Goal: Task Accomplishment & Management: Manage account settings

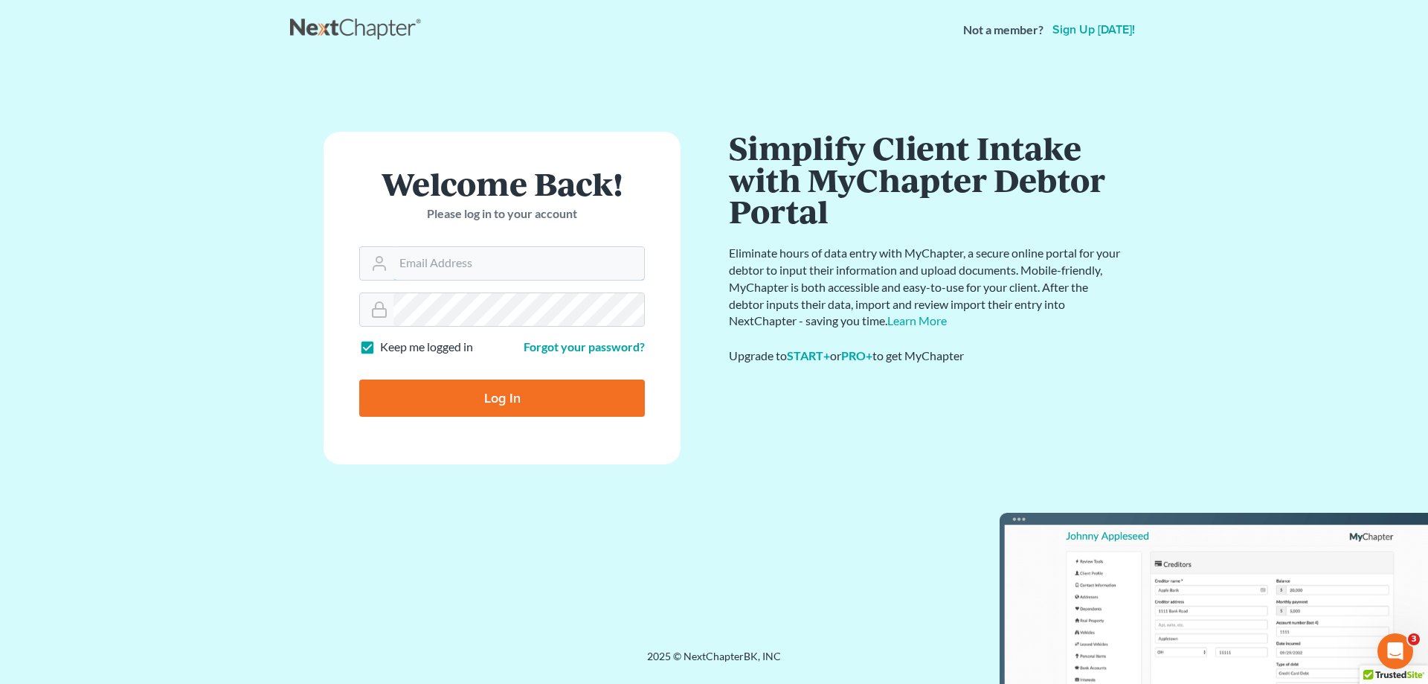
type input "[PERSON_NAME][EMAIL_ADDRESS][DOMAIN_NAME]"
click at [520, 395] on input "Log In" at bounding box center [502, 397] width 286 height 37
type input "Thinking..."
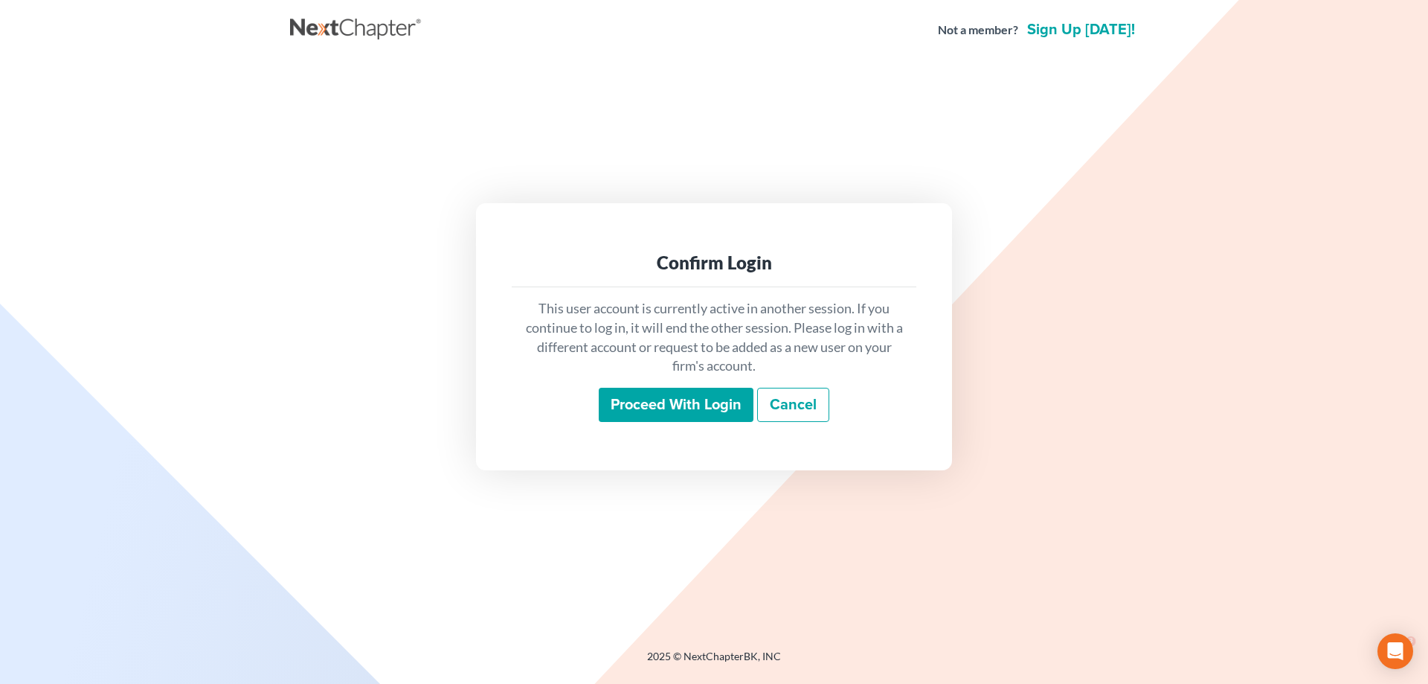
click at [677, 401] on input "Proceed with login" at bounding box center [676, 405] width 155 height 34
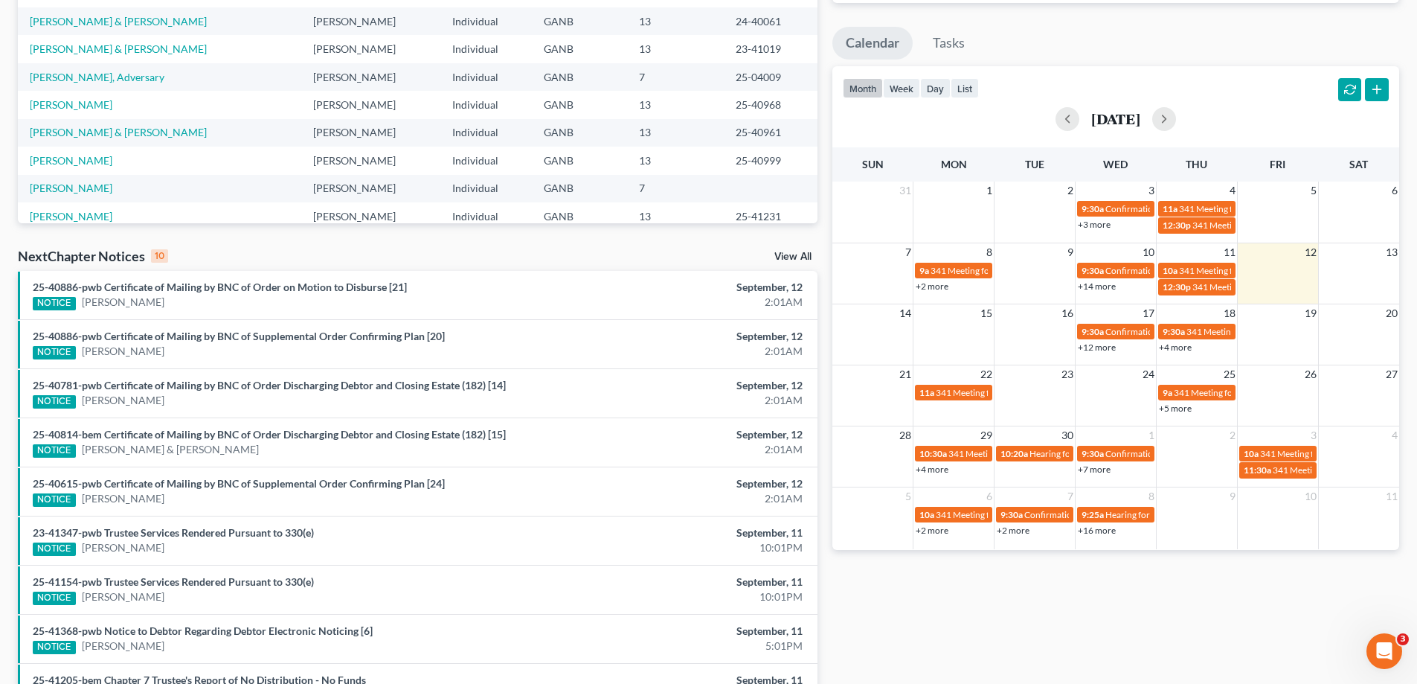
scroll to position [238, 0]
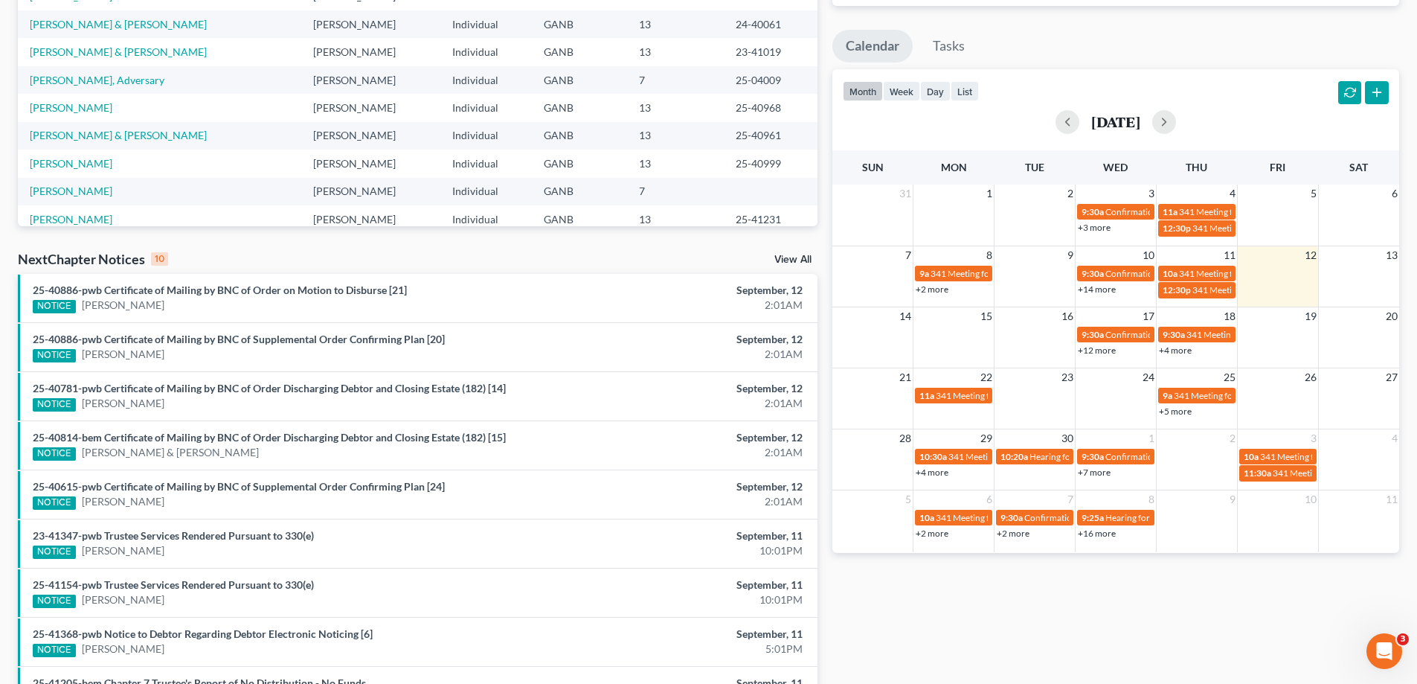
click at [801, 259] on link "View All" at bounding box center [792, 259] width 37 height 10
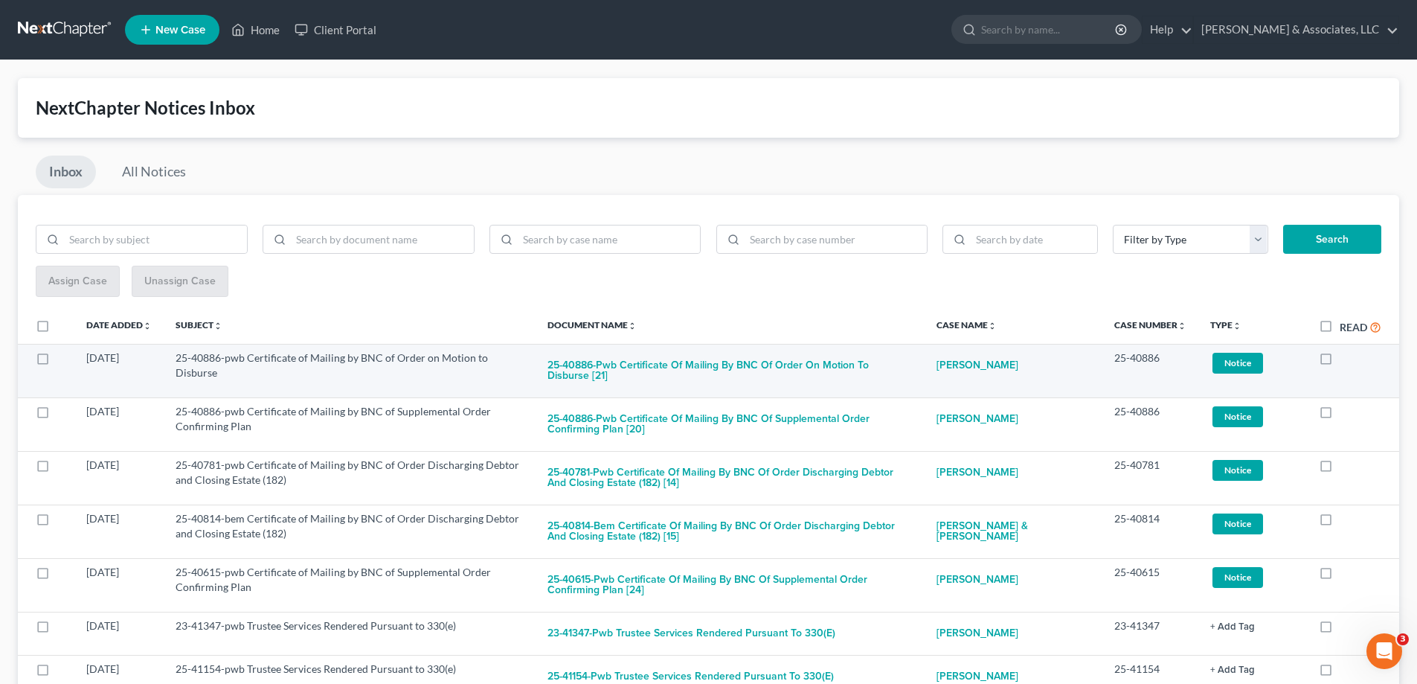
click at [1340, 362] on label at bounding box center [1340, 362] width 0 height 0
click at [1346, 357] on input "checkbox" at bounding box center [1351, 355] width 10 height 10
checkbox input "true"
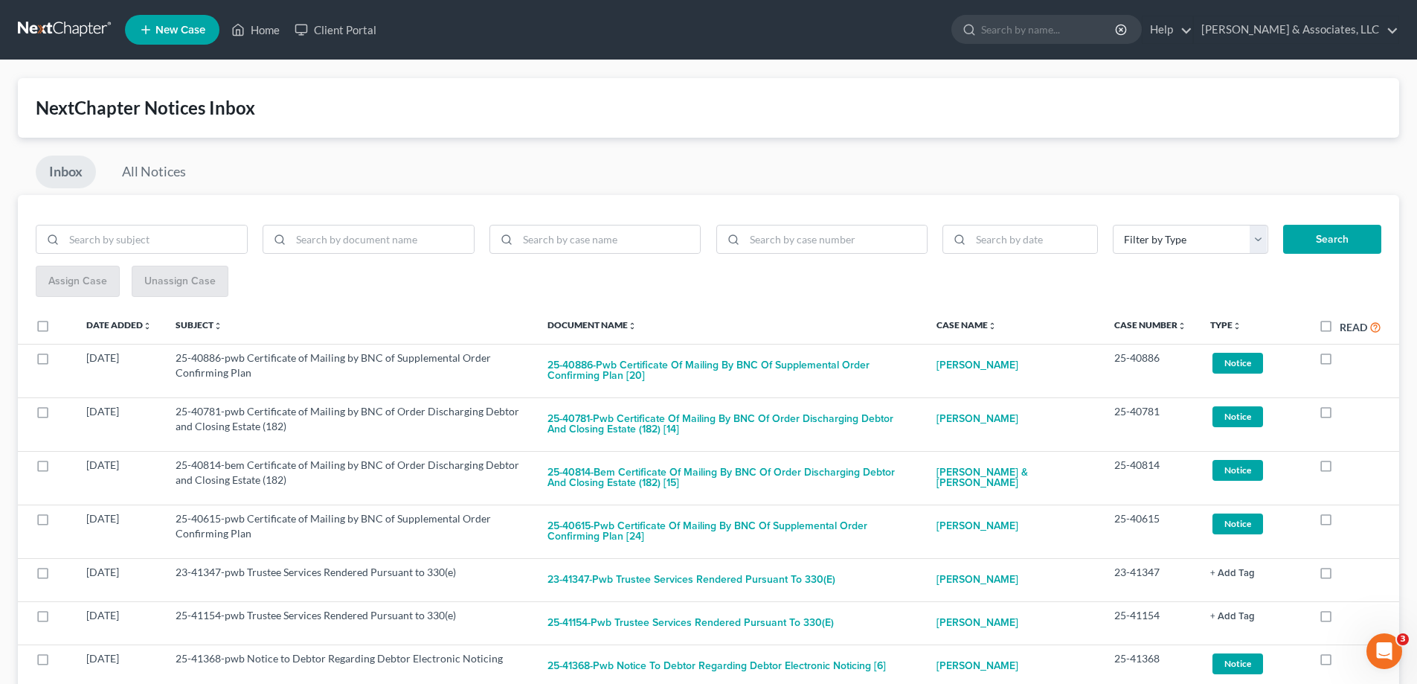
click at [1340, 362] on label at bounding box center [1340, 362] width 0 height 0
click at [1346, 357] on input "checkbox" at bounding box center [1351, 355] width 10 height 10
checkbox input "true"
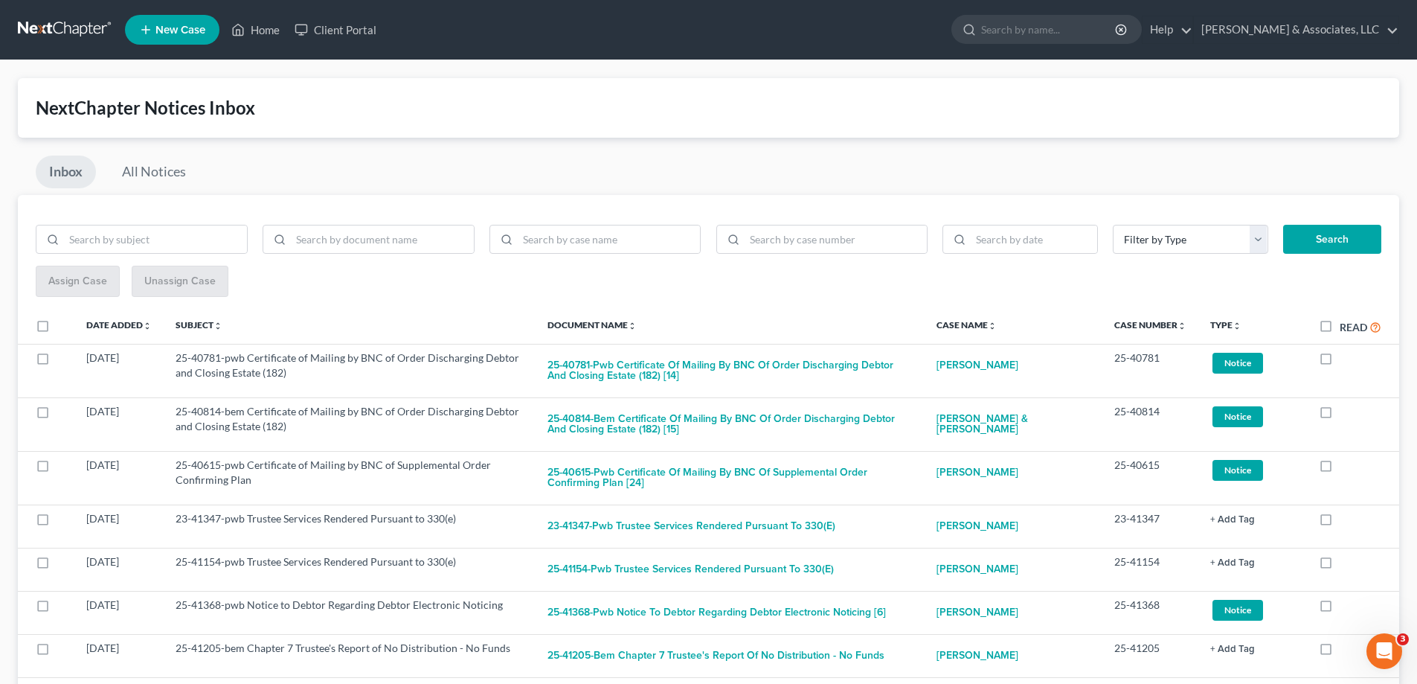
click at [1340, 362] on label at bounding box center [1340, 362] width 0 height 0
click at [1346, 357] on input "checkbox" at bounding box center [1351, 355] width 10 height 10
checkbox input "true"
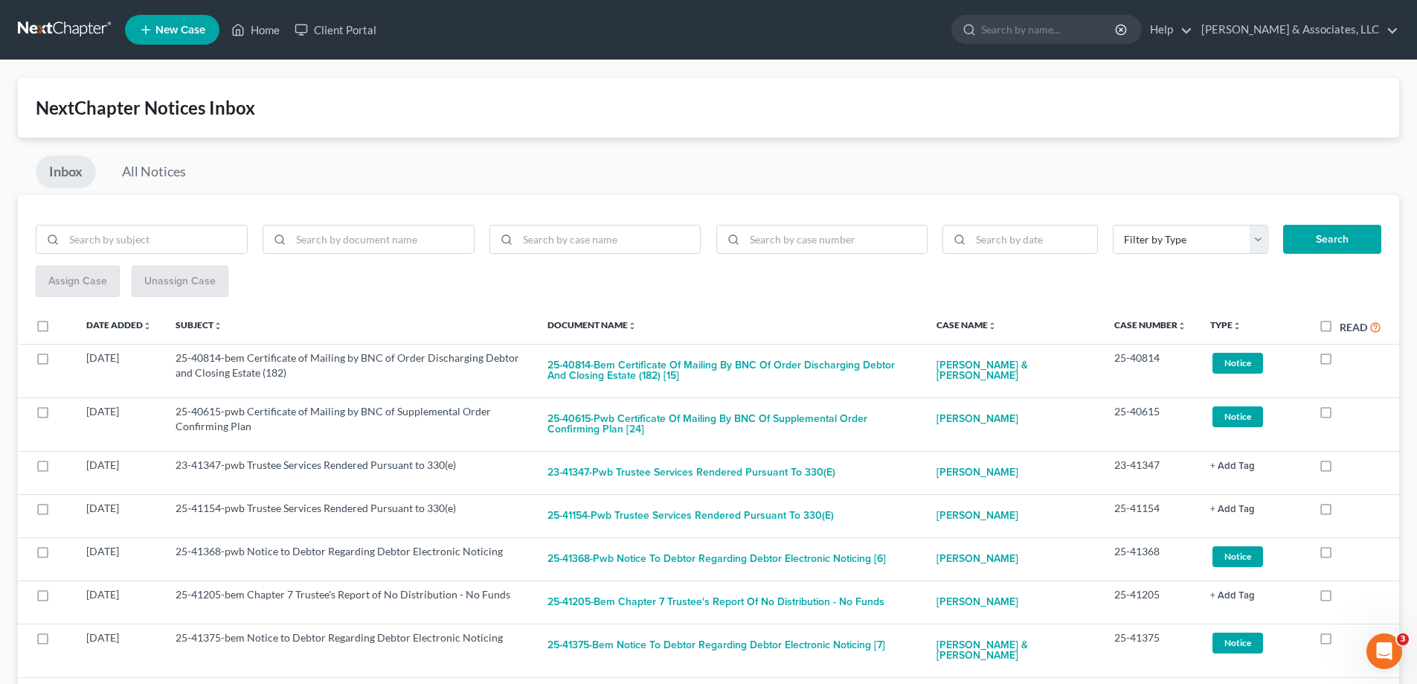
click at [1340, 362] on label at bounding box center [1340, 362] width 0 height 0
click at [1346, 357] on input "checkbox" at bounding box center [1351, 355] width 10 height 10
checkbox input "true"
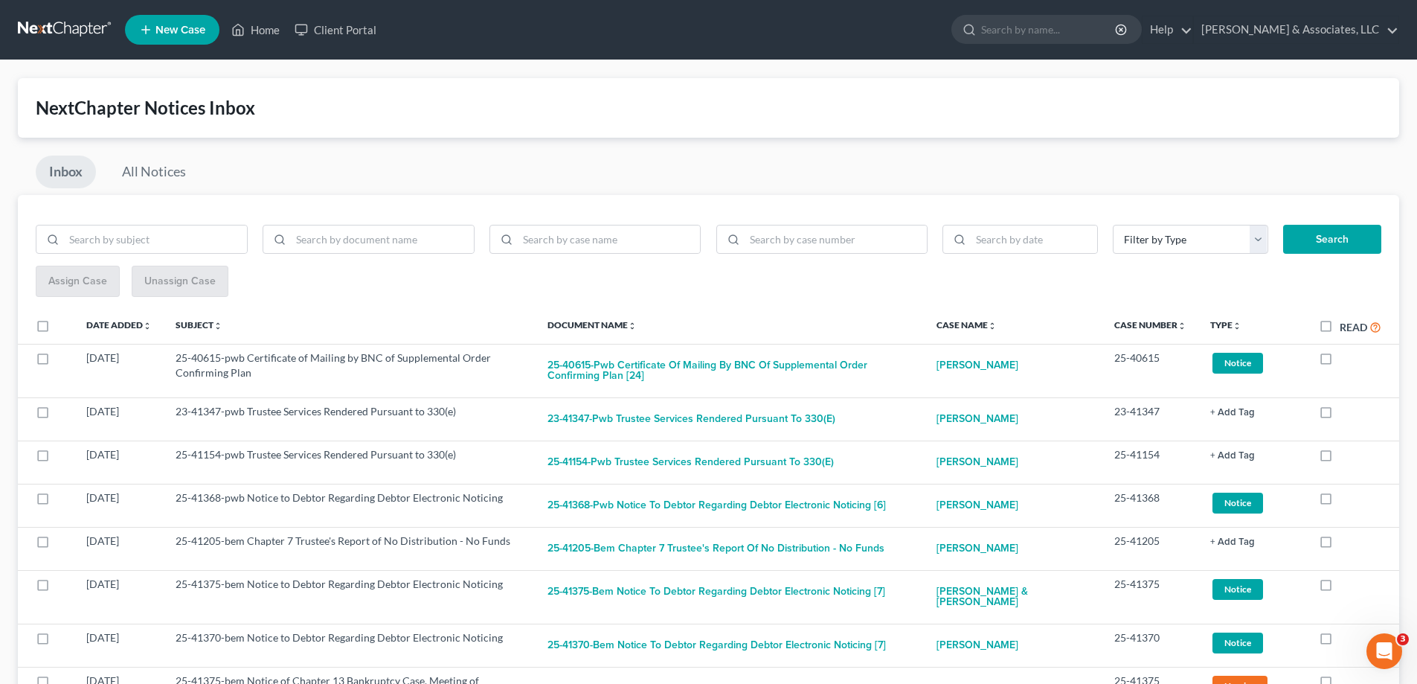
click at [1340, 362] on label at bounding box center [1340, 362] width 0 height 0
click at [1346, 357] on input "checkbox" at bounding box center [1351, 355] width 10 height 10
checkbox input "true"
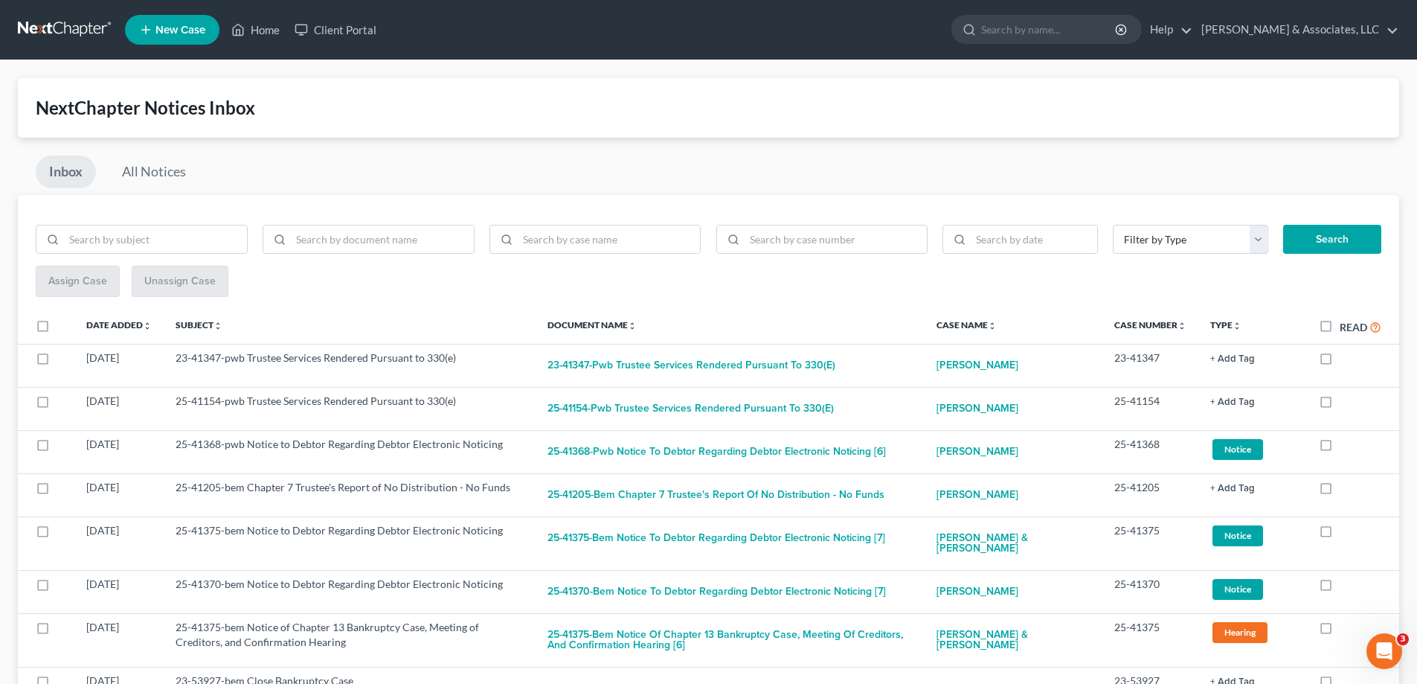
click at [1340, 362] on label at bounding box center [1340, 362] width 0 height 0
click at [1346, 357] on input "checkbox" at bounding box center [1351, 355] width 10 height 10
checkbox input "true"
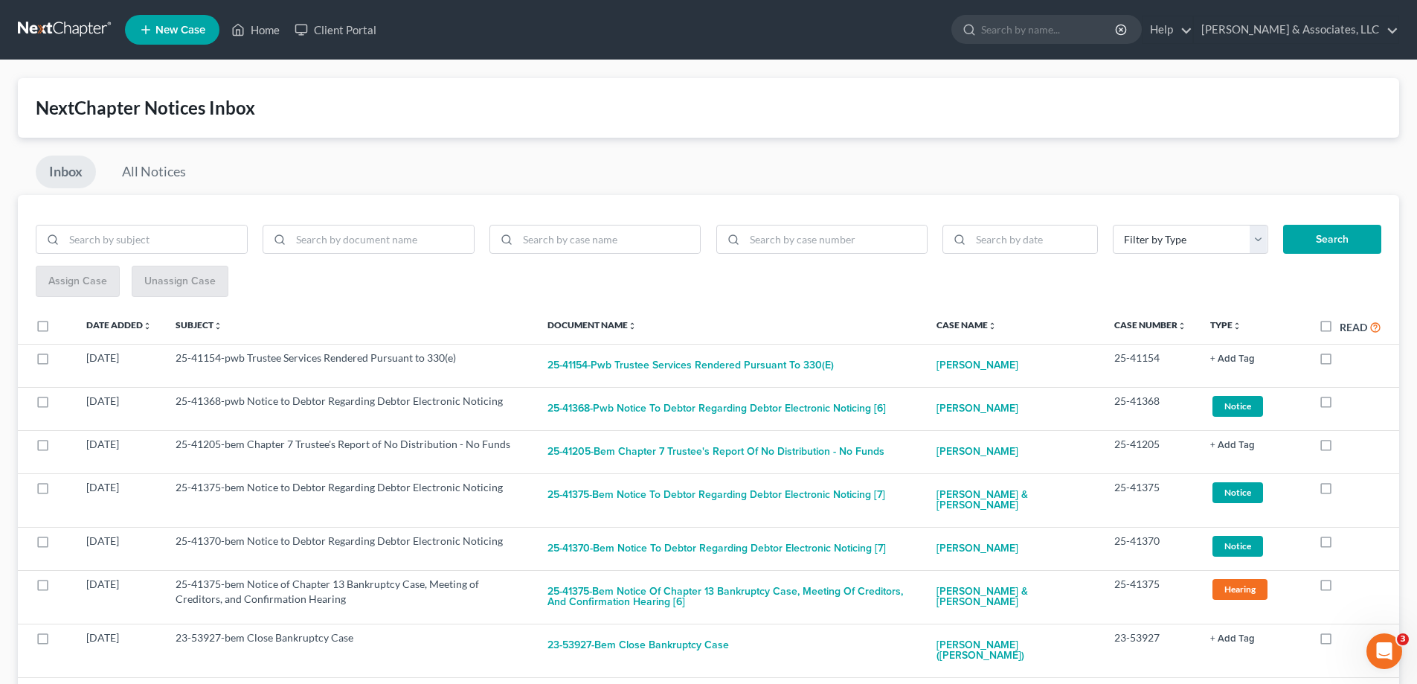
click at [1340, 362] on label at bounding box center [1340, 362] width 0 height 0
click at [1346, 357] on input "checkbox" at bounding box center [1351, 355] width 10 height 10
checkbox input "true"
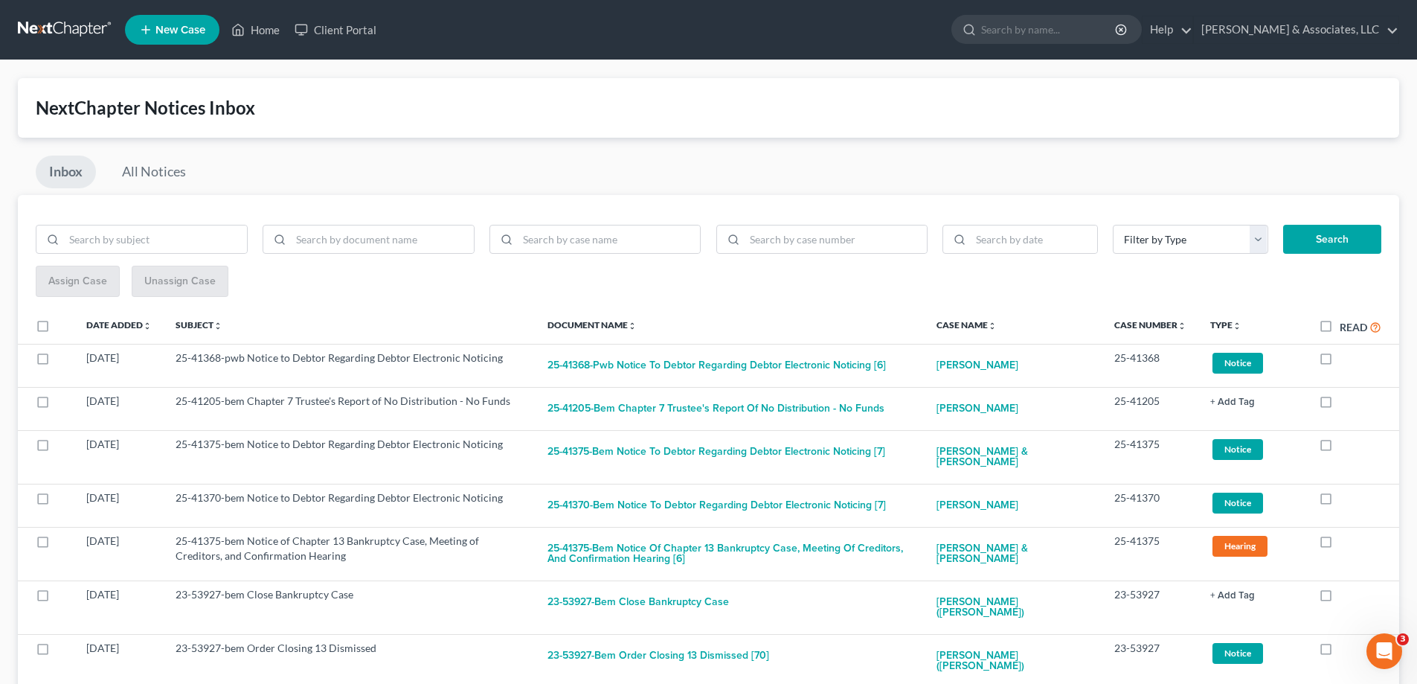
click at [1340, 362] on label at bounding box center [1340, 362] width 0 height 0
click at [1346, 357] on input "checkbox" at bounding box center [1351, 355] width 10 height 10
checkbox input "true"
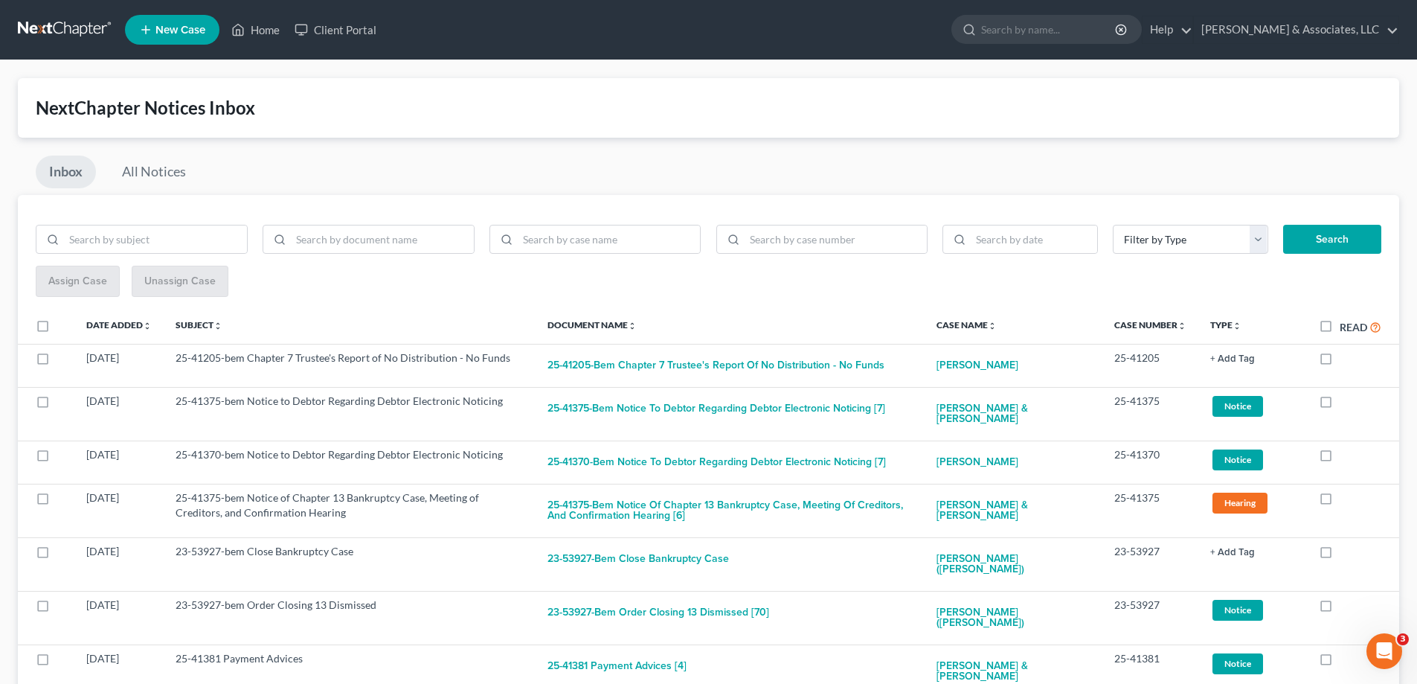
click at [1340, 362] on label at bounding box center [1340, 362] width 0 height 0
click at [1346, 357] on input "checkbox" at bounding box center [1351, 355] width 10 height 10
checkbox input "true"
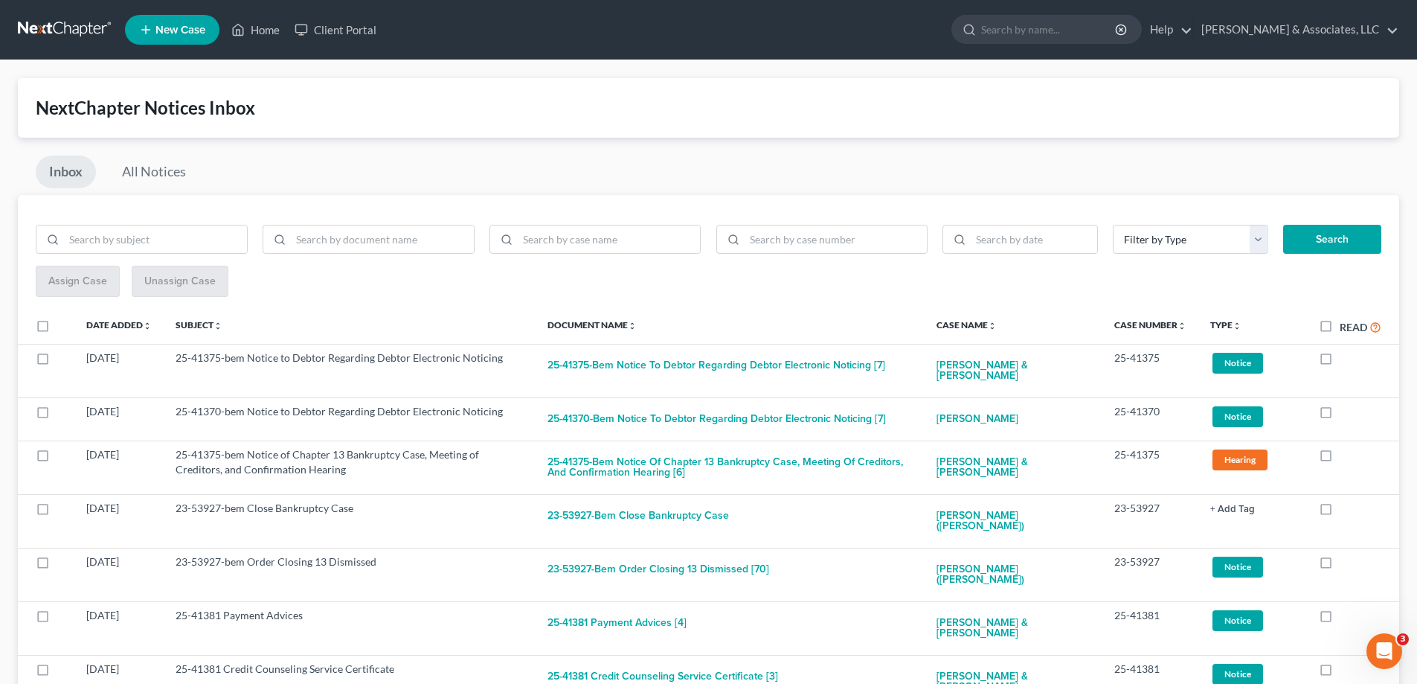
click at [1340, 362] on label at bounding box center [1340, 362] width 0 height 0
click at [1346, 357] on input "checkbox" at bounding box center [1351, 355] width 10 height 10
checkbox input "true"
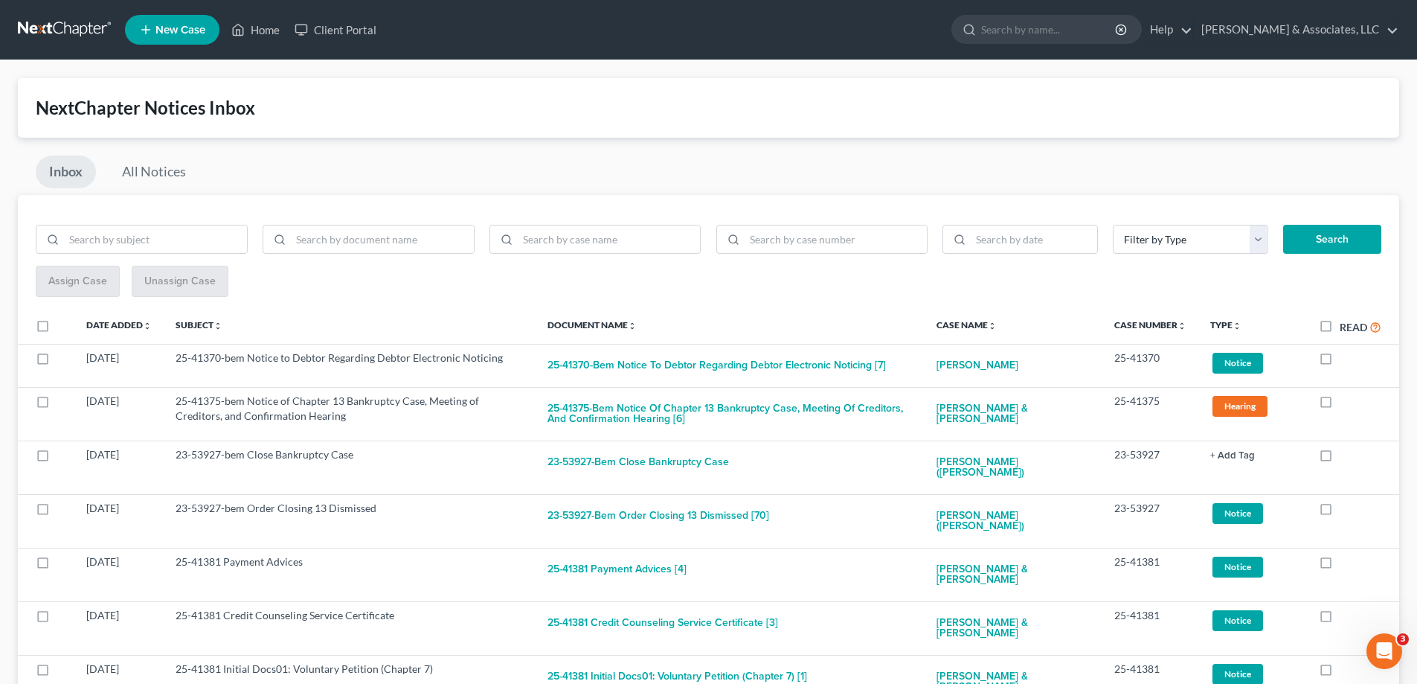
click at [1340, 362] on label at bounding box center [1340, 362] width 0 height 0
click at [1346, 357] on input "checkbox" at bounding box center [1351, 355] width 10 height 10
checkbox input "true"
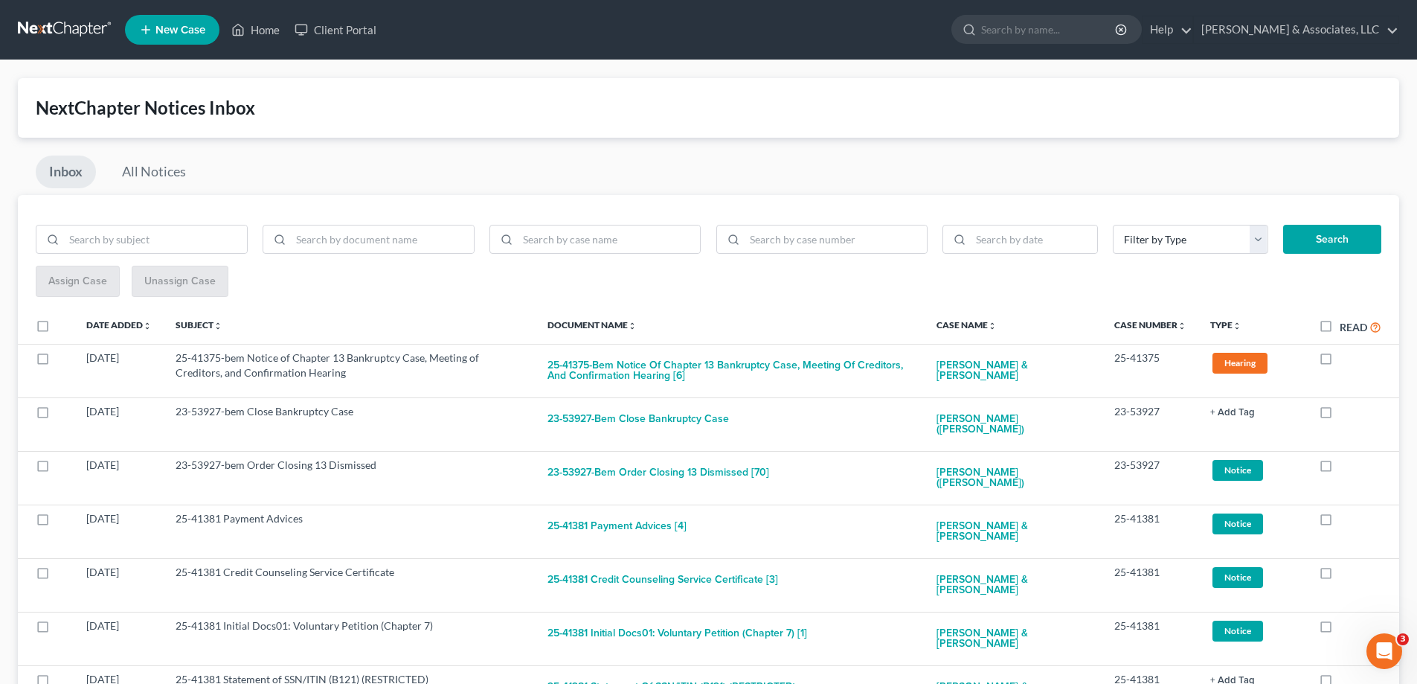
click at [1340, 362] on label at bounding box center [1340, 362] width 0 height 0
click at [1346, 357] on input "checkbox" at bounding box center [1351, 355] width 10 height 10
checkbox input "true"
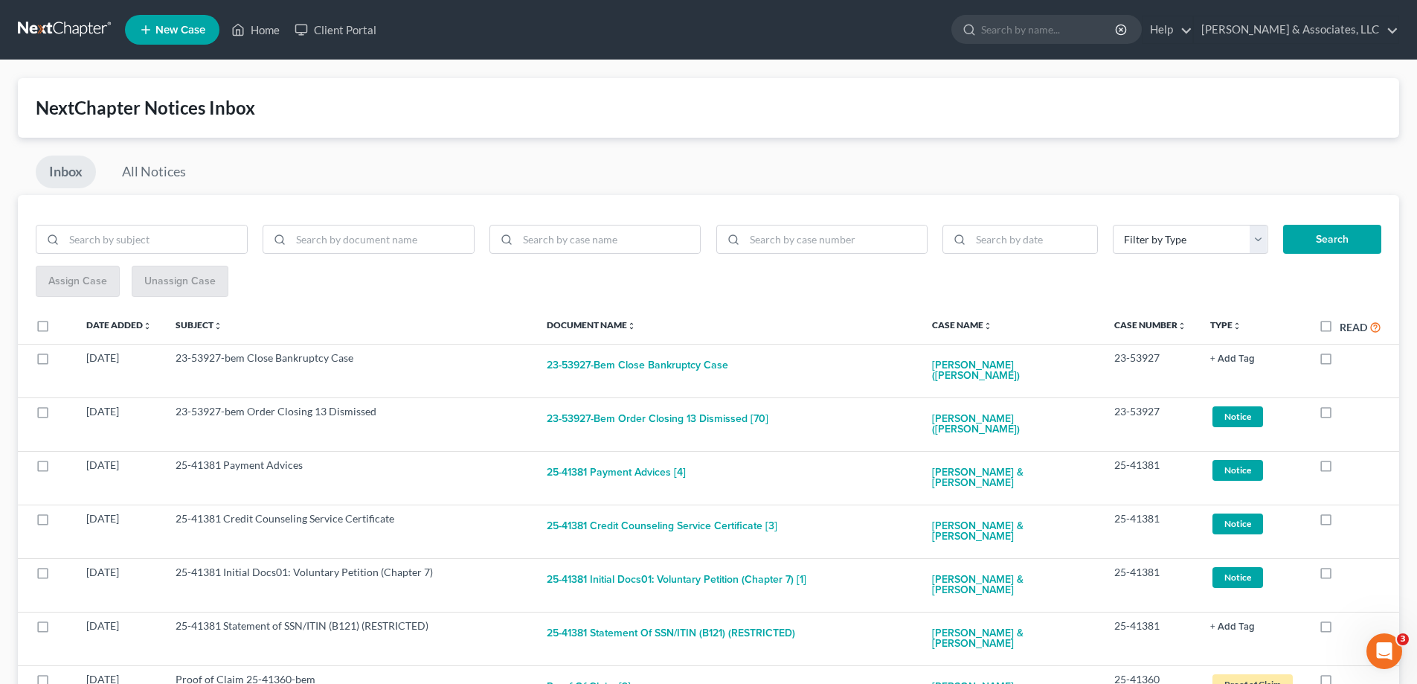
click at [1340, 362] on label at bounding box center [1340, 362] width 0 height 0
click at [1346, 357] on input "checkbox" at bounding box center [1351, 355] width 10 height 10
checkbox input "true"
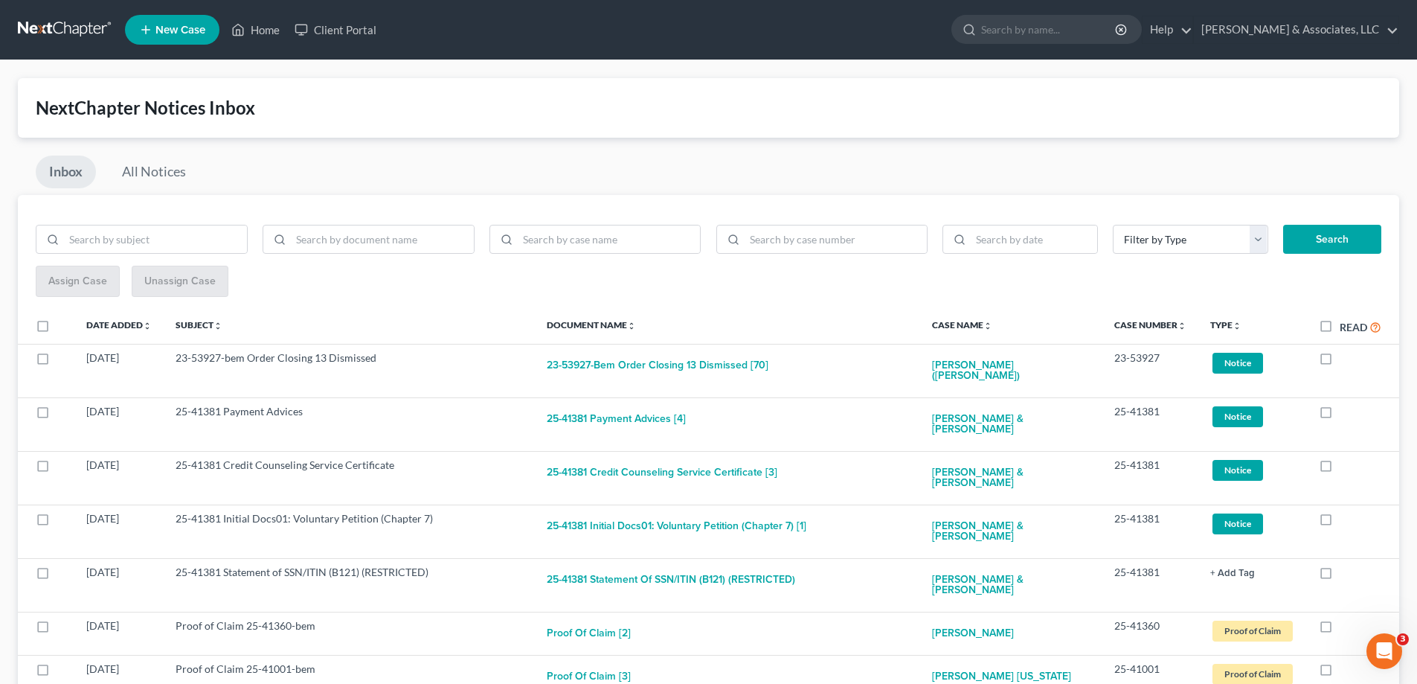
click at [1340, 362] on label at bounding box center [1340, 362] width 0 height 0
click at [1346, 357] on input "checkbox" at bounding box center [1351, 355] width 10 height 10
checkbox input "true"
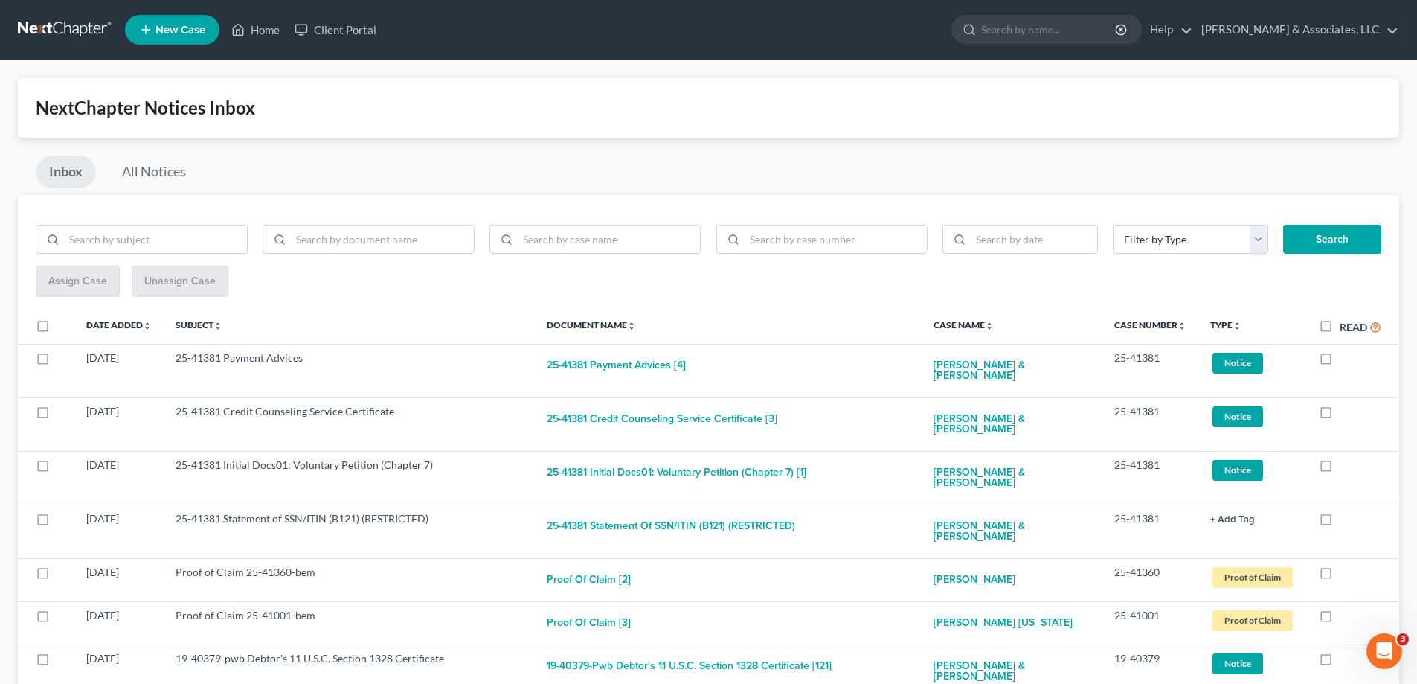
click at [1340, 362] on label at bounding box center [1340, 362] width 0 height 0
click at [1346, 357] on input "checkbox" at bounding box center [1351, 355] width 10 height 10
checkbox input "true"
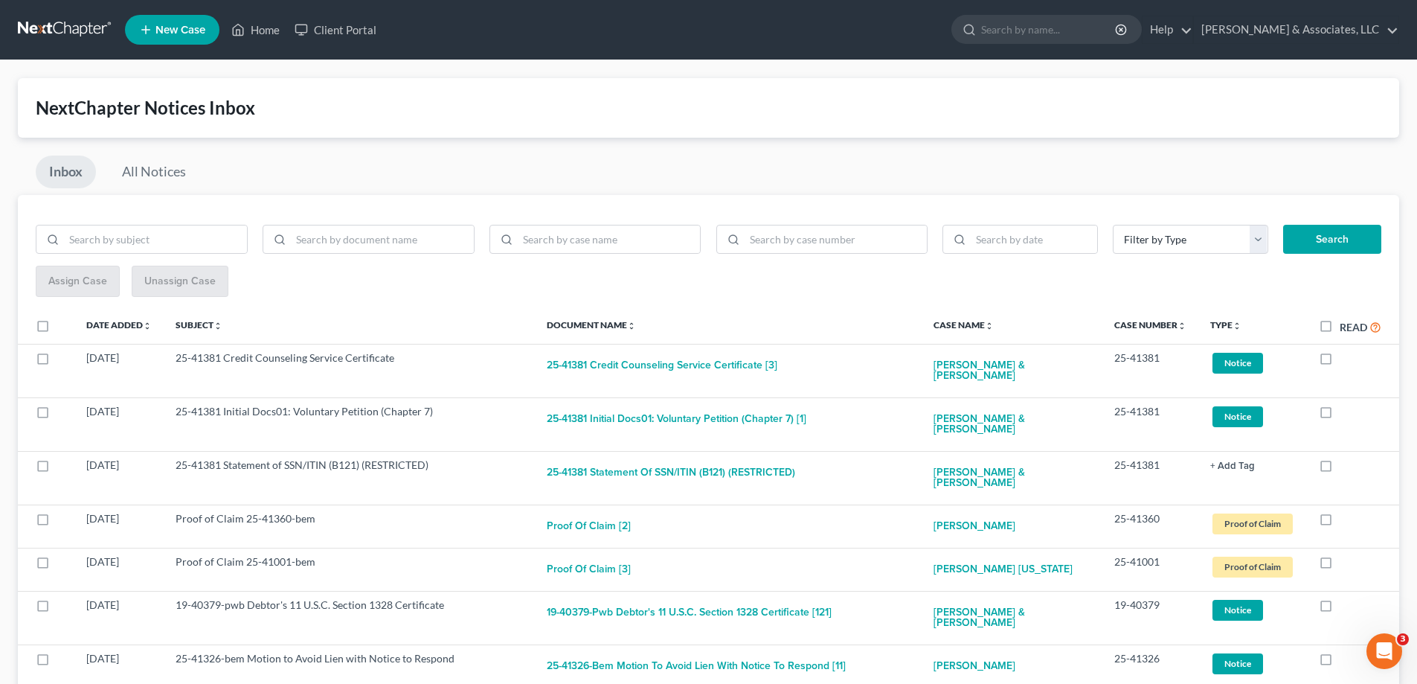
click at [1340, 362] on label at bounding box center [1340, 362] width 0 height 0
click at [1346, 357] on input "checkbox" at bounding box center [1351, 355] width 10 height 10
checkbox input "true"
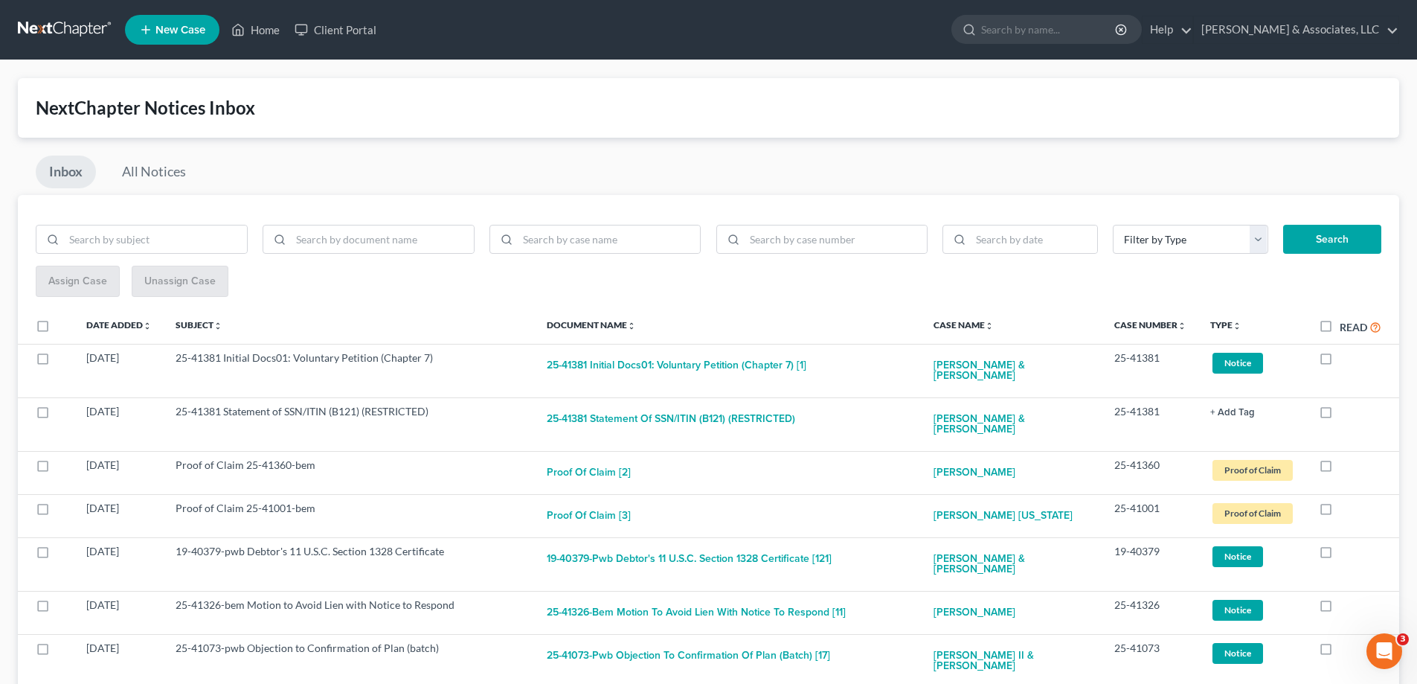
click at [1340, 362] on label at bounding box center [1340, 362] width 0 height 0
click at [1346, 357] on input "checkbox" at bounding box center [1351, 355] width 10 height 10
checkbox input "true"
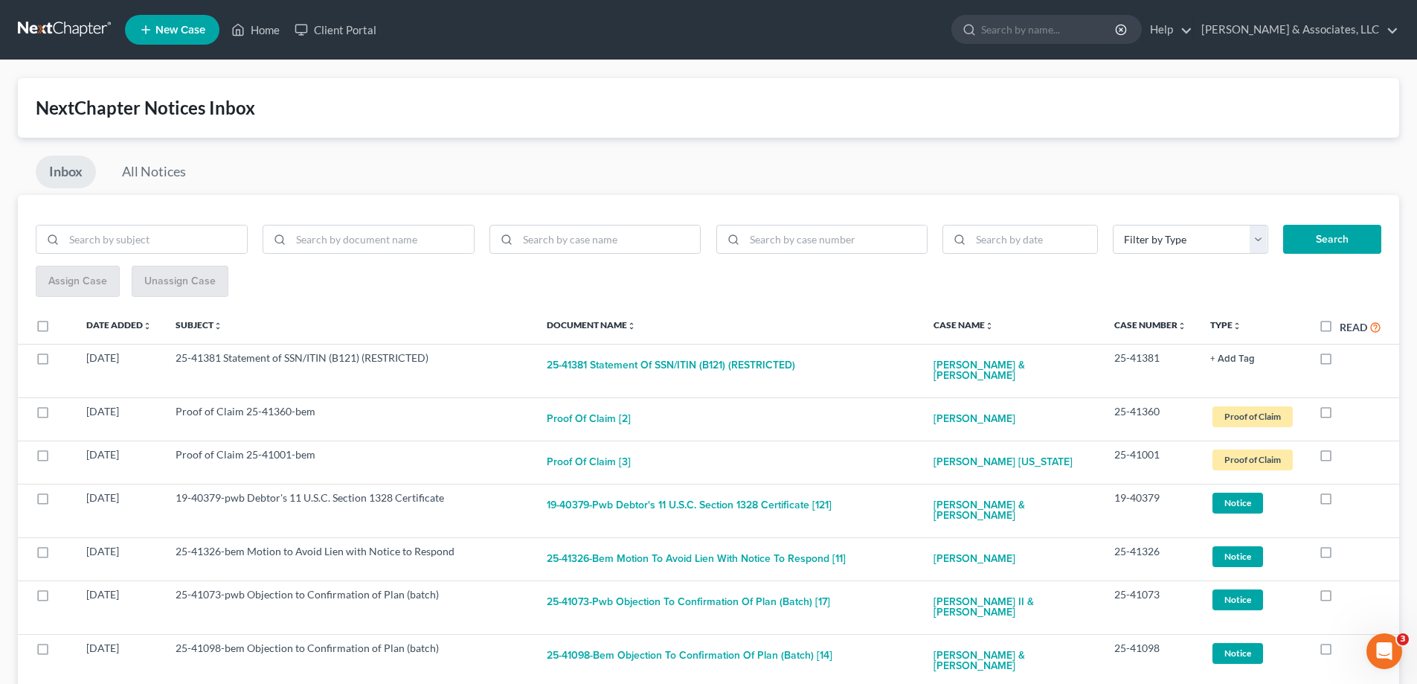
click at [1340, 362] on label at bounding box center [1340, 362] width 0 height 0
click at [1346, 357] on input "checkbox" at bounding box center [1351, 355] width 10 height 10
checkbox input "true"
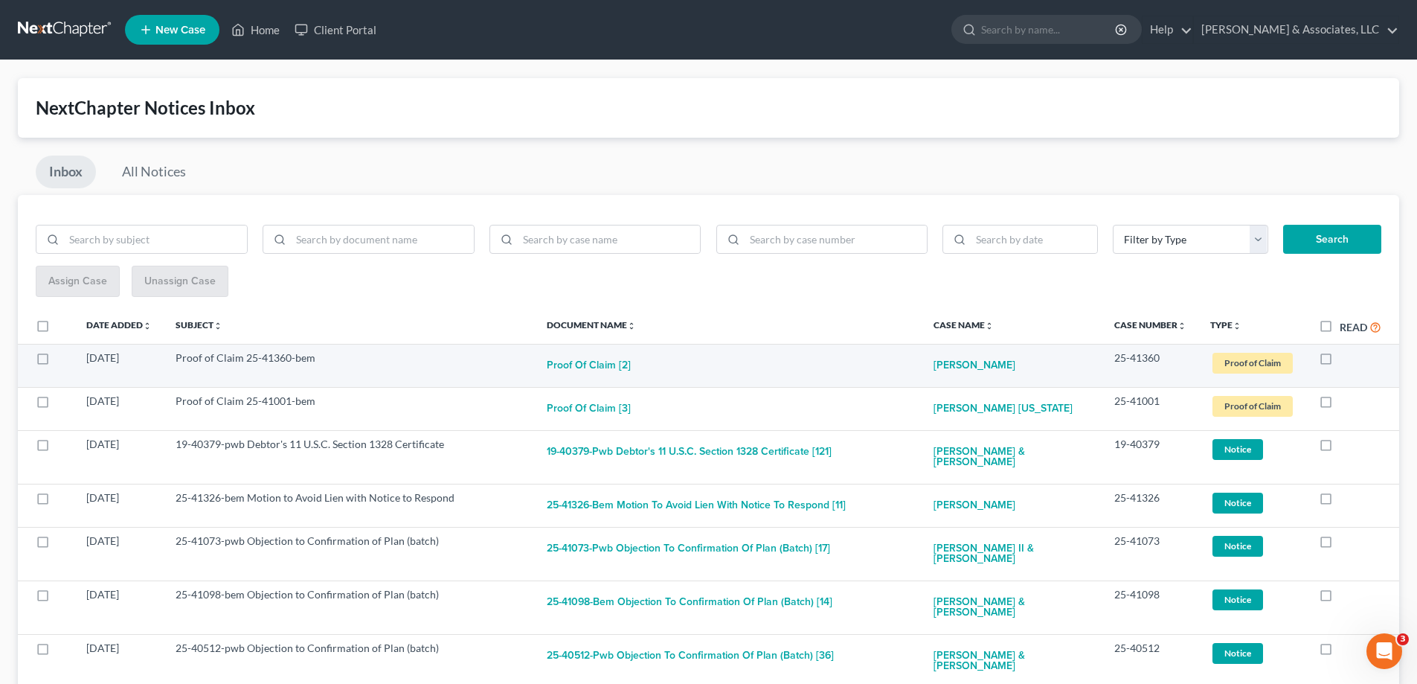
scroll to position [149, 0]
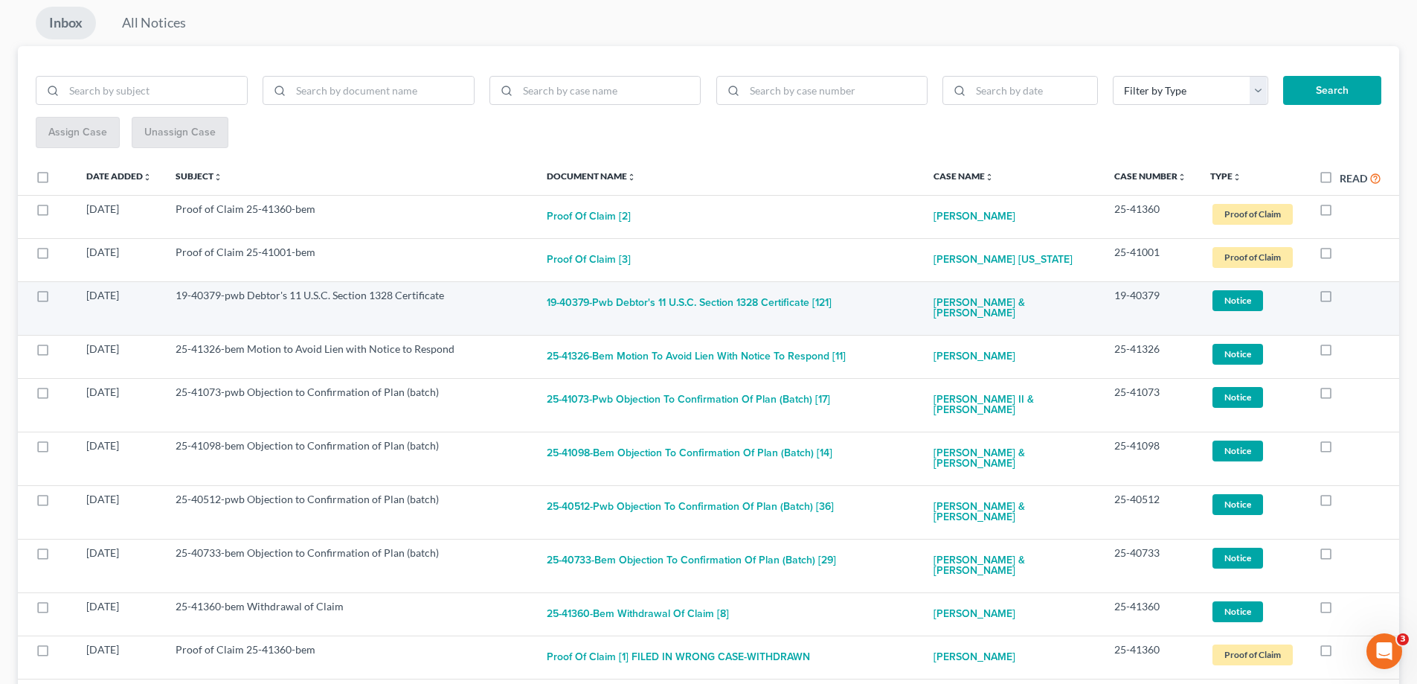
click at [1340, 299] on label at bounding box center [1340, 299] width 0 height 0
click at [1346, 297] on input "checkbox" at bounding box center [1351, 293] width 10 height 10
checkbox input "true"
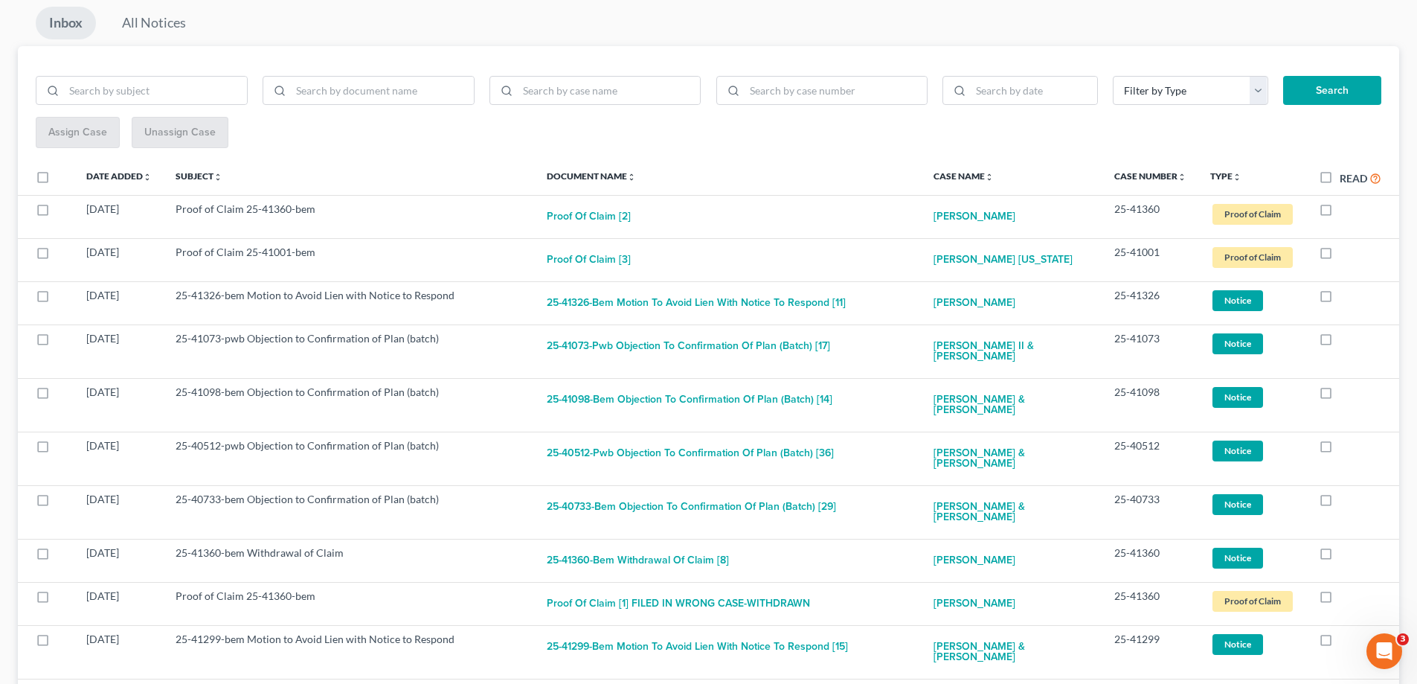
click at [1340, 299] on label at bounding box center [1340, 299] width 0 height 0
click at [1346, 297] on input "checkbox" at bounding box center [1351, 293] width 10 height 10
checkbox input "true"
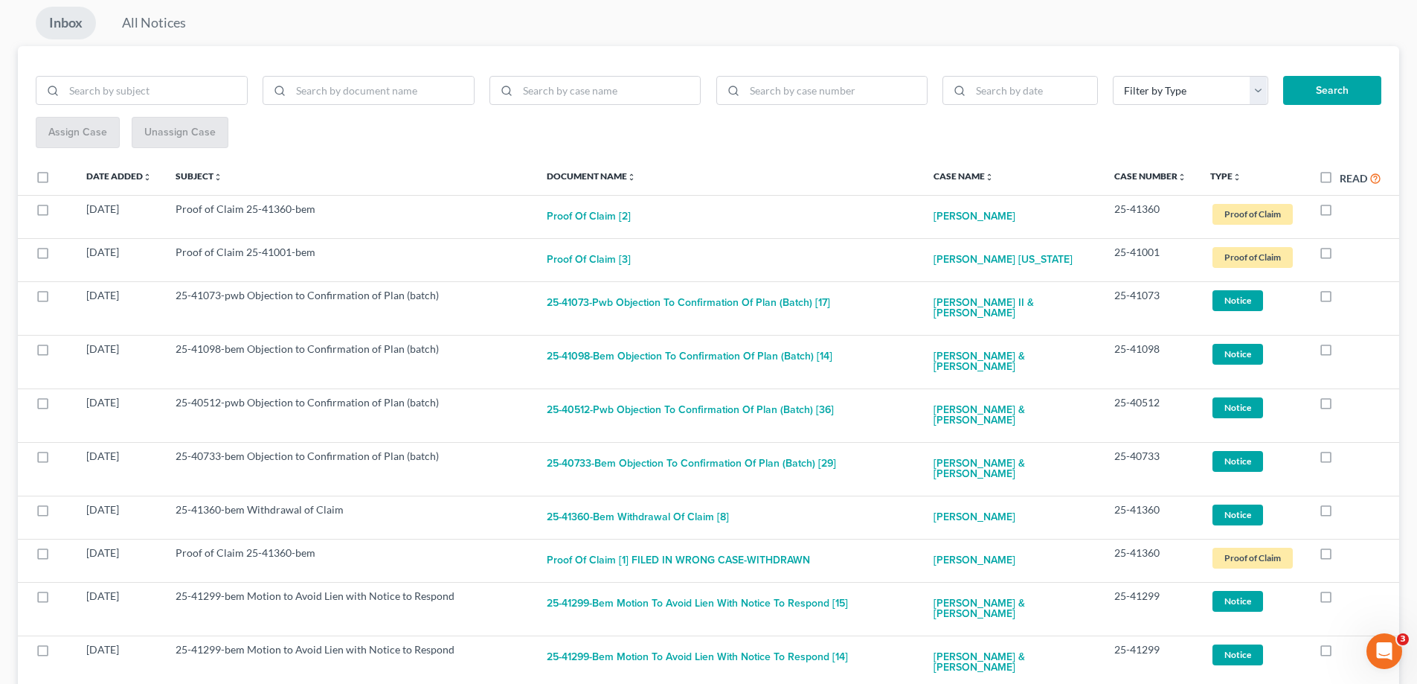
click at [1340, 299] on label at bounding box center [1340, 299] width 0 height 0
click at [1346, 297] on input "checkbox" at bounding box center [1351, 293] width 10 height 10
checkbox input "true"
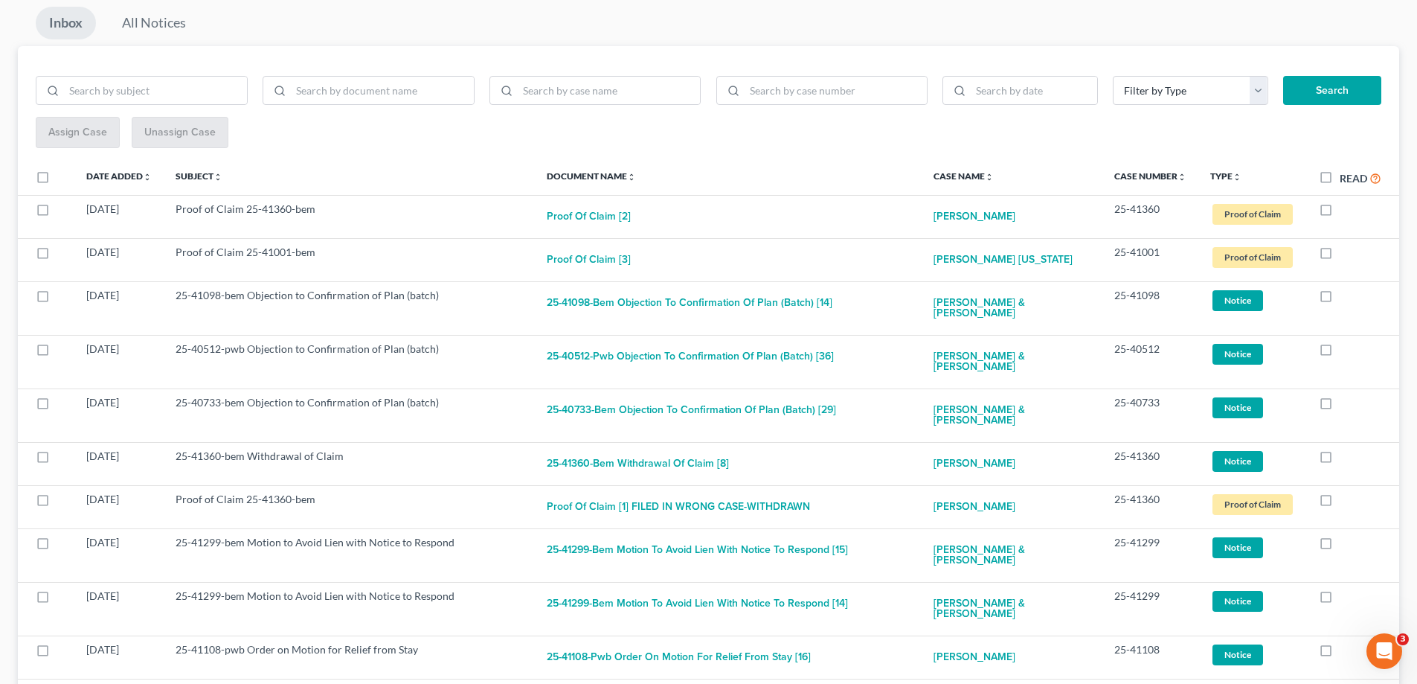
click at [1340, 299] on label at bounding box center [1340, 299] width 0 height 0
click at [1346, 297] on input "checkbox" at bounding box center [1351, 293] width 10 height 10
checkbox input "true"
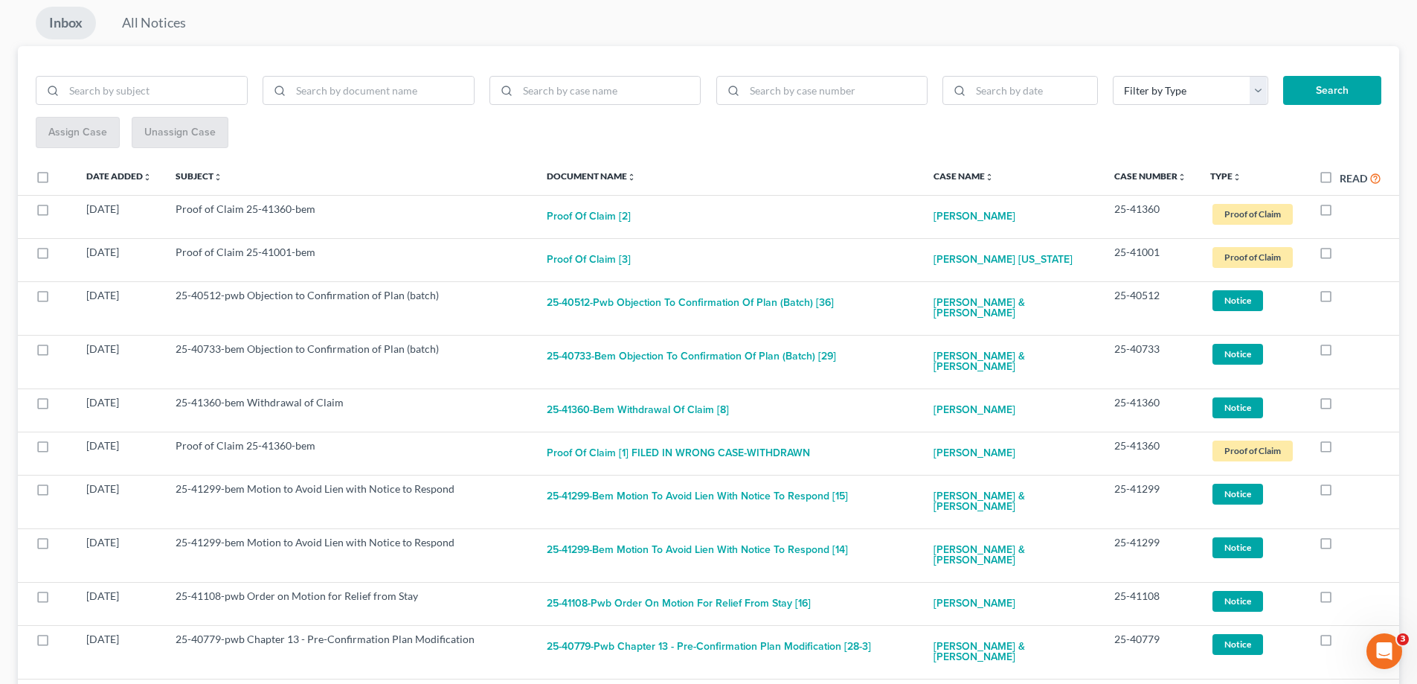
click at [1340, 299] on label at bounding box center [1340, 299] width 0 height 0
click at [1346, 297] on input "checkbox" at bounding box center [1351, 293] width 10 height 10
checkbox input "true"
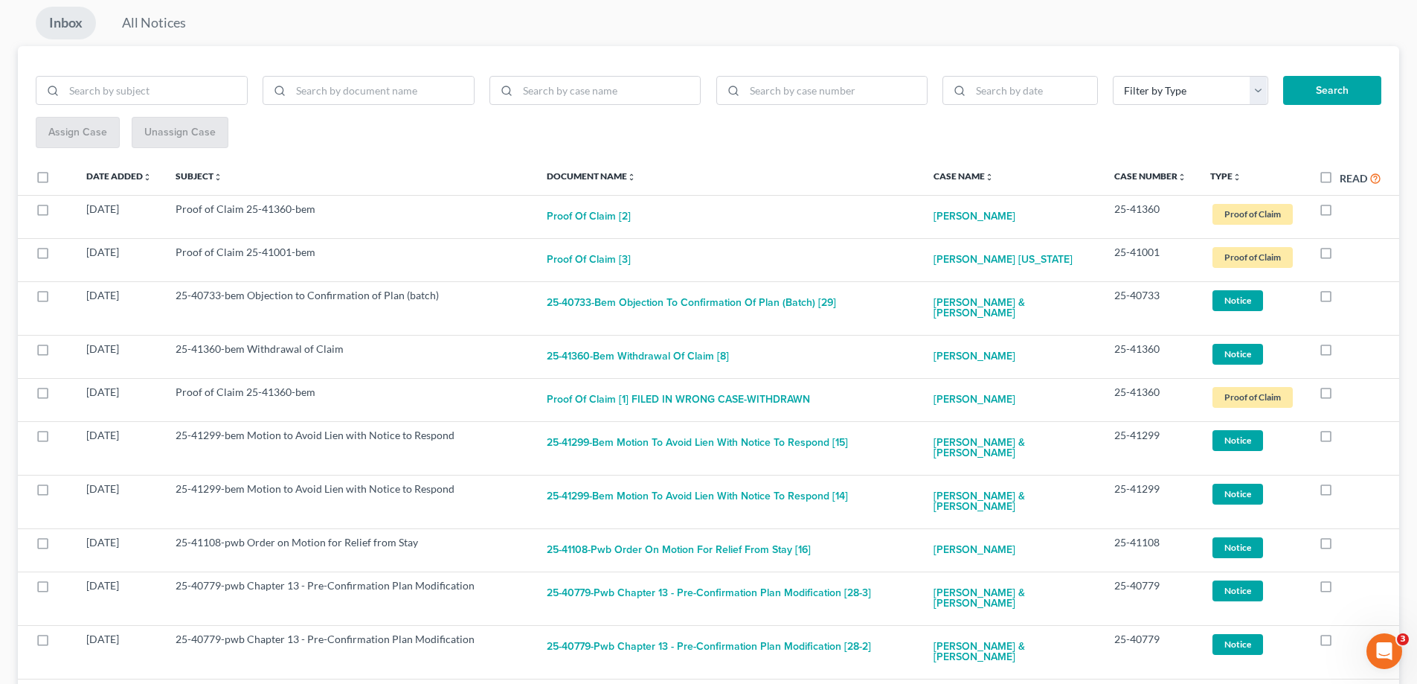
click at [1340, 299] on label at bounding box center [1340, 299] width 0 height 0
click at [1346, 297] on input "checkbox" at bounding box center [1351, 293] width 10 height 10
checkbox input "true"
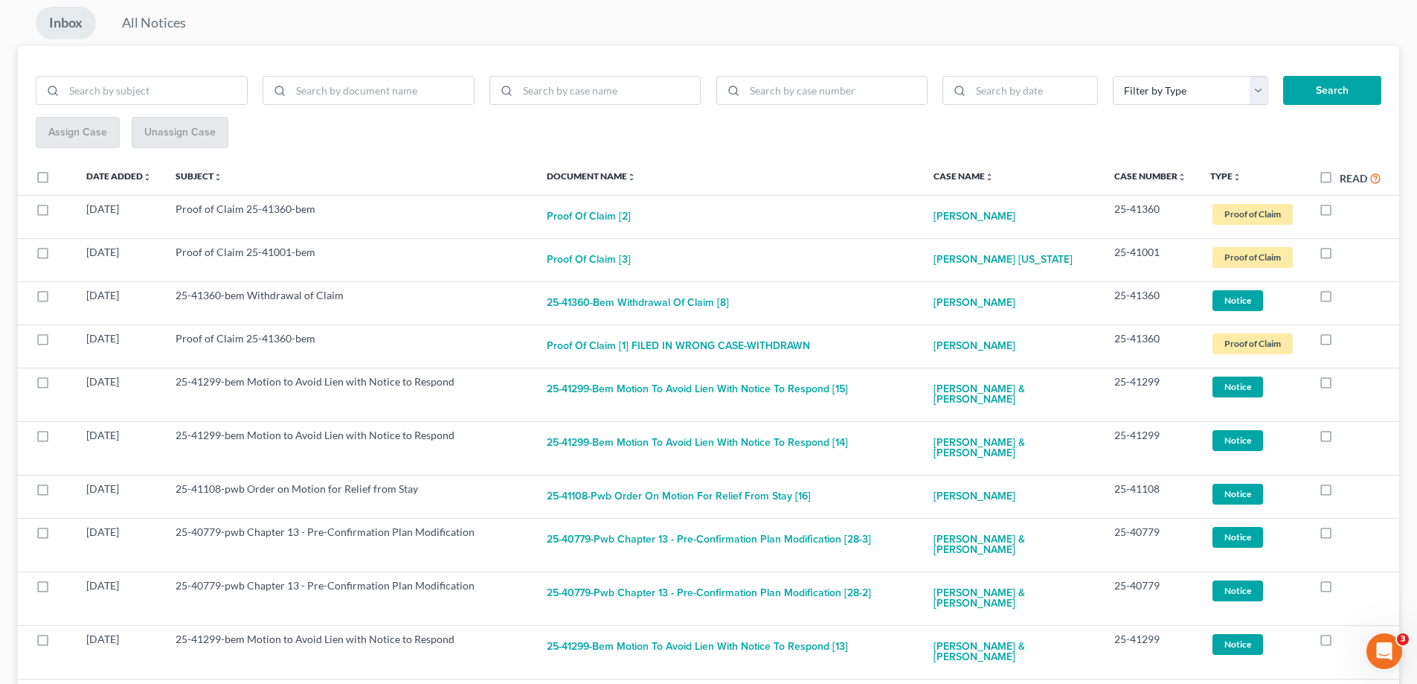
click at [1340, 299] on label at bounding box center [1340, 299] width 0 height 0
click at [1346, 297] on input "checkbox" at bounding box center [1351, 293] width 10 height 10
checkbox input "true"
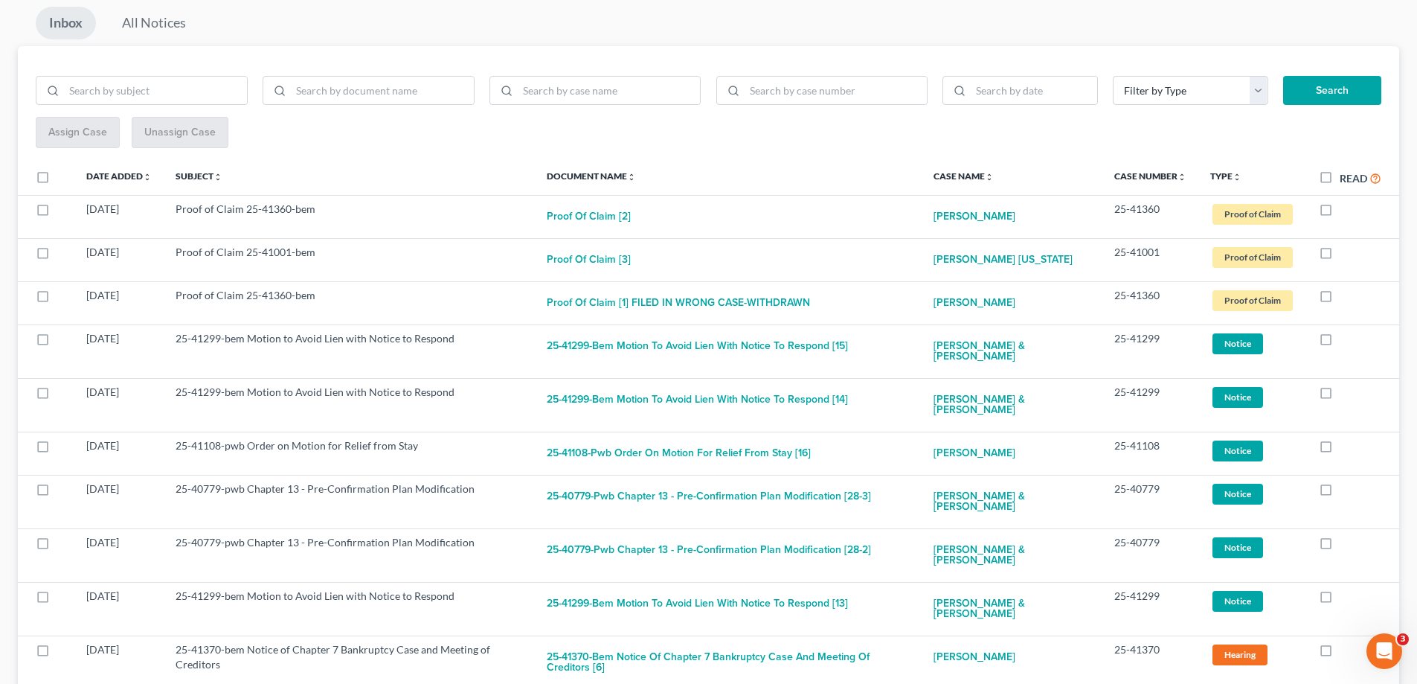
click at [1340, 299] on label at bounding box center [1340, 299] width 0 height 0
click at [1346, 297] on input "checkbox" at bounding box center [1351, 293] width 10 height 10
checkbox input "true"
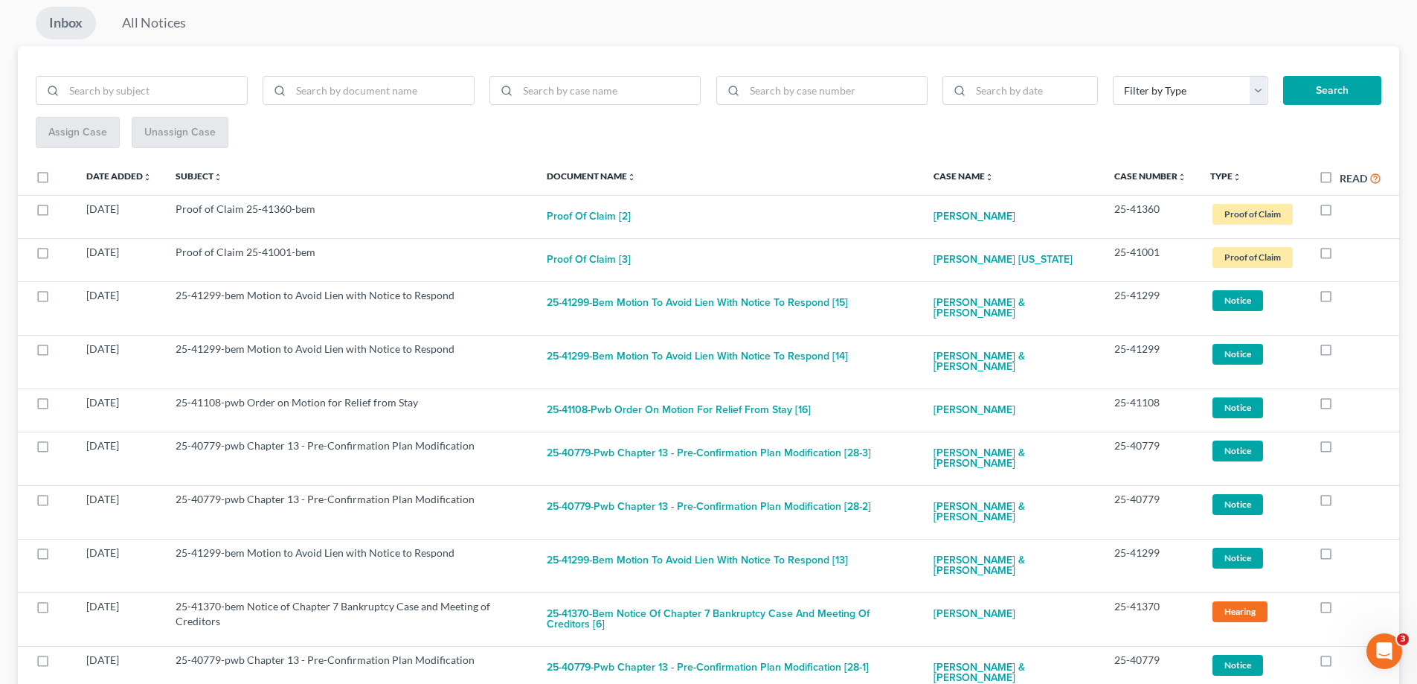
click at [1340, 299] on label at bounding box center [1340, 299] width 0 height 0
click at [1346, 297] on input "checkbox" at bounding box center [1351, 293] width 10 height 10
checkbox input "true"
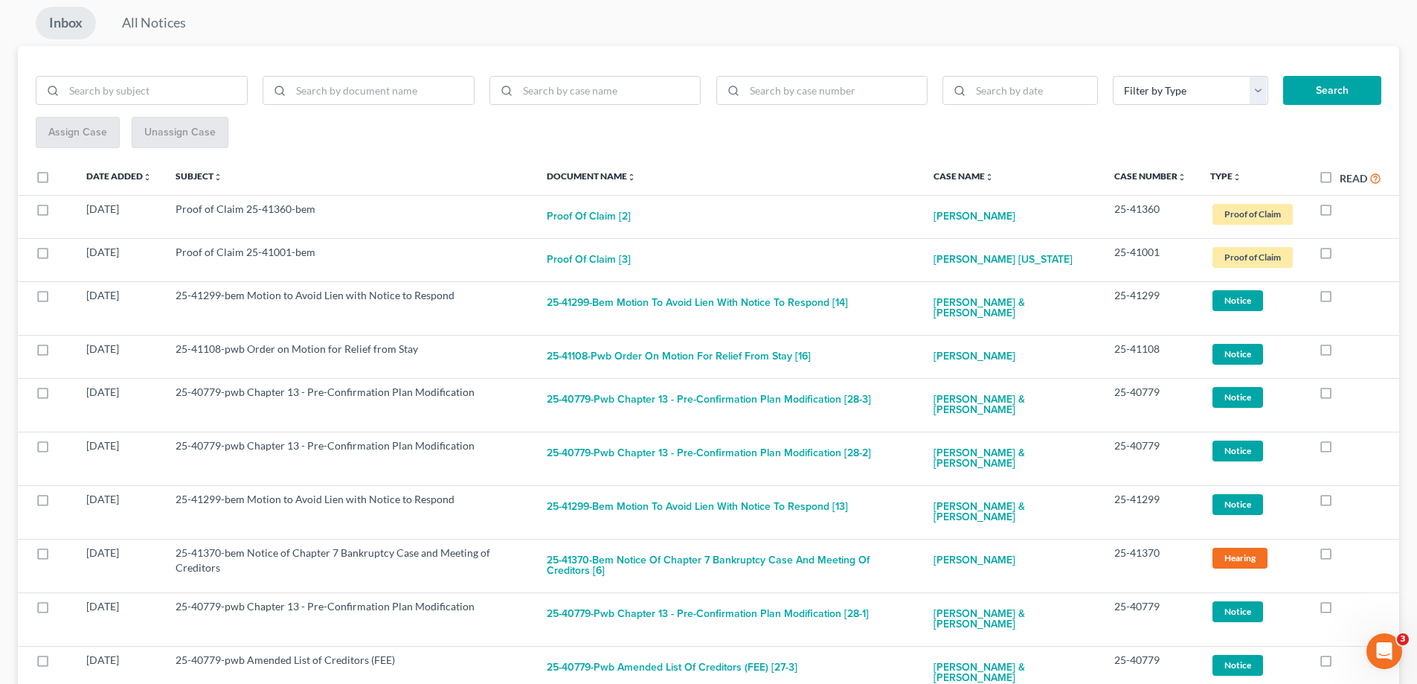
click at [1340, 299] on label at bounding box center [1340, 299] width 0 height 0
click at [1346, 297] on input "checkbox" at bounding box center [1351, 293] width 10 height 10
checkbox input "true"
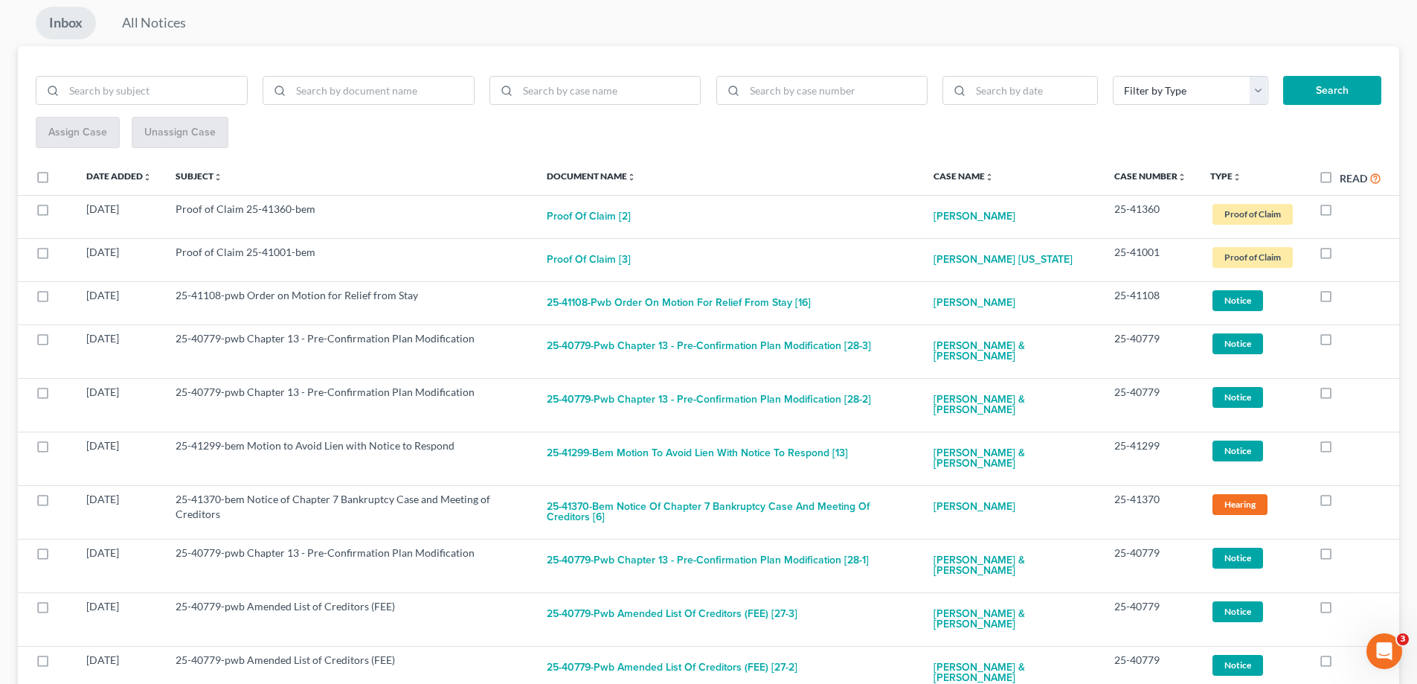
click at [1340, 299] on label at bounding box center [1340, 299] width 0 height 0
click at [1346, 297] on input "checkbox" at bounding box center [1351, 293] width 10 height 10
checkbox input "true"
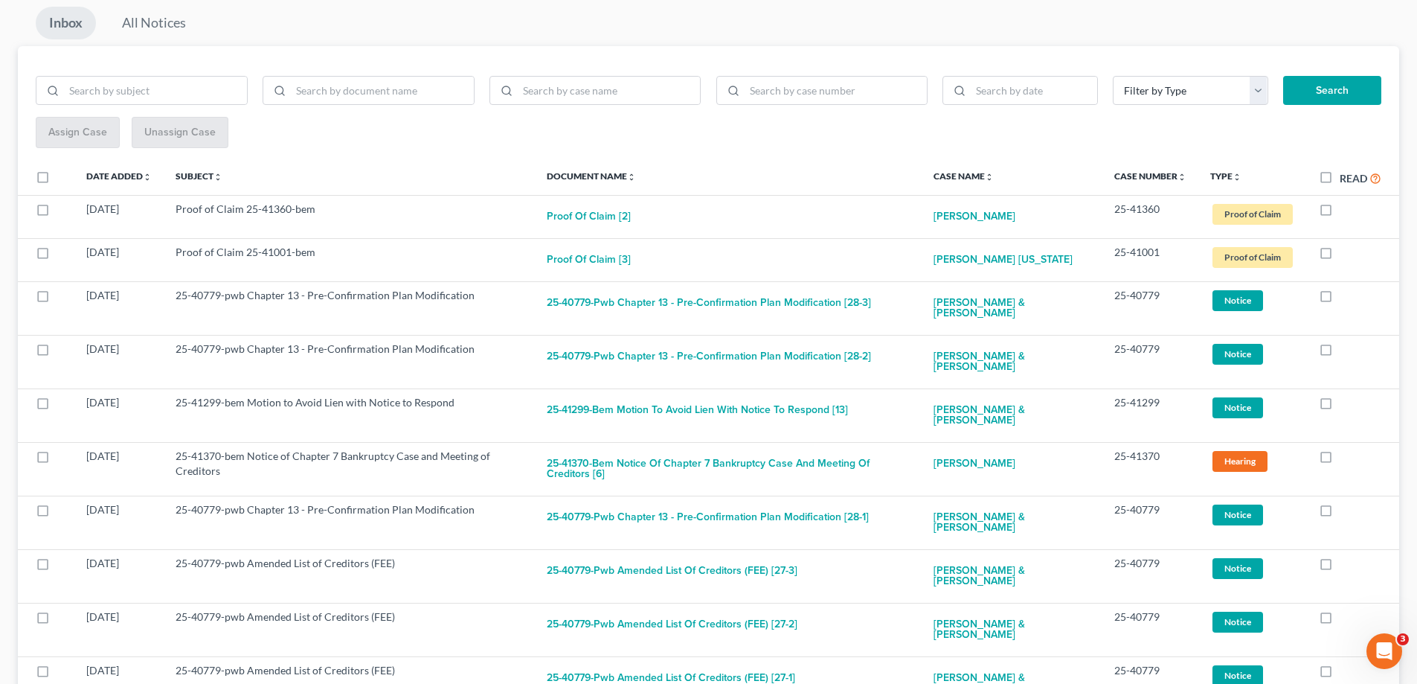
click at [1340, 299] on label at bounding box center [1340, 299] width 0 height 0
click at [1346, 297] on input "checkbox" at bounding box center [1351, 293] width 10 height 10
checkbox input "true"
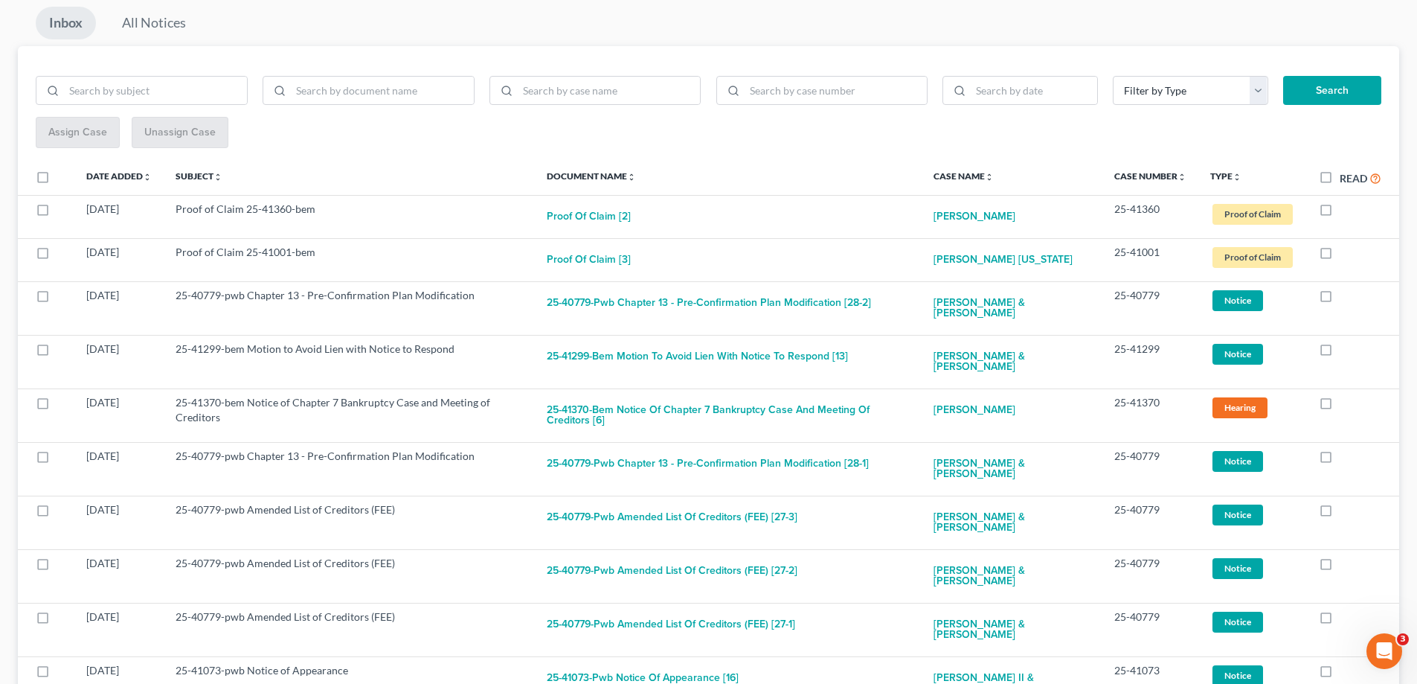
click at [1340, 299] on label at bounding box center [1340, 299] width 0 height 0
click at [1346, 297] on input "checkbox" at bounding box center [1351, 293] width 10 height 10
checkbox input "true"
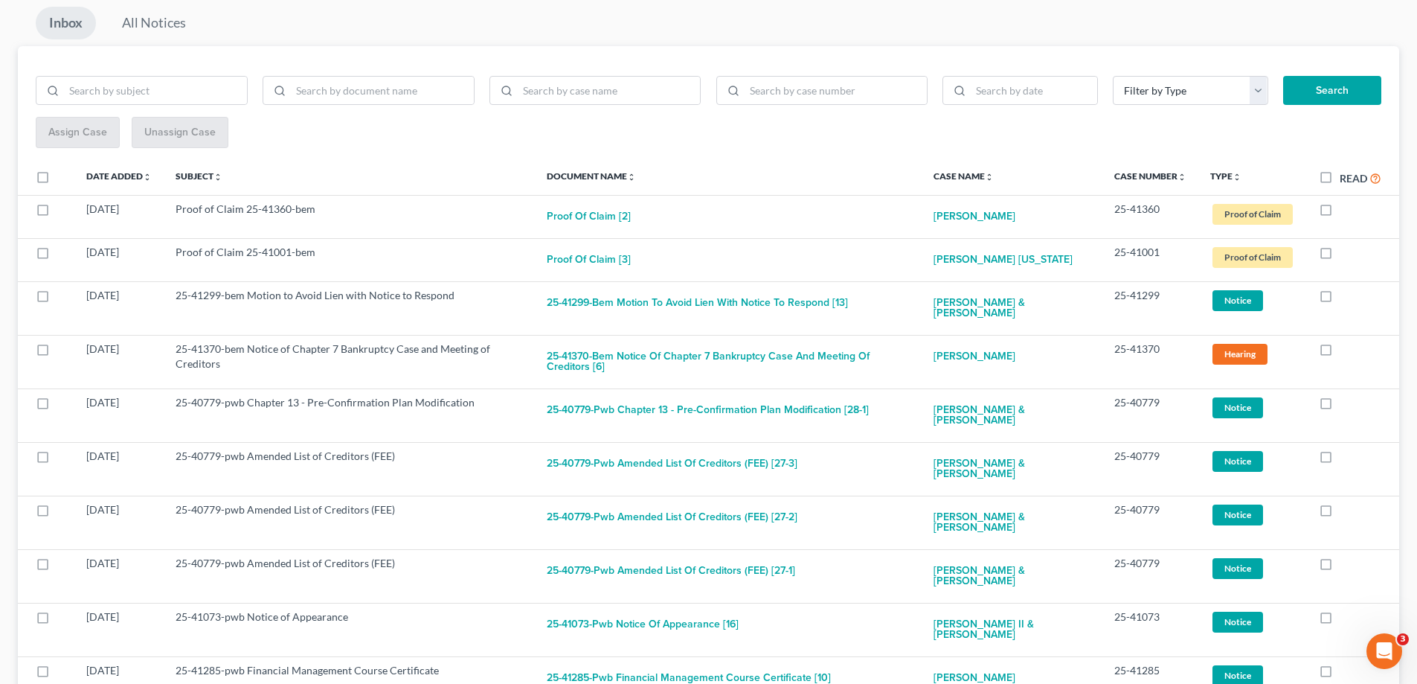
click at [1340, 299] on label at bounding box center [1340, 299] width 0 height 0
click at [1346, 297] on input "checkbox" at bounding box center [1351, 293] width 10 height 10
checkbox input "true"
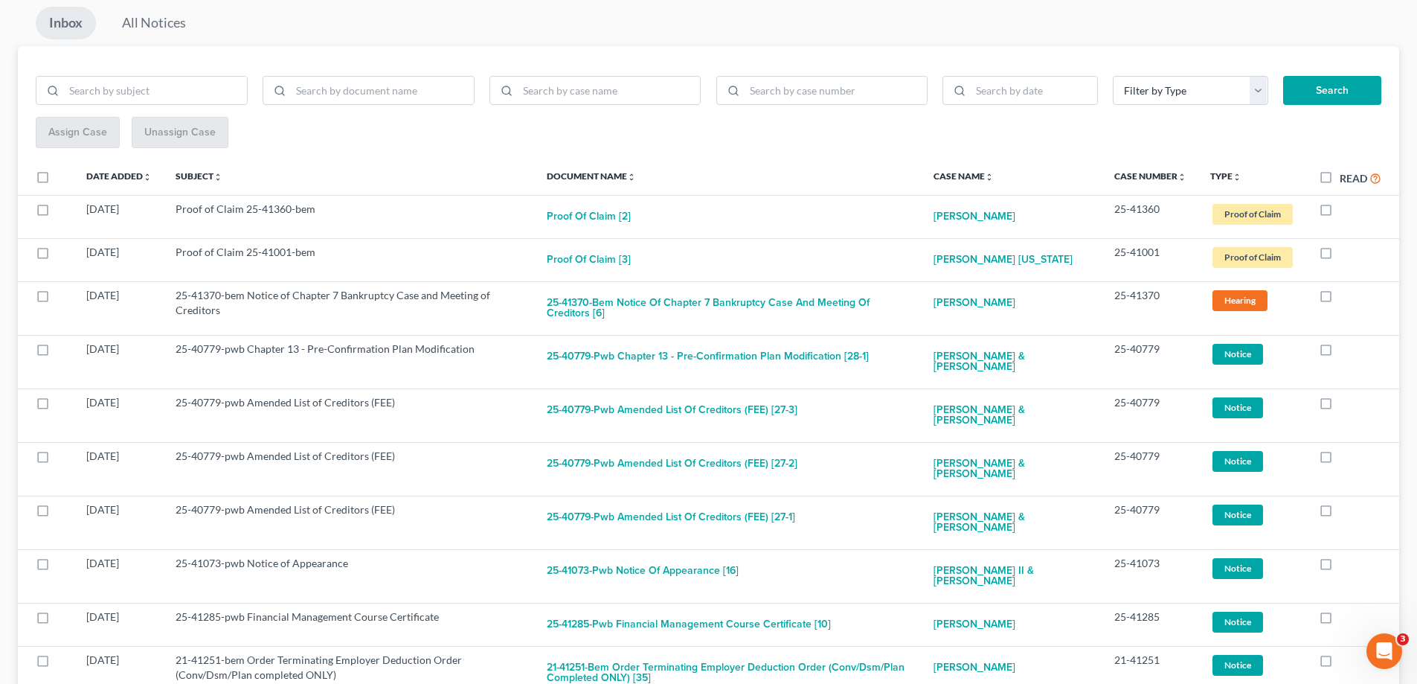
click at [1340, 299] on label at bounding box center [1340, 299] width 0 height 0
click at [1346, 297] on input "checkbox" at bounding box center [1351, 293] width 10 height 10
checkbox input "true"
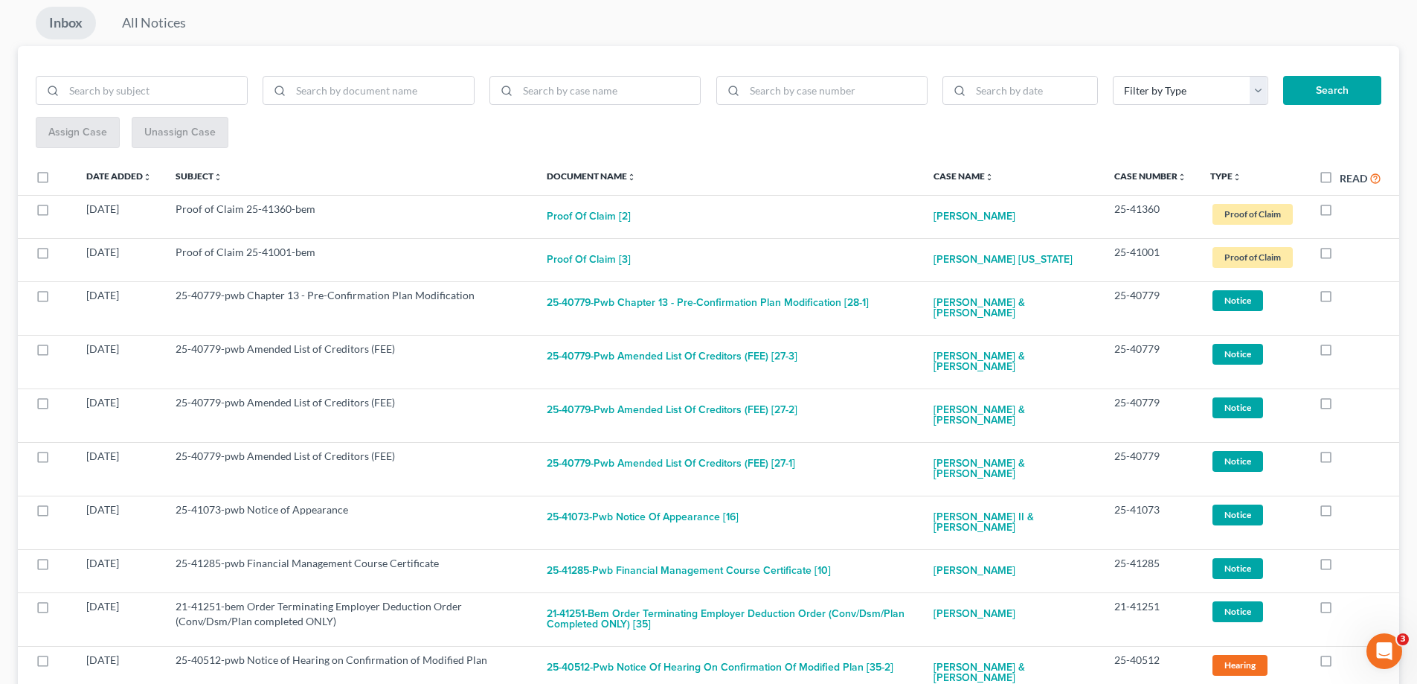
click at [1340, 299] on label at bounding box center [1340, 299] width 0 height 0
click at [1346, 297] on input "checkbox" at bounding box center [1351, 293] width 10 height 10
checkbox input "true"
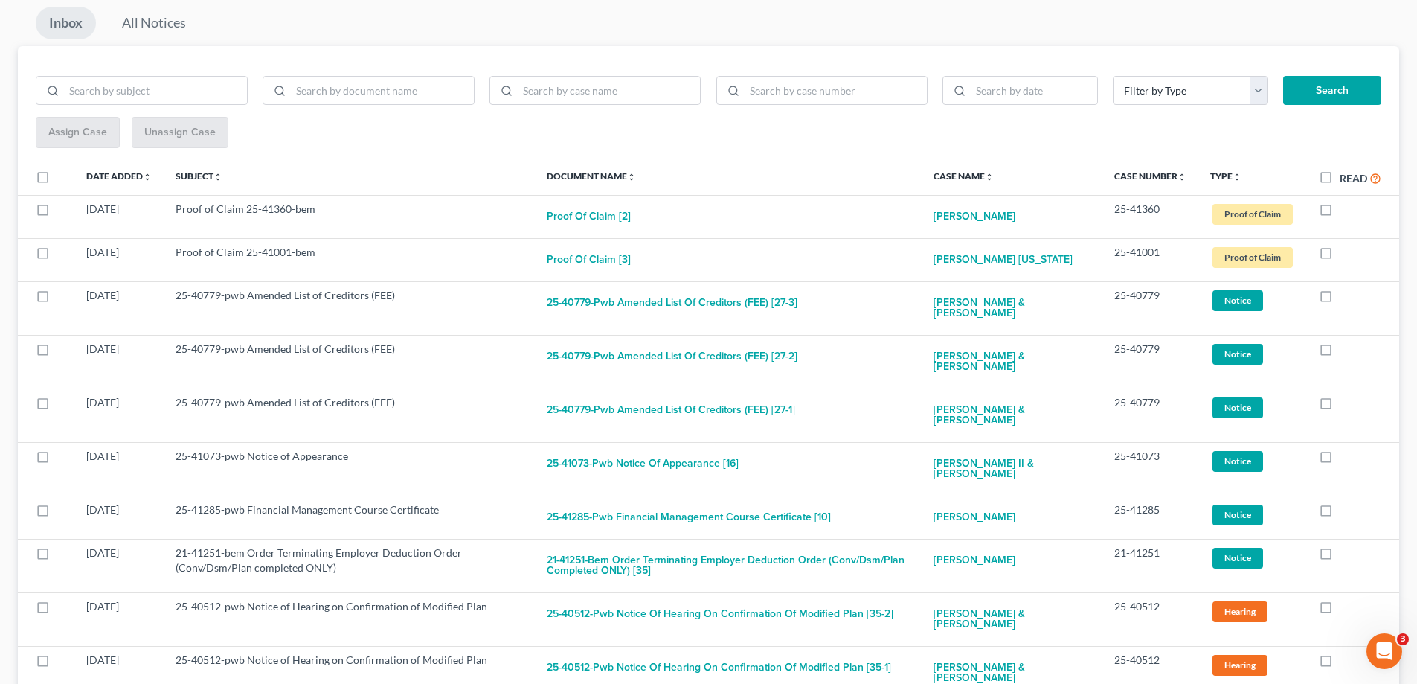
click at [1340, 299] on label at bounding box center [1340, 299] width 0 height 0
click at [1346, 297] on input "checkbox" at bounding box center [1351, 293] width 10 height 10
checkbox input "true"
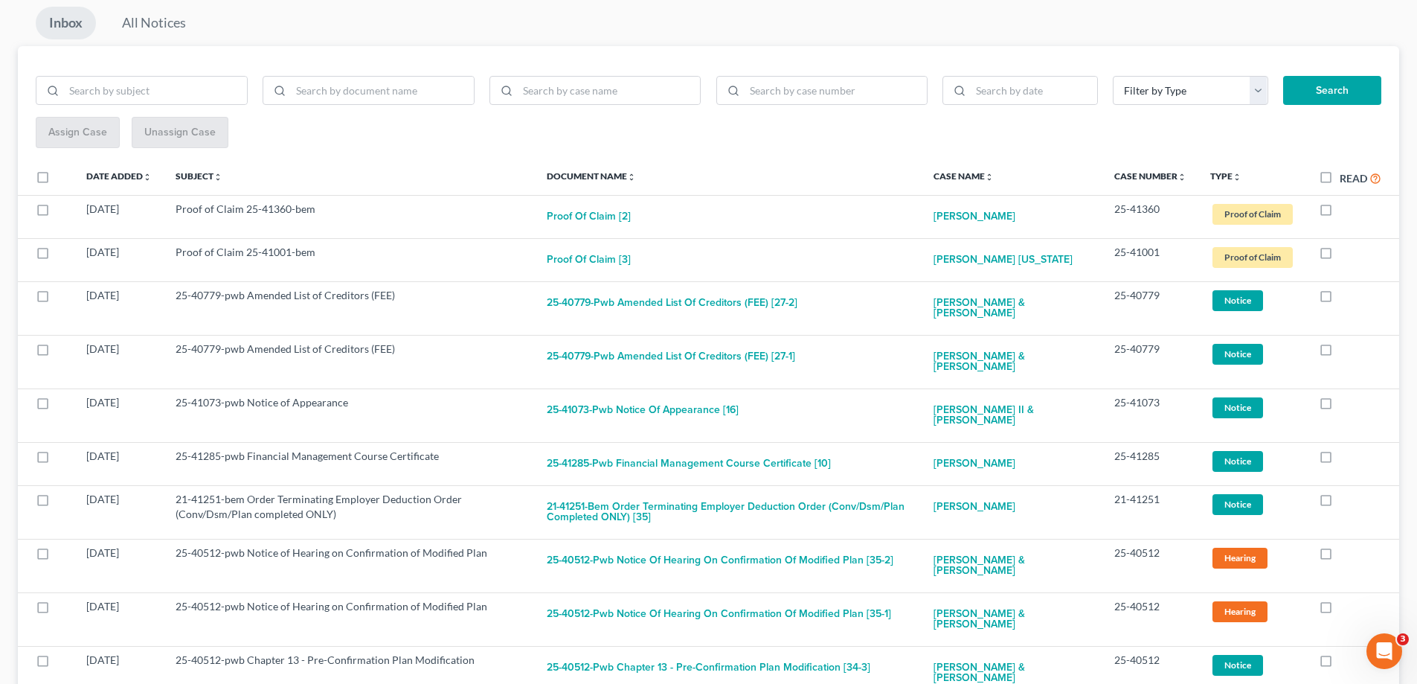
click at [1340, 299] on label at bounding box center [1340, 299] width 0 height 0
click at [1346, 297] on input "checkbox" at bounding box center [1351, 293] width 10 height 10
checkbox input "true"
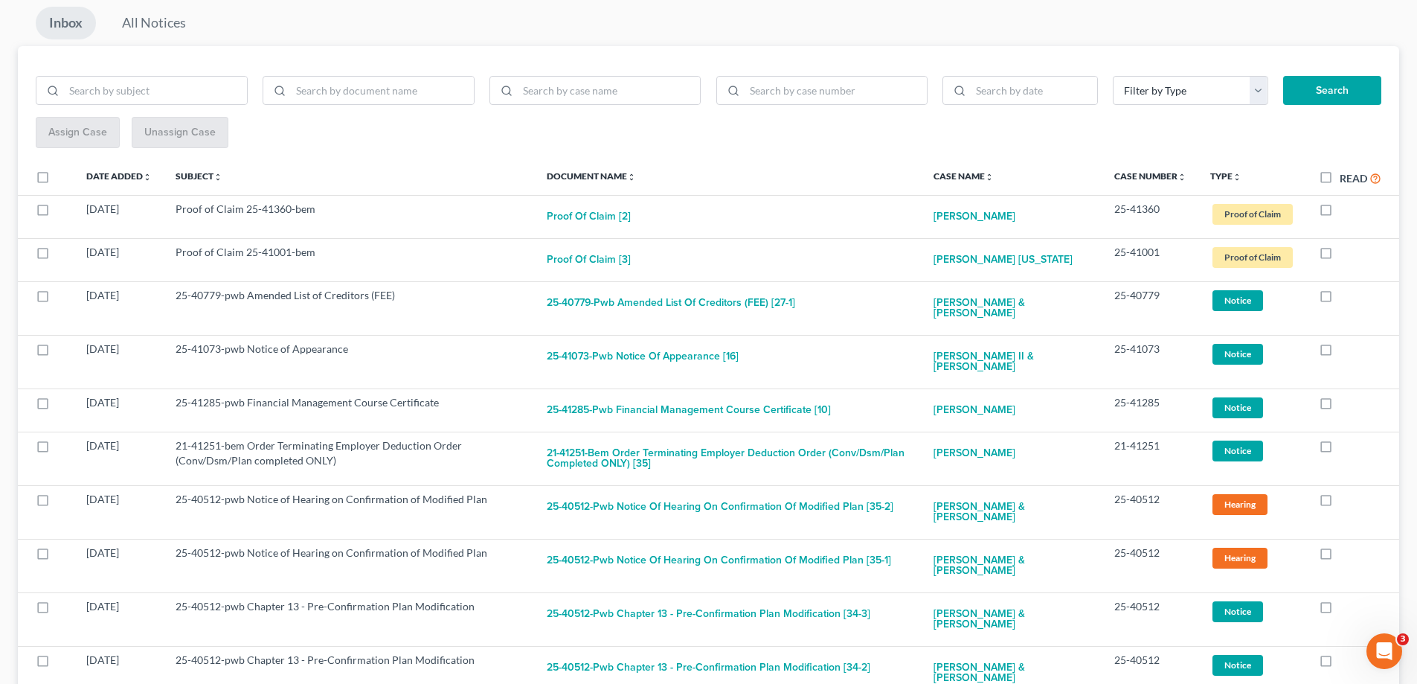
click at [1340, 299] on label at bounding box center [1340, 299] width 0 height 0
click at [1346, 297] on input "checkbox" at bounding box center [1351, 293] width 10 height 10
checkbox input "true"
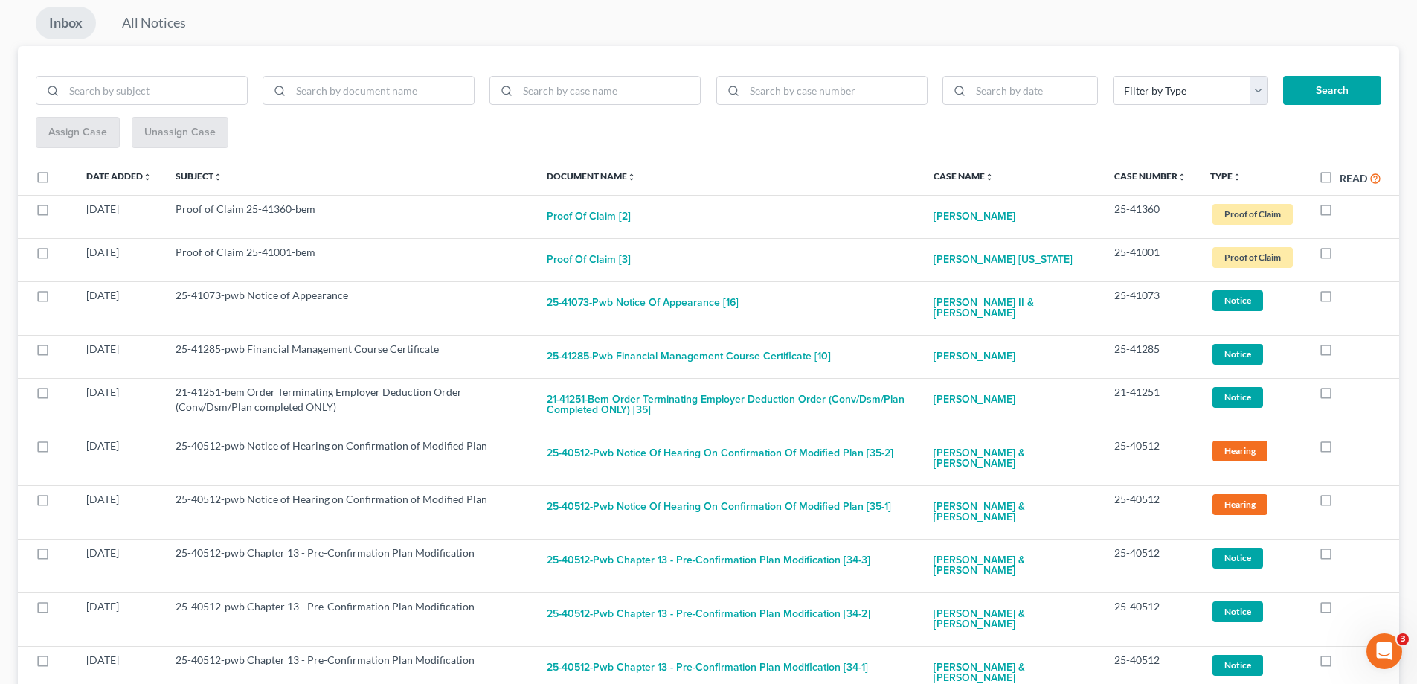
click at [1340, 299] on label at bounding box center [1340, 299] width 0 height 0
click at [1346, 297] on input "checkbox" at bounding box center [1351, 293] width 10 height 10
checkbox input "true"
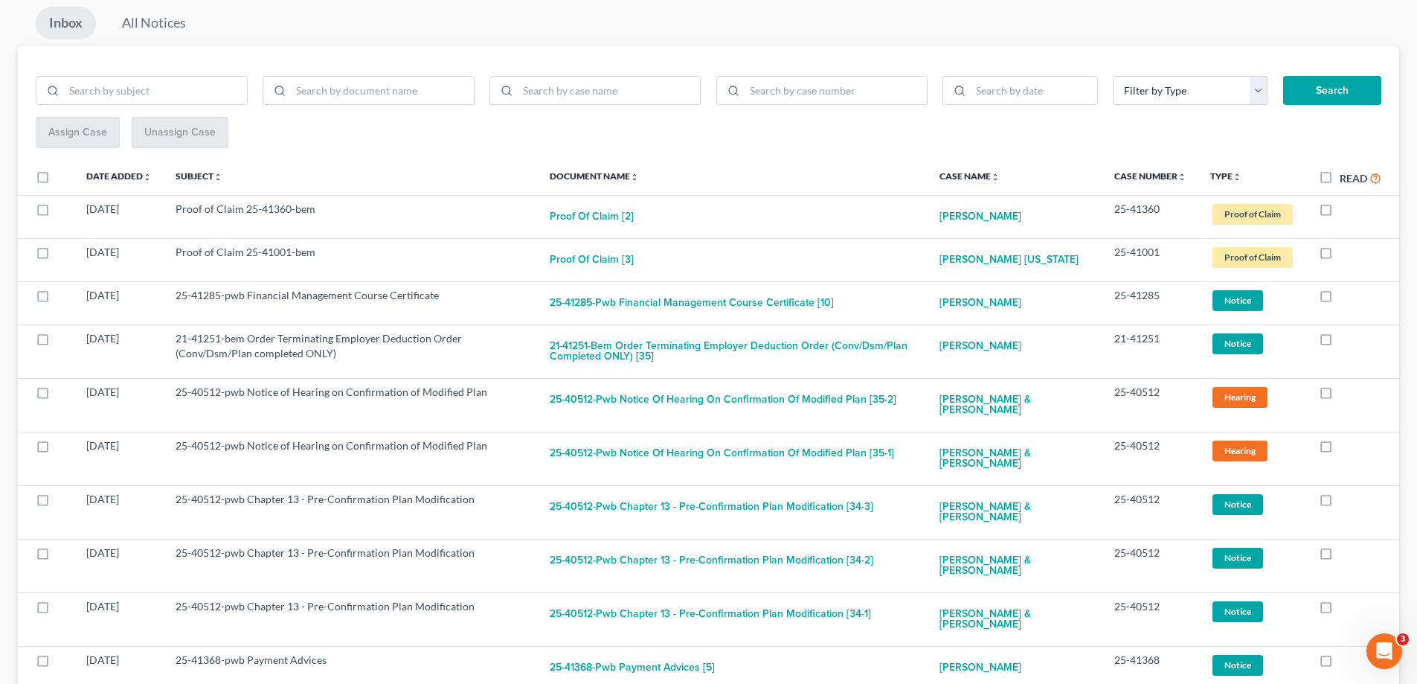
click at [1340, 299] on label at bounding box center [1340, 299] width 0 height 0
click at [1346, 297] on input "checkbox" at bounding box center [1351, 293] width 10 height 10
checkbox input "true"
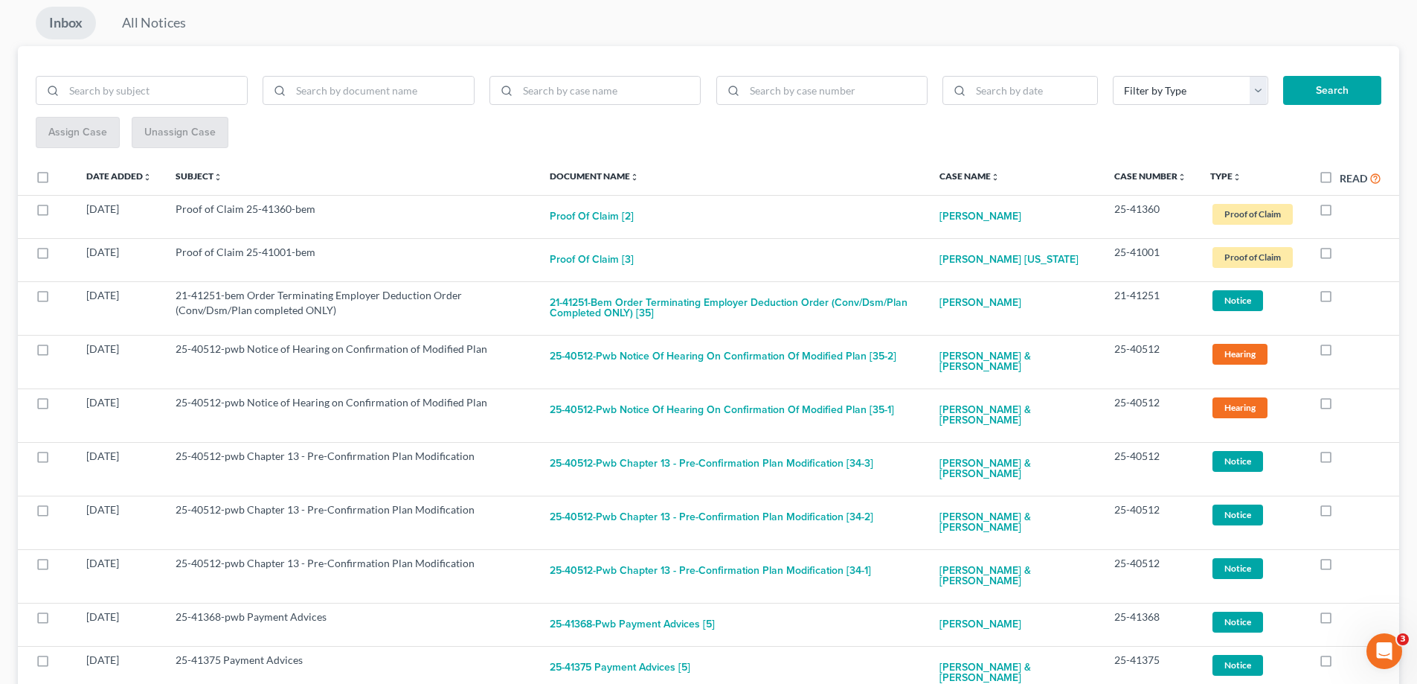
click at [1340, 299] on label at bounding box center [1340, 299] width 0 height 0
click at [1346, 297] on input "checkbox" at bounding box center [1351, 293] width 10 height 10
checkbox input "true"
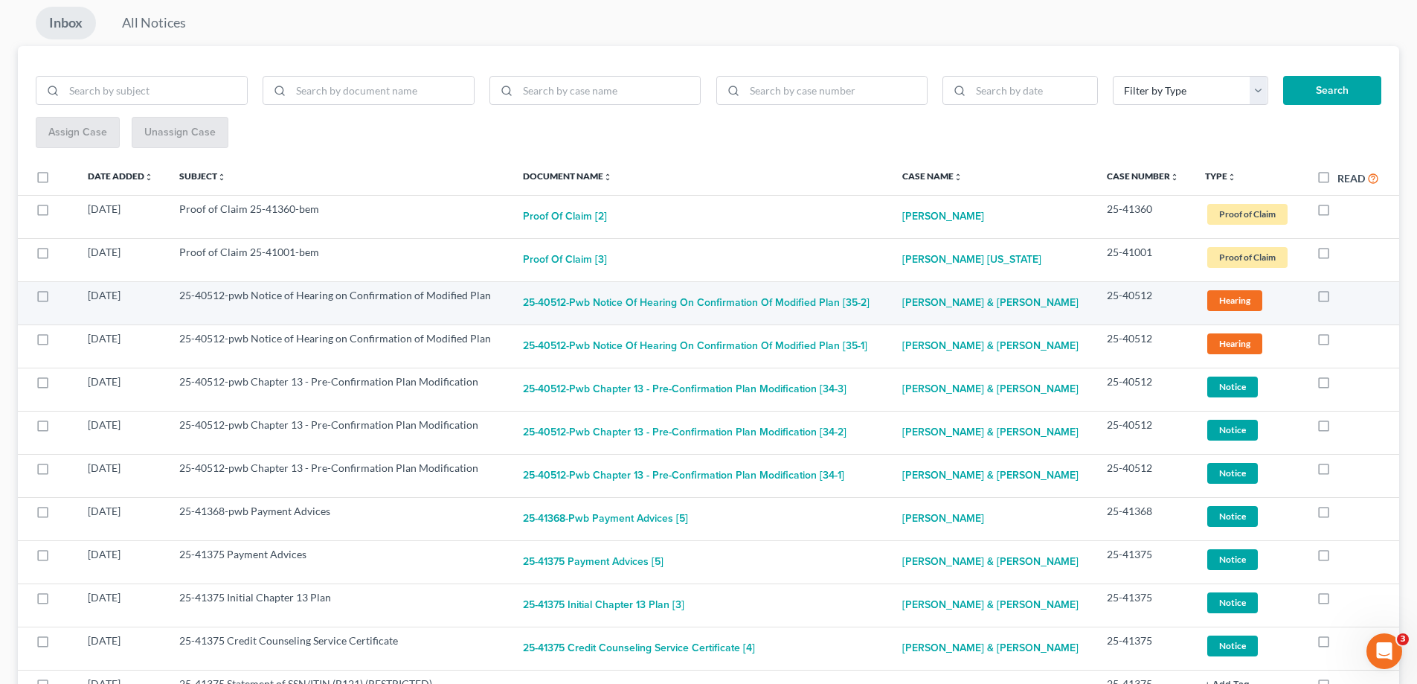
click at [1337, 299] on label at bounding box center [1337, 299] width 0 height 0
click at [1343, 294] on input "checkbox" at bounding box center [1348, 293] width 10 height 10
checkbox input "true"
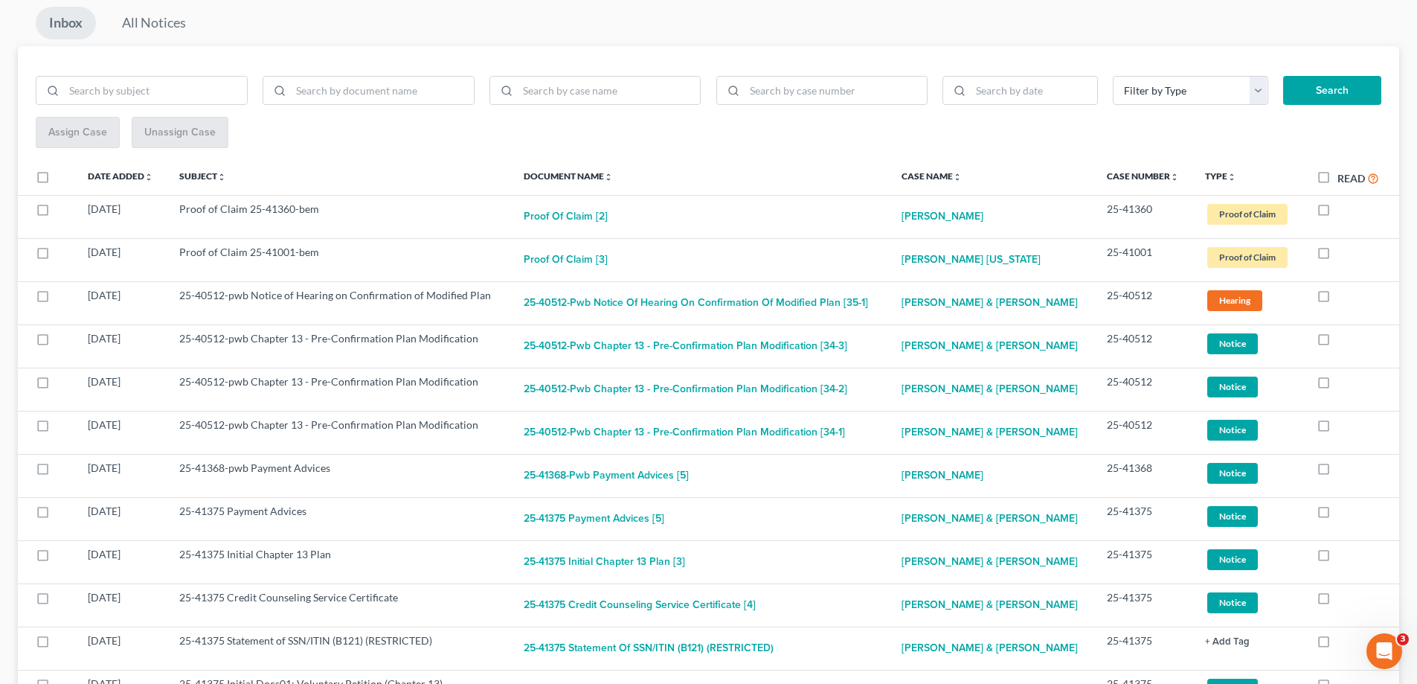
click at [1337, 299] on label at bounding box center [1337, 299] width 0 height 0
click at [1343, 294] on input "checkbox" at bounding box center [1348, 293] width 10 height 10
checkbox input "true"
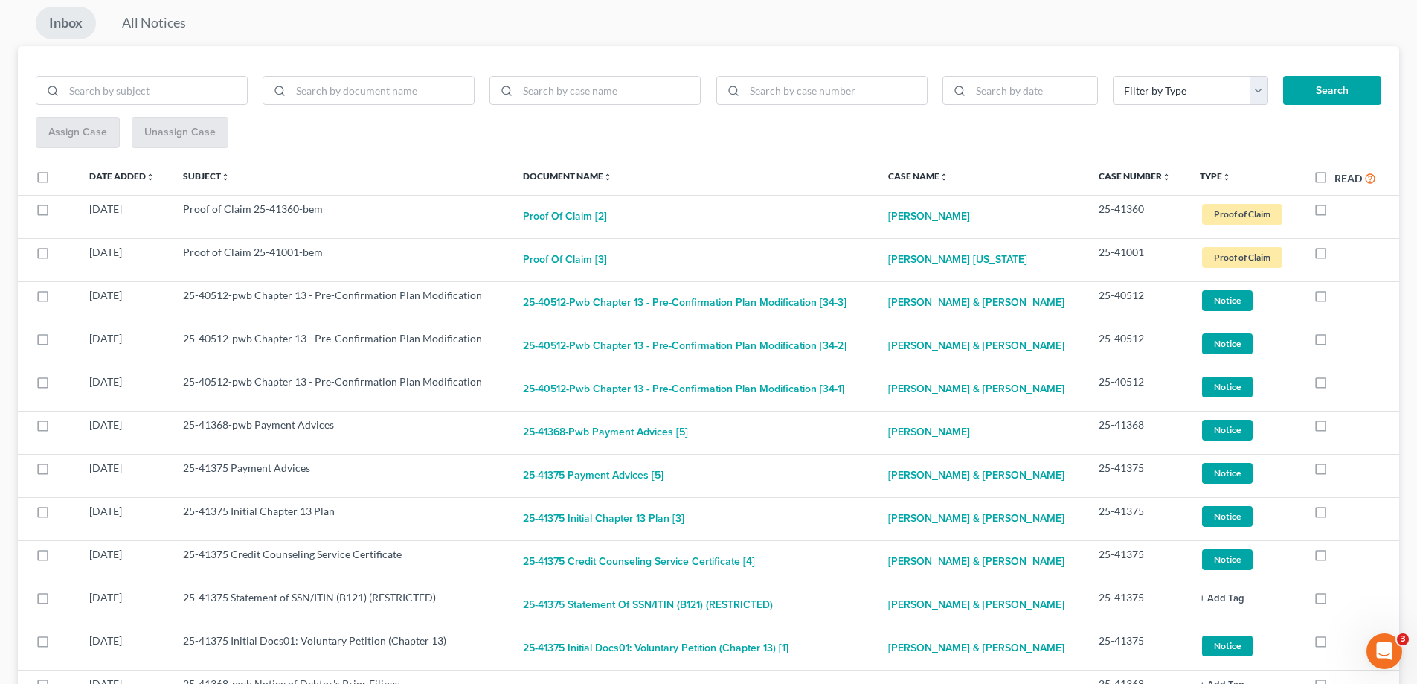
click at [1334, 299] on label at bounding box center [1334, 299] width 0 height 0
click at [1340, 294] on input "checkbox" at bounding box center [1345, 293] width 10 height 10
checkbox input "true"
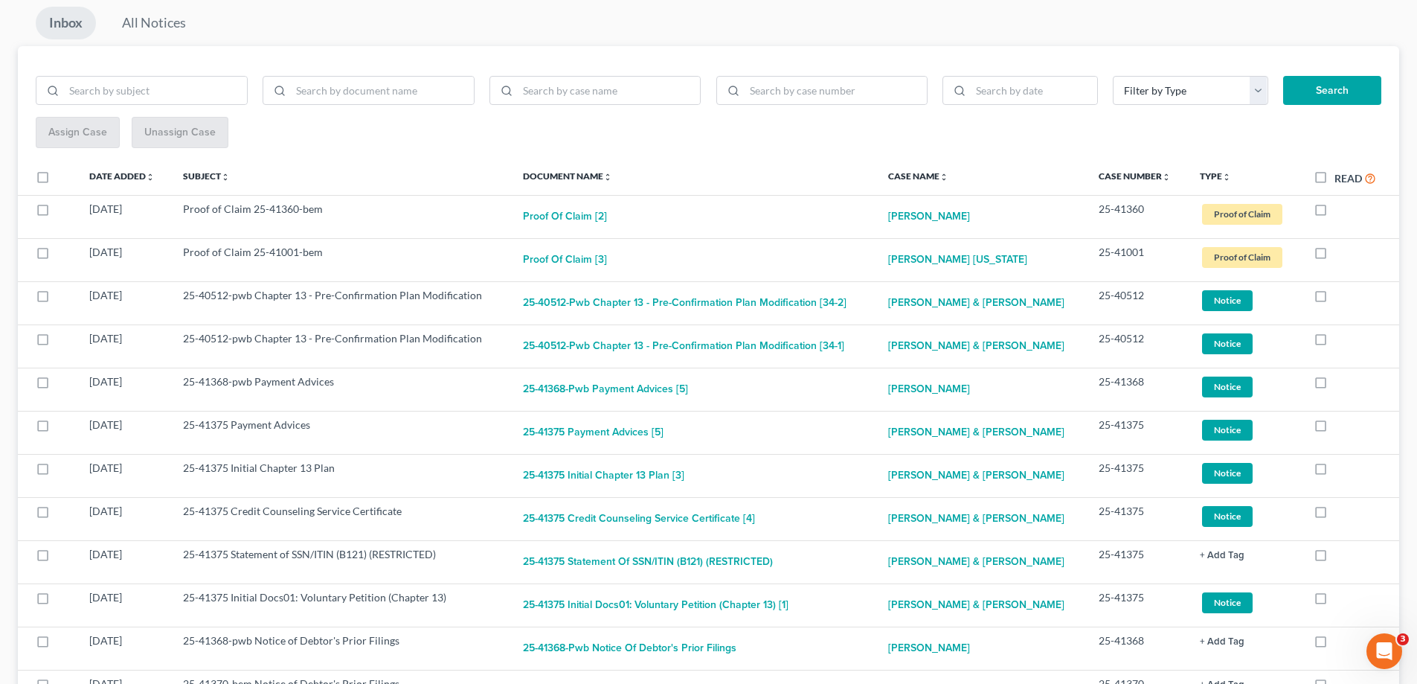
click at [1334, 299] on label at bounding box center [1334, 299] width 0 height 0
click at [1340, 294] on input "checkbox" at bounding box center [1345, 293] width 10 height 10
checkbox input "true"
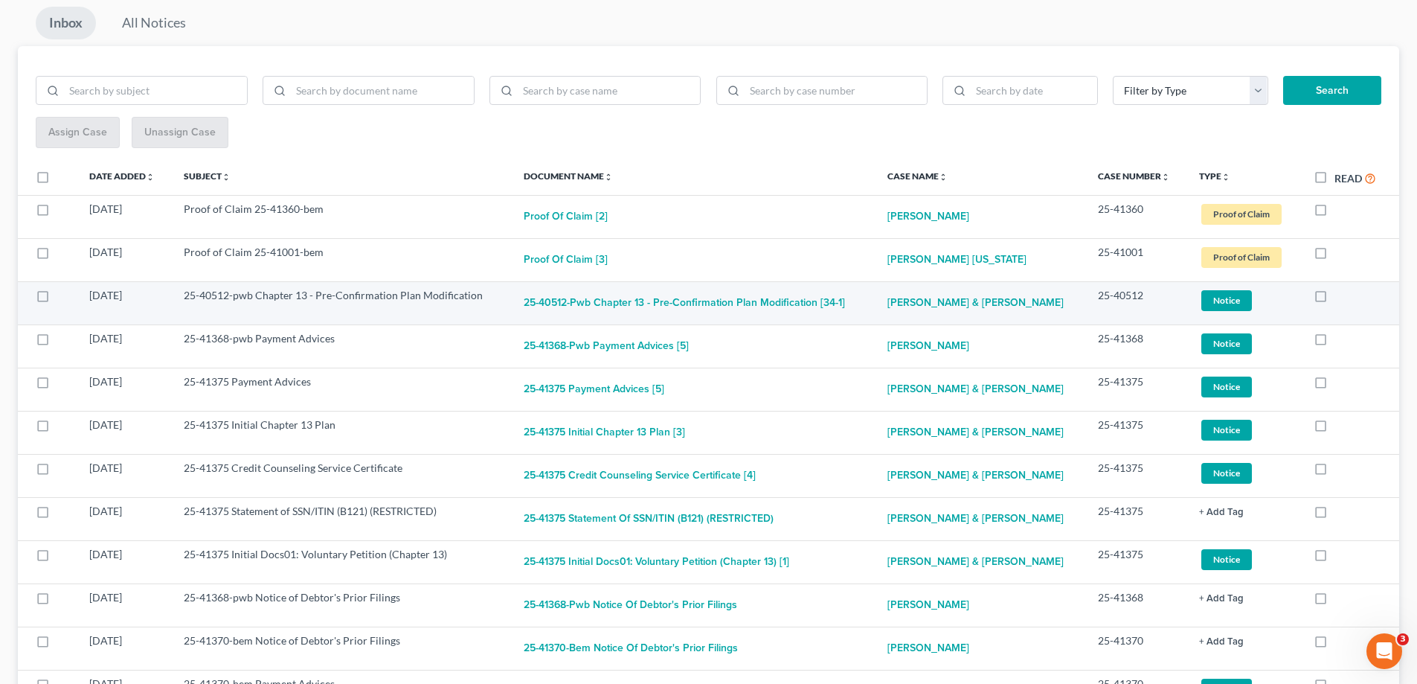
click at [1334, 299] on label at bounding box center [1334, 299] width 0 height 0
click at [1340, 295] on input "checkbox" at bounding box center [1345, 293] width 10 height 10
checkbox input "true"
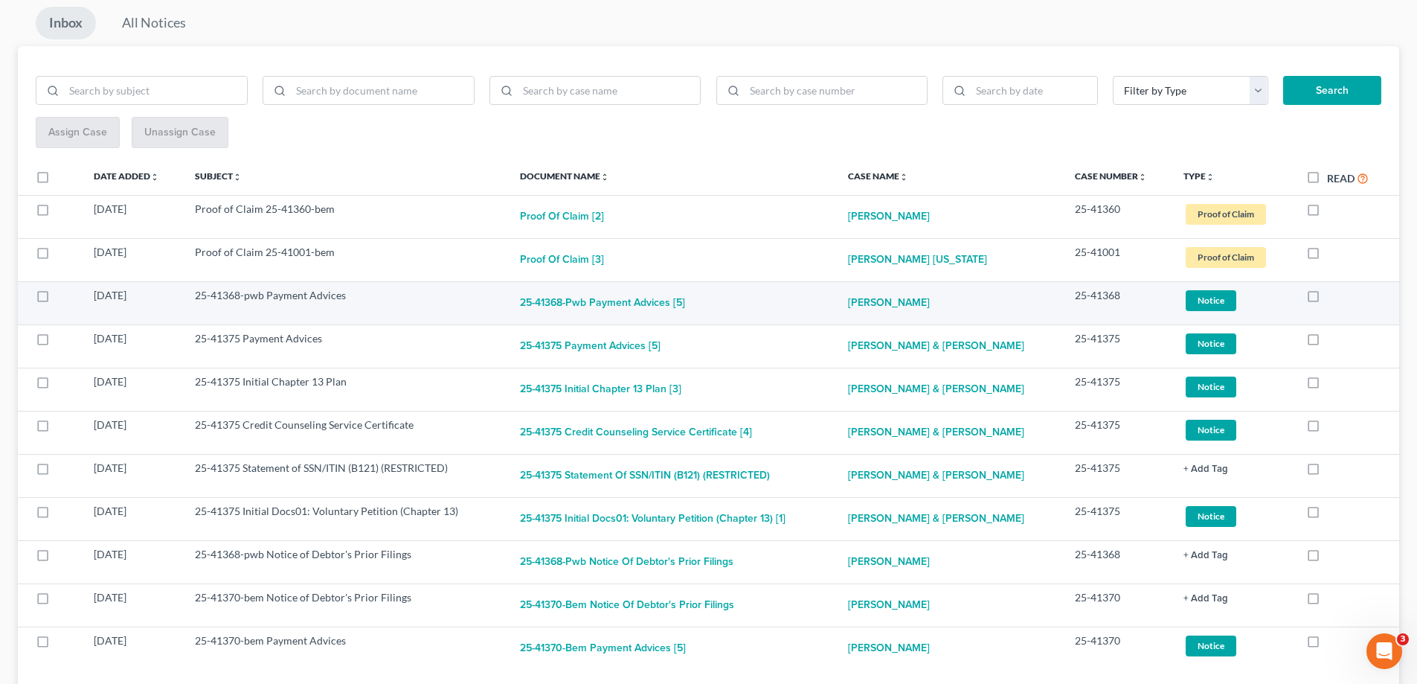
click at [1327, 299] on label at bounding box center [1327, 299] width 0 height 0
click at [1333, 295] on input "checkbox" at bounding box center [1338, 293] width 10 height 10
checkbox input "true"
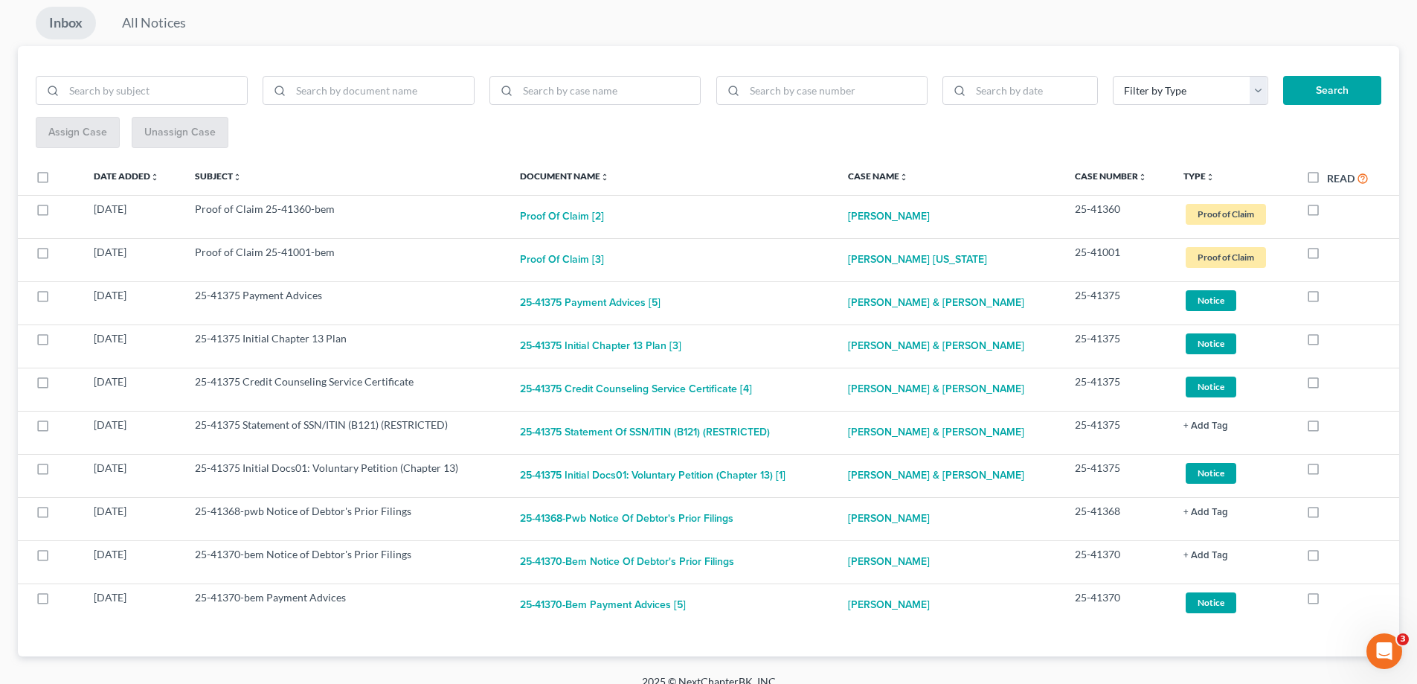
click at [1327, 299] on label at bounding box center [1327, 299] width 0 height 0
click at [1333, 295] on input "checkbox" at bounding box center [1338, 293] width 10 height 10
checkbox input "true"
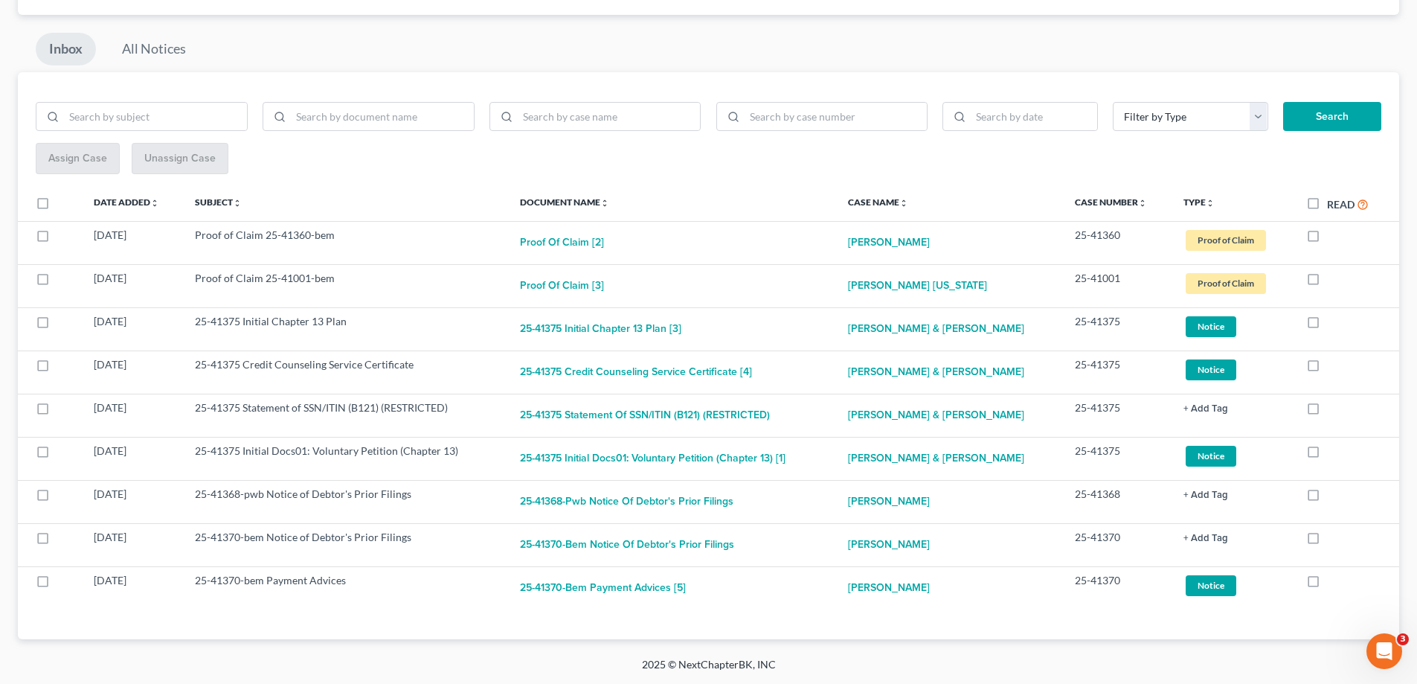
scroll to position [123, 0]
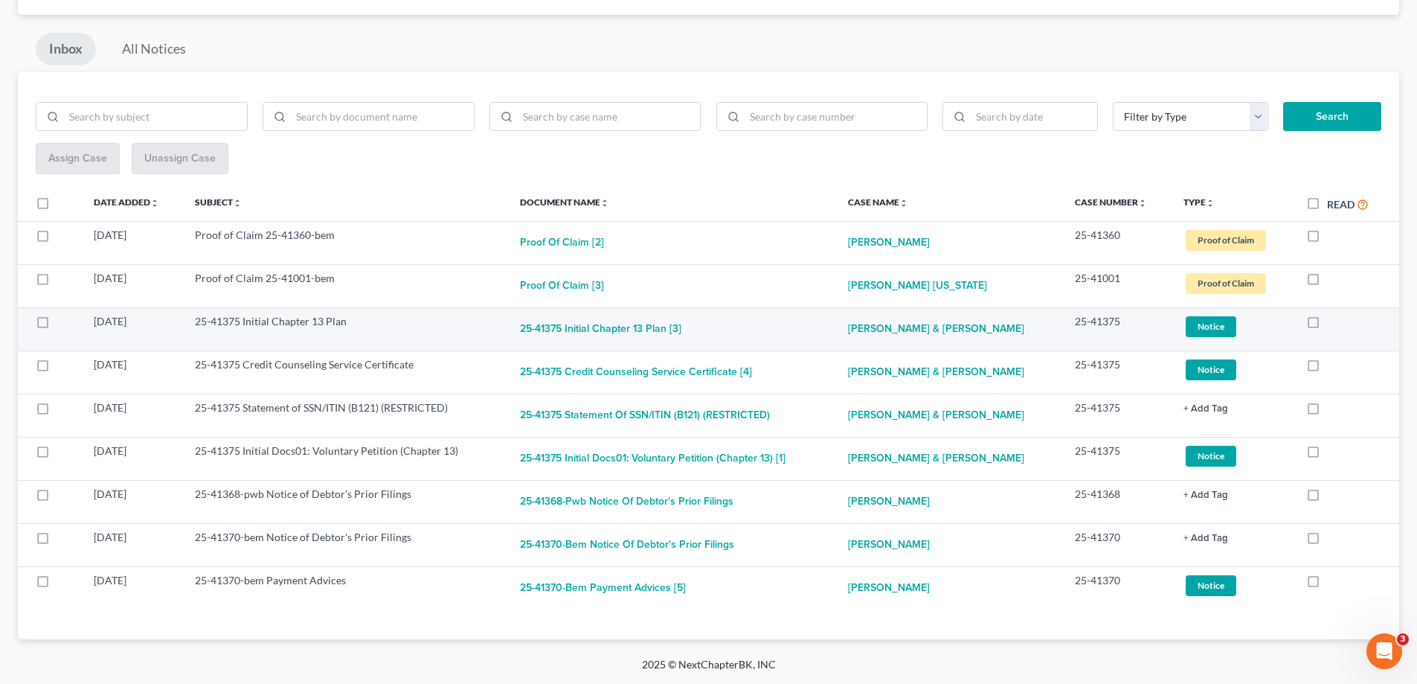
click at [1327, 325] on label at bounding box center [1327, 325] width 0 height 0
click at [1333, 323] on input "checkbox" at bounding box center [1338, 319] width 10 height 10
checkbox input "true"
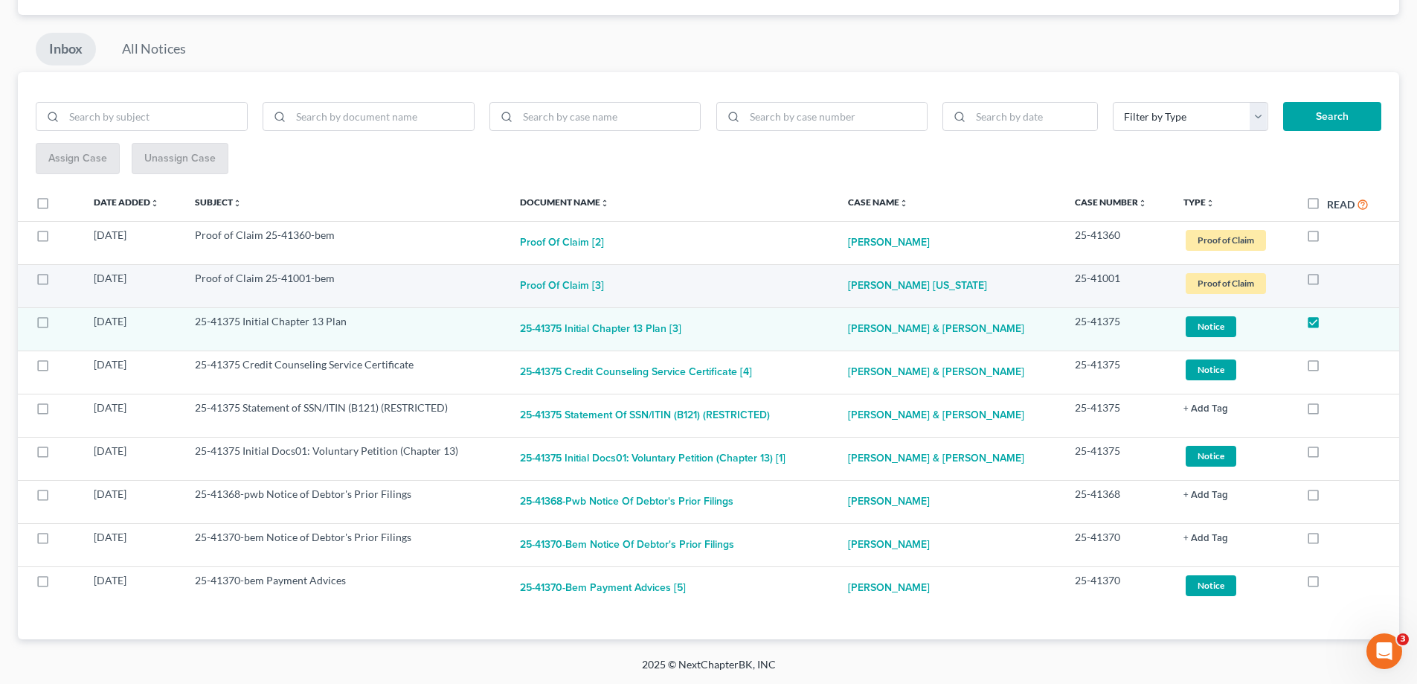
scroll to position [80, 0]
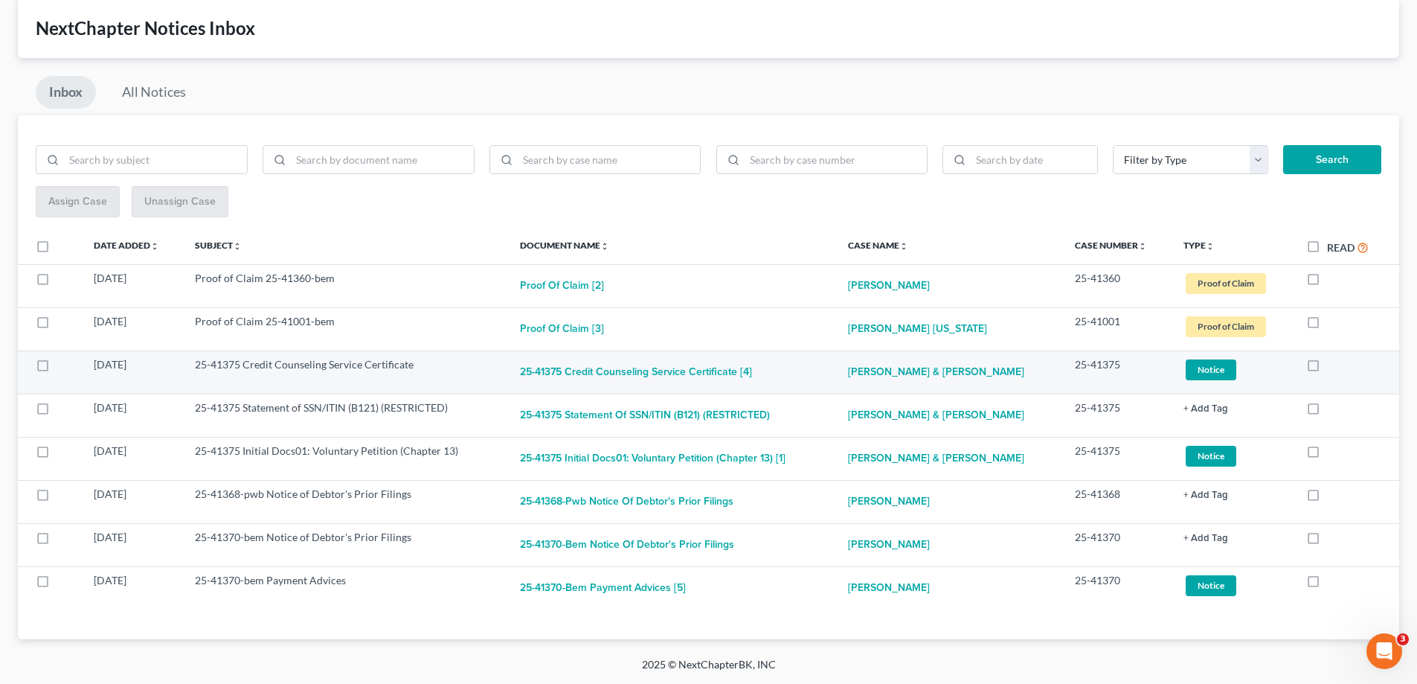
click at [1327, 368] on label at bounding box center [1327, 368] width 0 height 0
click at [1333, 363] on input "checkbox" at bounding box center [1338, 362] width 10 height 10
checkbox input "true"
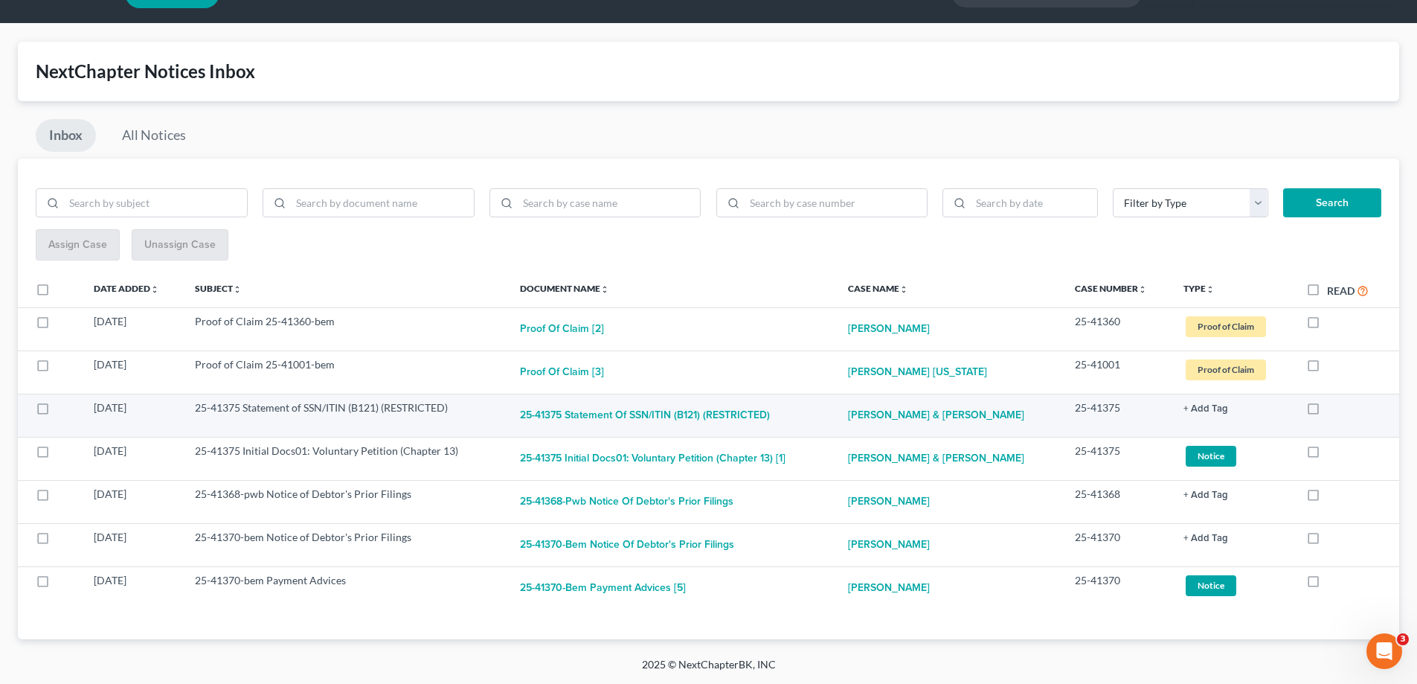
scroll to position [36, 0]
click at [1327, 411] on label at bounding box center [1327, 411] width 0 height 0
click at [1333, 408] on input "checkbox" at bounding box center [1338, 405] width 10 height 10
checkbox input "true"
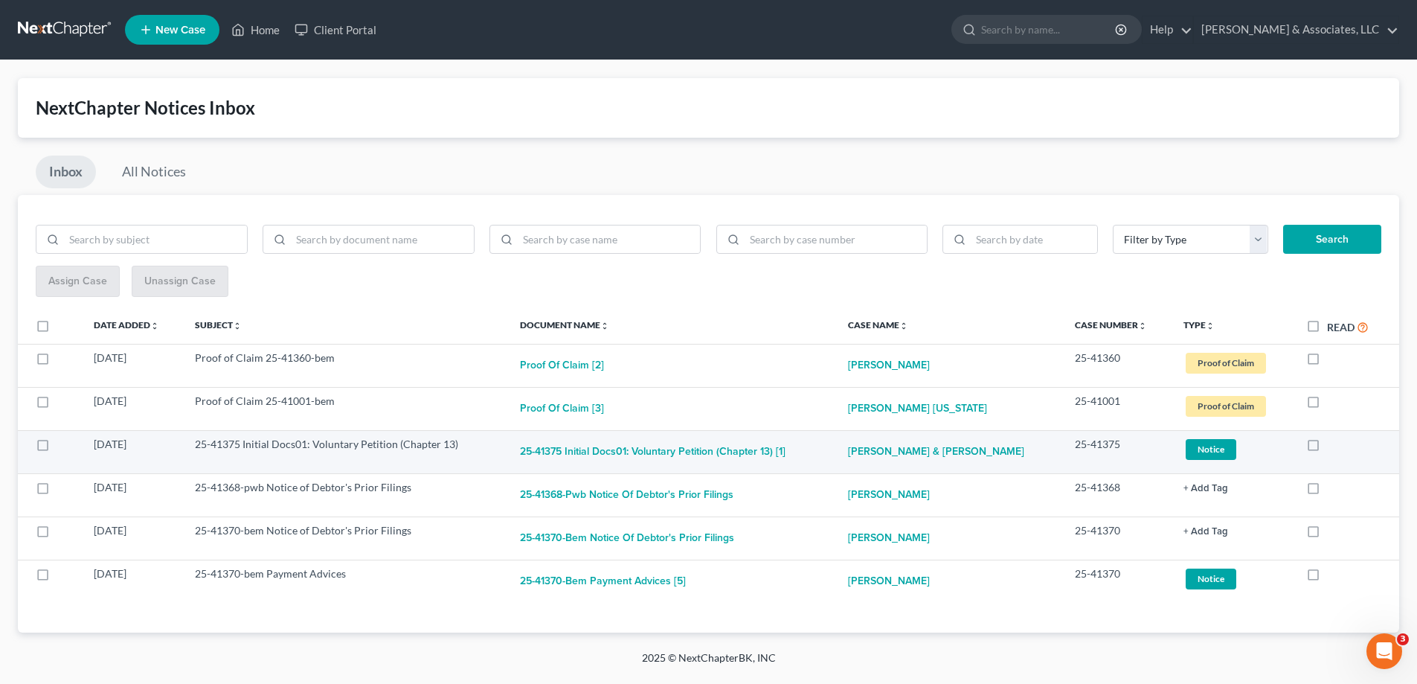
scroll to position [0, 0]
click at [1337, 448] on label at bounding box center [1337, 448] width 0 height 0
click at [1343, 444] on input "checkbox" at bounding box center [1348, 442] width 10 height 10
checkbox input "true"
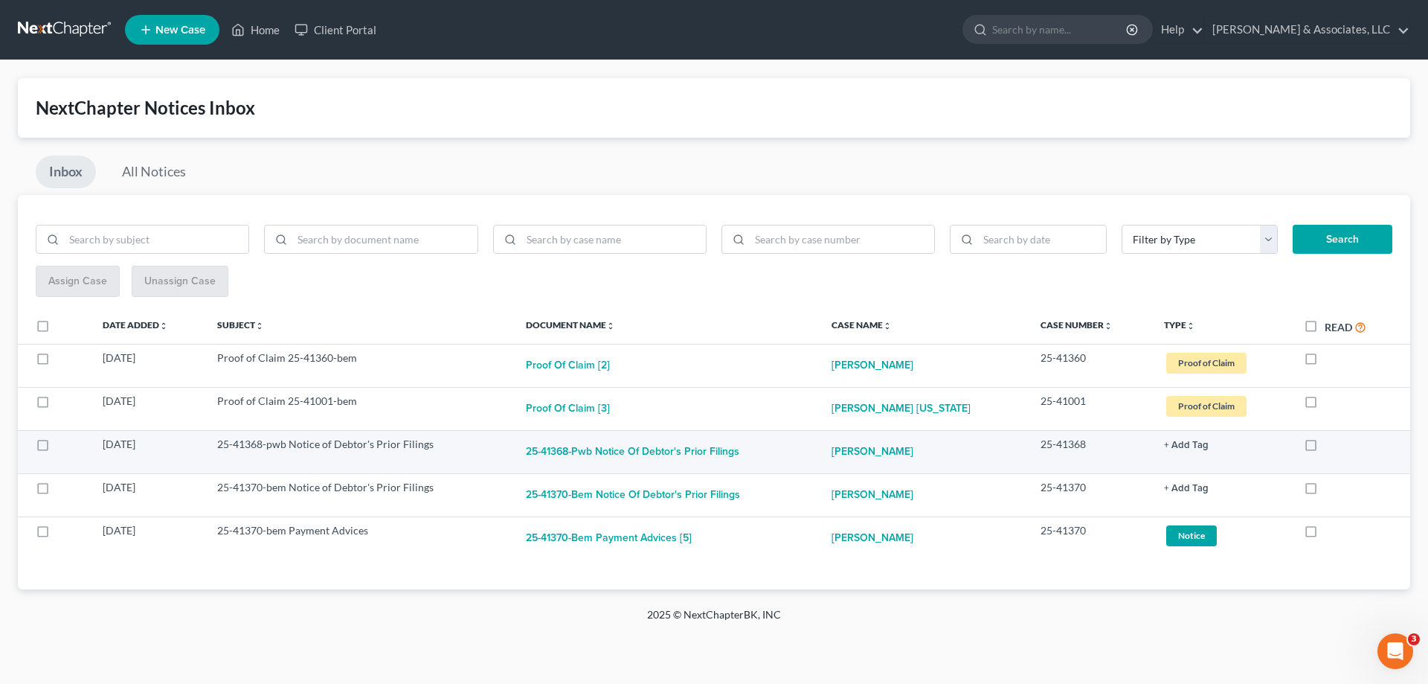
click at [1325, 448] on label at bounding box center [1325, 448] width 0 height 0
click at [1331, 445] on input "checkbox" at bounding box center [1336, 442] width 10 height 10
checkbox input "true"
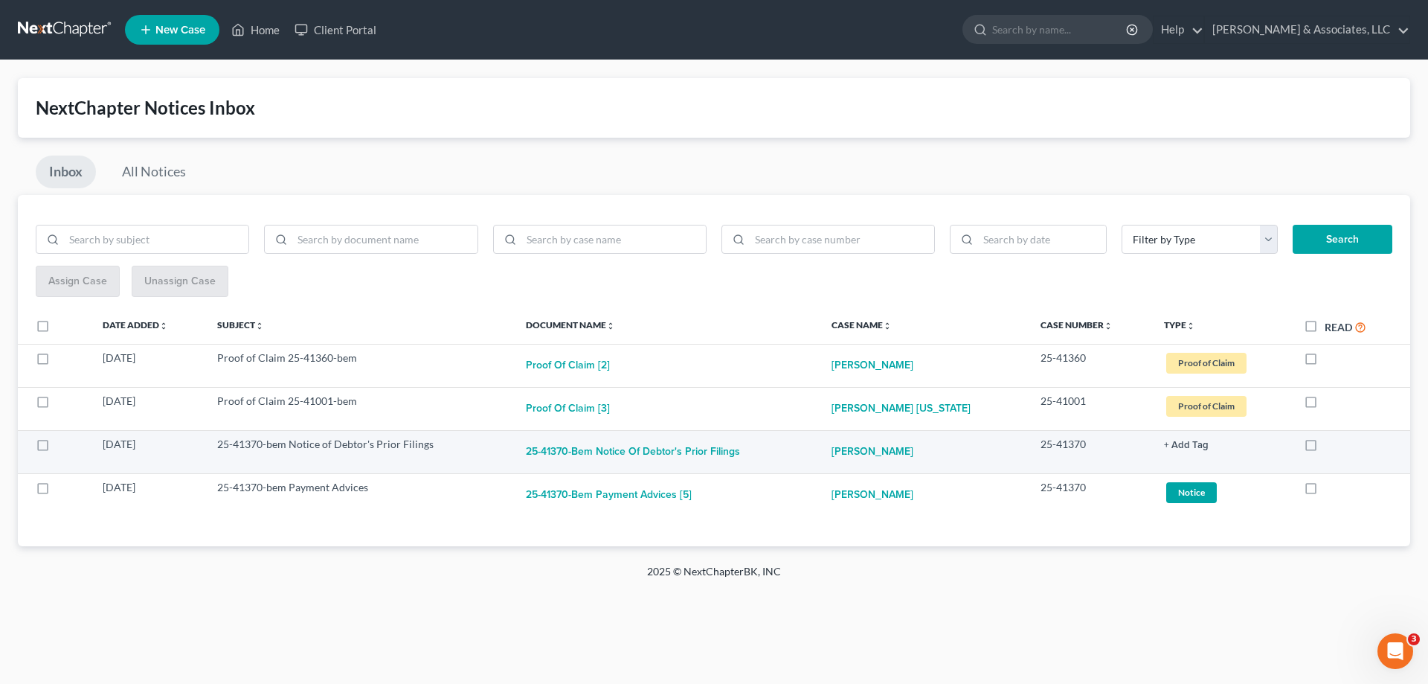
click at [1325, 448] on label at bounding box center [1325, 448] width 0 height 0
click at [1331, 446] on input "checkbox" at bounding box center [1336, 442] width 10 height 10
checkbox input "true"
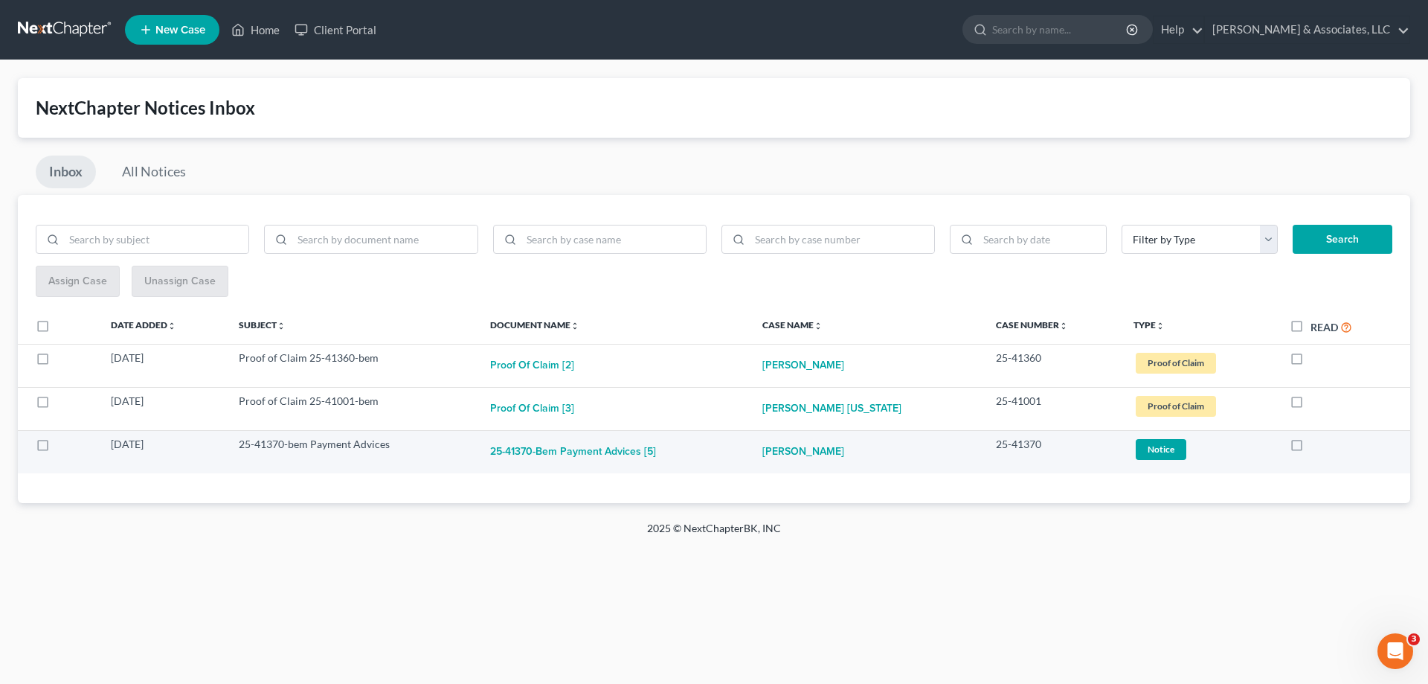
click at [1311, 448] on label at bounding box center [1311, 448] width 0 height 0
click at [1317, 446] on input "checkbox" at bounding box center [1322, 442] width 10 height 10
checkbox input "true"
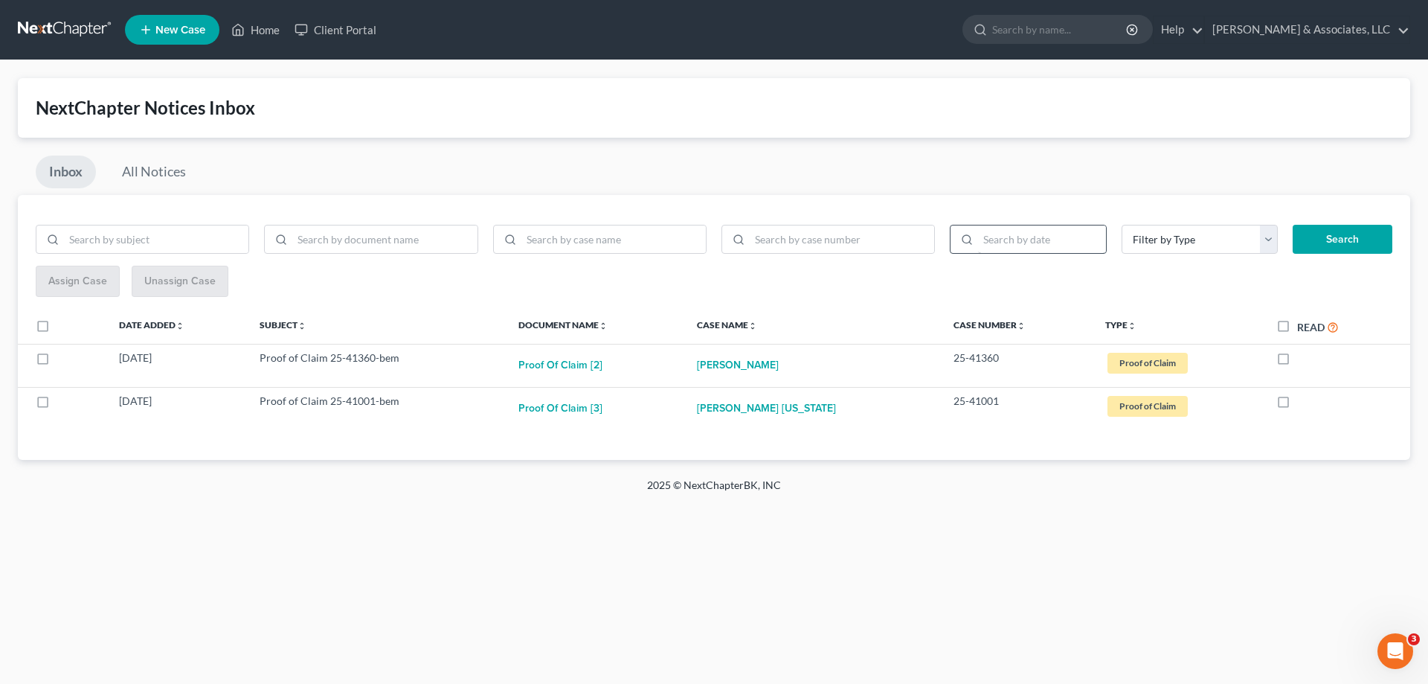
drag, startPoint x: 1273, startPoint y: 327, endPoint x: 1021, endPoint y: 227, distance: 271.4
click at [1297, 327] on label "Read" at bounding box center [1318, 326] width 42 height 17
click at [1303, 327] on input "Read" at bounding box center [1308, 323] width 10 height 10
checkbox input "true"
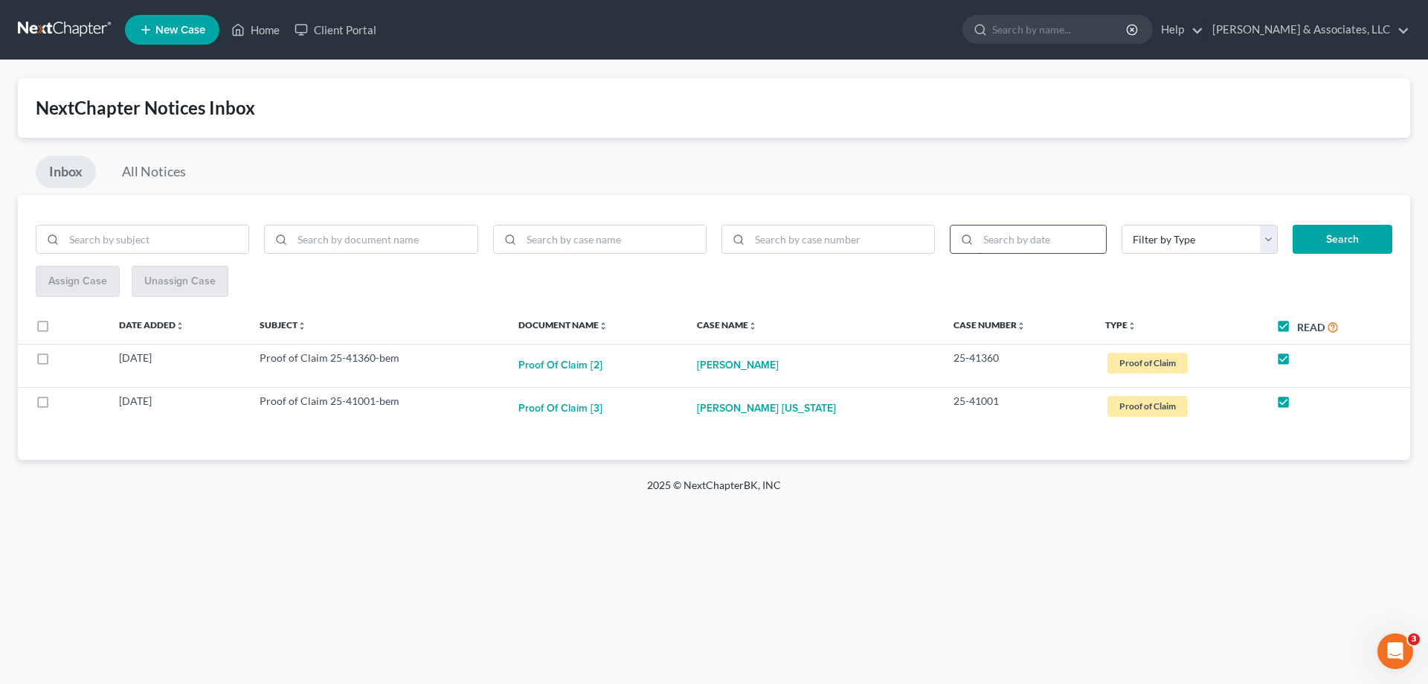
checkbox input "true"
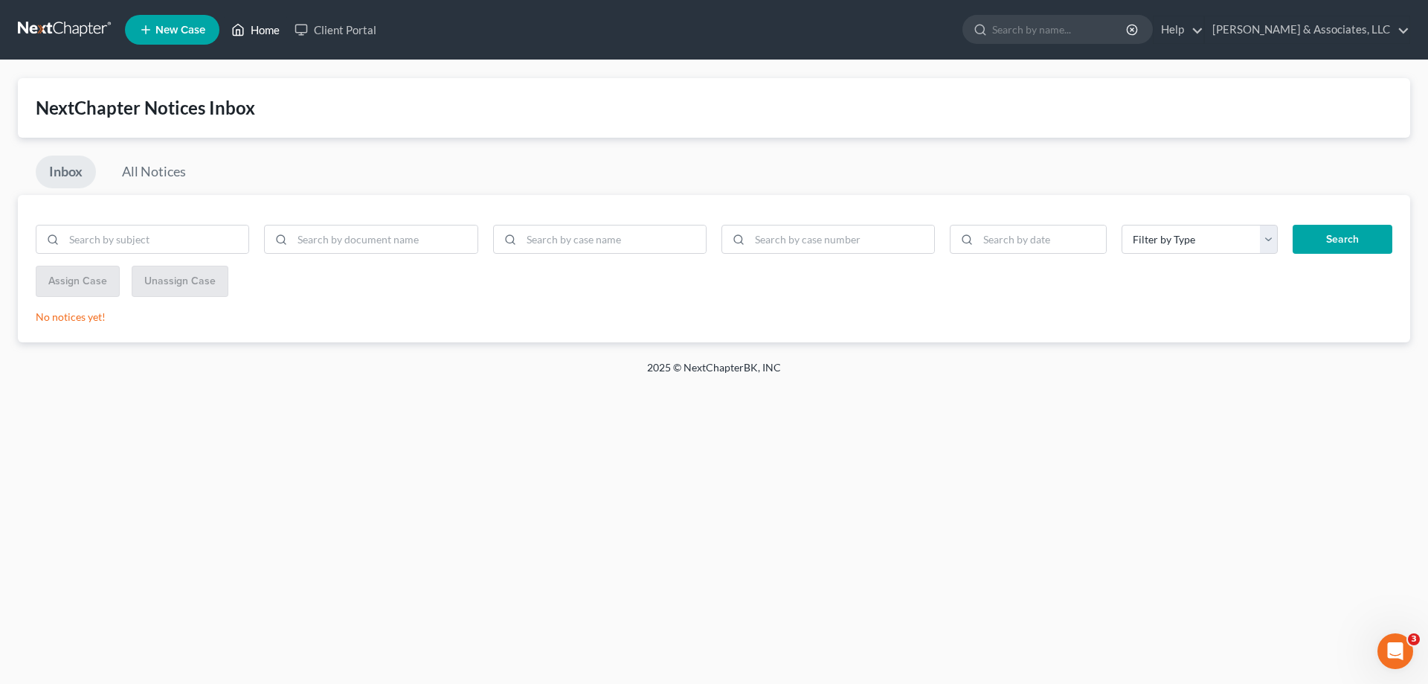
click at [268, 32] on link "Home" at bounding box center [255, 29] width 63 height 27
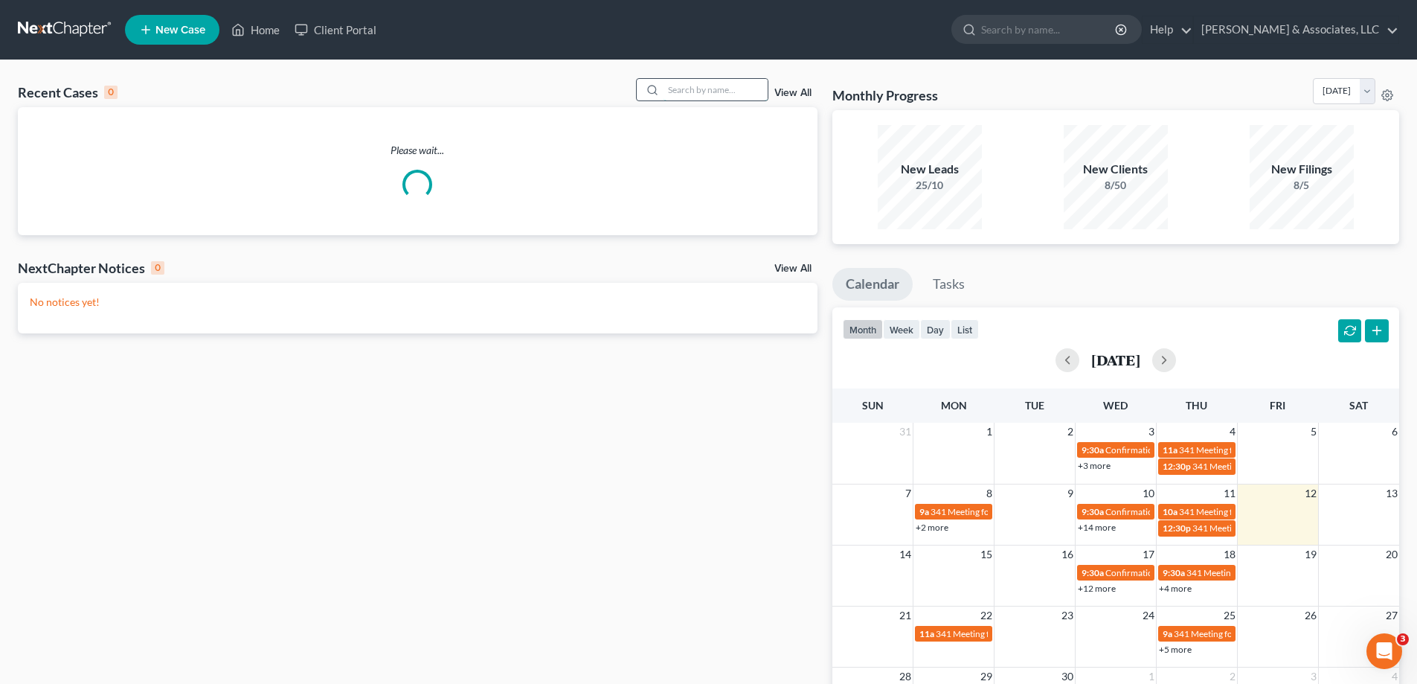
click at [696, 86] on input "search" at bounding box center [716, 90] width 104 height 22
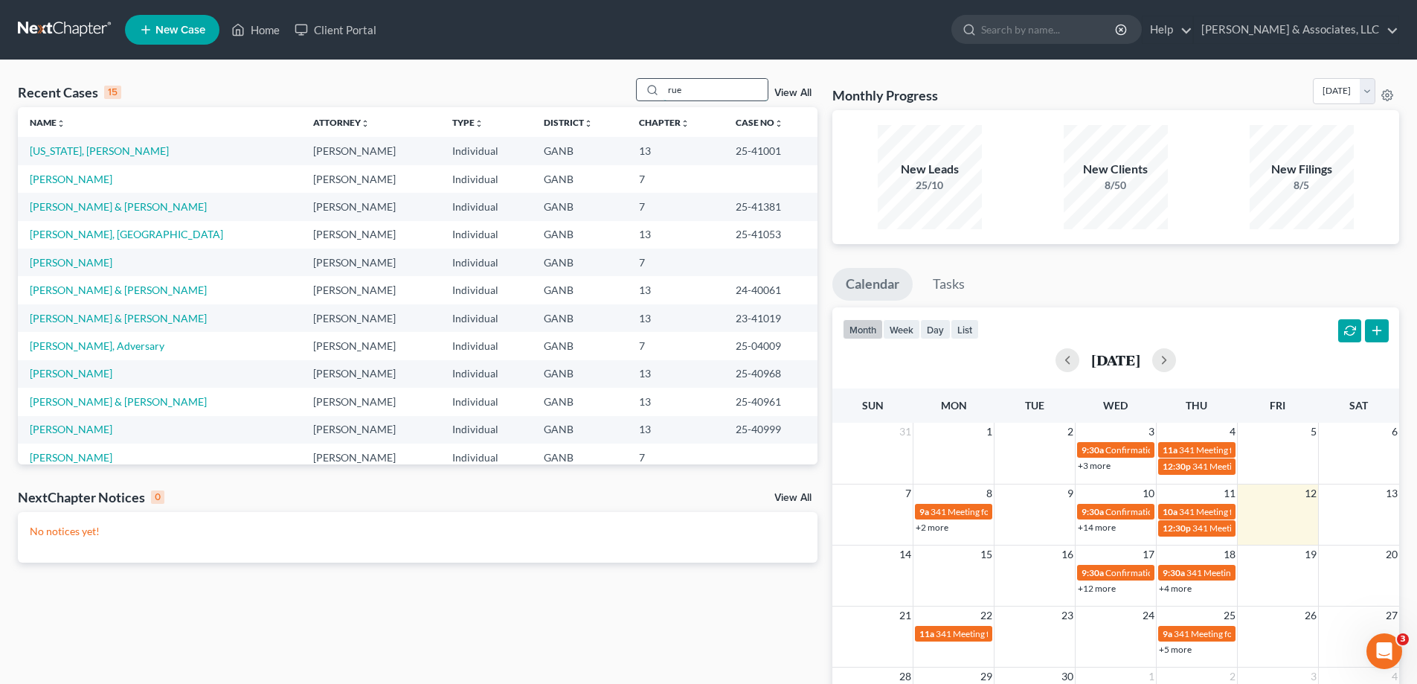
type input "rue"
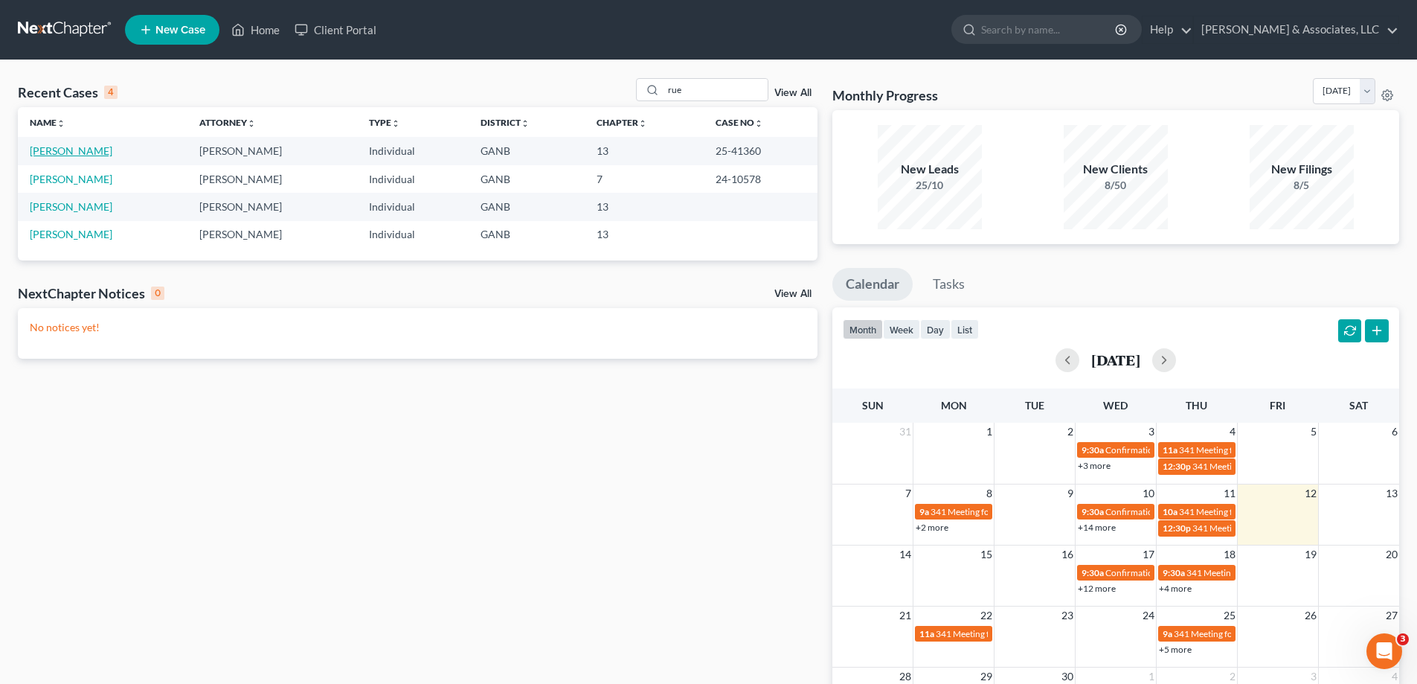
click at [43, 151] on link "Rue, Damian" at bounding box center [71, 150] width 83 height 13
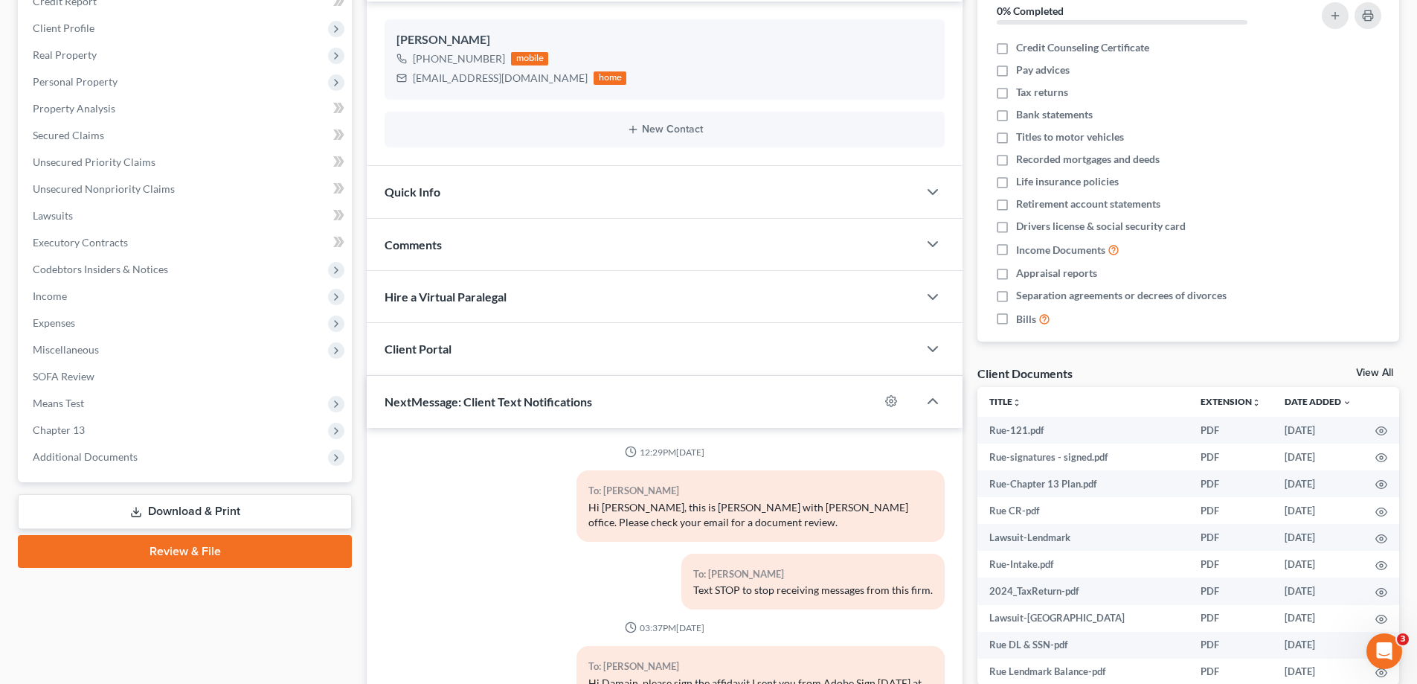
scroll to position [274, 0]
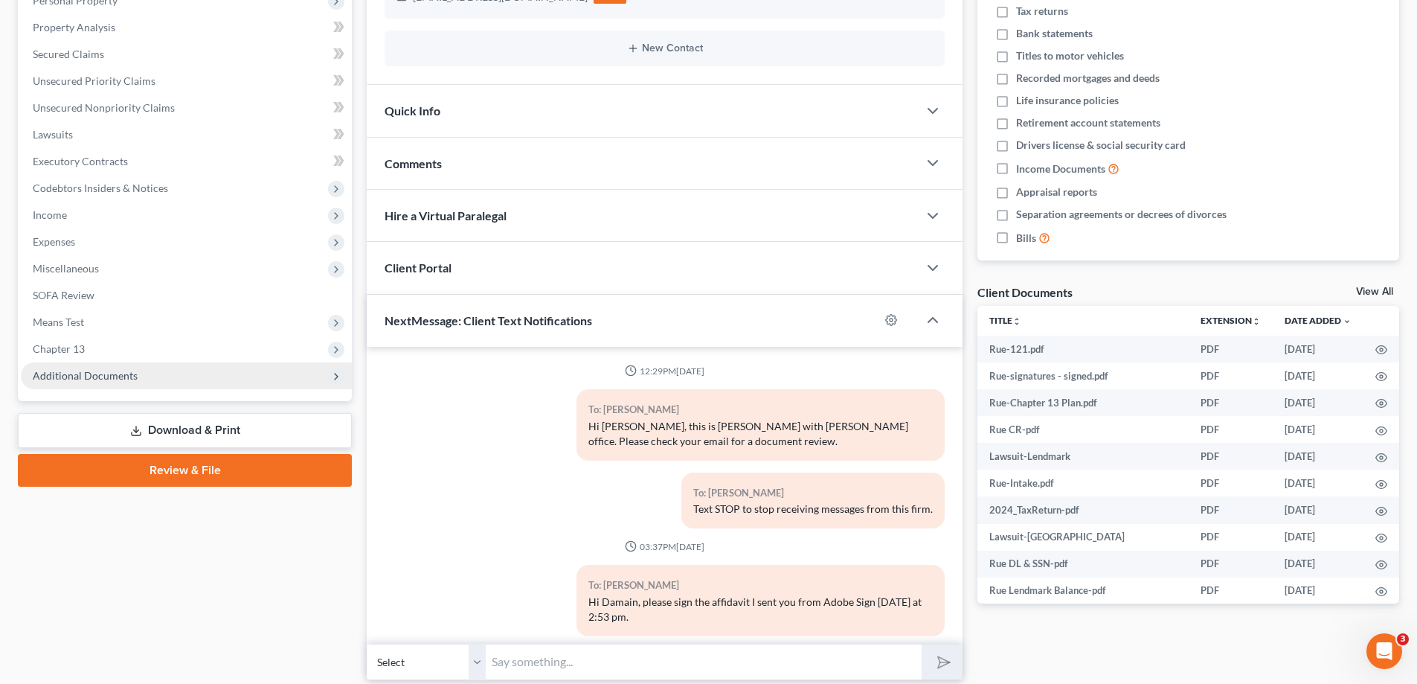
click at [67, 376] on span "Additional Documents" at bounding box center [85, 375] width 105 height 13
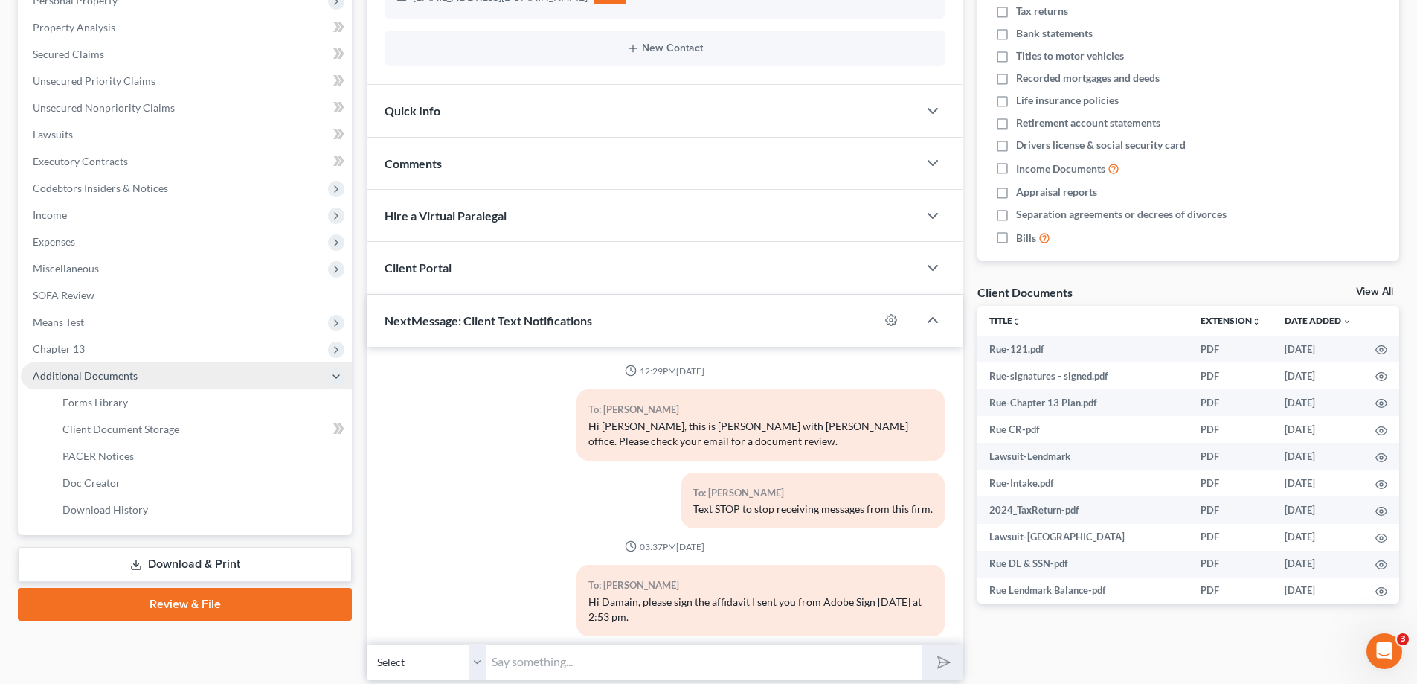
scroll to position [250, 0]
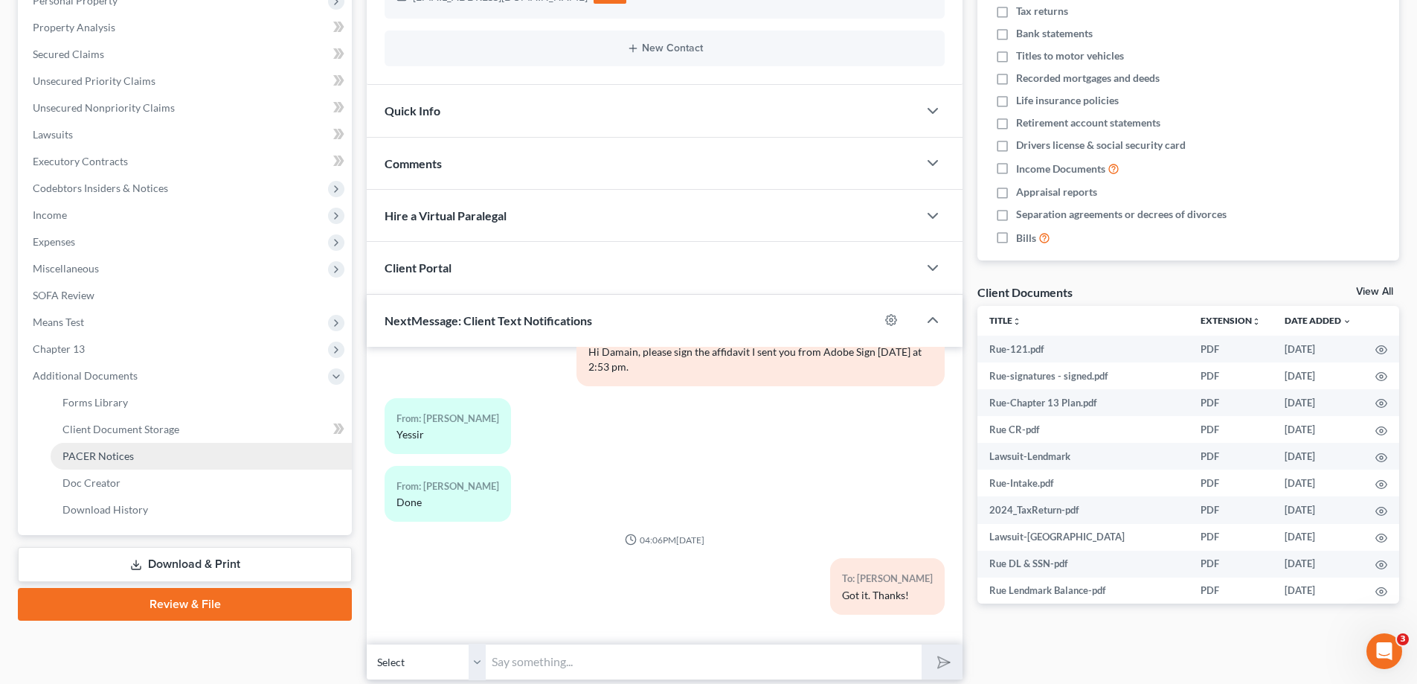
click at [73, 456] on span "PACER Notices" at bounding box center [97, 455] width 71 height 13
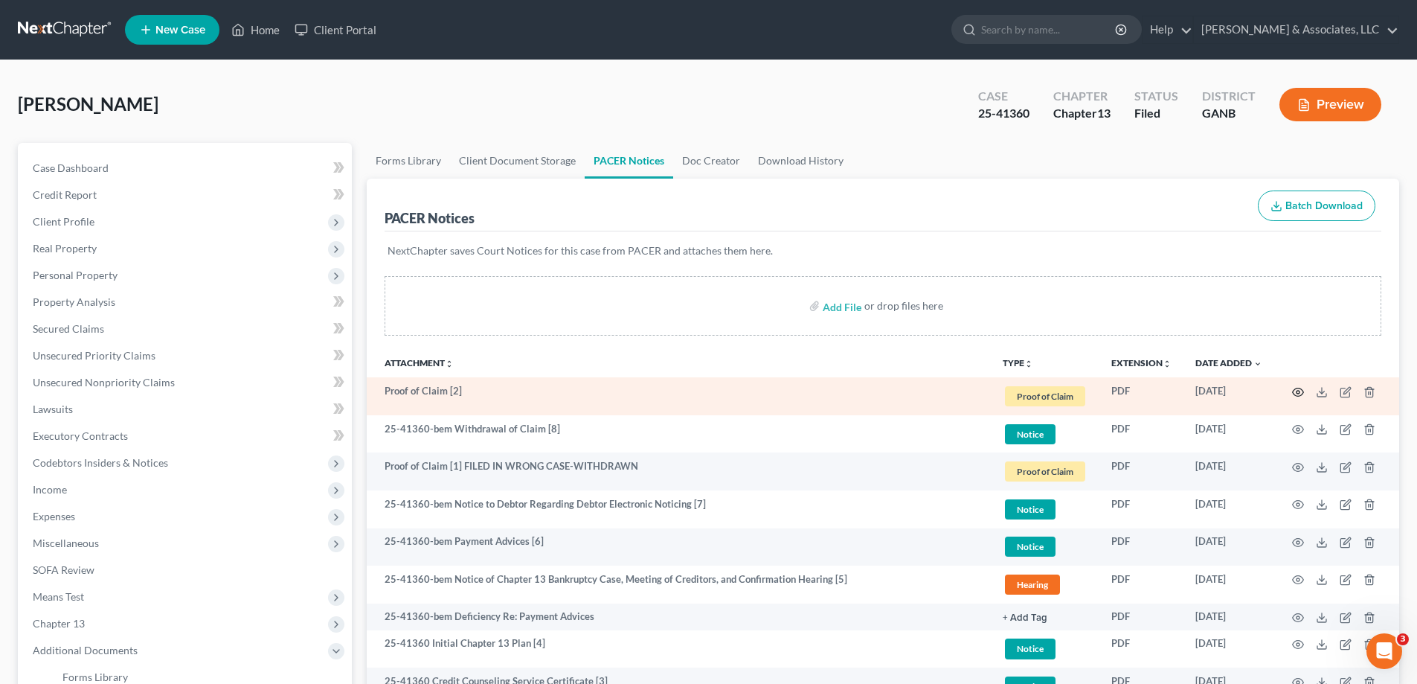
click at [1298, 390] on icon "button" at bounding box center [1298, 392] width 12 height 12
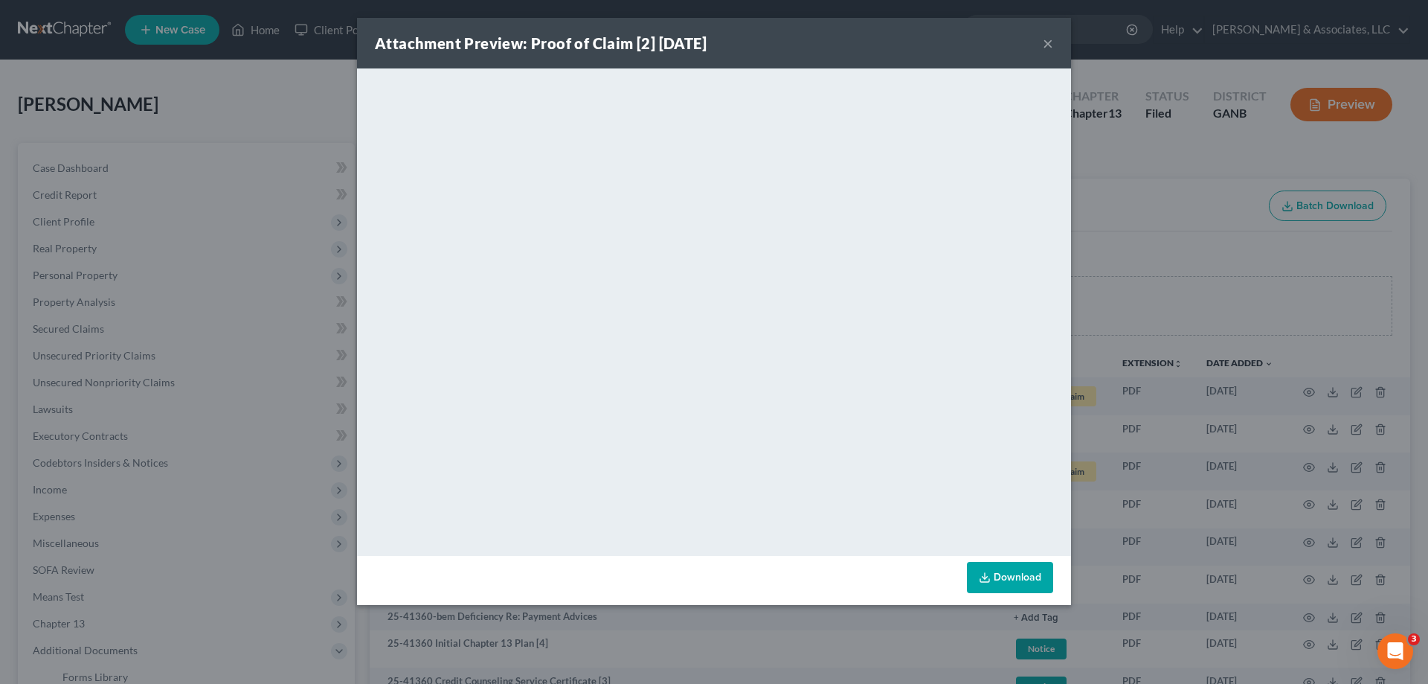
drag, startPoint x: 1050, startPoint y: 45, endPoint x: 1149, endPoint y: 118, distance: 122.9
click at [1051, 45] on button "×" at bounding box center [1048, 43] width 10 height 18
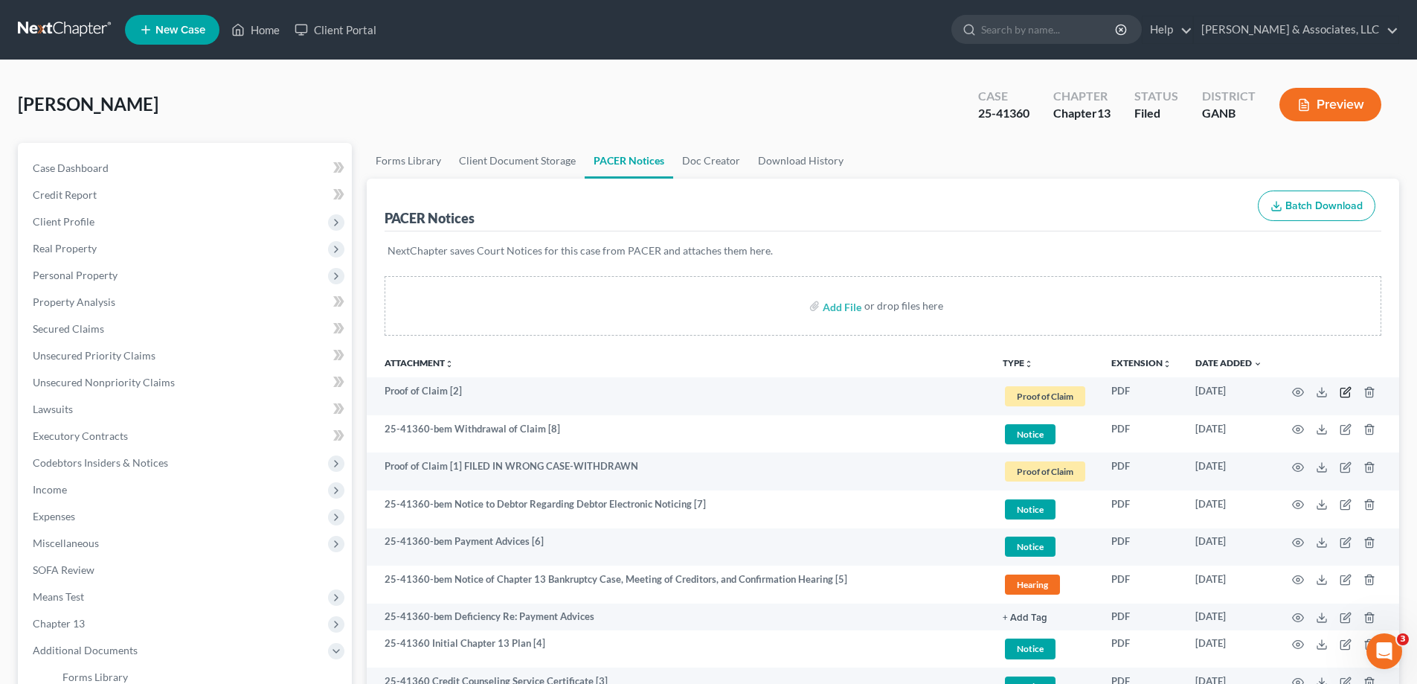
drag, startPoint x: 1342, startPoint y: 389, endPoint x: 1261, endPoint y: 350, distance: 90.2
click at [1338, 387] on td at bounding box center [1336, 396] width 125 height 38
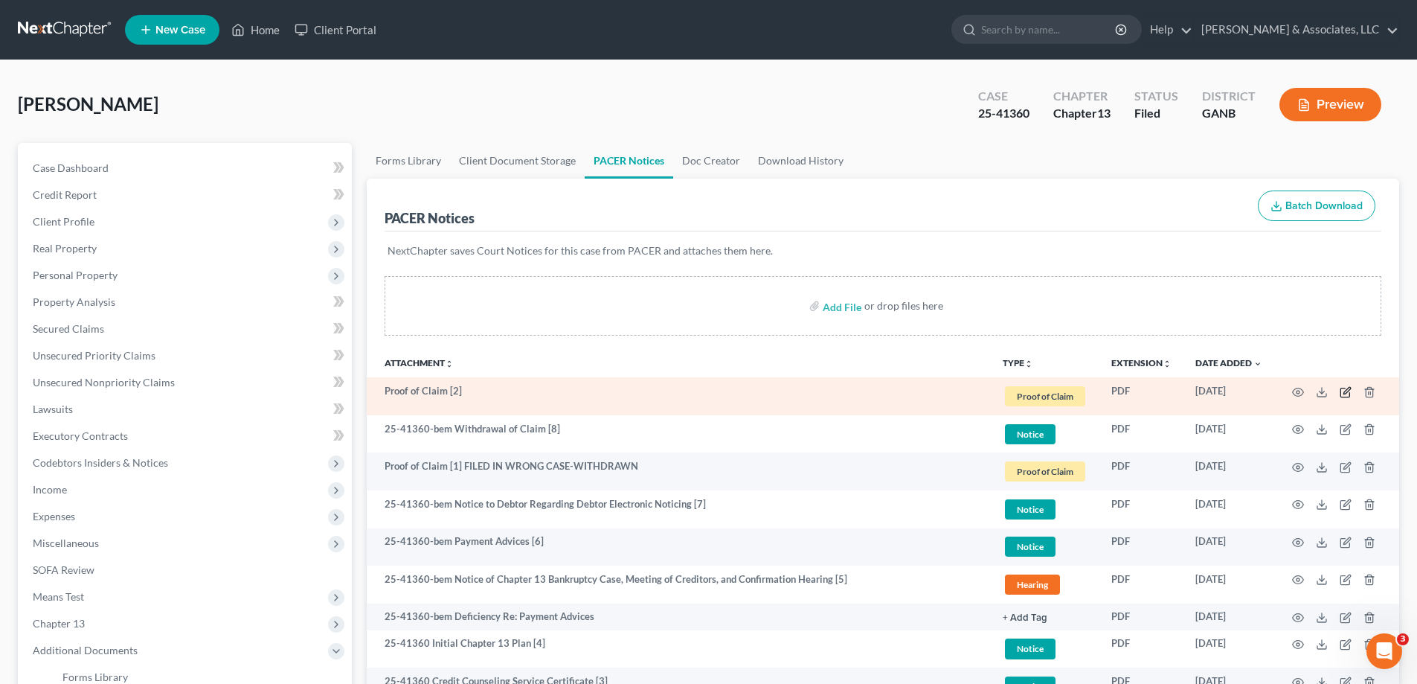
click at [1351, 392] on icon "button" at bounding box center [1346, 392] width 12 height 12
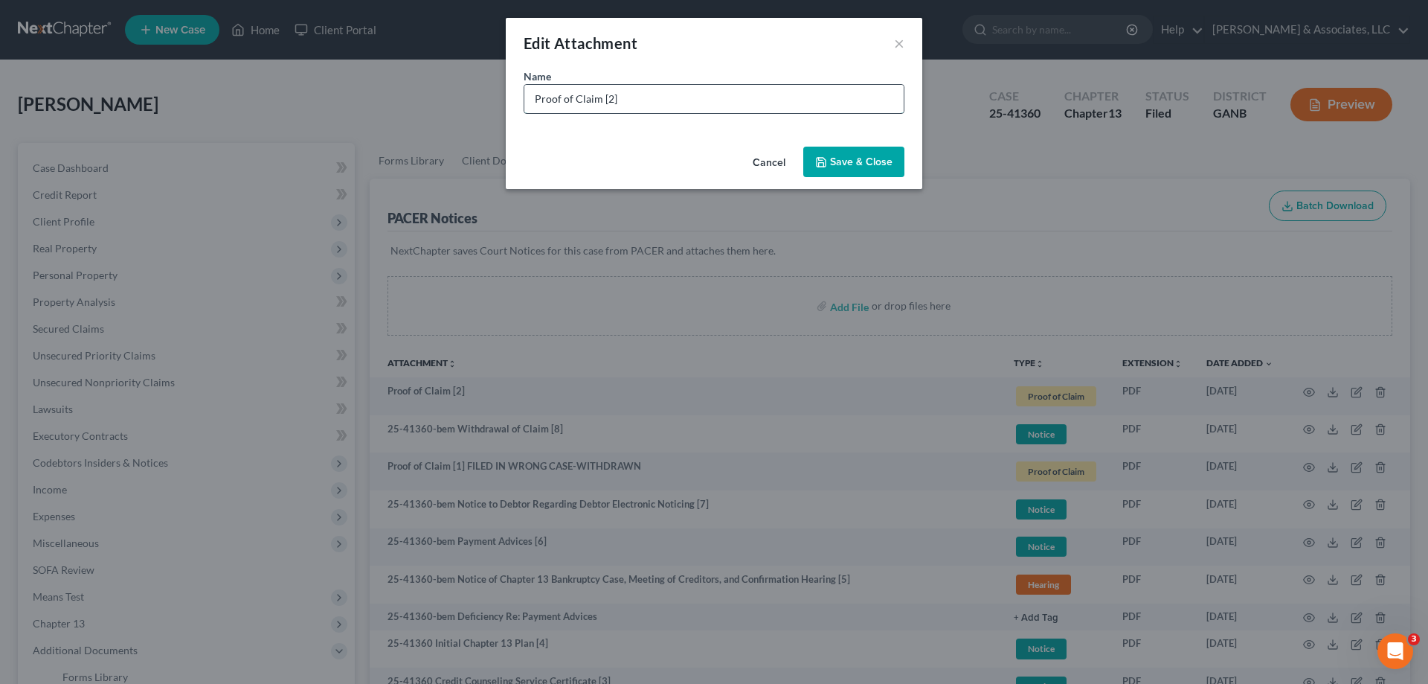
click at [779, 100] on input "Proof of Claim [2]" at bounding box center [713, 99] width 379 height 28
type input "Proof of Claim [2] Lendmark"
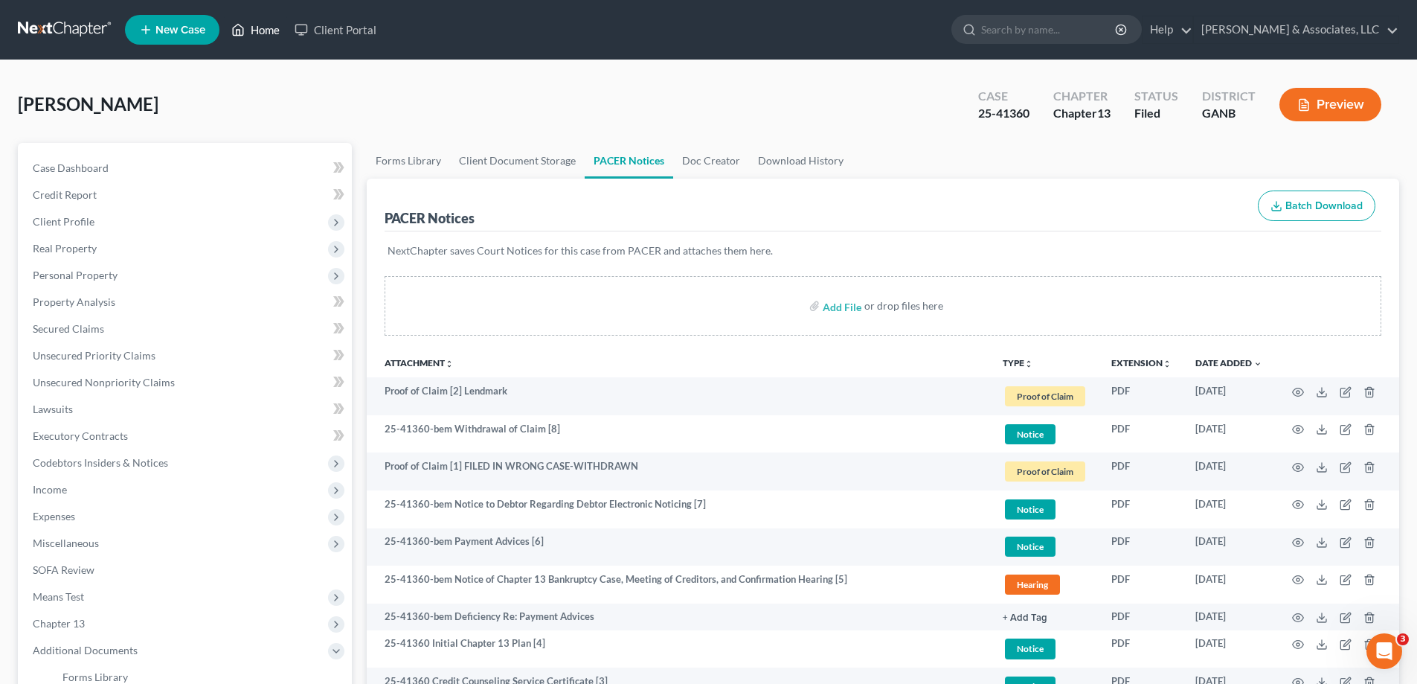
click at [261, 31] on link "Home" at bounding box center [255, 29] width 63 height 27
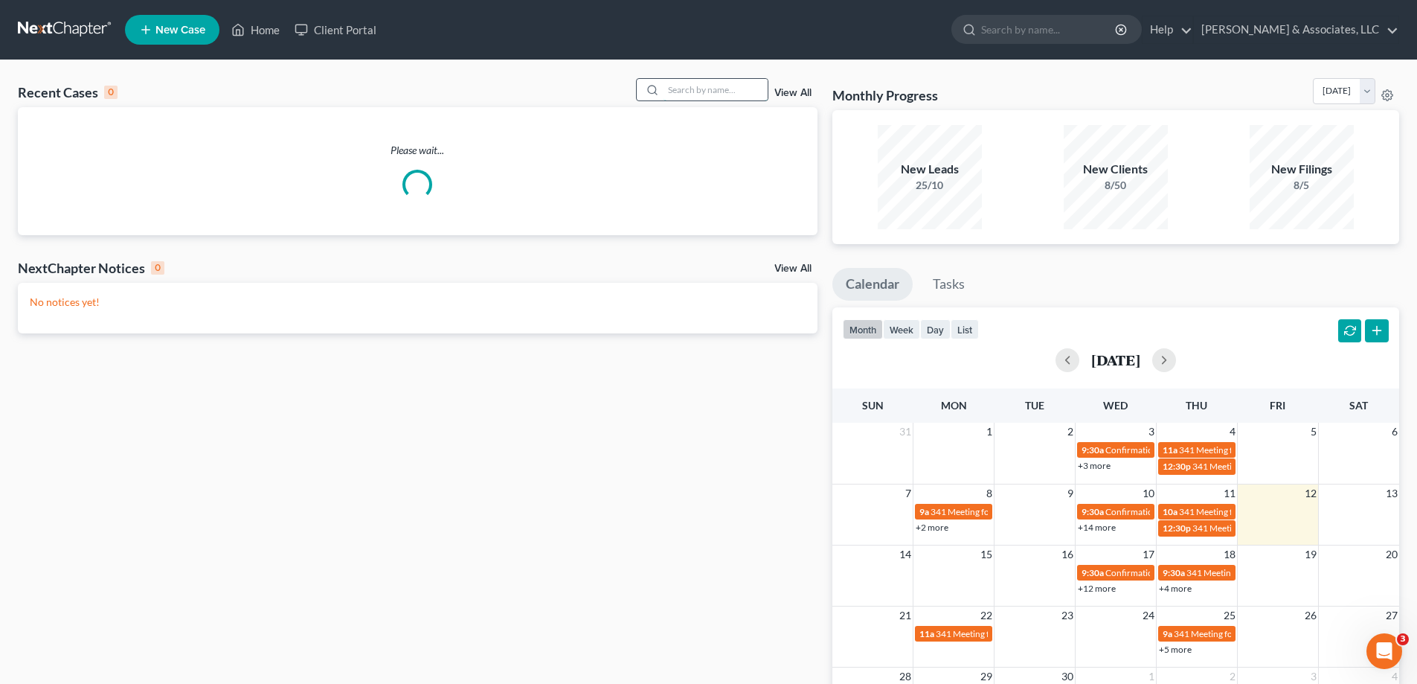
click at [725, 97] on input "search" at bounding box center [716, 90] width 104 height 22
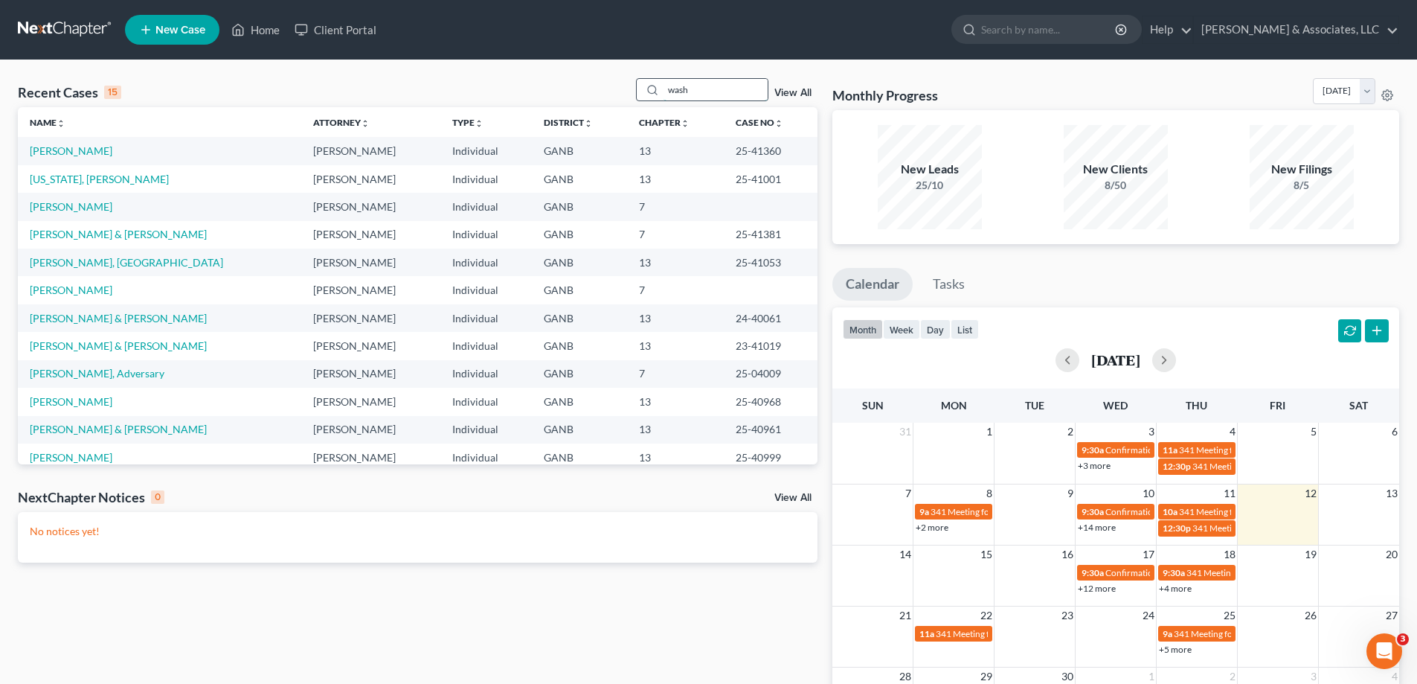
type input "wash"
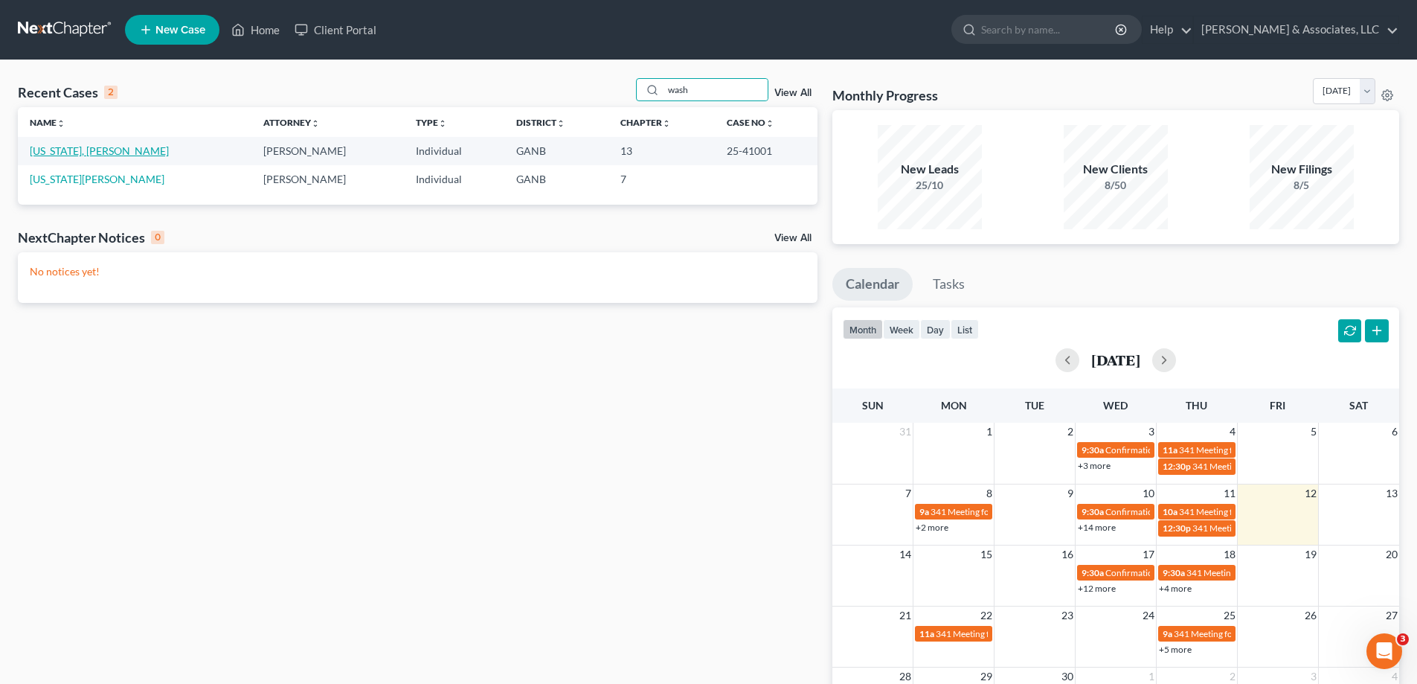
click at [57, 149] on link "Washington, Stratton" at bounding box center [99, 150] width 139 height 13
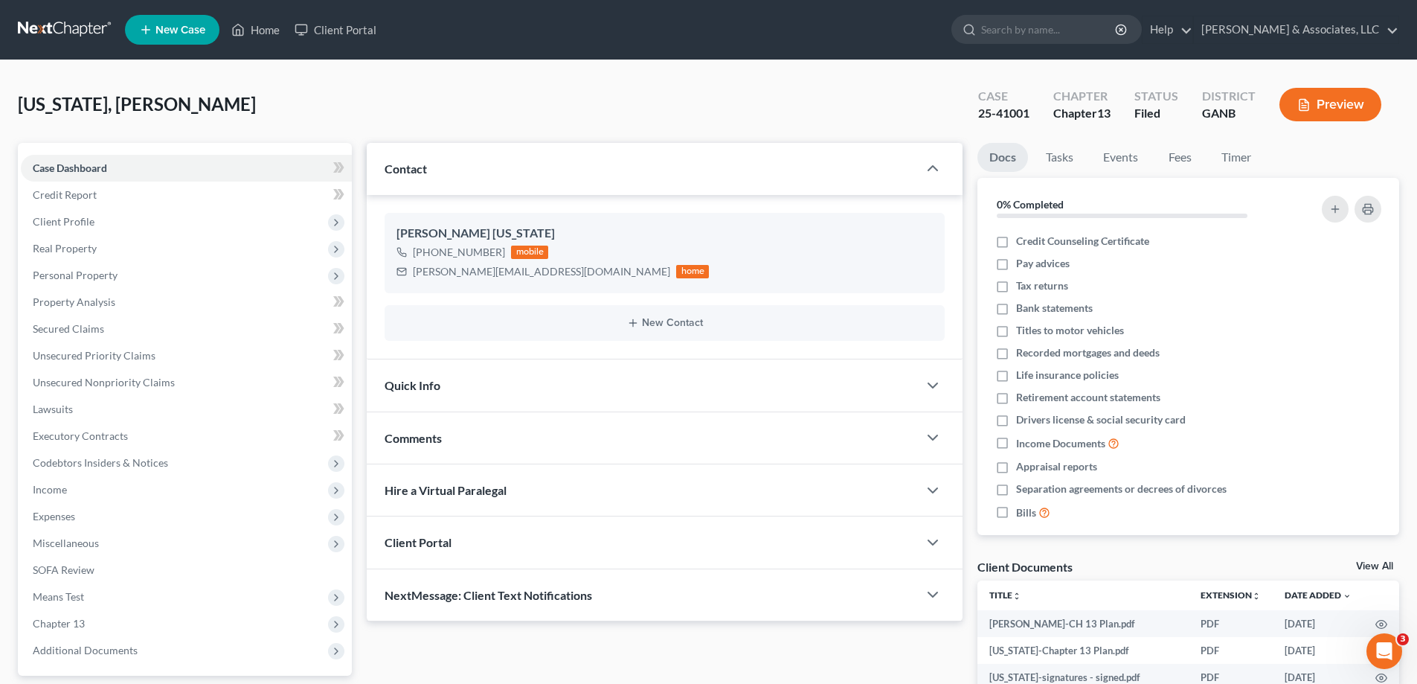
scroll to position [223, 0]
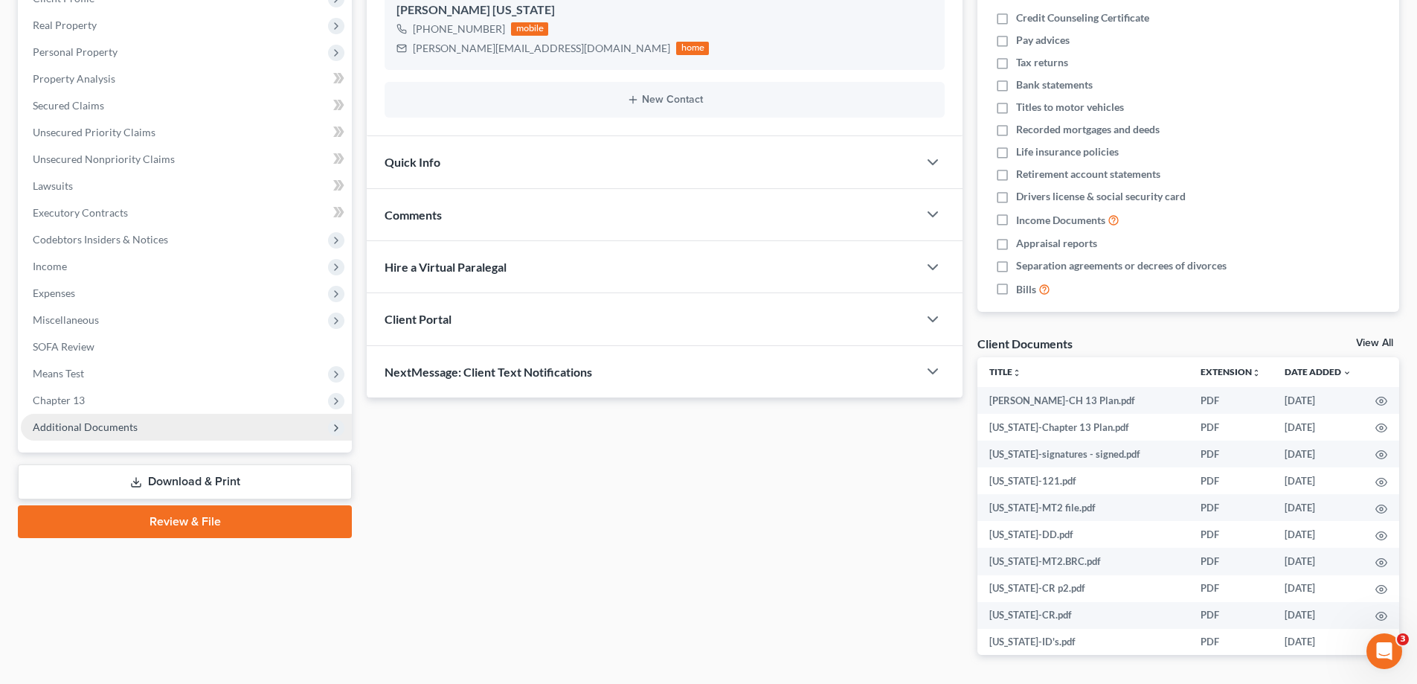
click at [119, 418] on span "Additional Documents" at bounding box center [186, 427] width 331 height 27
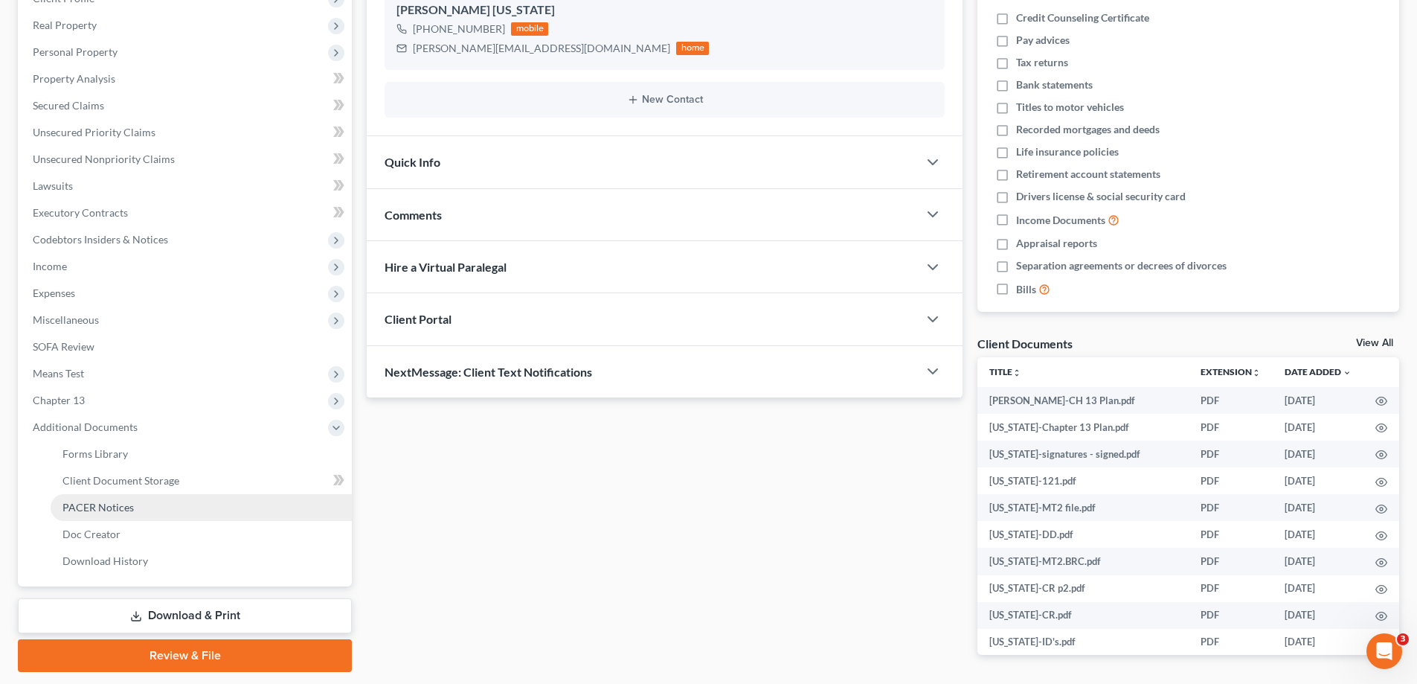
drag, startPoint x: 100, startPoint y: 511, endPoint x: 106, endPoint y: 506, distance: 8.5
click at [100, 512] on span "PACER Notices" at bounding box center [97, 507] width 71 height 13
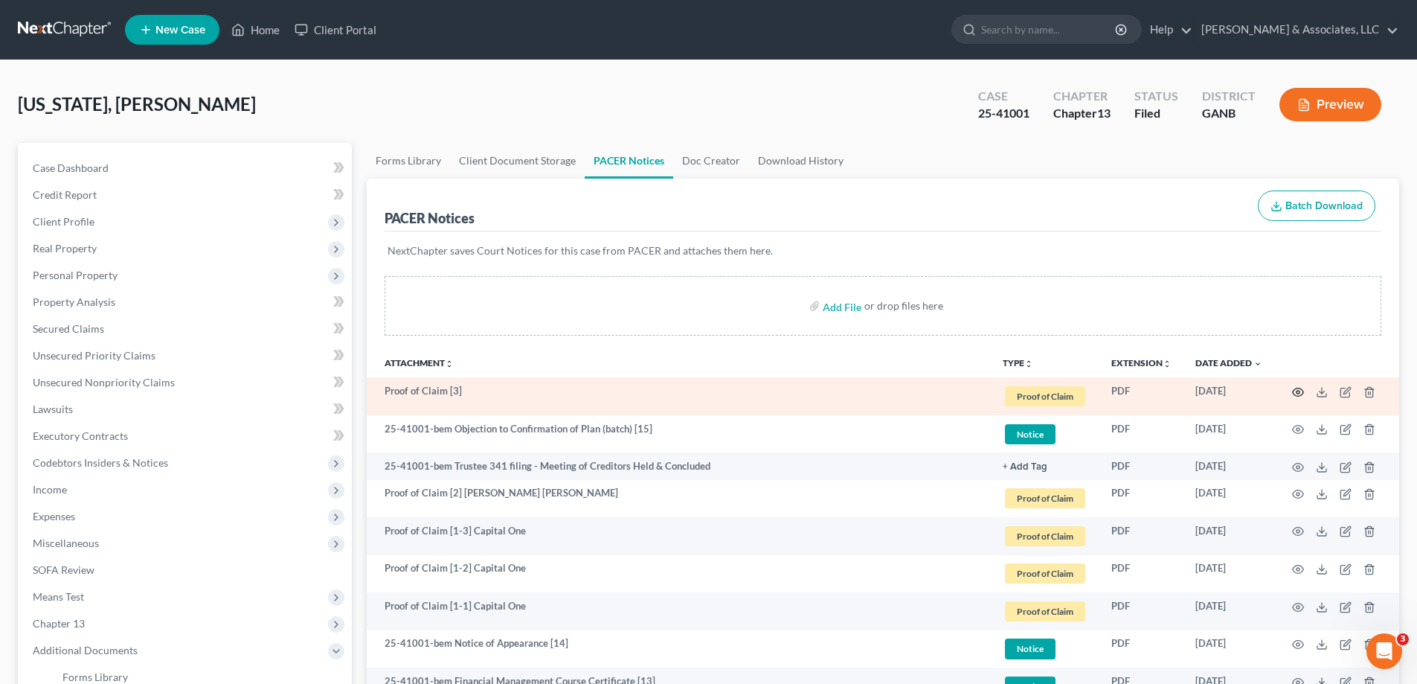
drag, startPoint x: 1304, startPoint y: 392, endPoint x: 1297, endPoint y: 391, distance: 7.6
click at [1303, 392] on td at bounding box center [1336, 396] width 125 height 38
click at [1300, 391] on icon "button" at bounding box center [1298, 392] width 12 height 12
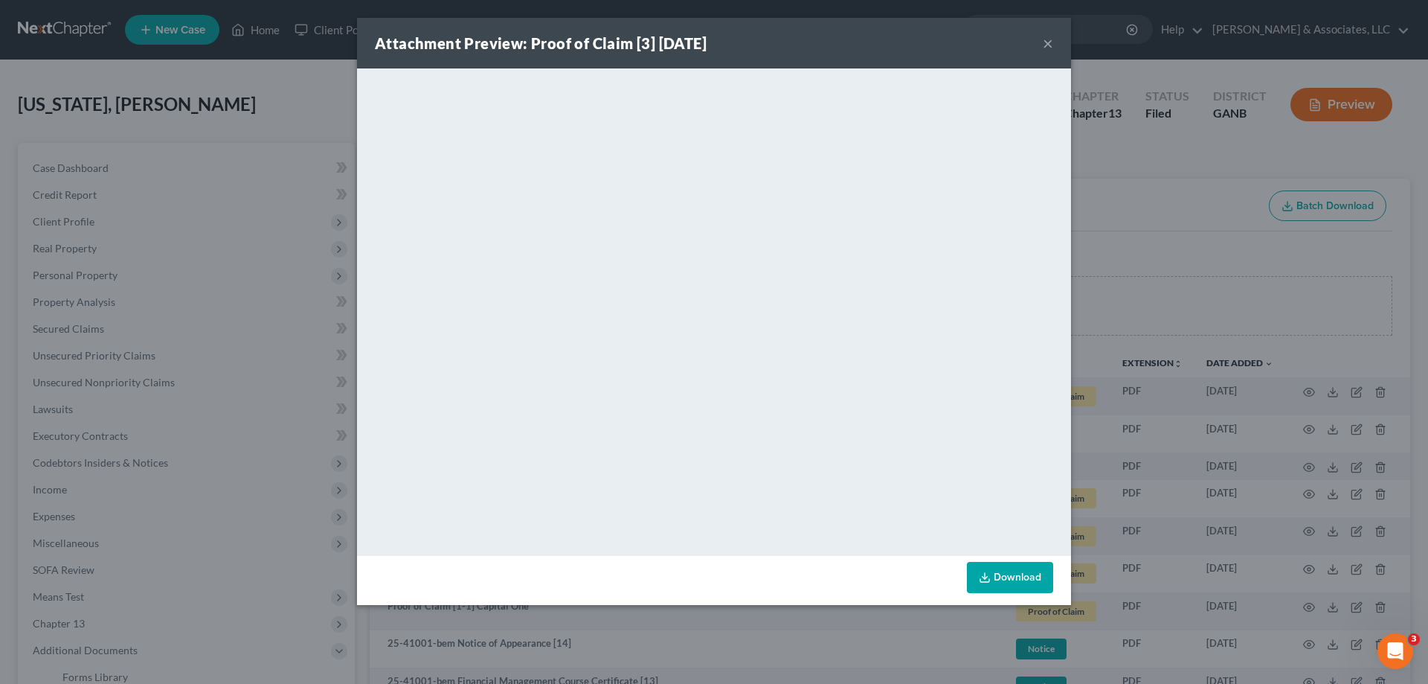
click at [1044, 43] on button "×" at bounding box center [1048, 43] width 10 height 18
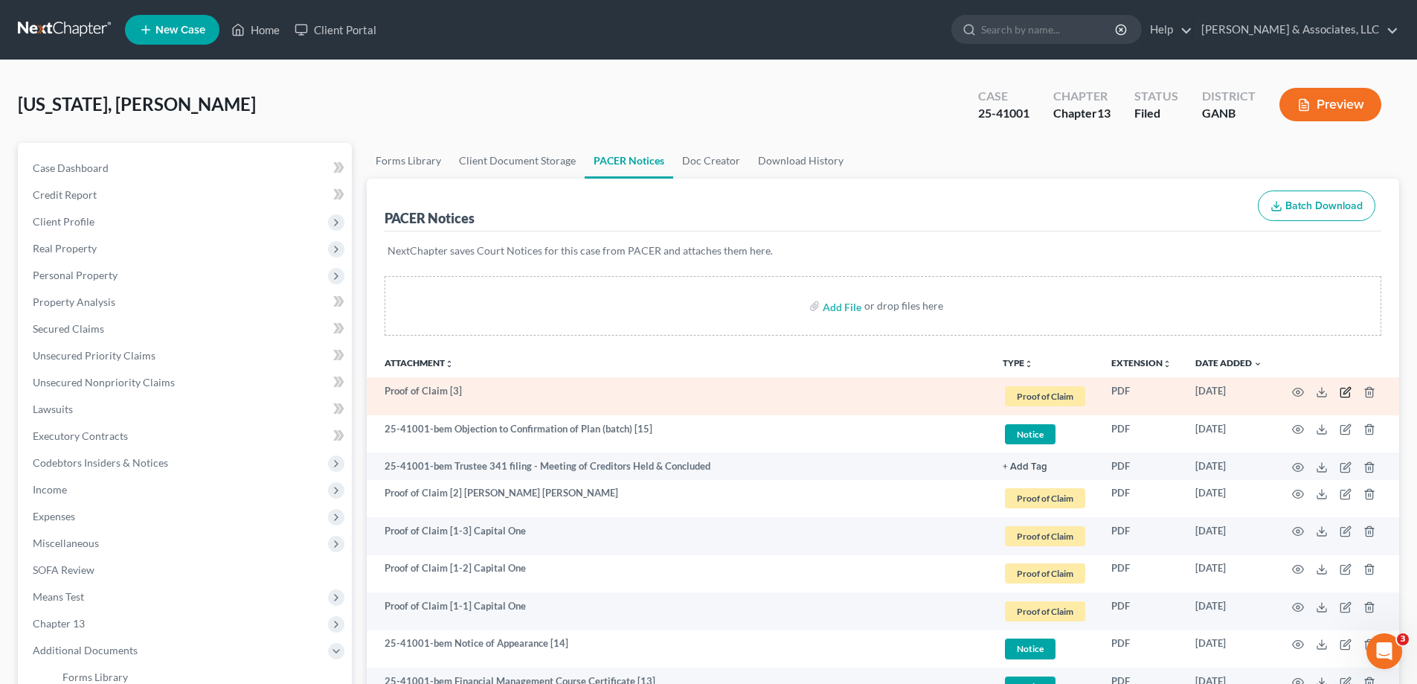
click at [1343, 388] on icon "button" at bounding box center [1346, 392] width 12 height 12
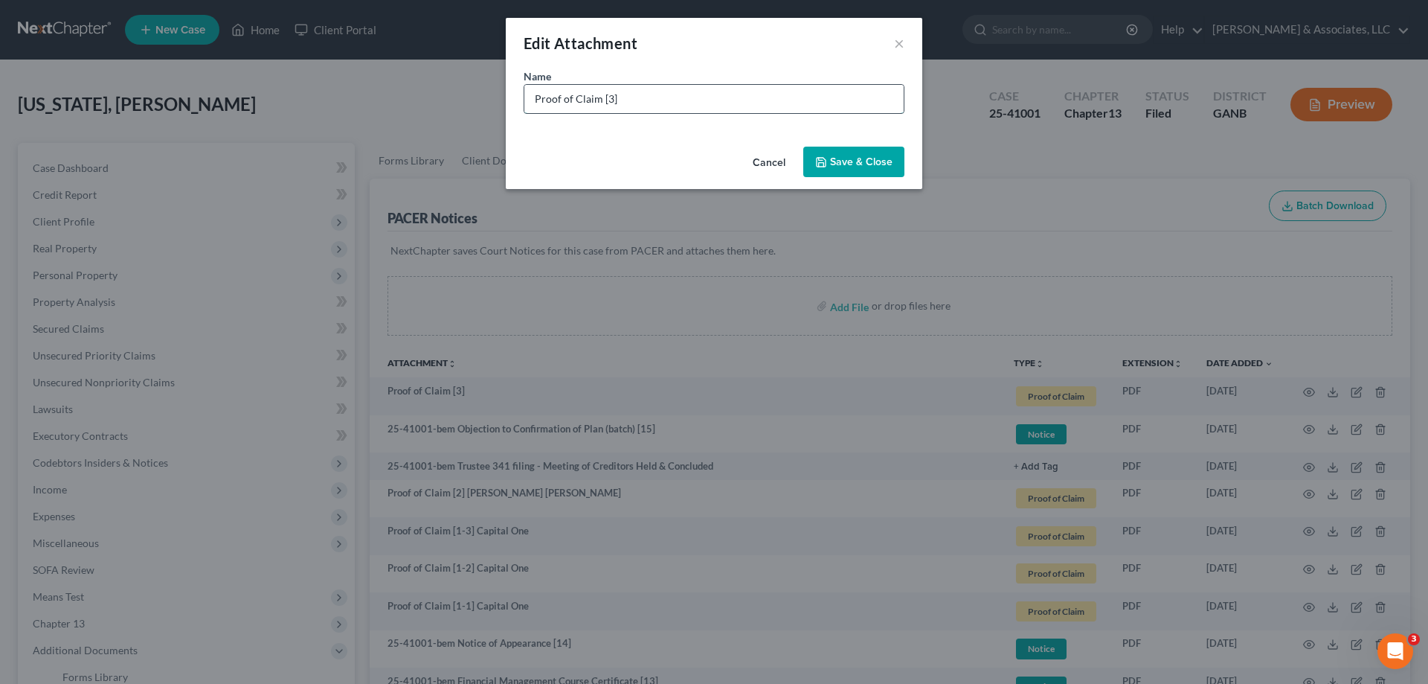
click at [657, 94] on input "Proof of Claim [3]" at bounding box center [713, 99] width 379 height 28
paste input "Mortgage Research Center, LLC d/b/a Veterans United Home Loans, a"
drag, startPoint x: 679, startPoint y: 98, endPoint x: 702, endPoint y: 95, distance: 23.3
click at [684, 98] on input "Proof of Claim [3] Mortgage Research Center, LLC d/b/a Veterans United Home Loa…" at bounding box center [713, 99] width 379 height 28
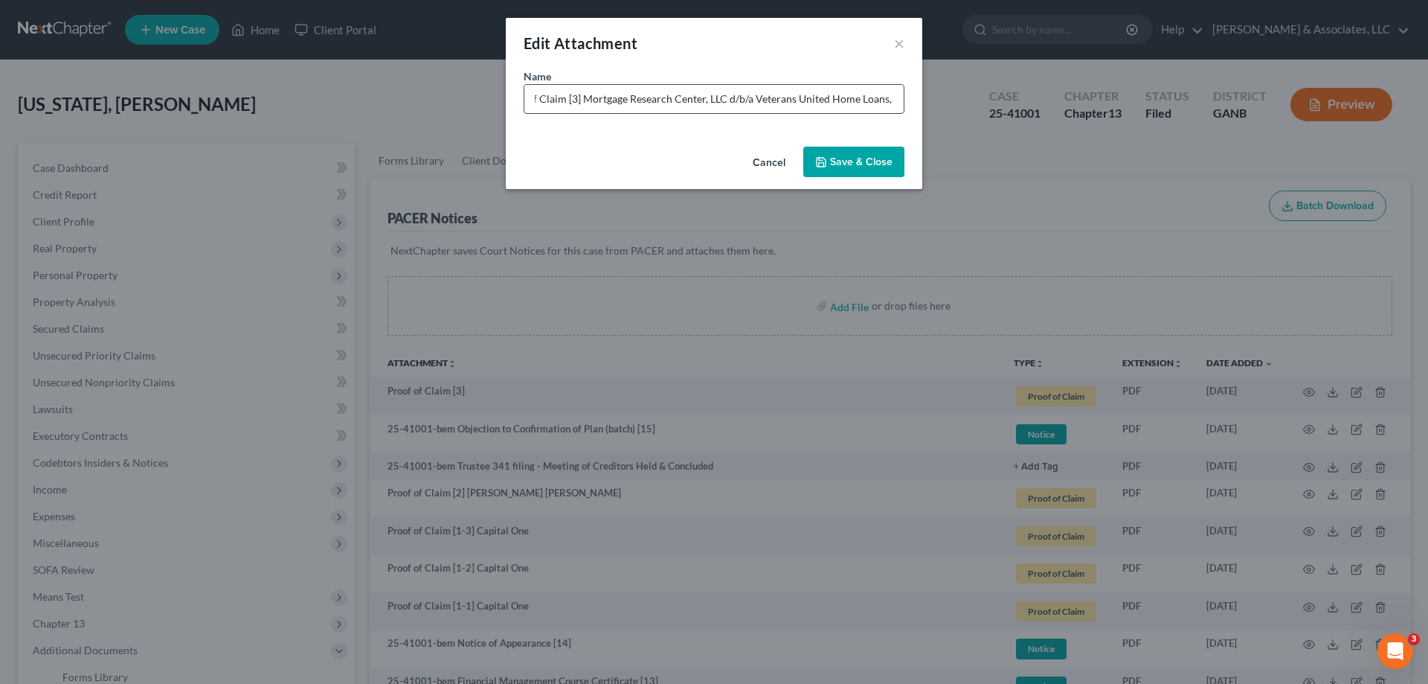
click at [702, 99] on input "Proof of Claim [3] Mortgage Research Center, LLC d/b/a Veterans United Home Loa…" at bounding box center [713, 99] width 379 height 28
drag, startPoint x: 704, startPoint y: 98, endPoint x: 719, endPoint y: 98, distance: 15.6
click at [719, 98] on input "Proof of Claim [3] Mortgage Research Center, LLC d/b/a Veterans United Home Loa…" at bounding box center [713, 99] width 379 height 28
click at [874, 97] on input "Proof of Claim [3] Mortgage Research Center, LLC d/b/a Veterans United Home Loa…" at bounding box center [713, 99] width 379 height 28
click at [886, 97] on input "Proof of Claim [3] Mortgage Research Center, LLC d/b/a Veterans United Home Loa…" at bounding box center [713, 99] width 379 height 28
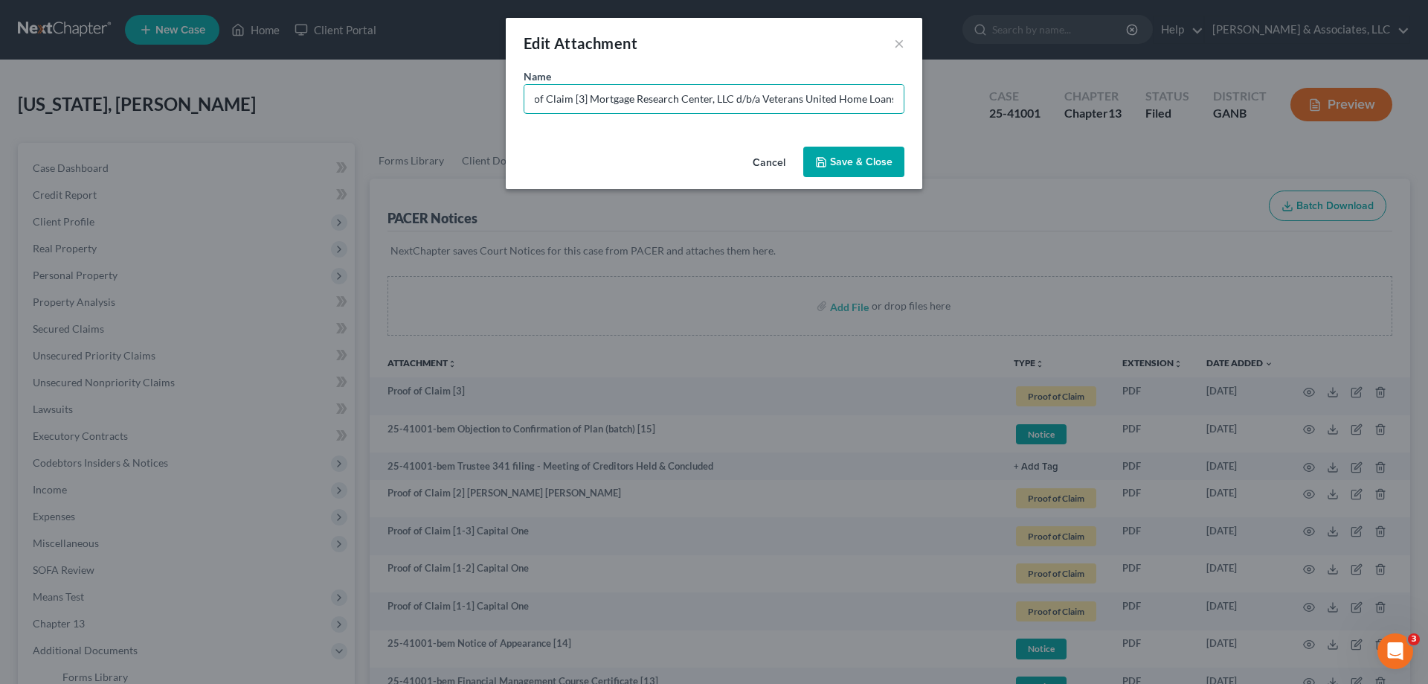
scroll to position [0, 28]
type input "Proof of Claim [3] Mortgage Research Center, LLC d/b/a Veterans United Home Loa…"
click at [829, 167] on button "Save & Close" at bounding box center [853, 162] width 101 height 31
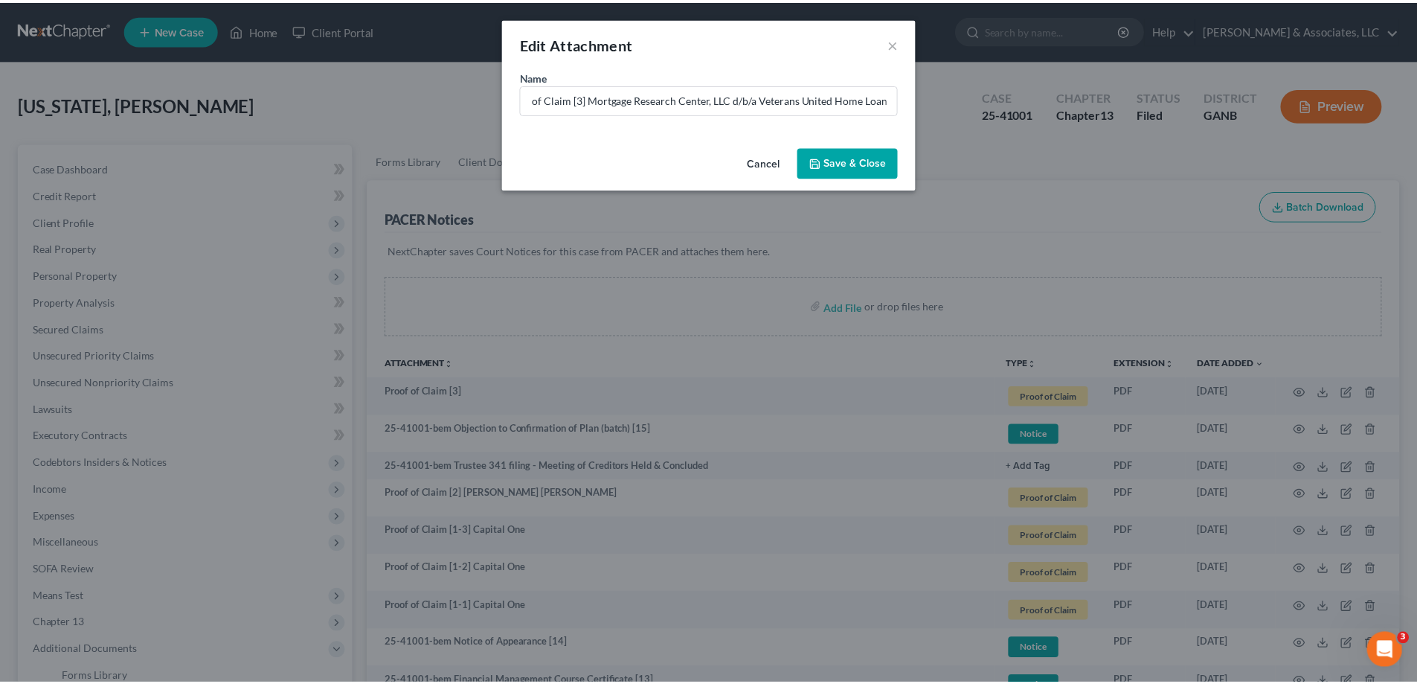
scroll to position [0, 0]
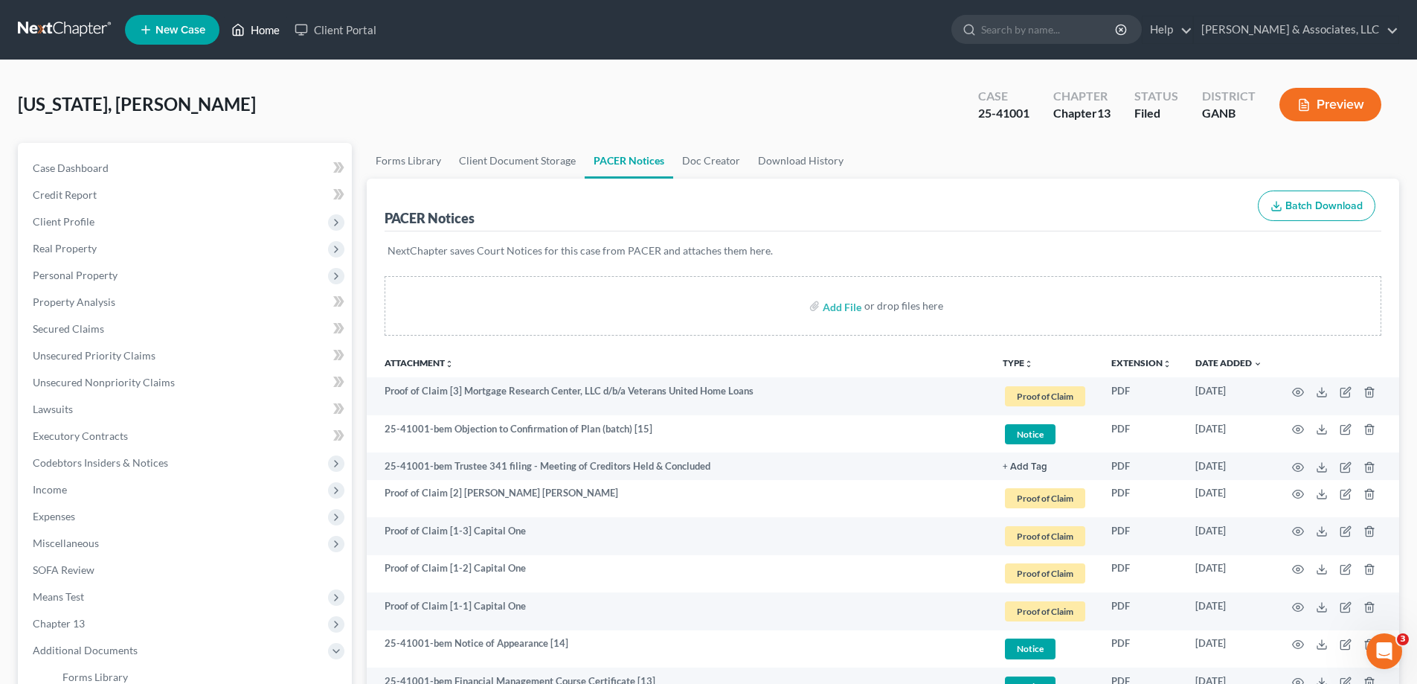
click at [266, 27] on link "Home" at bounding box center [255, 29] width 63 height 27
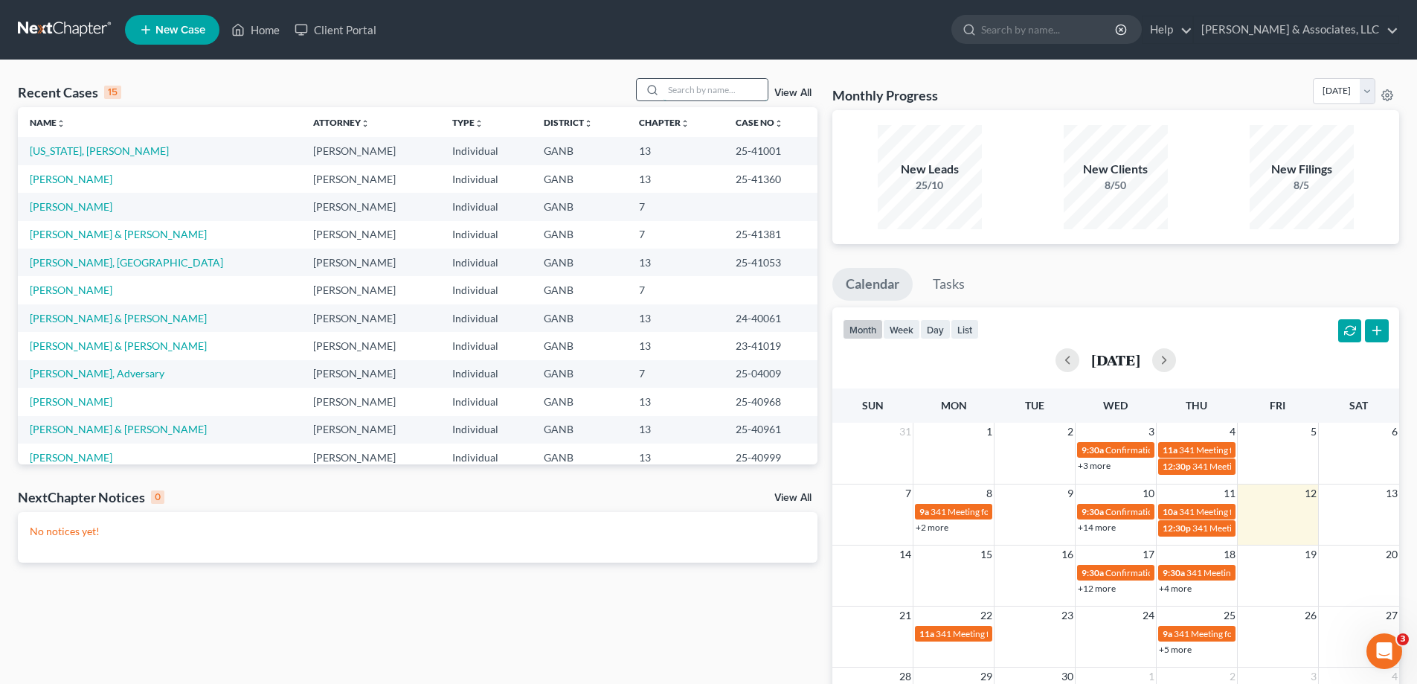
click at [669, 86] on input "search" at bounding box center [716, 90] width 104 height 22
type input "evans"
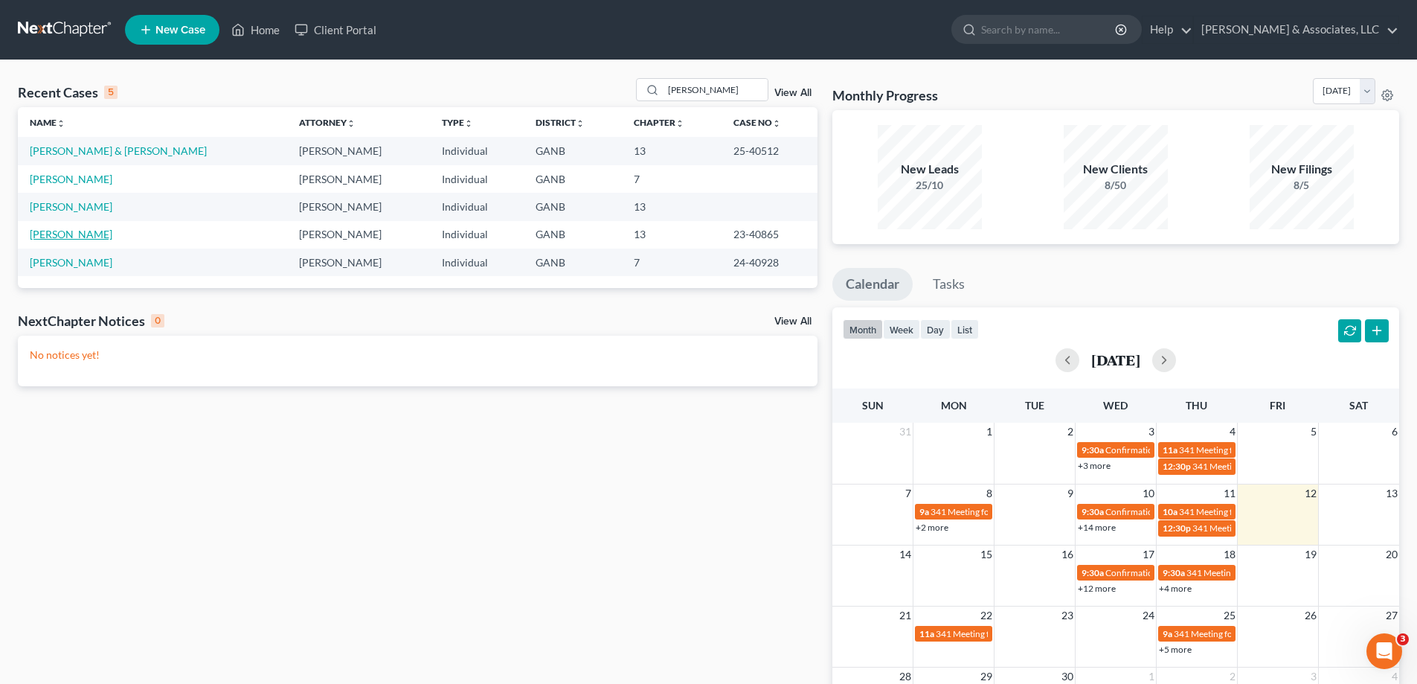
click at [70, 232] on link "Evans, Henry" at bounding box center [71, 234] width 83 height 13
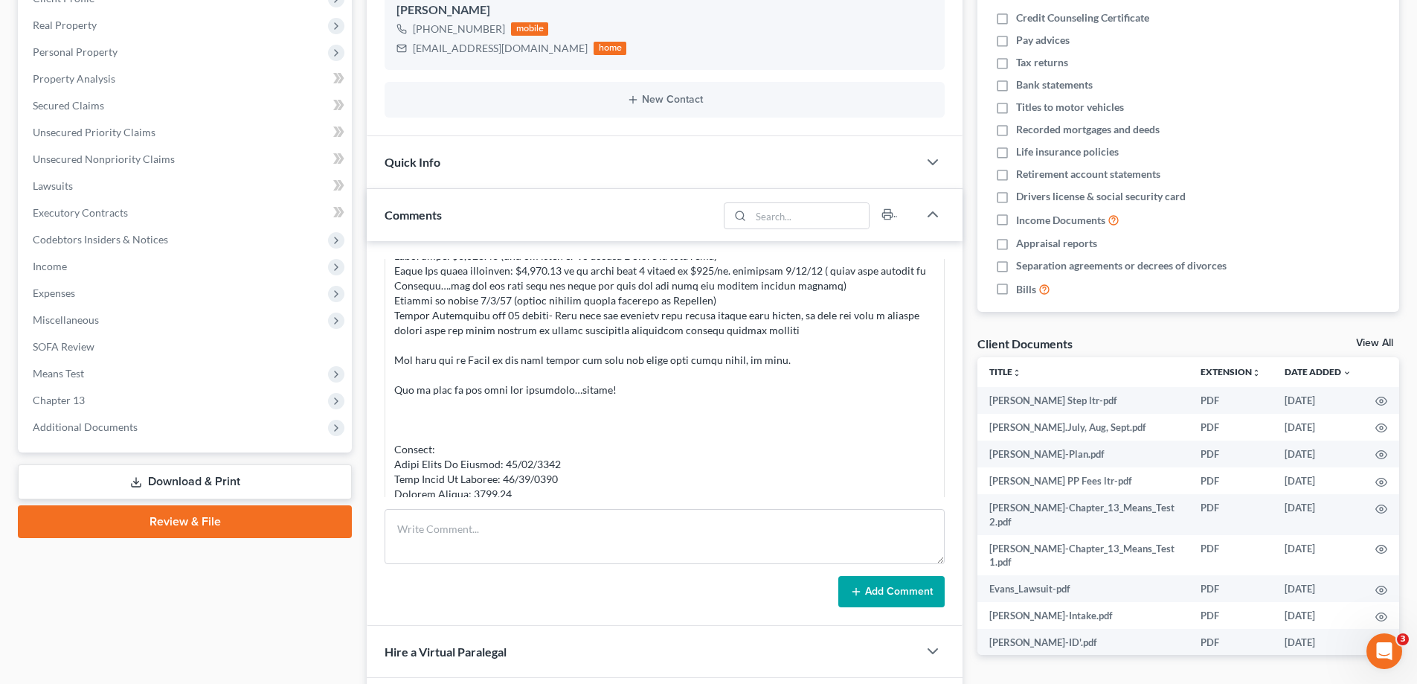
scroll to position [104, 0]
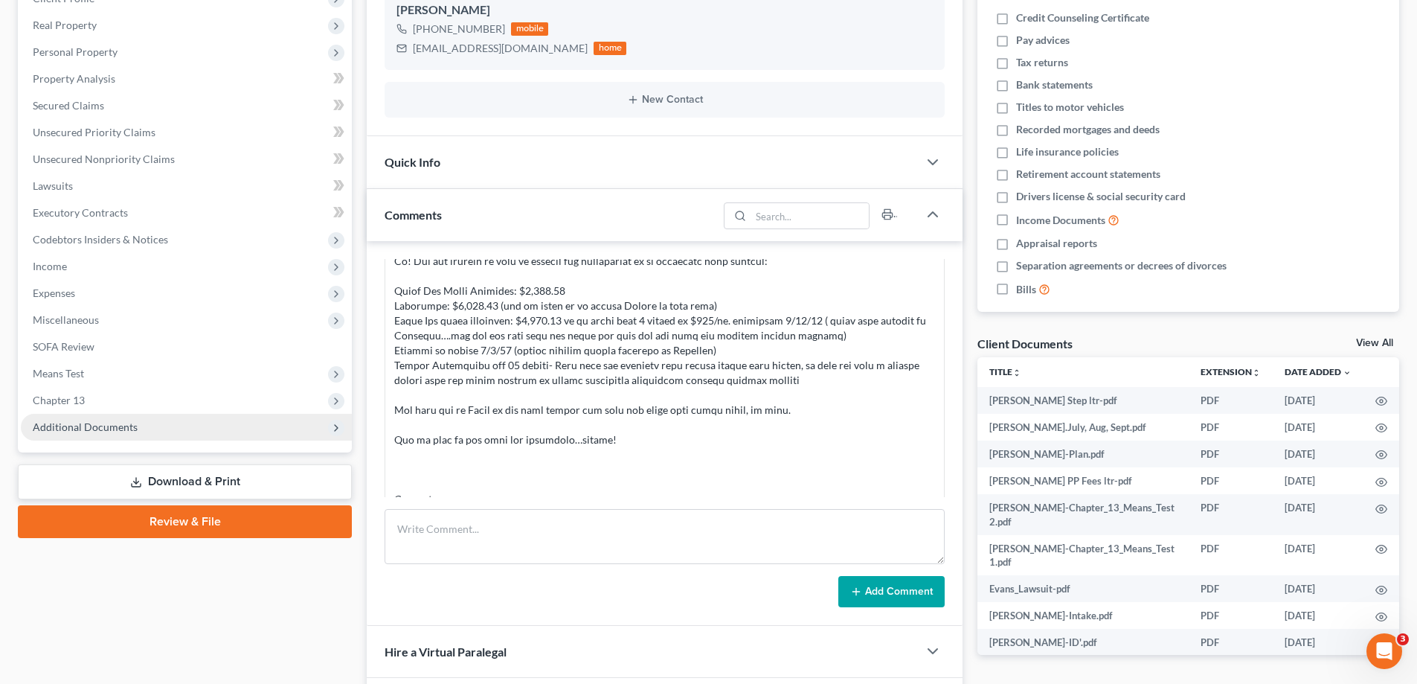
click at [73, 423] on span "Additional Documents" at bounding box center [85, 426] width 105 height 13
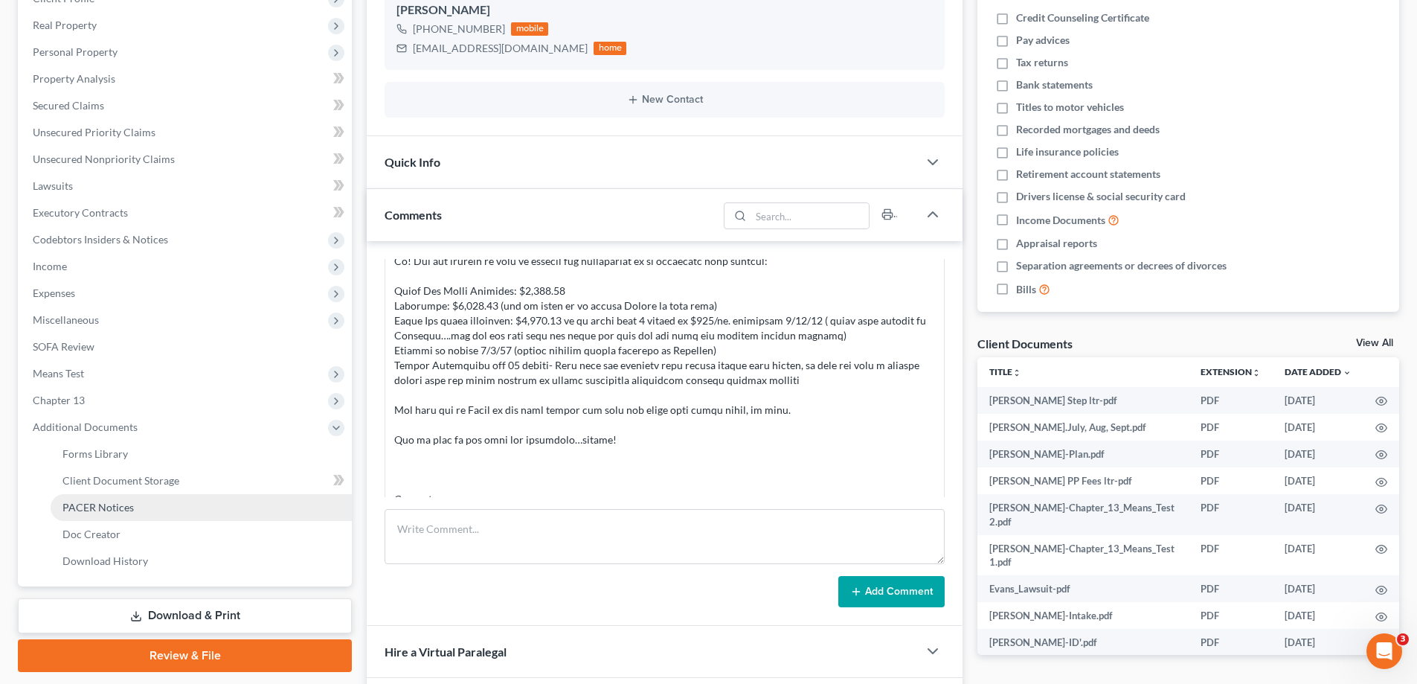
click at [74, 505] on span "PACER Notices" at bounding box center [97, 507] width 71 height 13
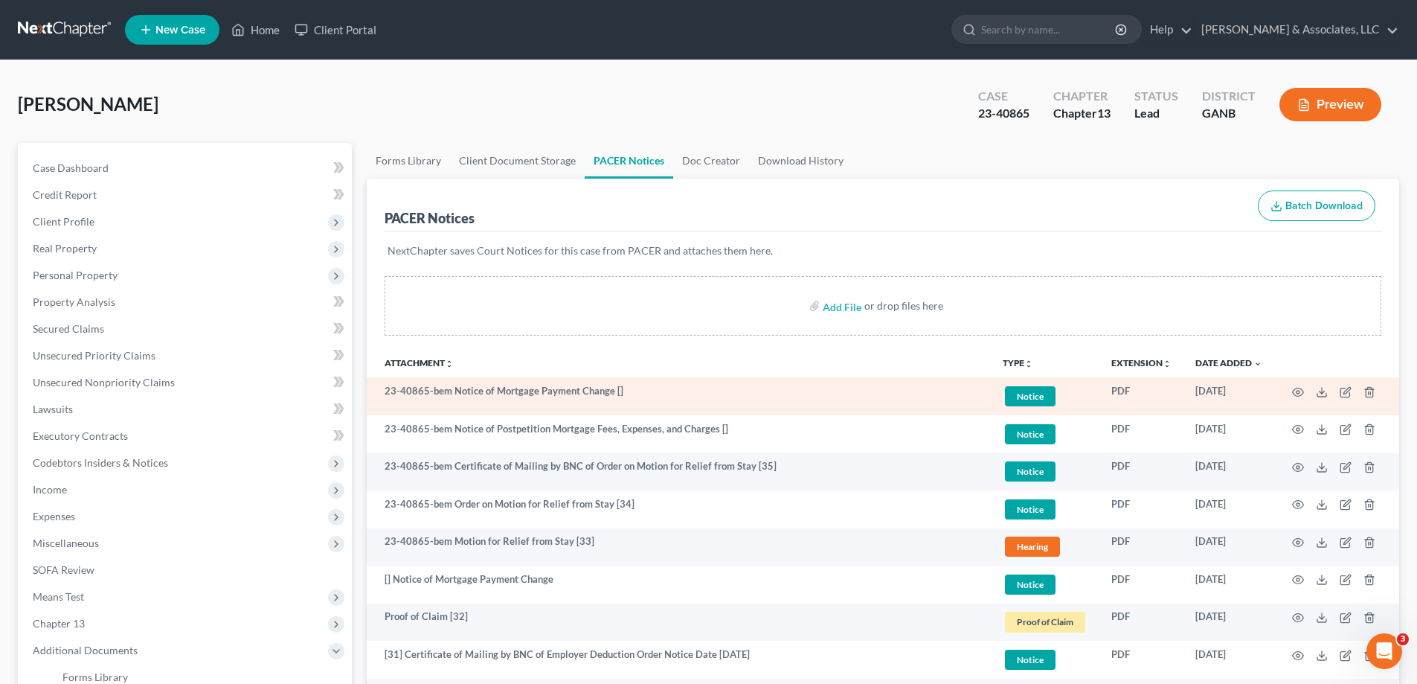
scroll to position [74, 0]
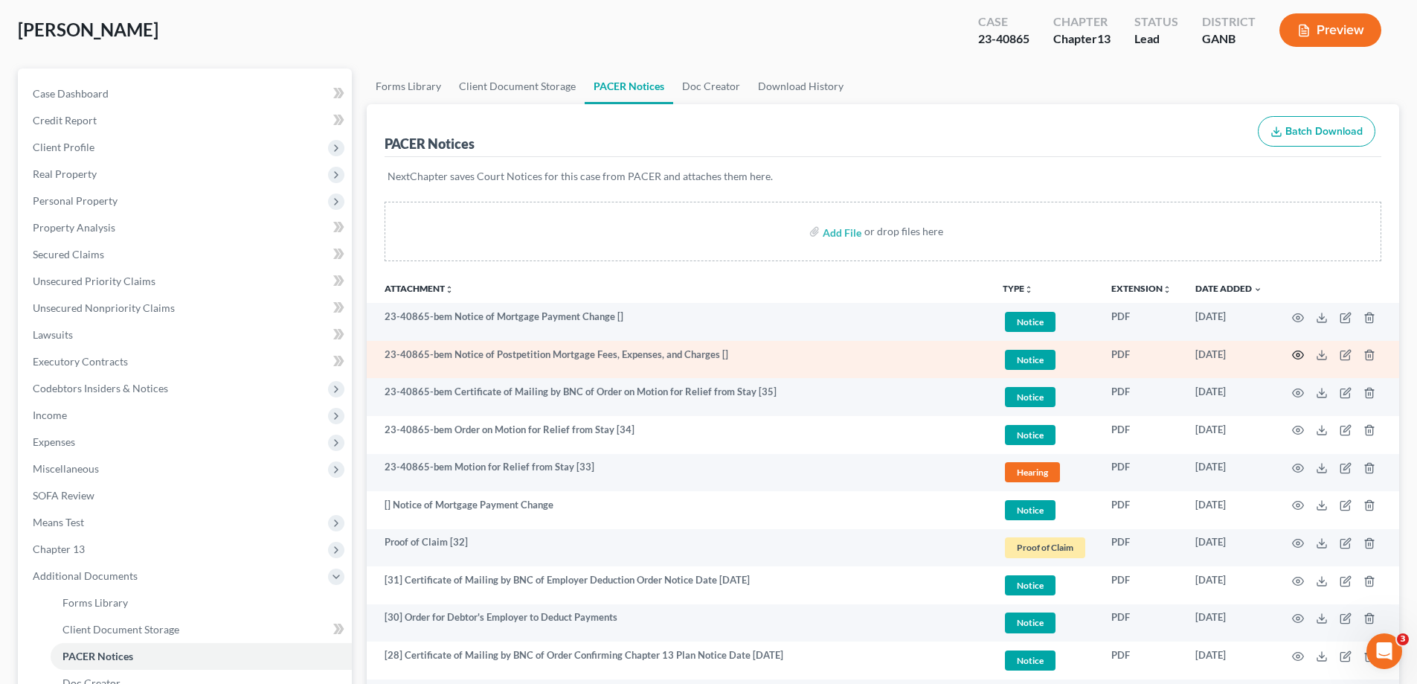
click at [1297, 353] on icon "button" at bounding box center [1298, 355] width 12 height 12
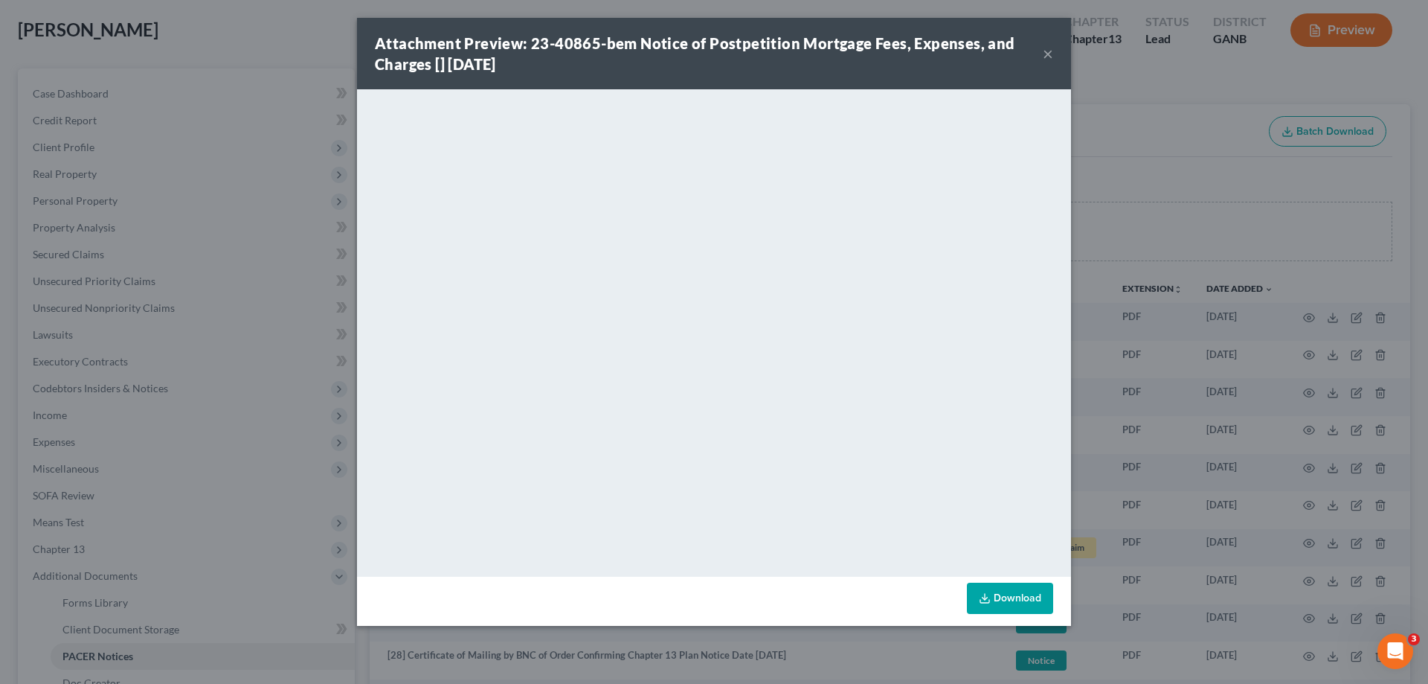
click at [1050, 54] on button "×" at bounding box center [1048, 54] width 10 height 18
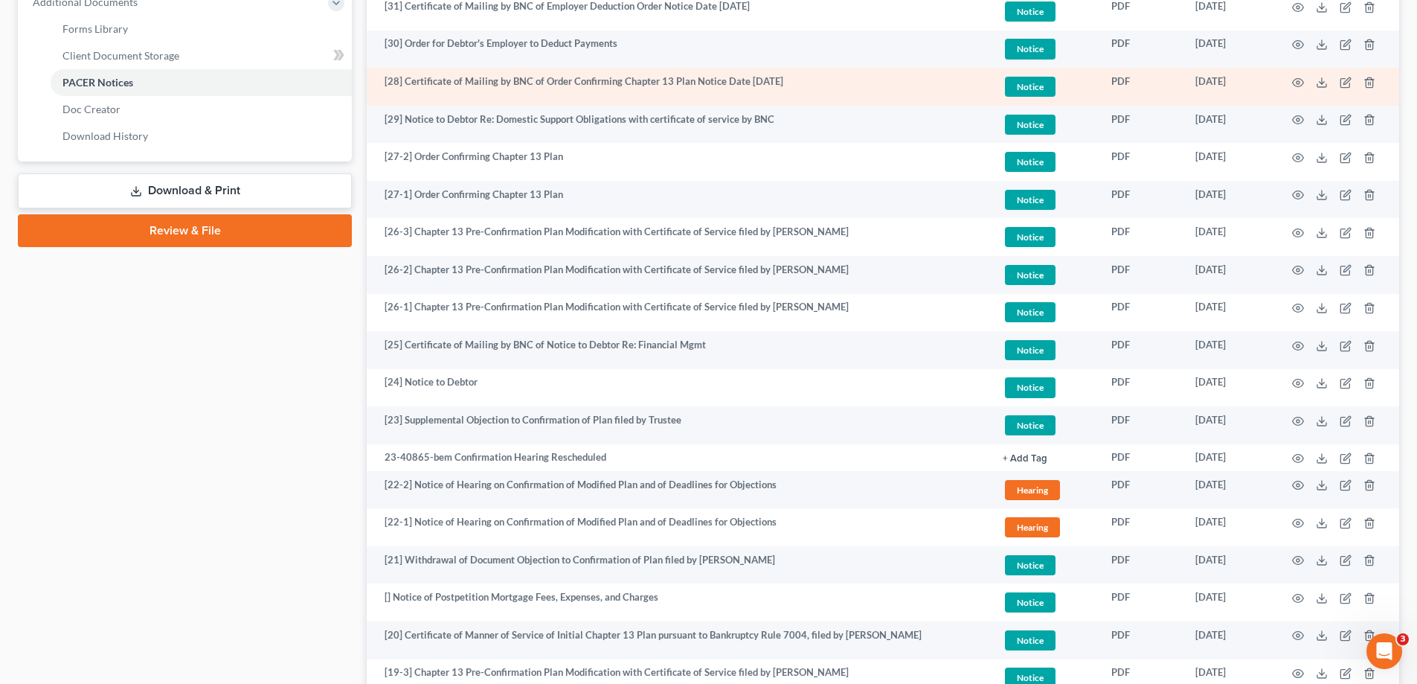
scroll to position [669, 0]
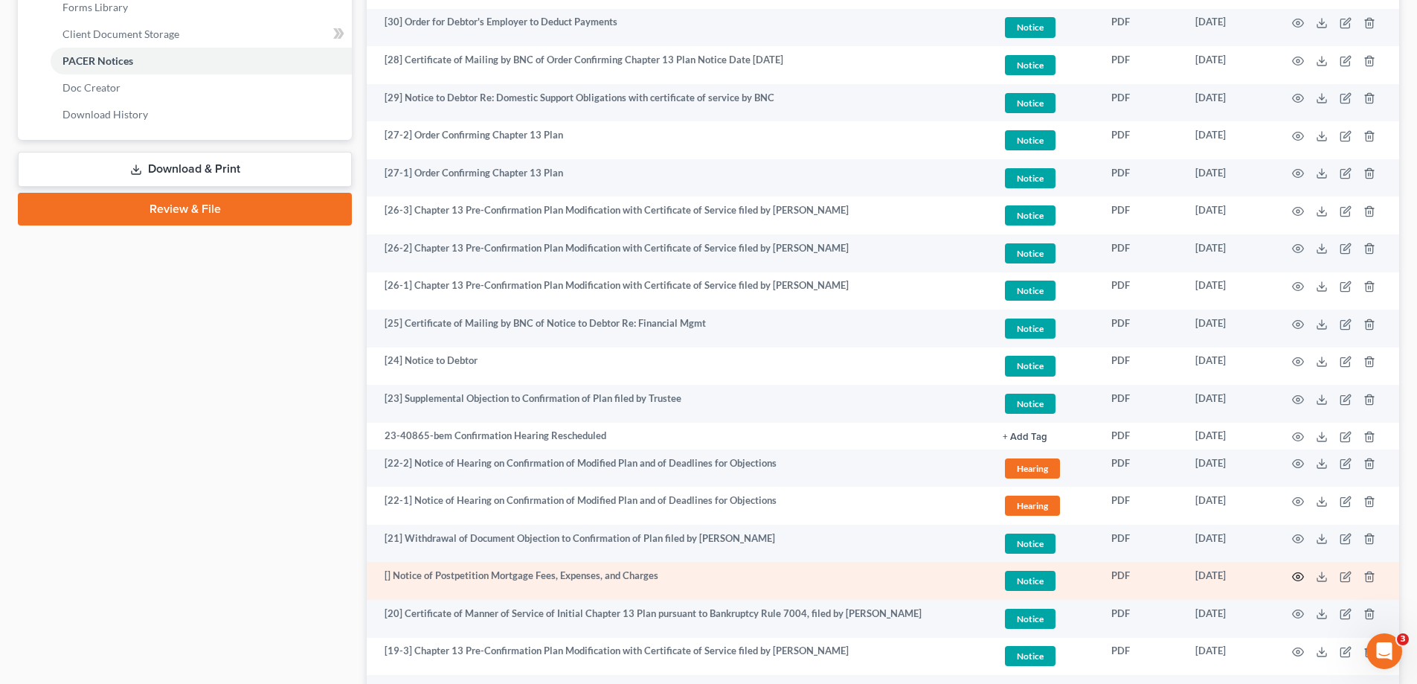
click at [1300, 574] on icon "button" at bounding box center [1298, 577] width 12 height 12
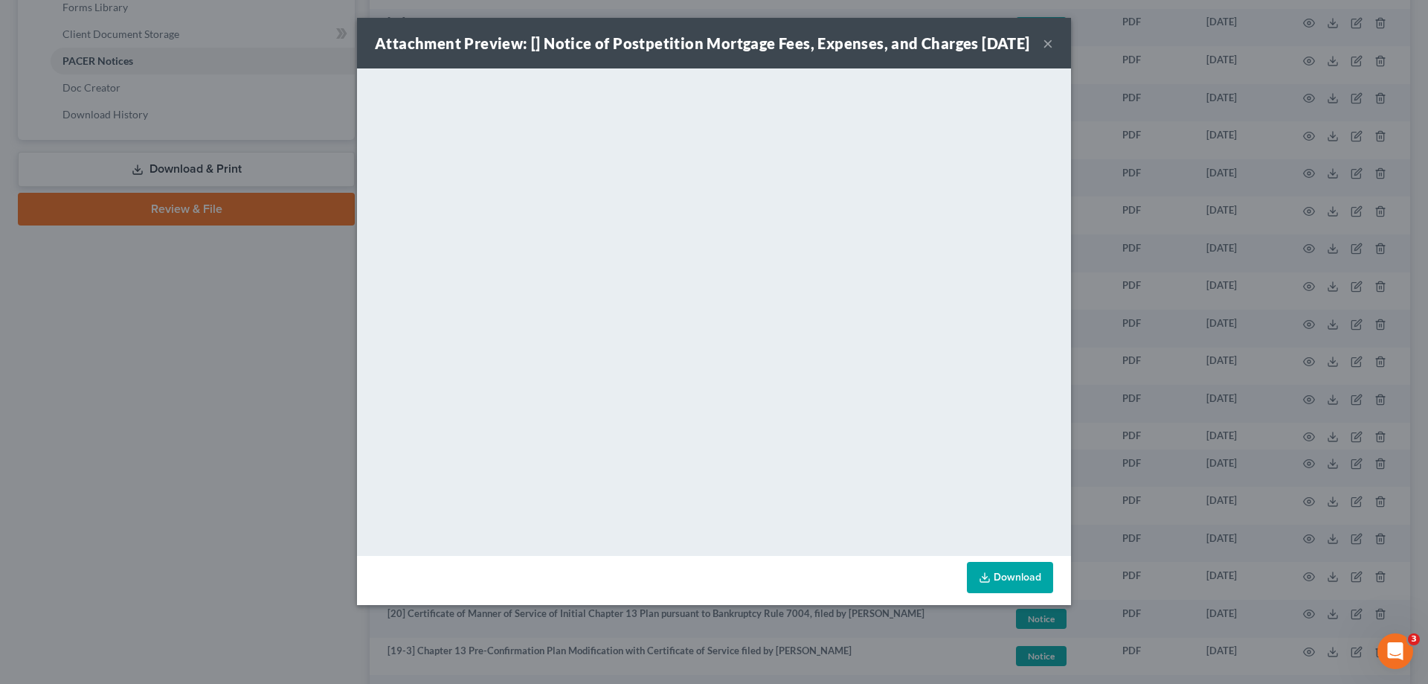
click at [1044, 52] on button "×" at bounding box center [1048, 43] width 10 height 18
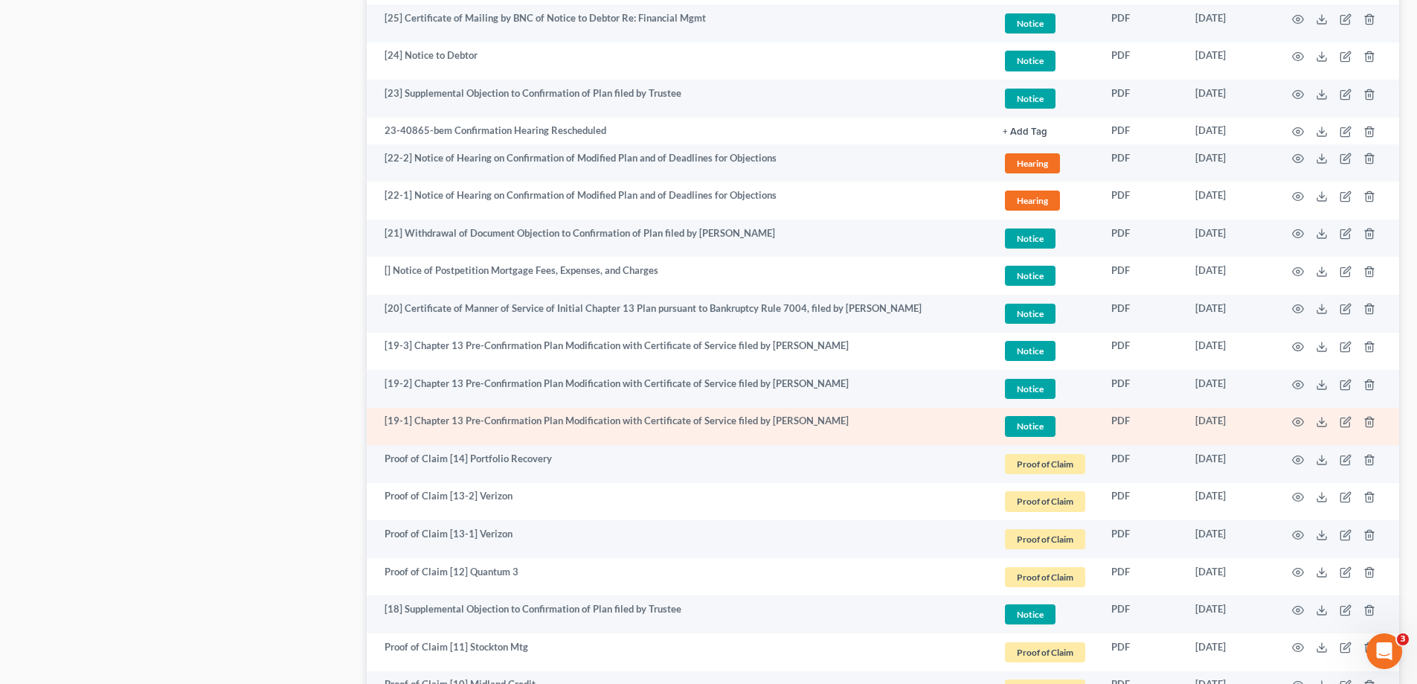
scroll to position [856, 0]
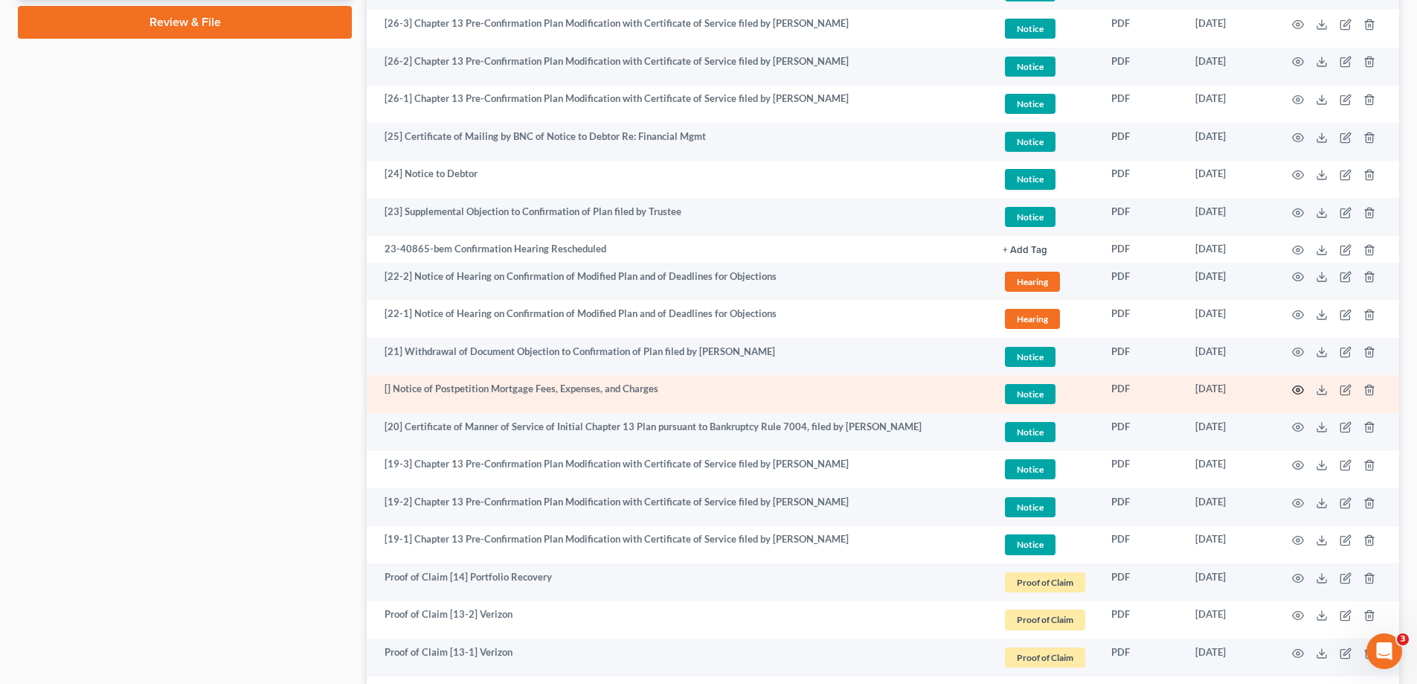
click at [1298, 389] on icon "button" at bounding box center [1298, 390] width 12 height 12
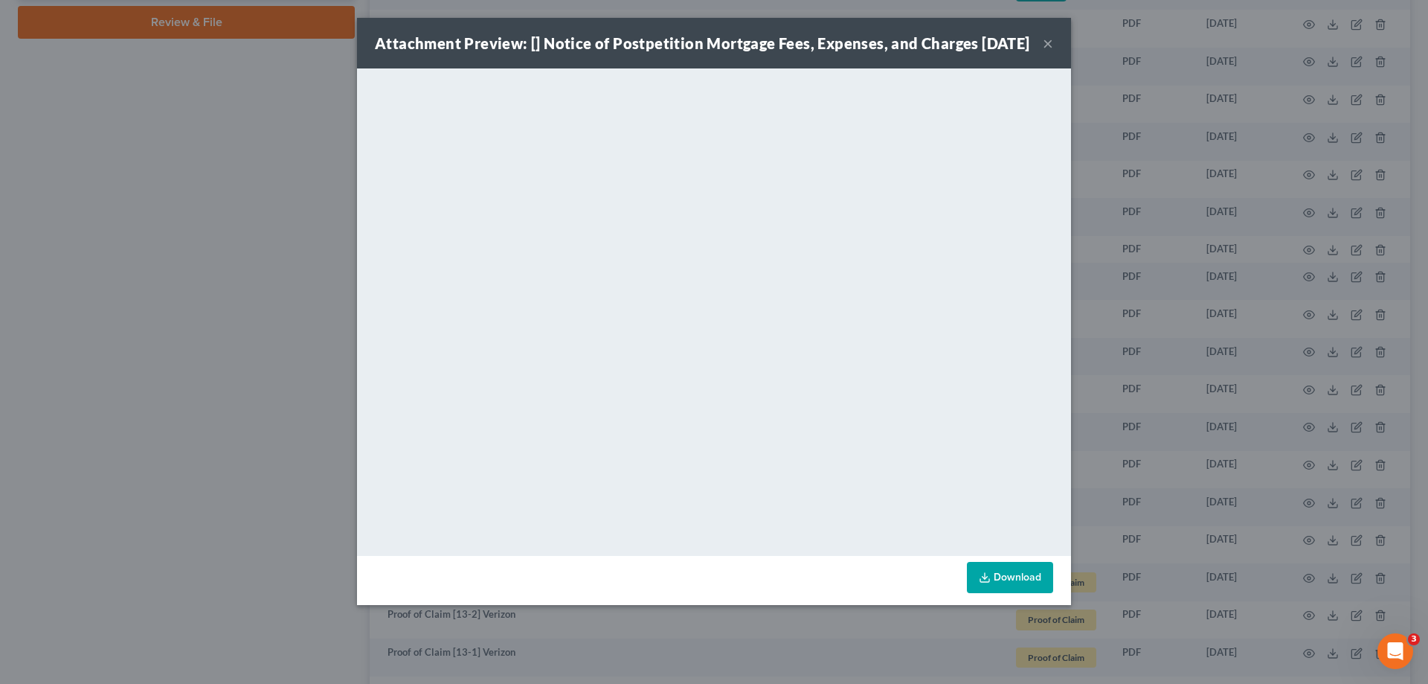
click at [1044, 48] on button "×" at bounding box center [1048, 43] width 10 height 18
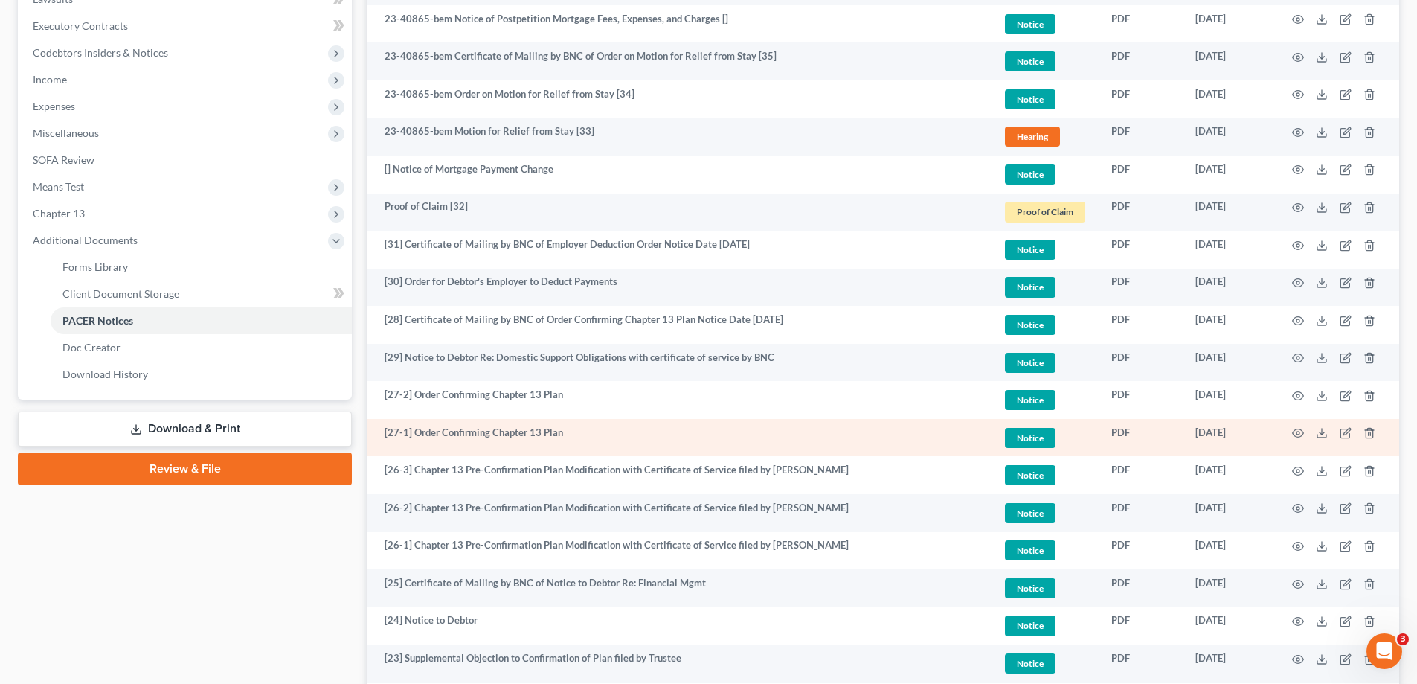
scroll to position [261, 0]
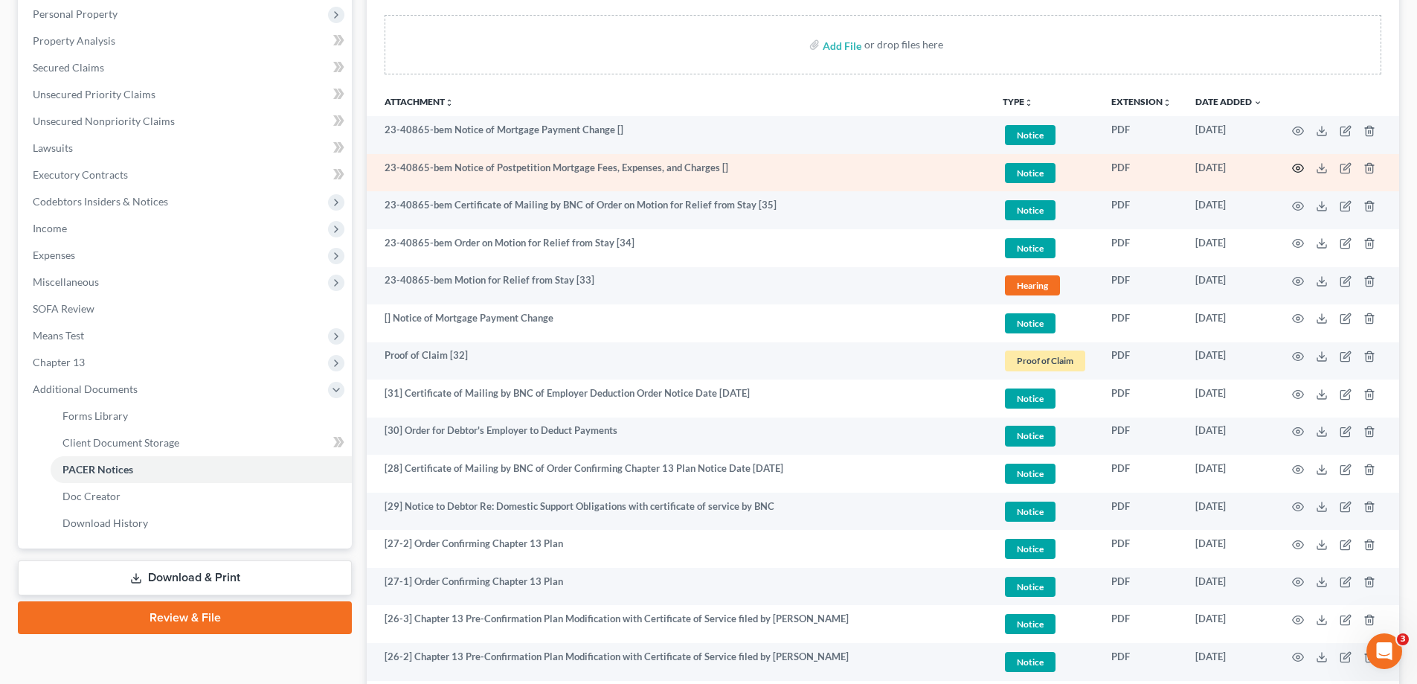
click at [1294, 166] on icon "button" at bounding box center [1298, 168] width 11 height 8
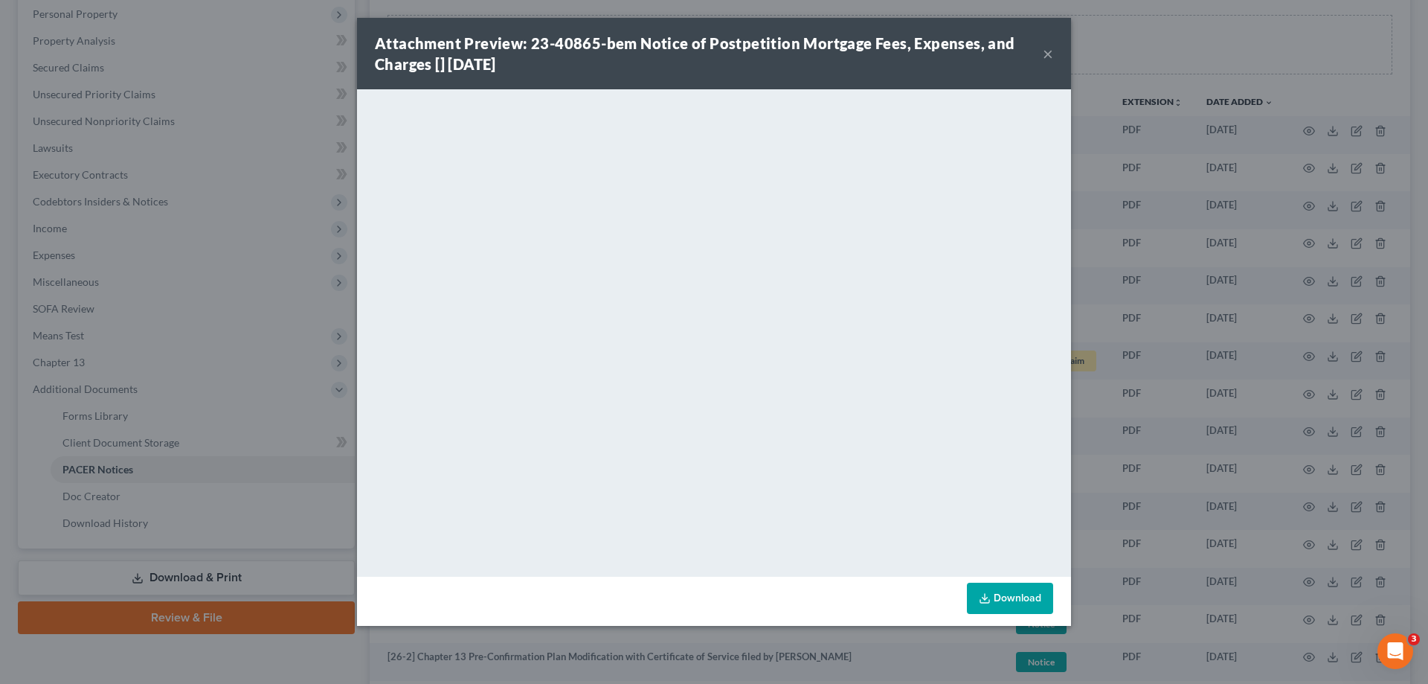
click at [1049, 57] on button "×" at bounding box center [1048, 54] width 10 height 18
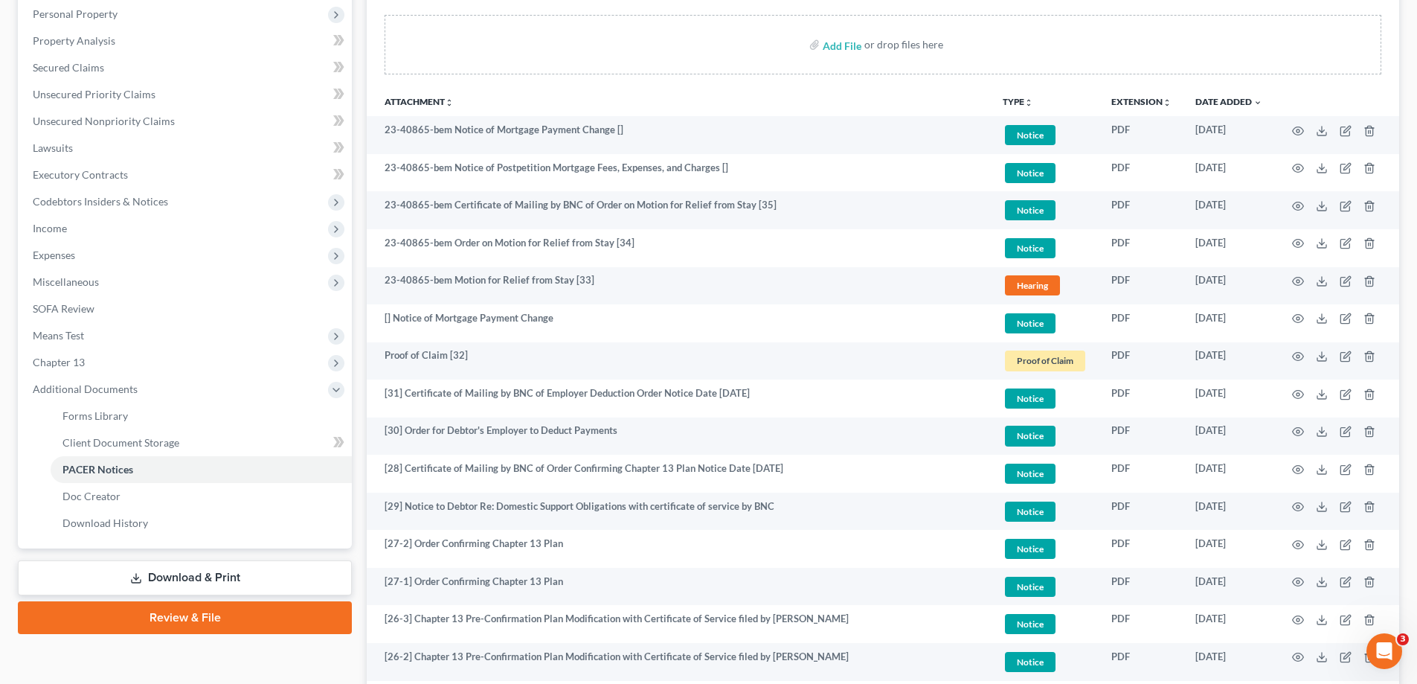
click at [1357, 82] on div "Add File or drop files here" at bounding box center [883, 50] width 1032 height 71
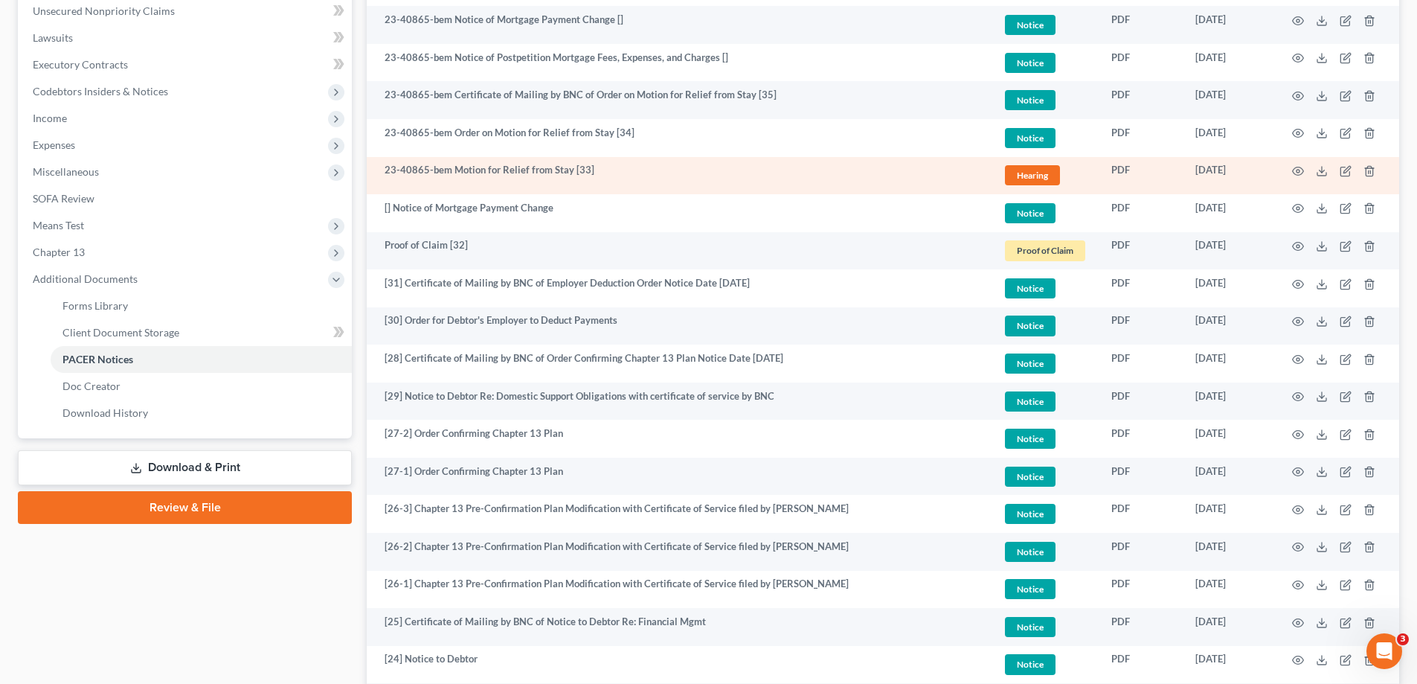
scroll to position [74, 0]
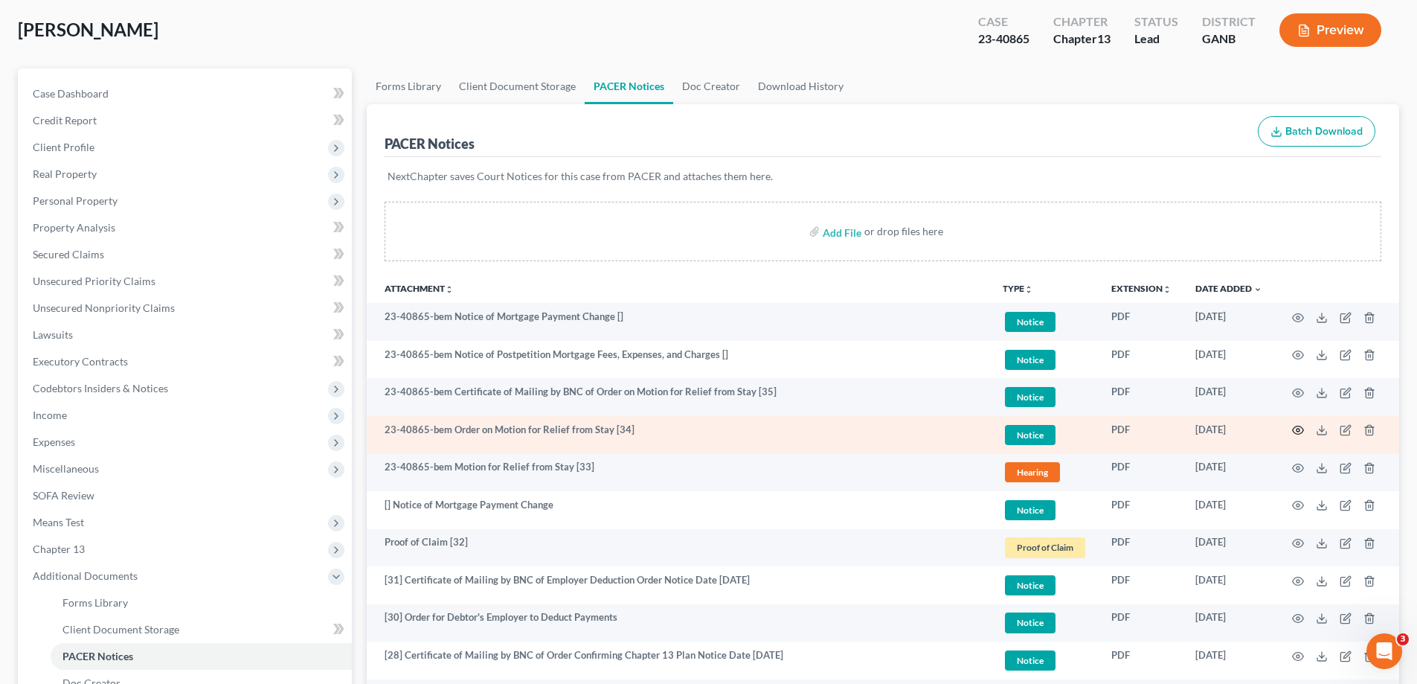
click at [1297, 430] on icon "button" at bounding box center [1298, 430] width 12 height 12
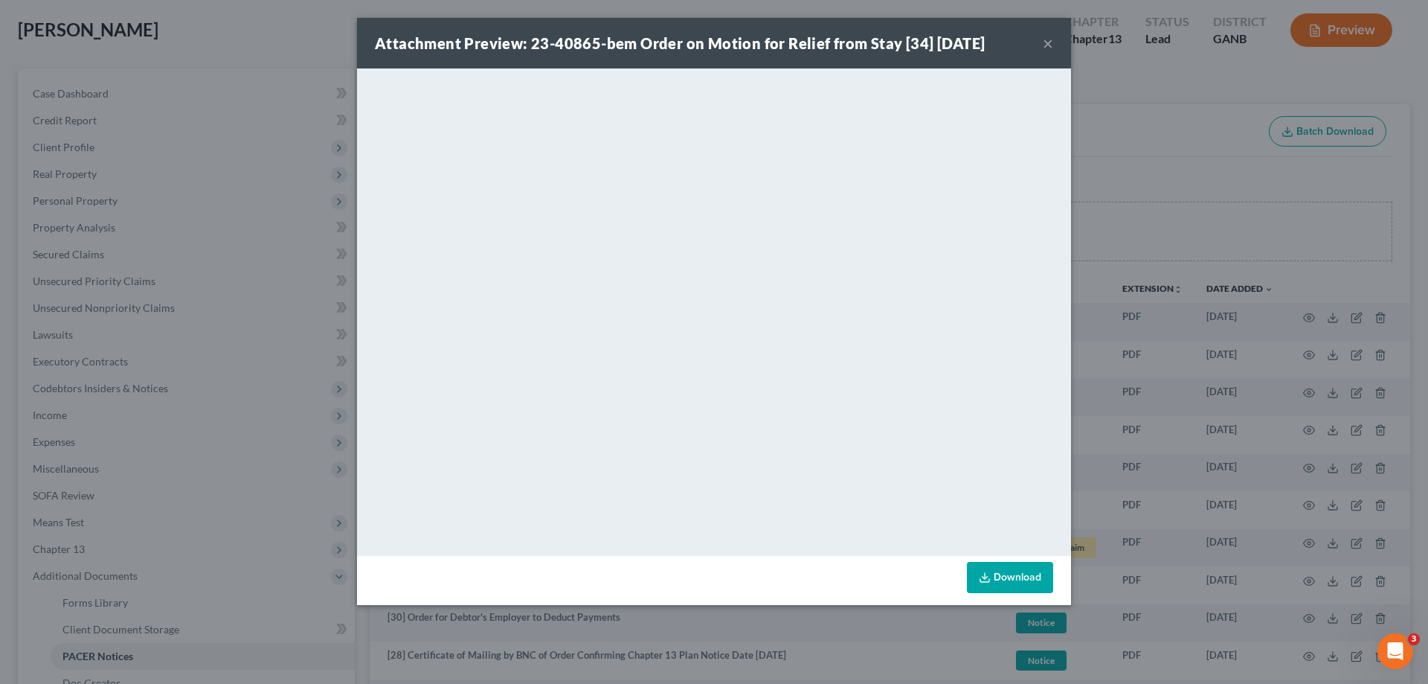
click at [1046, 40] on button "×" at bounding box center [1048, 43] width 10 height 18
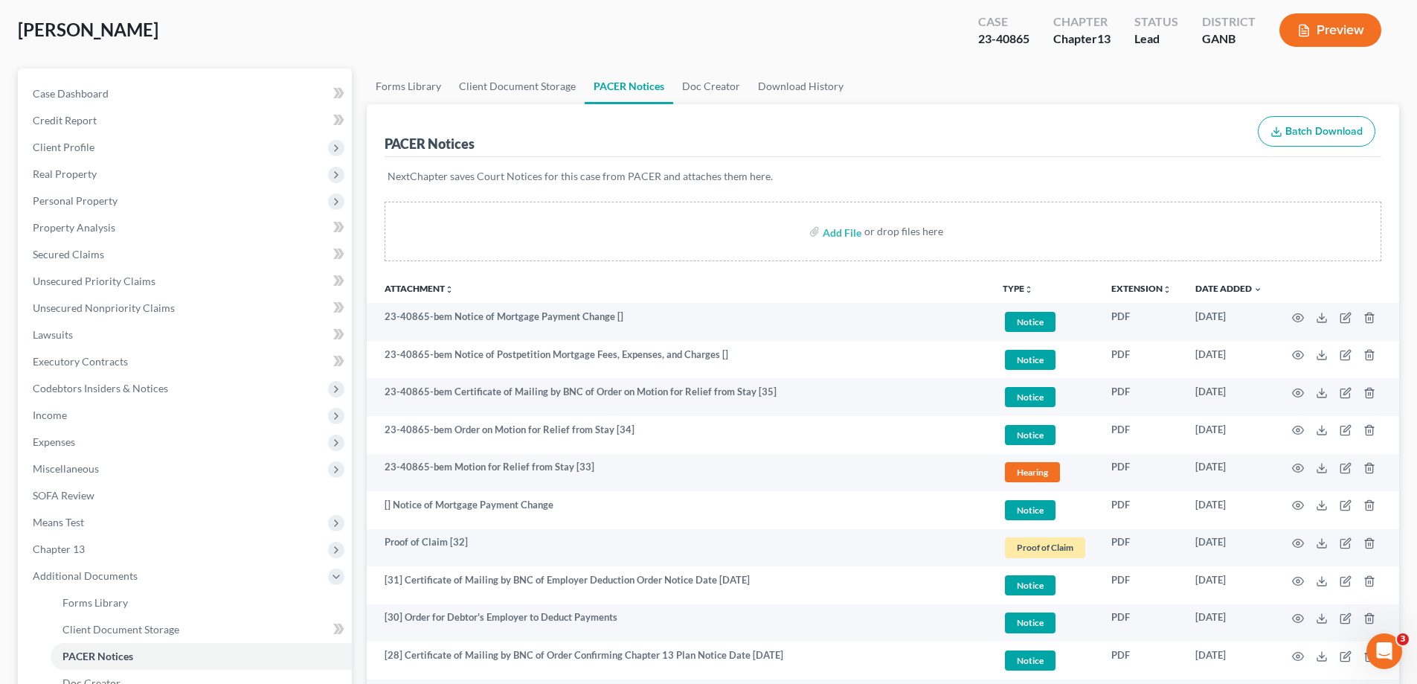
scroll to position [0, 0]
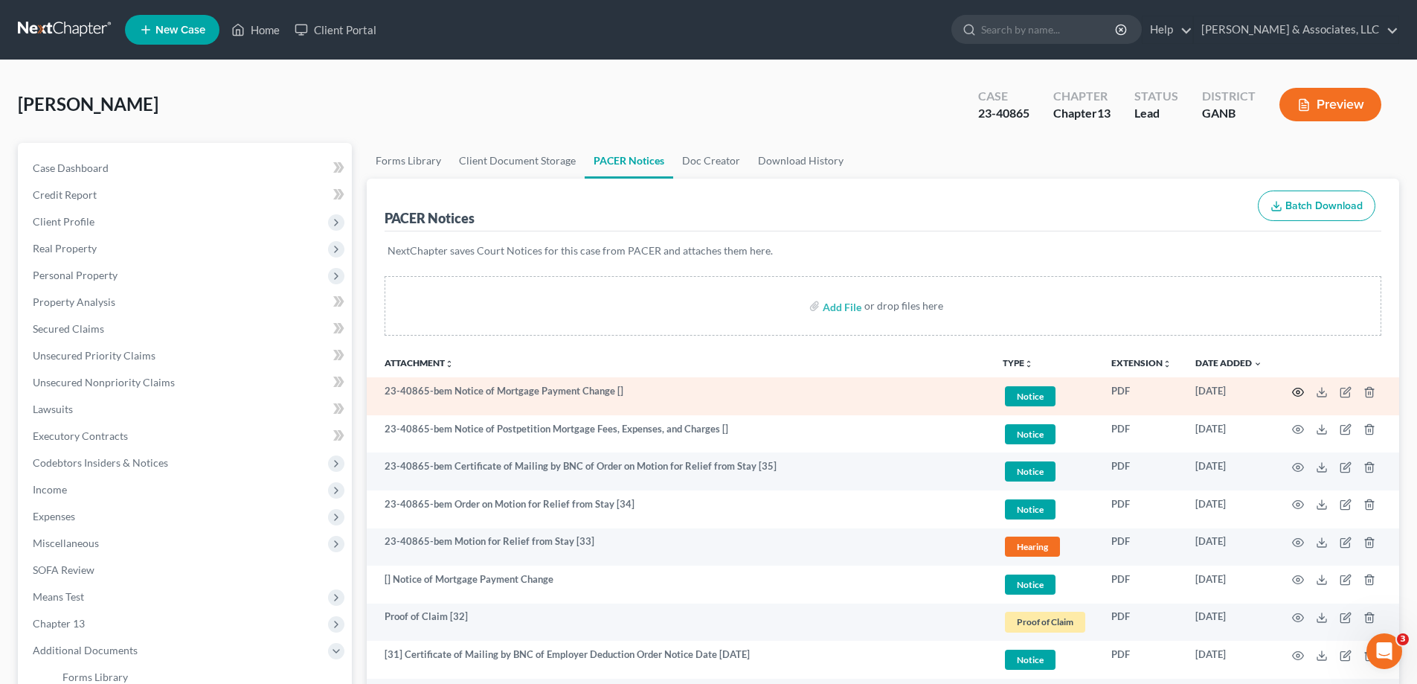
click at [1299, 390] on icon "button" at bounding box center [1298, 392] width 12 height 12
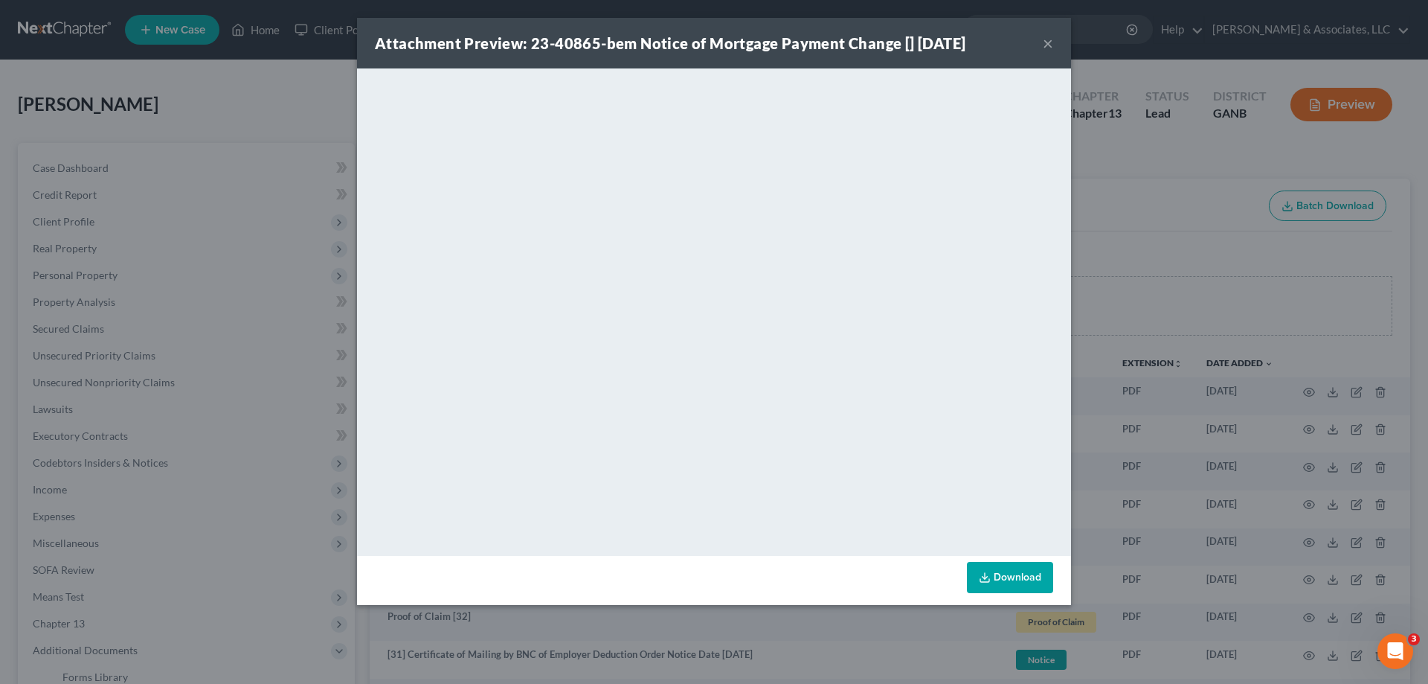
click at [1046, 42] on button "×" at bounding box center [1048, 43] width 10 height 18
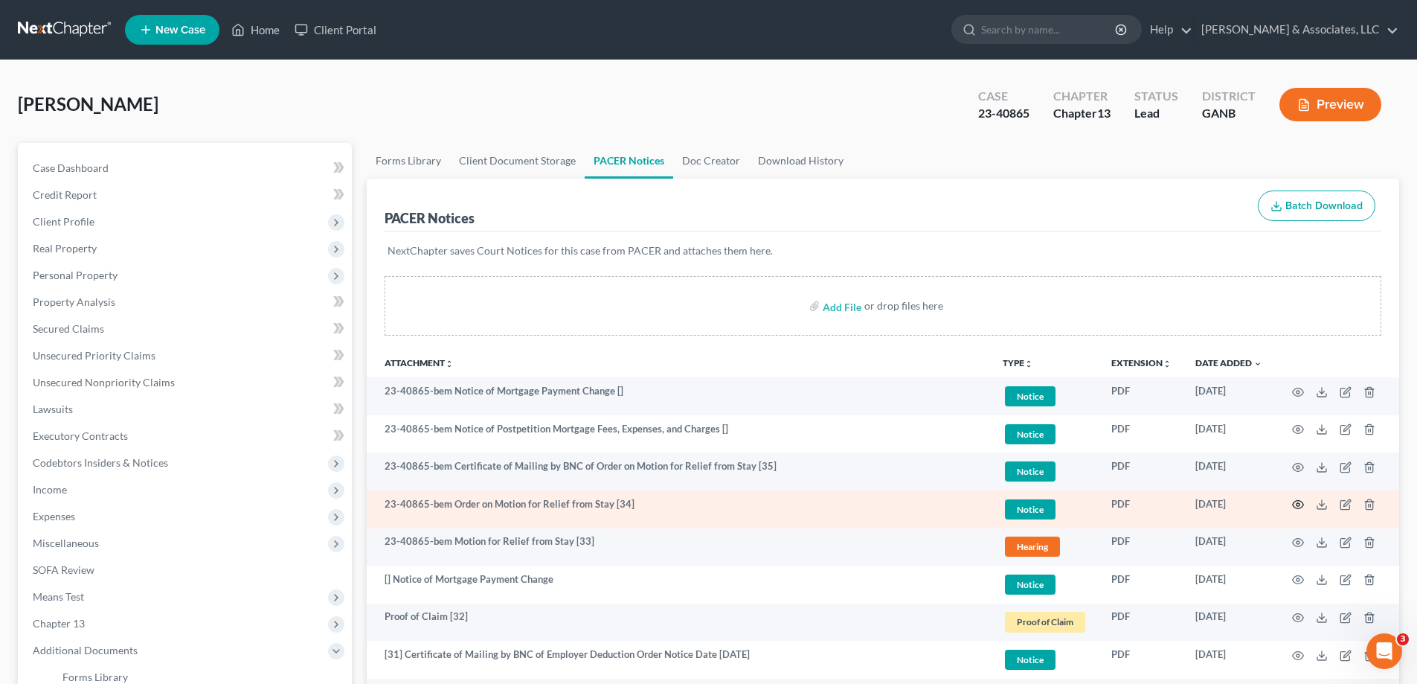
click at [1295, 503] on icon "button" at bounding box center [1298, 504] width 12 height 12
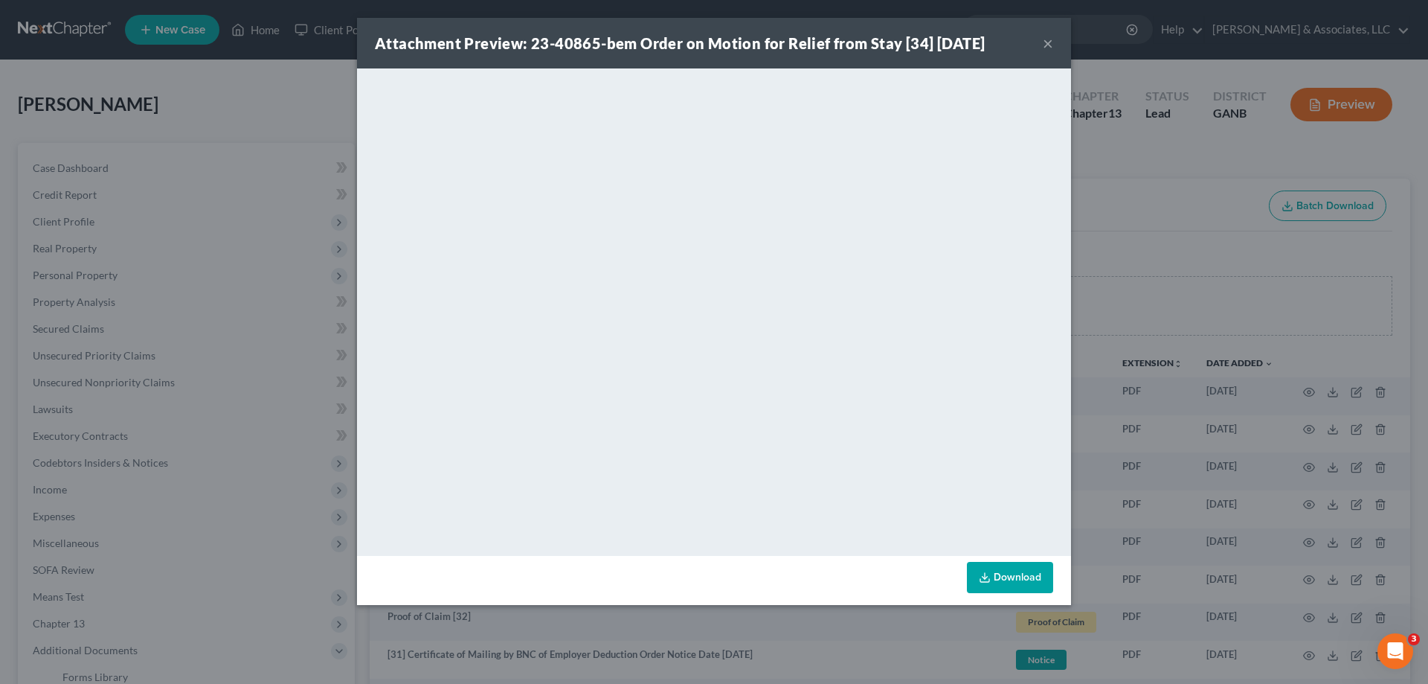
drag, startPoint x: 1044, startPoint y: 37, endPoint x: 1027, endPoint y: 66, distance: 33.7
click at [1044, 36] on button "×" at bounding box center [1048, 43] width 10 height 18
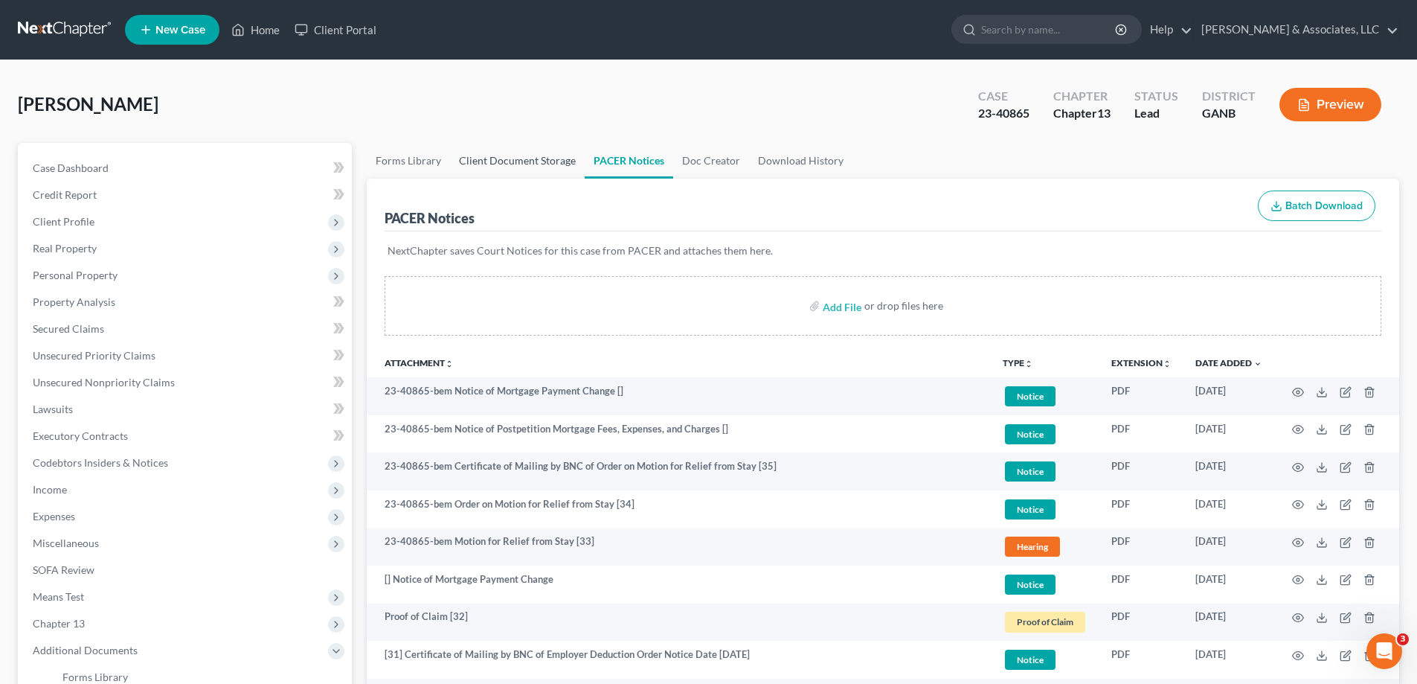
click at [493, 158] on link "Client Document Storage" at bounding box center [517, 161] width 135 height 36
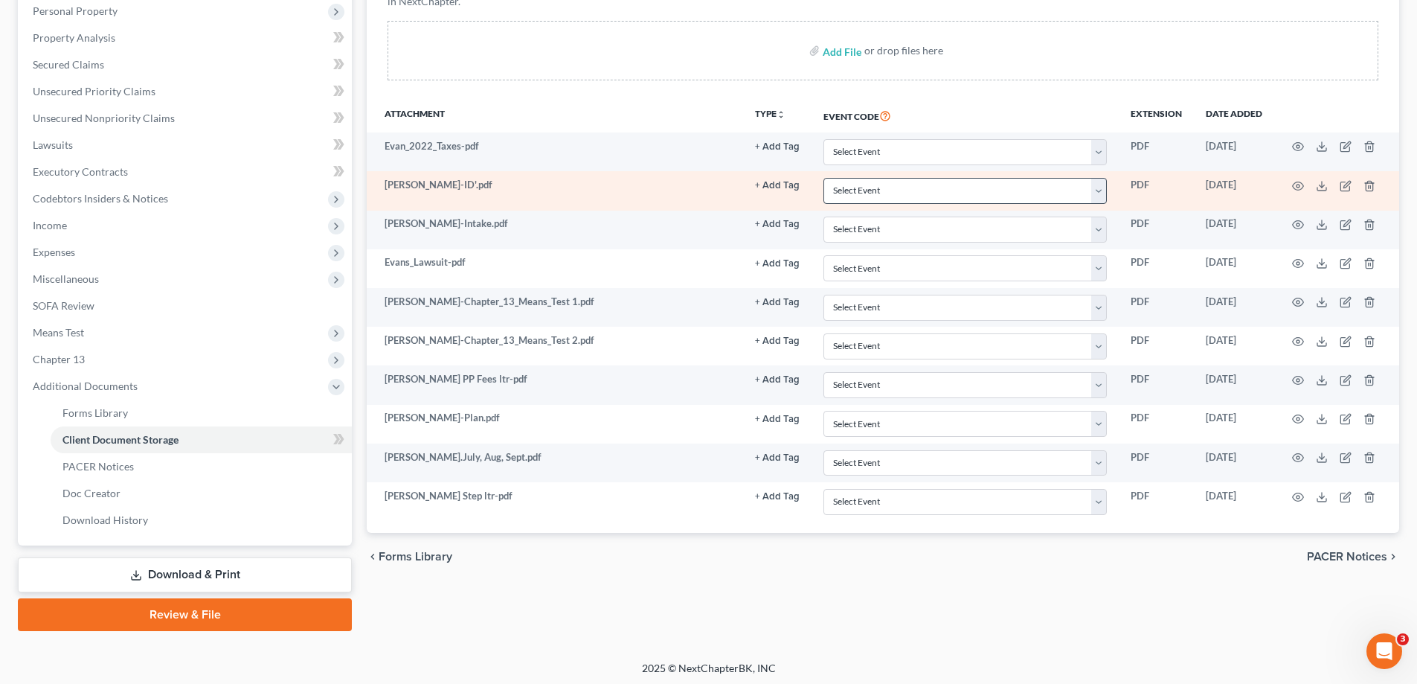
scroll to position [268, 0]
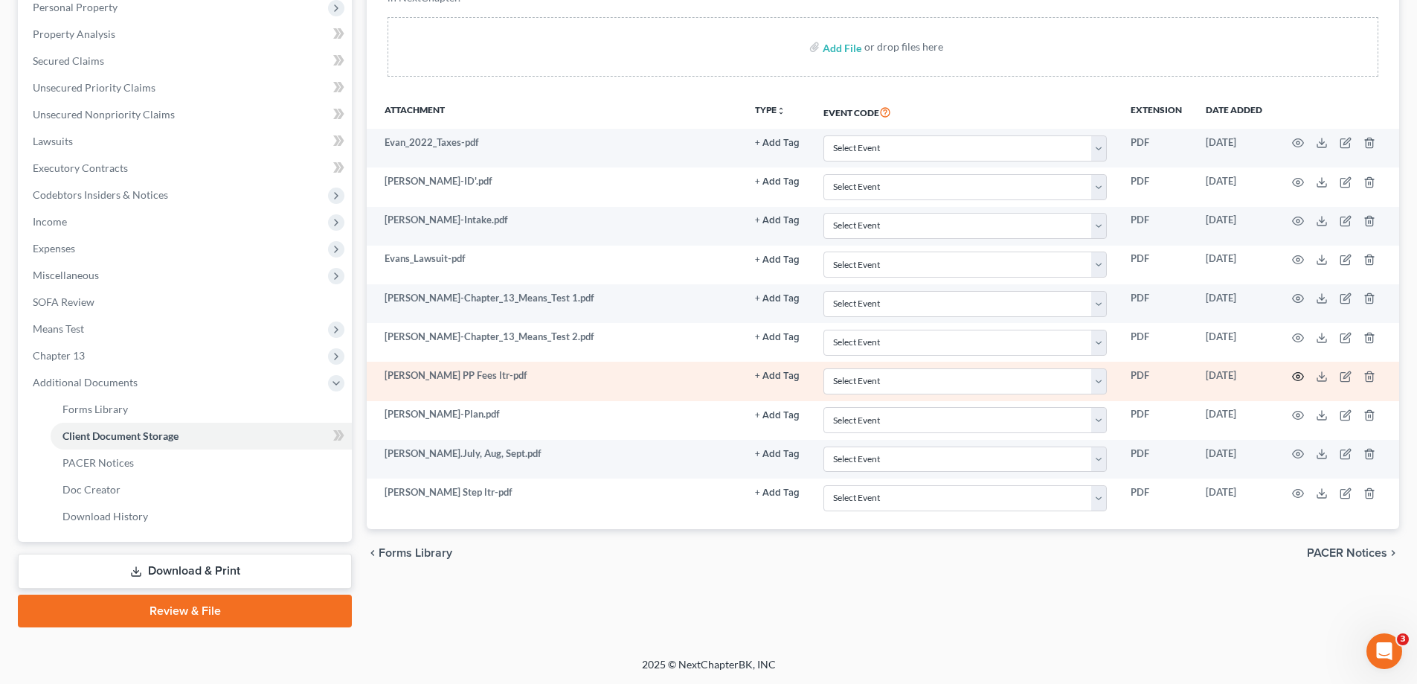
click at [1300, 376] on circle "button" at bounding box center [1298, 376] width 3 height 3
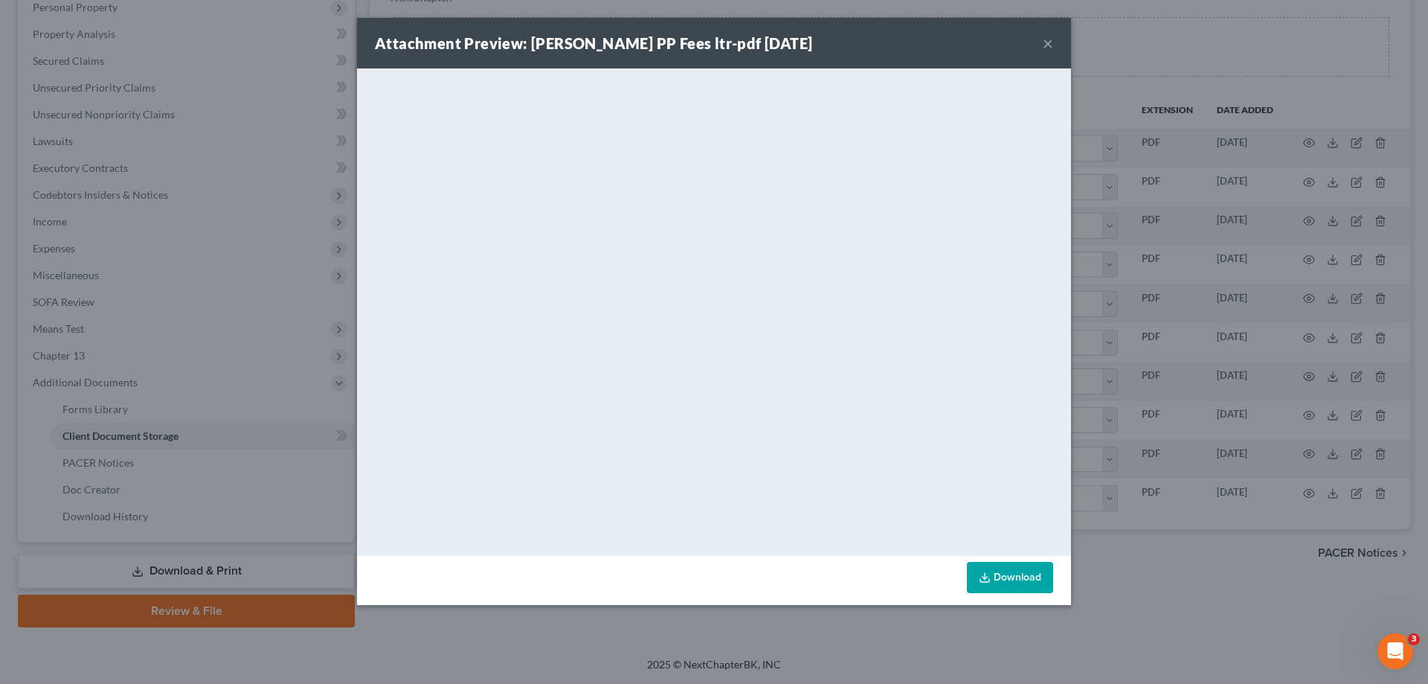
click at [1048, 39] on button "×" at bounding box center [1048, 43] width 10 height 18
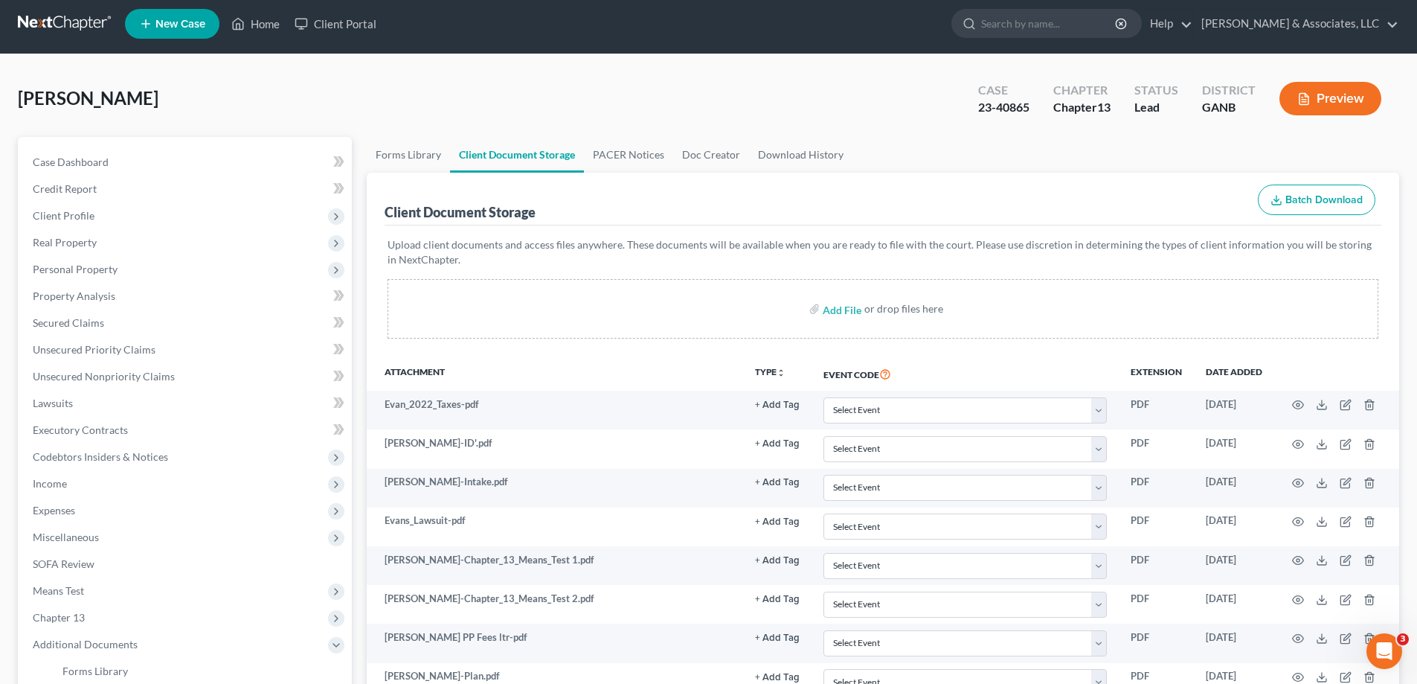
scroll to position [0, 0]
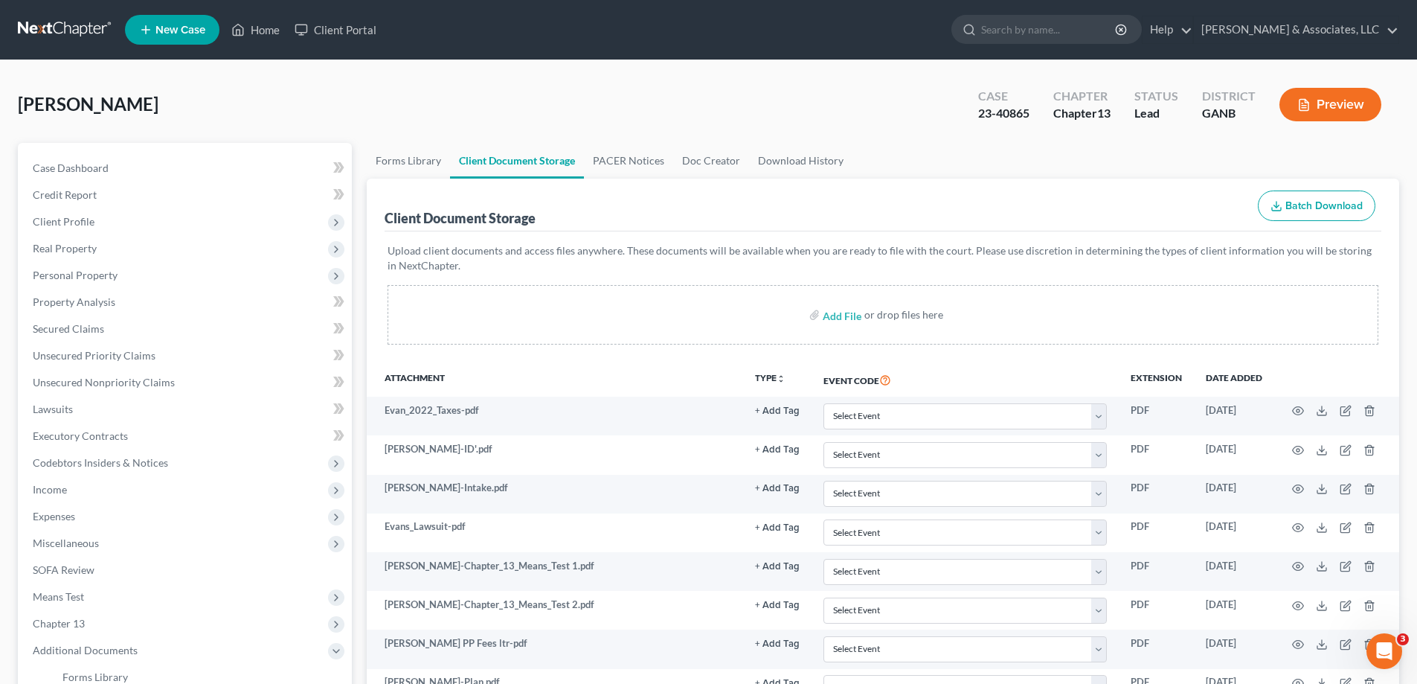
click at [1378, 59] on nav "Home New Case Client Portal Brian R. Cahn & Associates, LLC amy@northgabankrupt…" at bounding box center [708, 30] width 1417 height 60
click at [610, 156] on link "PACER Notices" at bounding box center [628, 161] width 89 height 36
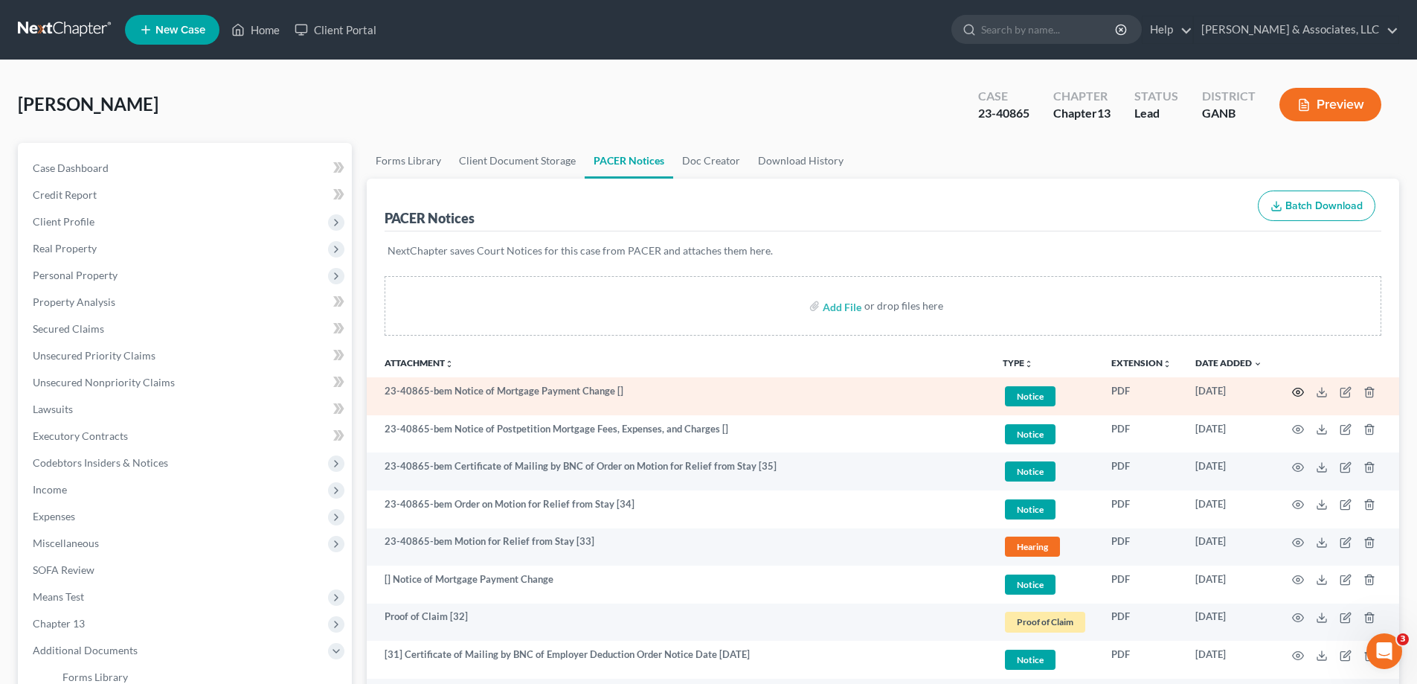
click at [1298, 389] on icon "button" at bounding box center [1298, 392] width 12 height 12
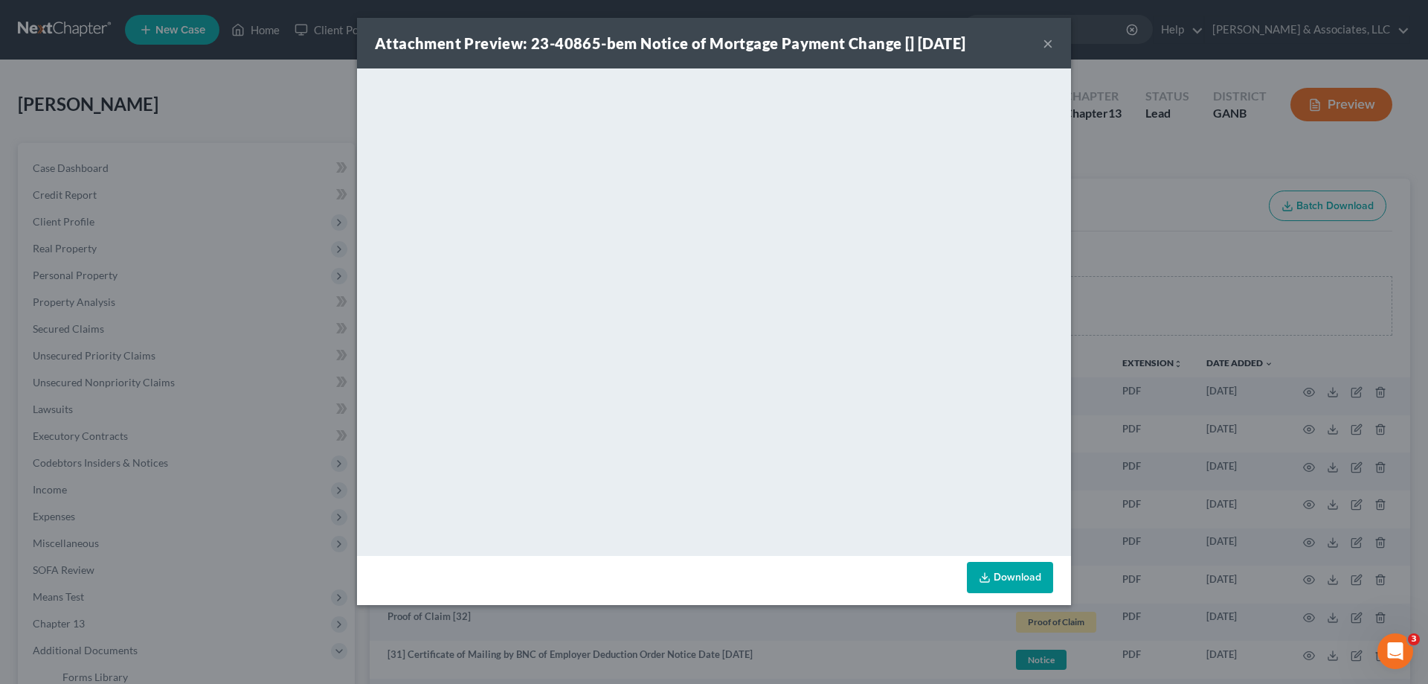
click at [1047, 40] on button "×" at bounding box center [1048, 43] width 10 height 18
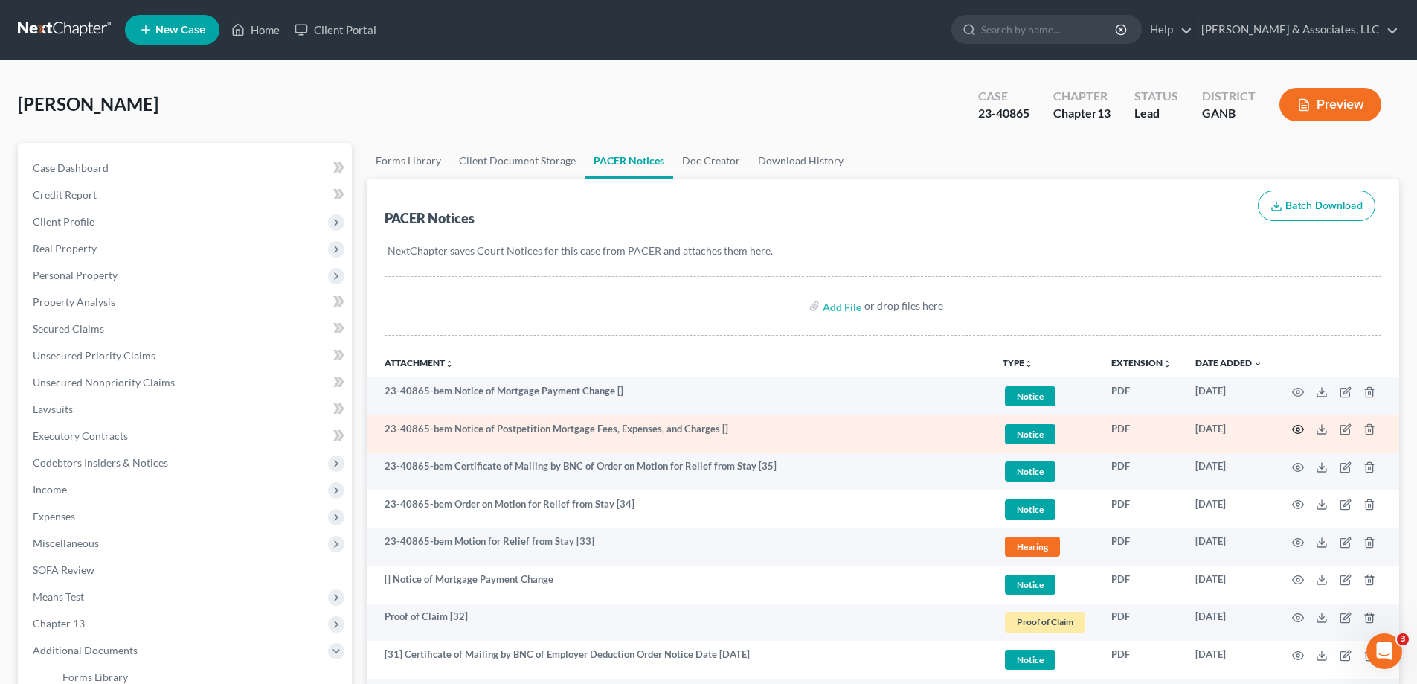
click at [1298, 428] on circle "button" at bounding box center [1298, 429] width 3 height 3
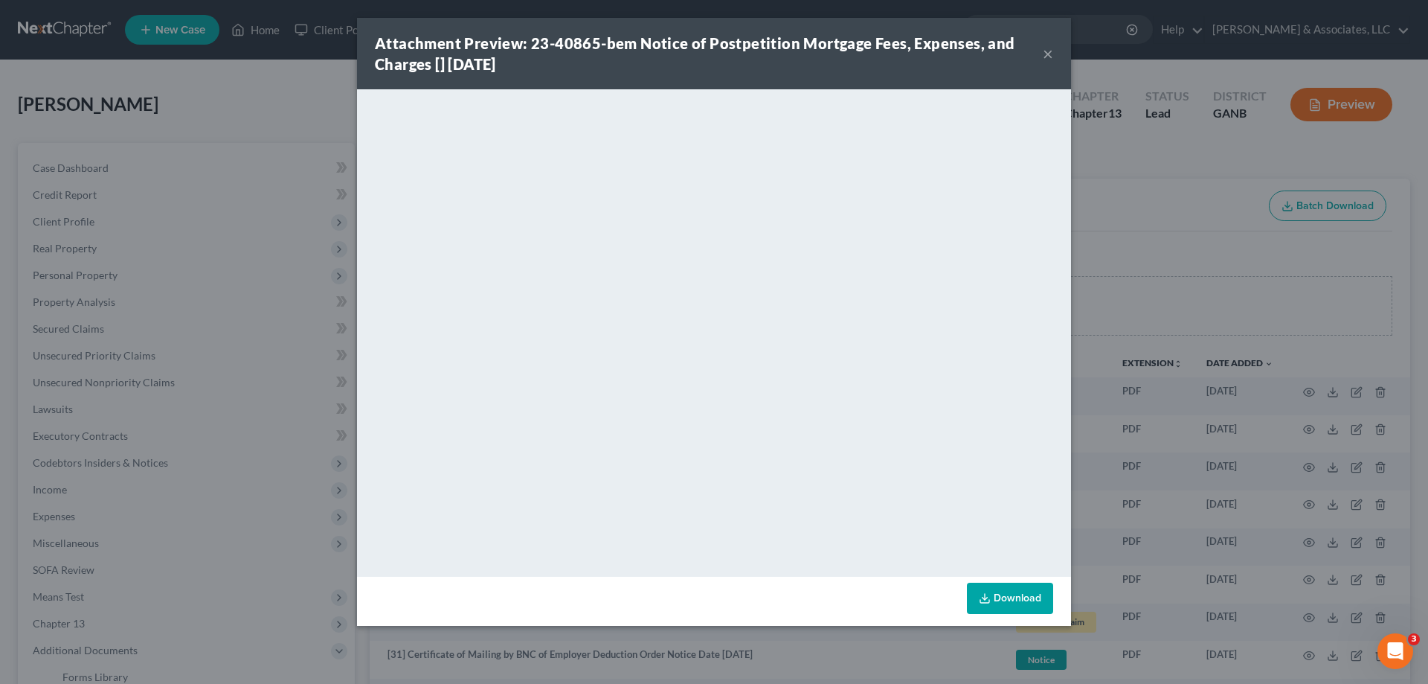
drag, startPoint x: 1048, startPoint y: 51, endPoint x: 1092, endPoint y: 54, distance: 44.0
click at [1049, 50] on button "×" at bounding box center [1048, 54] width 10 height 18
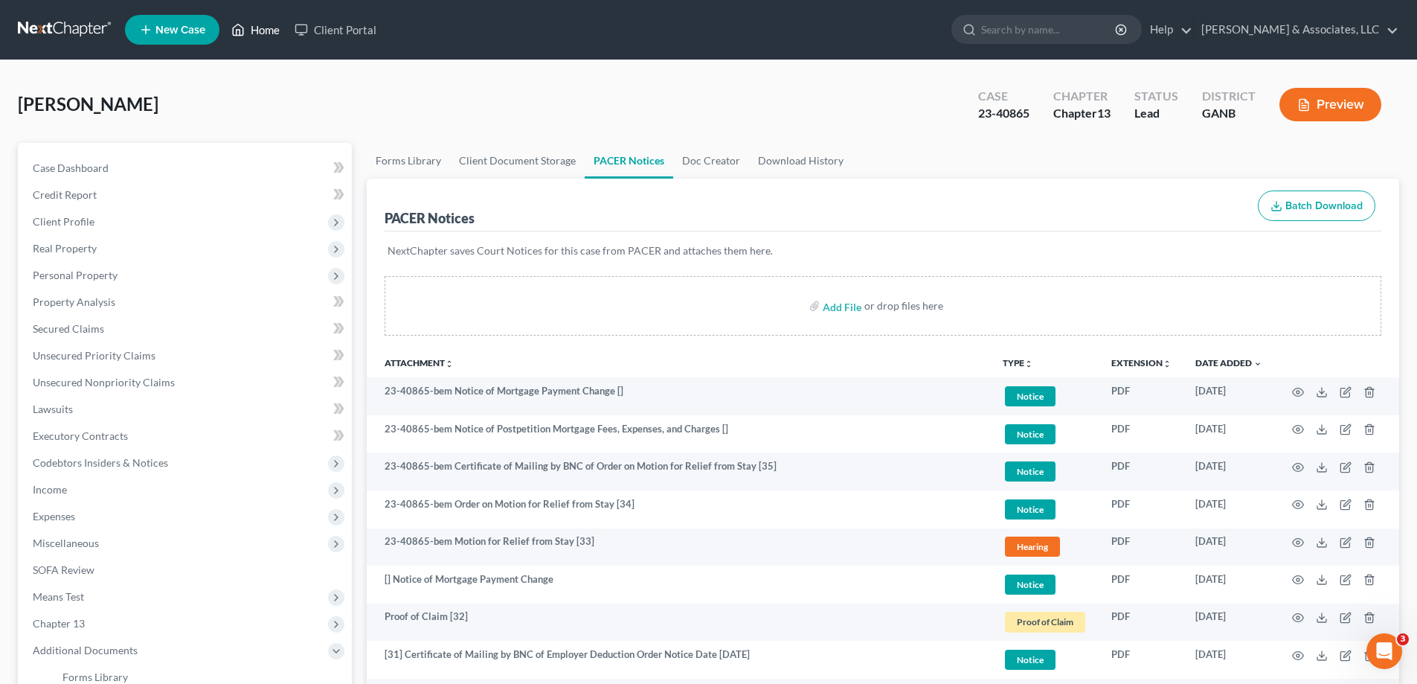
click at [266, 33] on link "Home" at bounding box center [255, 29] width 63 height 27
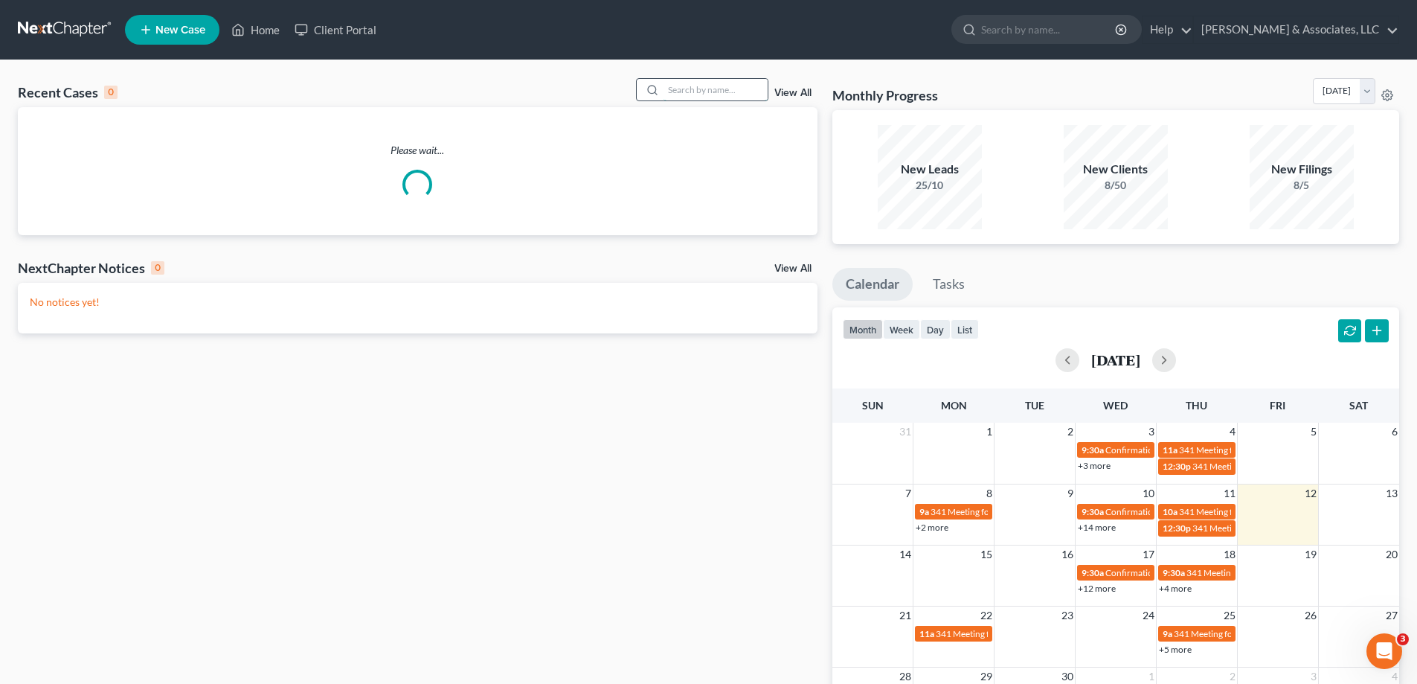
click at [716, 92] on input "search" at bounding box center [716, 90] width 104 height 22
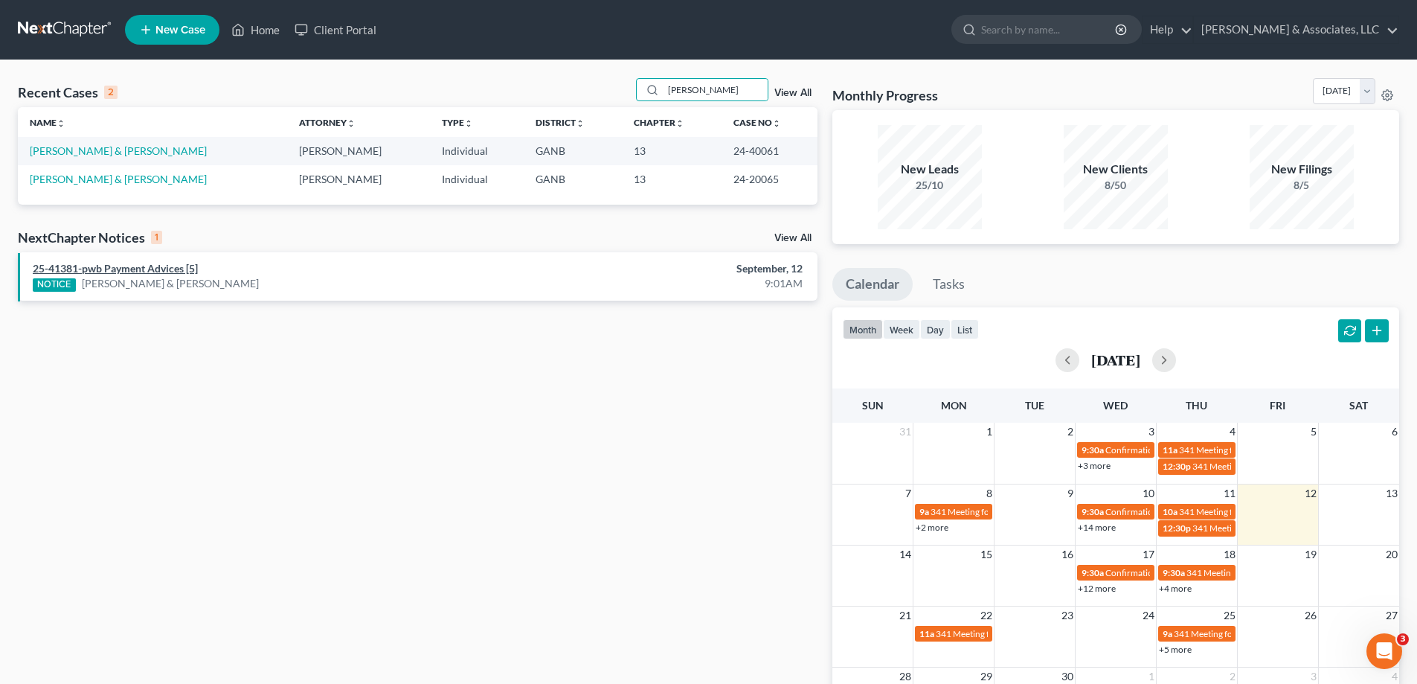
click at [152, 267] on link "25-41381-pwb Payment Advices [5]" at bounding box center [115, 268] width 165 height 13
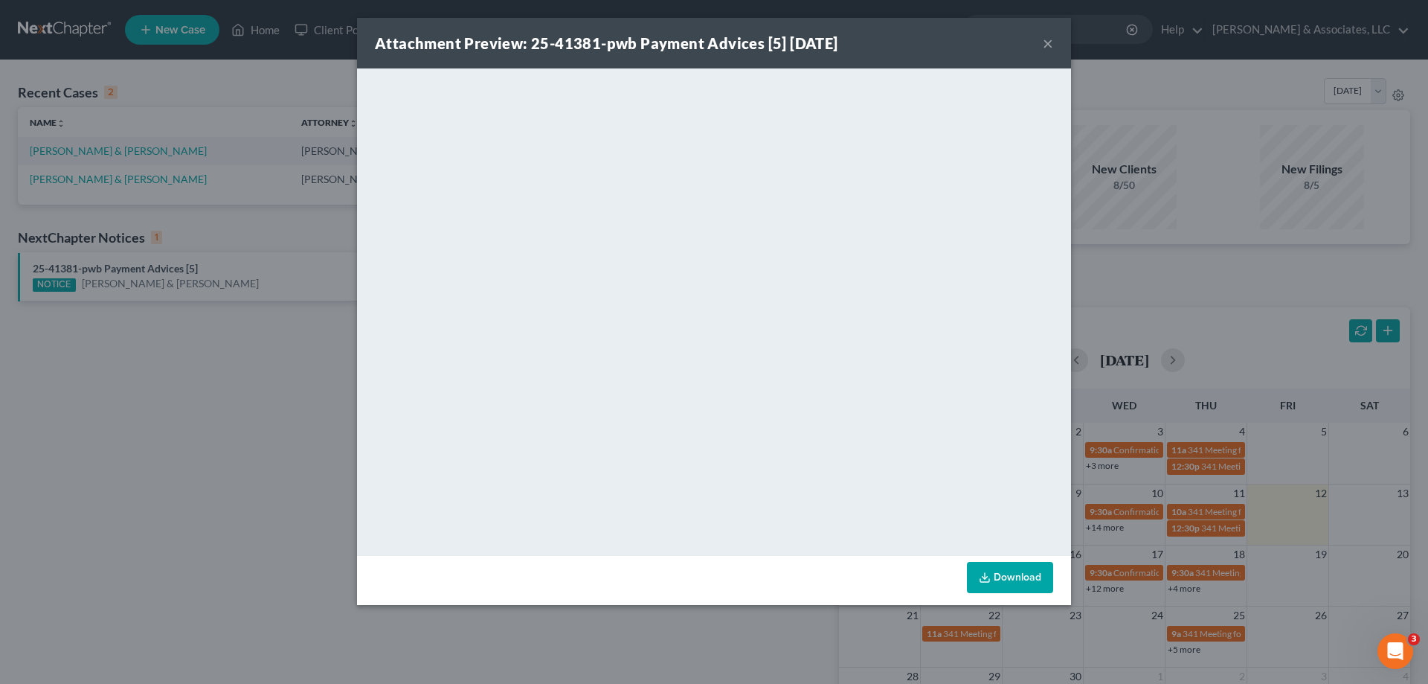
click at [1050, 45] on button "×" at bounding box center [1048, 43] width 10 height 18
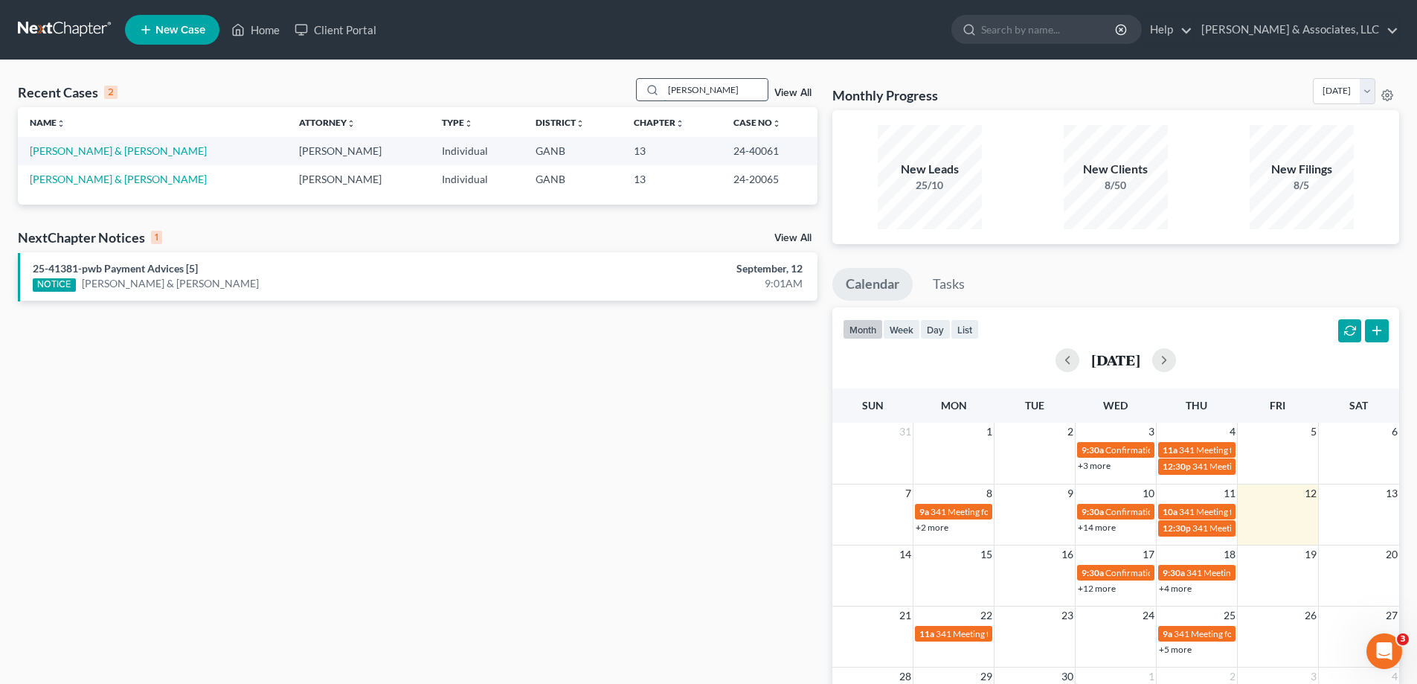
drag, startPoint x: 709, startPoint y: 93, endPoint x: 667, endPoint y: 91, distance: 41.7
click at [667, 91] on input "hancock" at bounding box center [716, 90] width 104 height 22
type input "mercy"
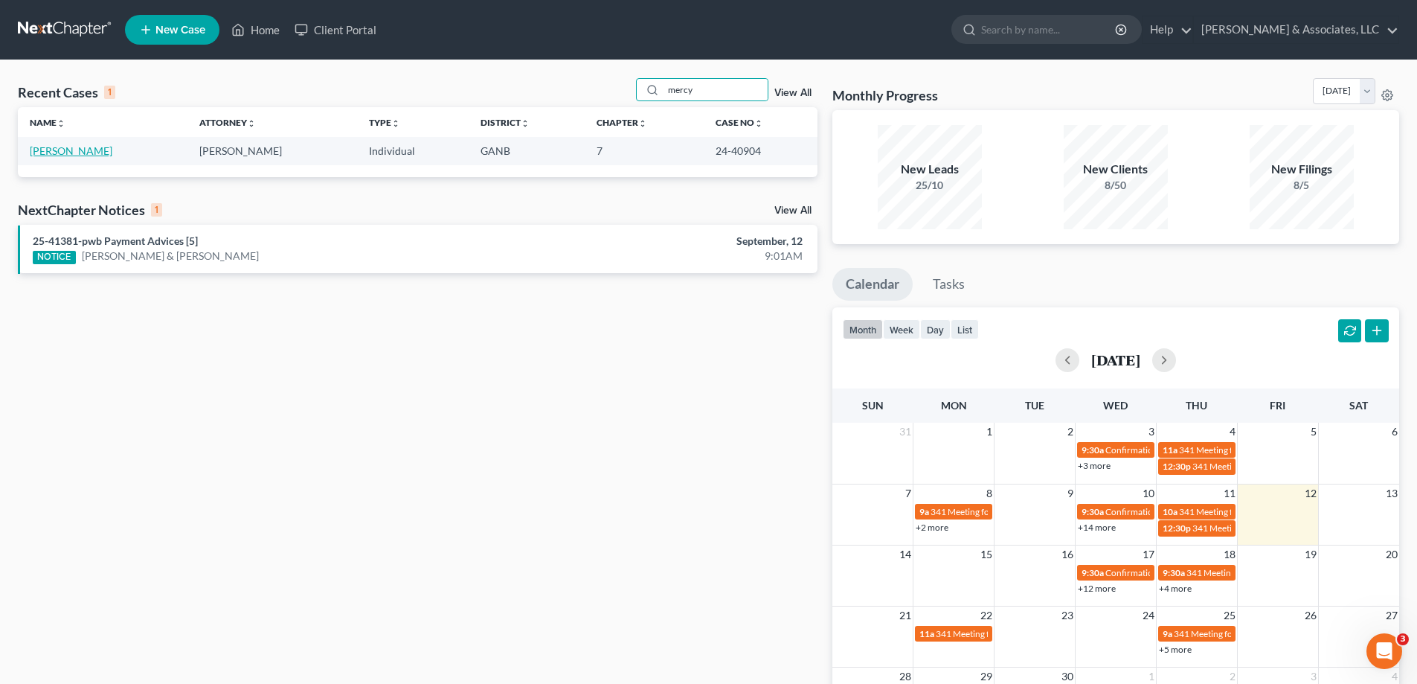
click at [75, 153] on link "Norris, Mercy" at bounding box center [71, 150] width 83 height 13
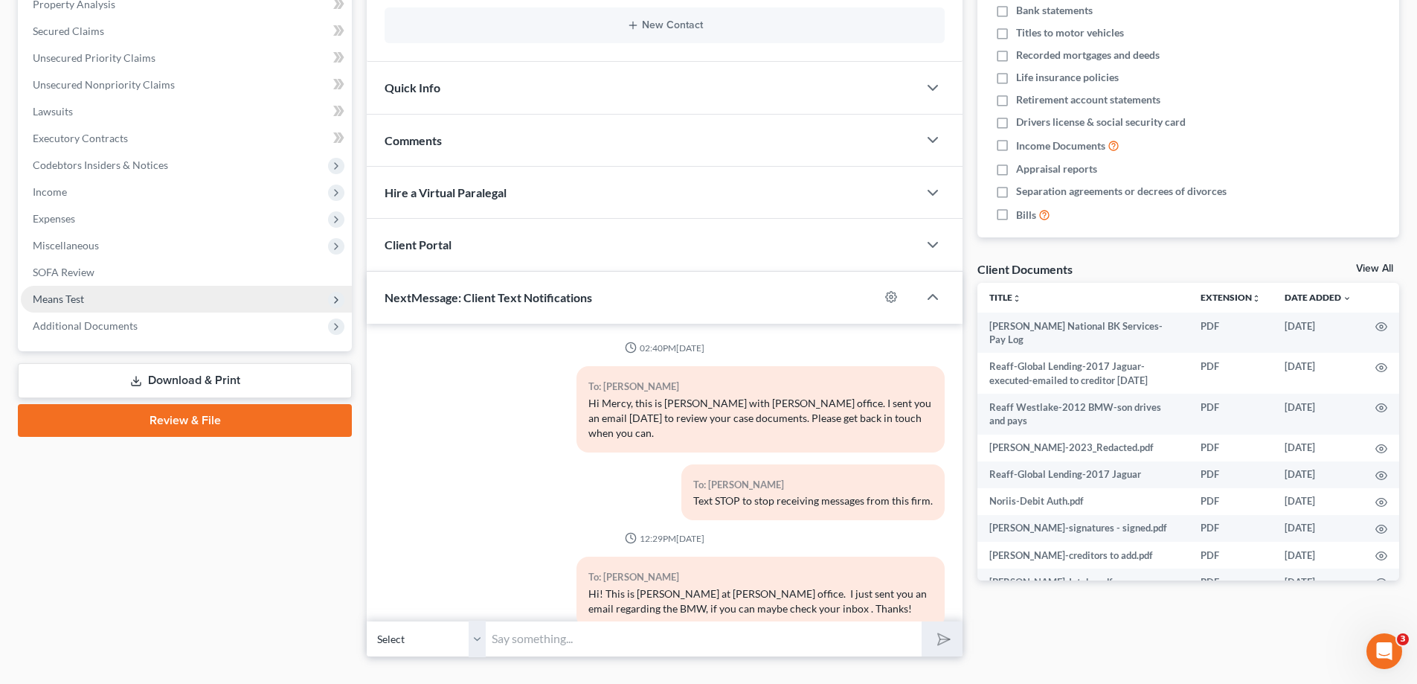
scroll to position [36, 0]
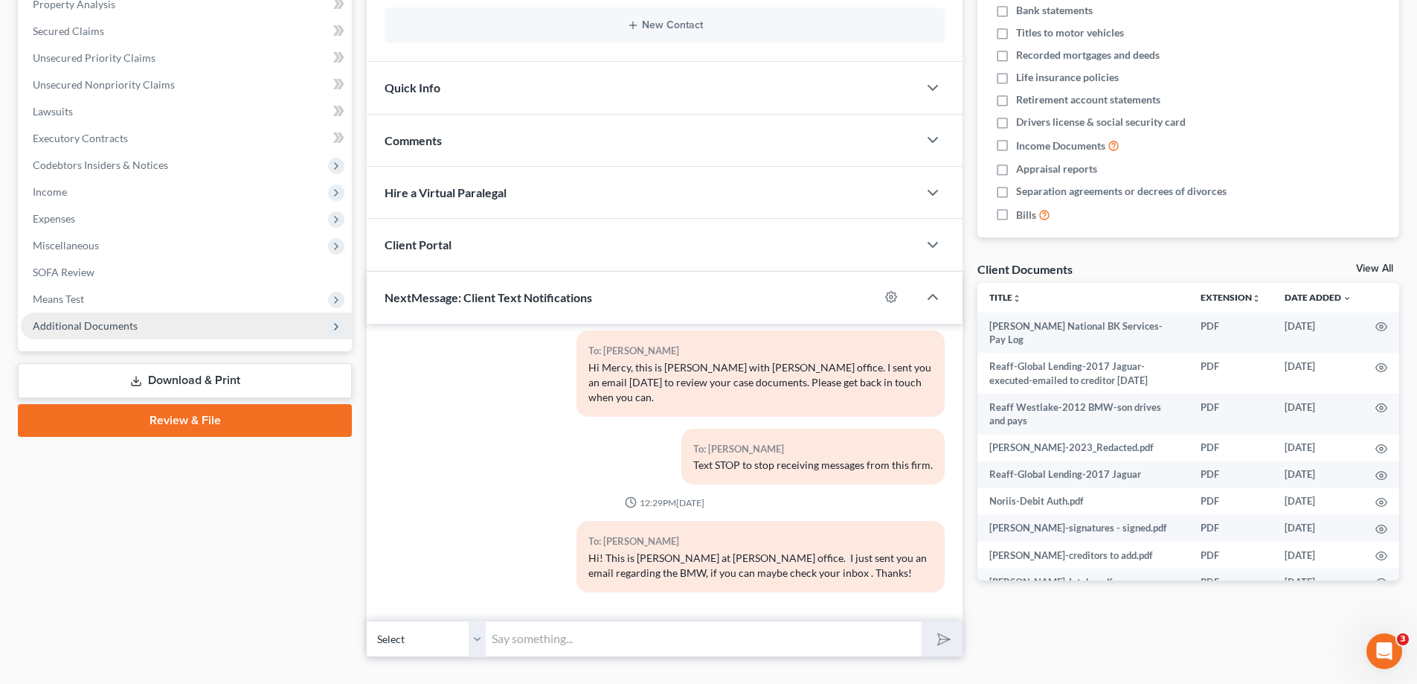
click at [67, 325] on span "Additional Documents" at bounding box center [85, 325] width 105 height 13
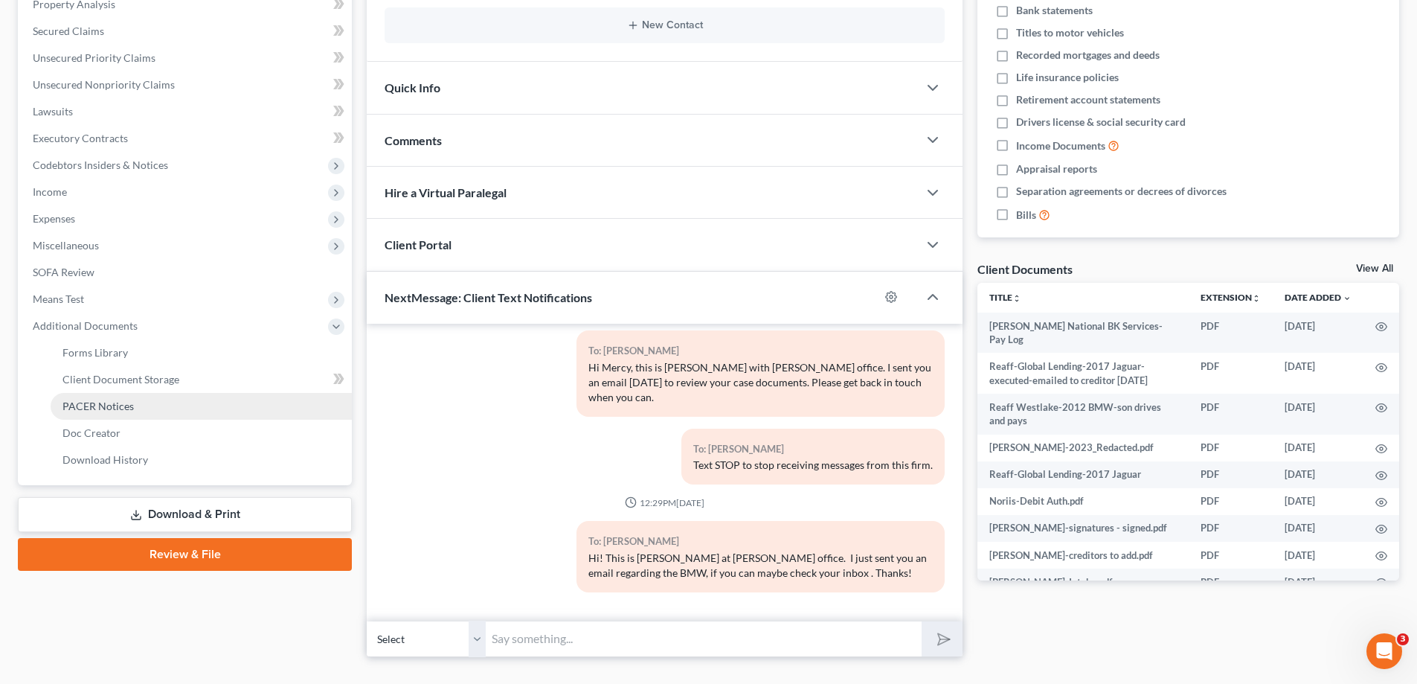
click at [87, 399] on span "PACER Notices" at bounding box center [97, 405] width 71 height 13
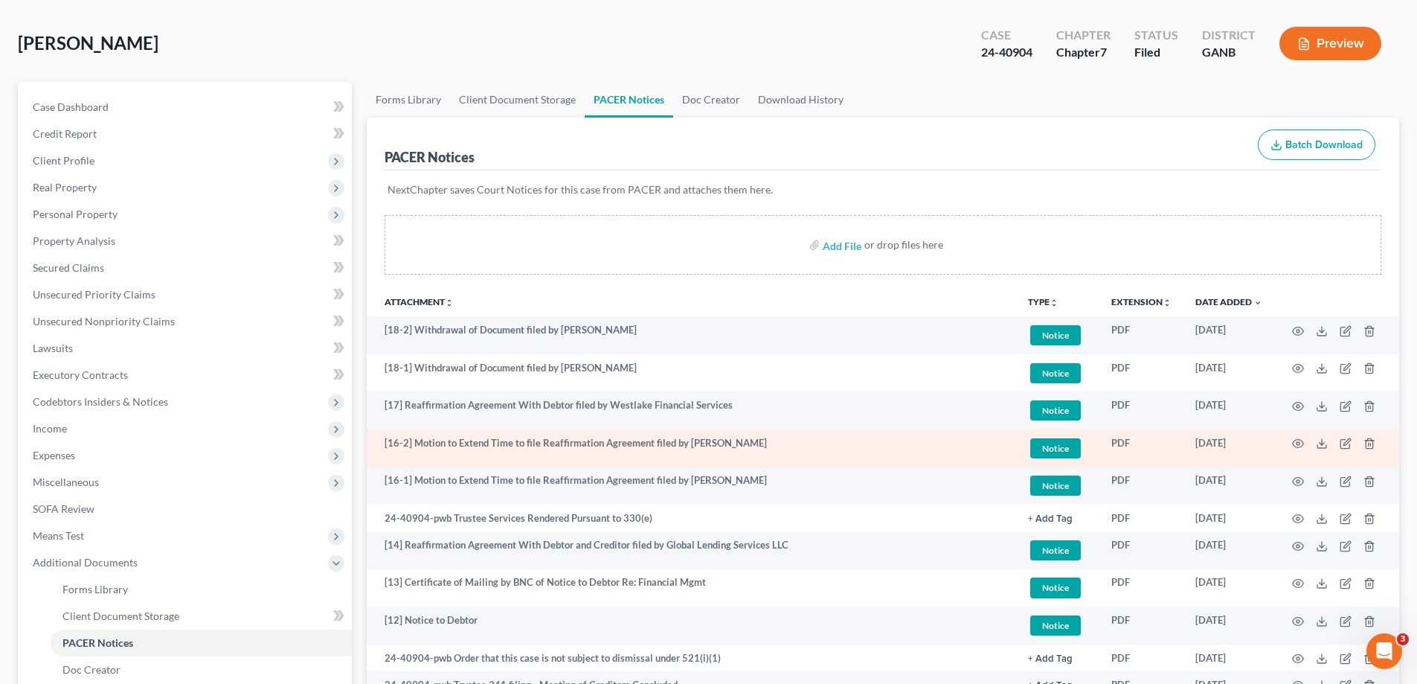
scroll to position [149, 0]
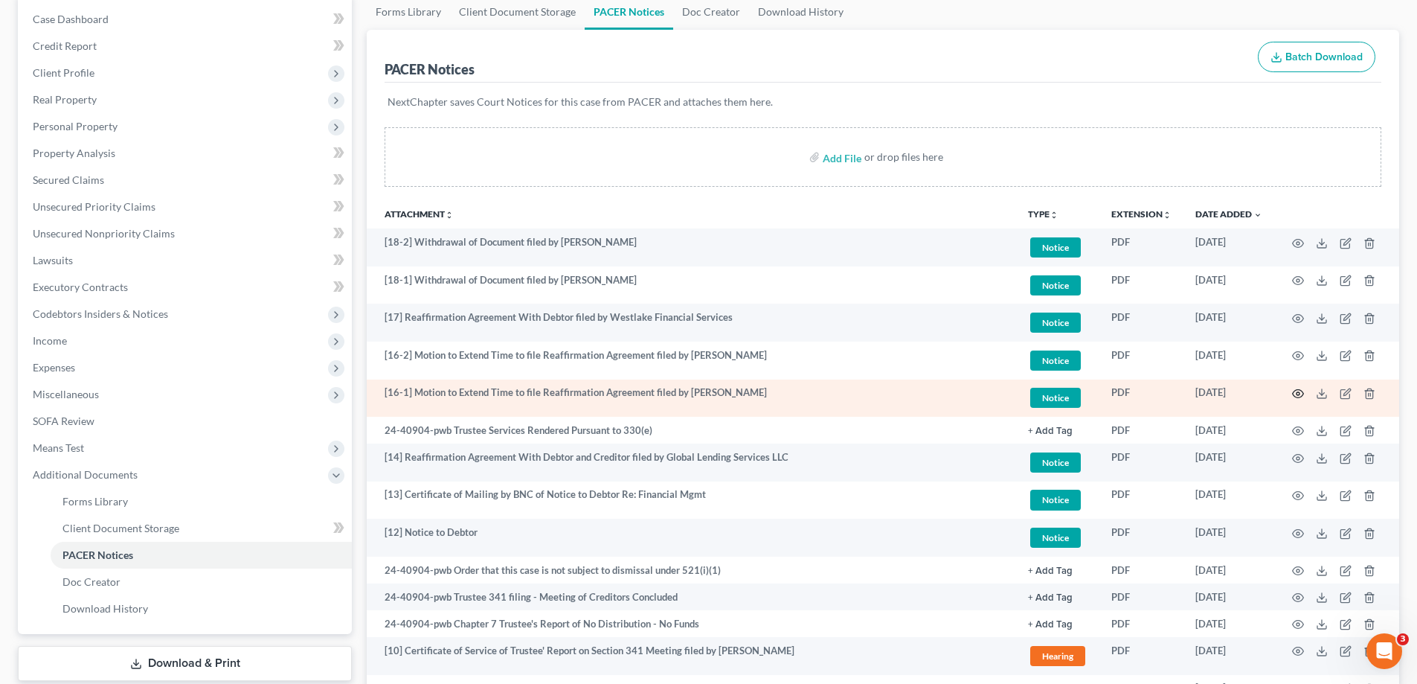
click at [1299, 392] on circle "button" at bounding box center [1298, 393] width 3 height 3
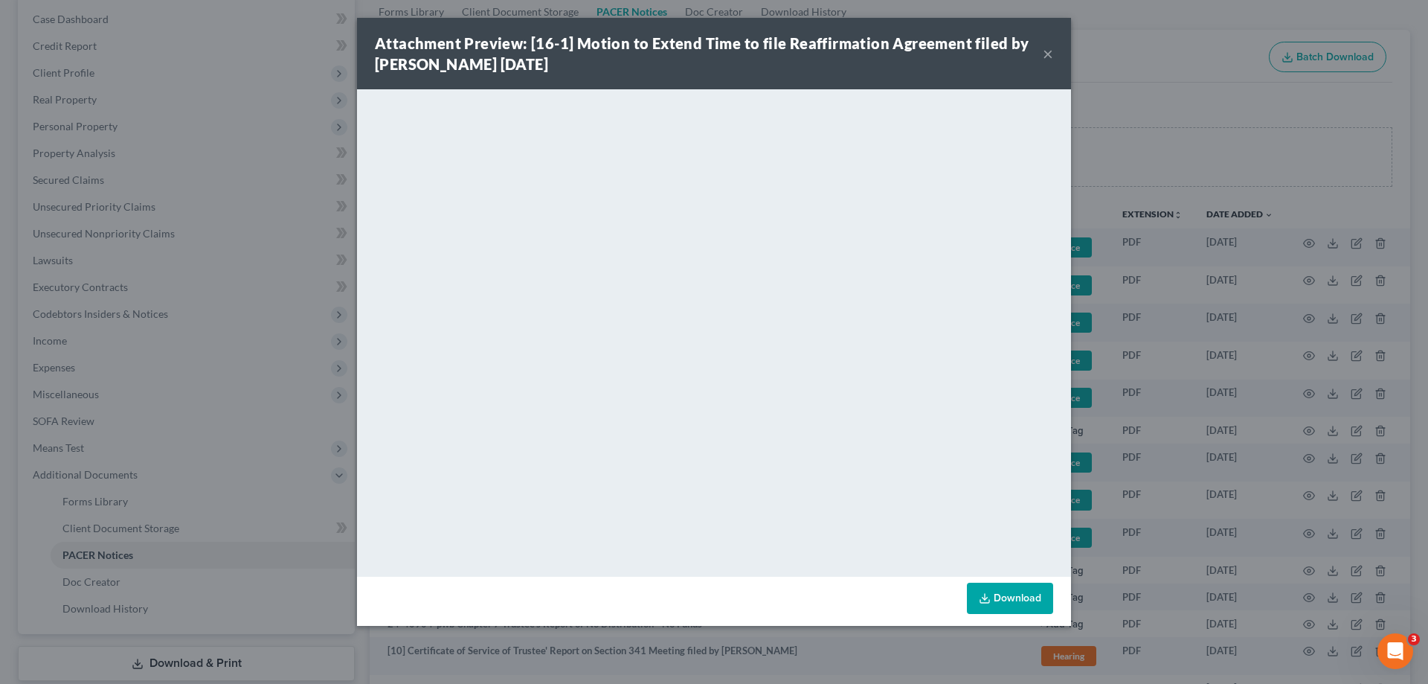
click at [1048, 54] on button "×" at bounding box center [1048, 54] width 10 height 18
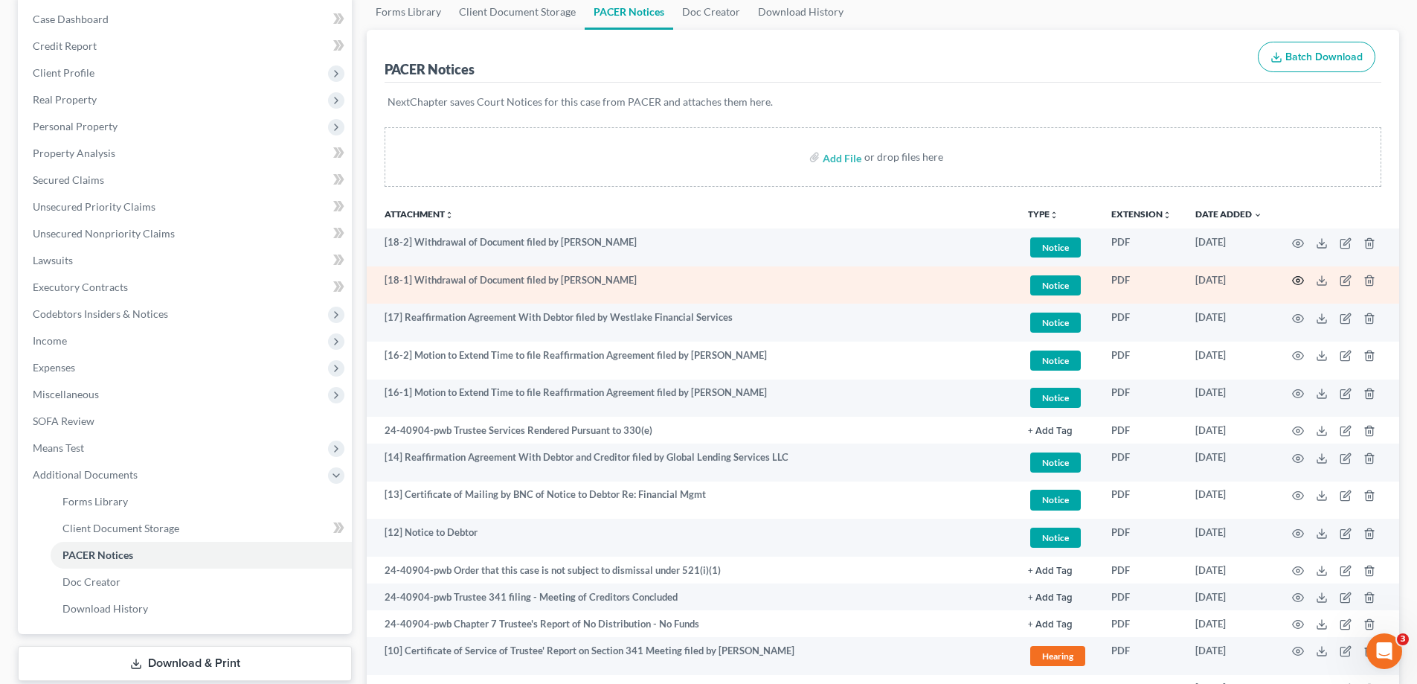
click at [1299, 277] on icon "button" at bounding box center [1298, 280] width 12 height 12
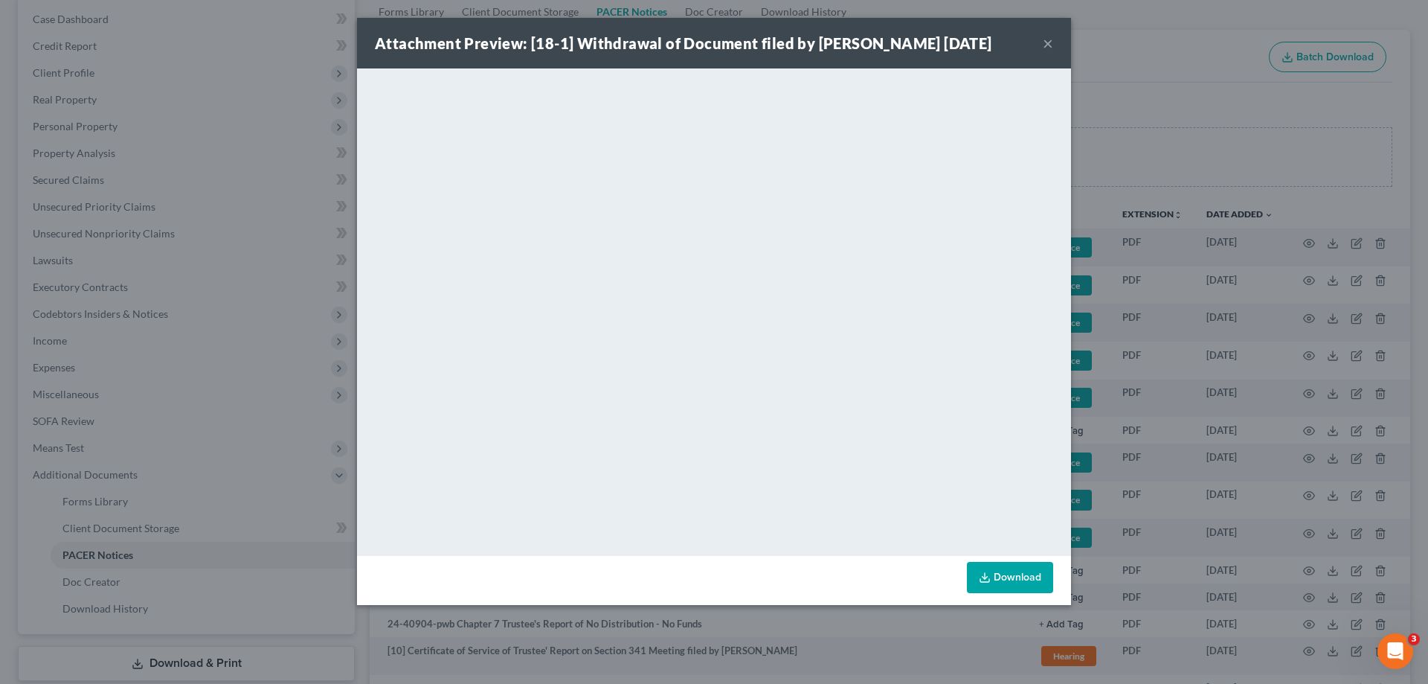
click at [1044, 42] on button "×" at bounding box center [1048, 43] width 10 height 18
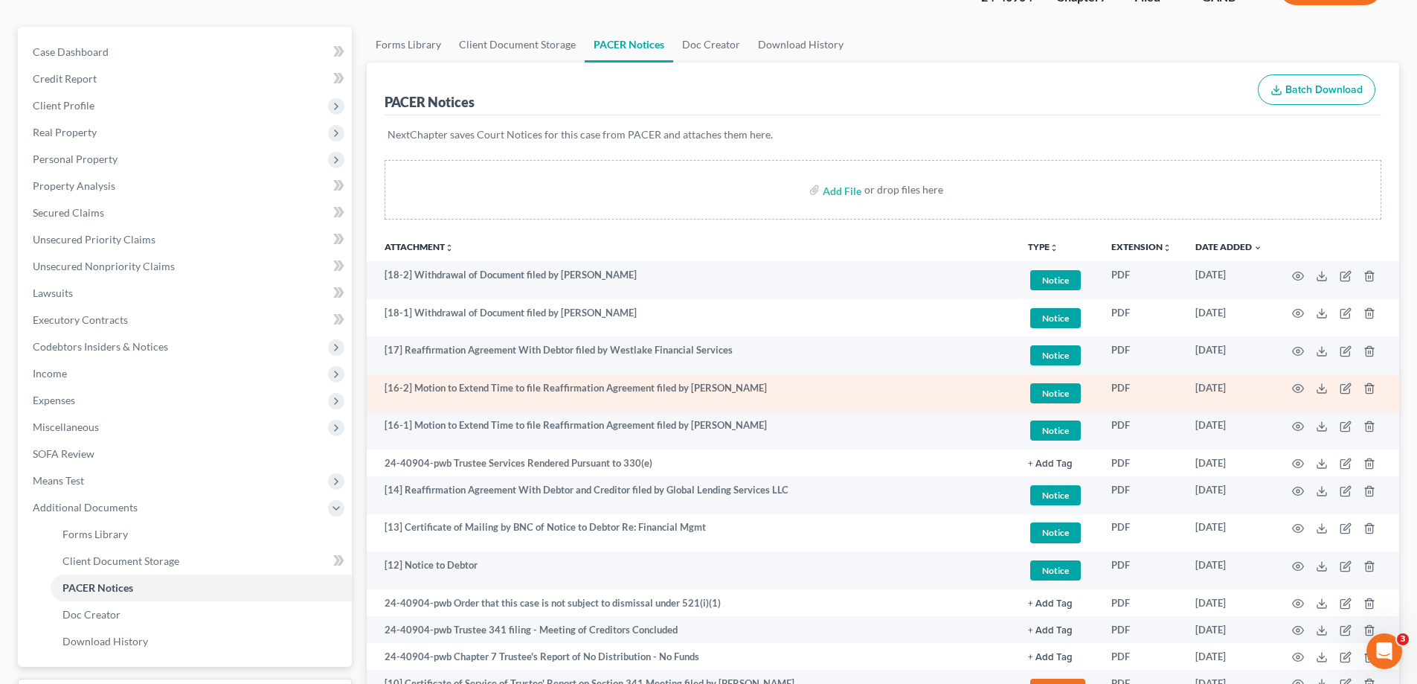
scroll to position [0, 0]
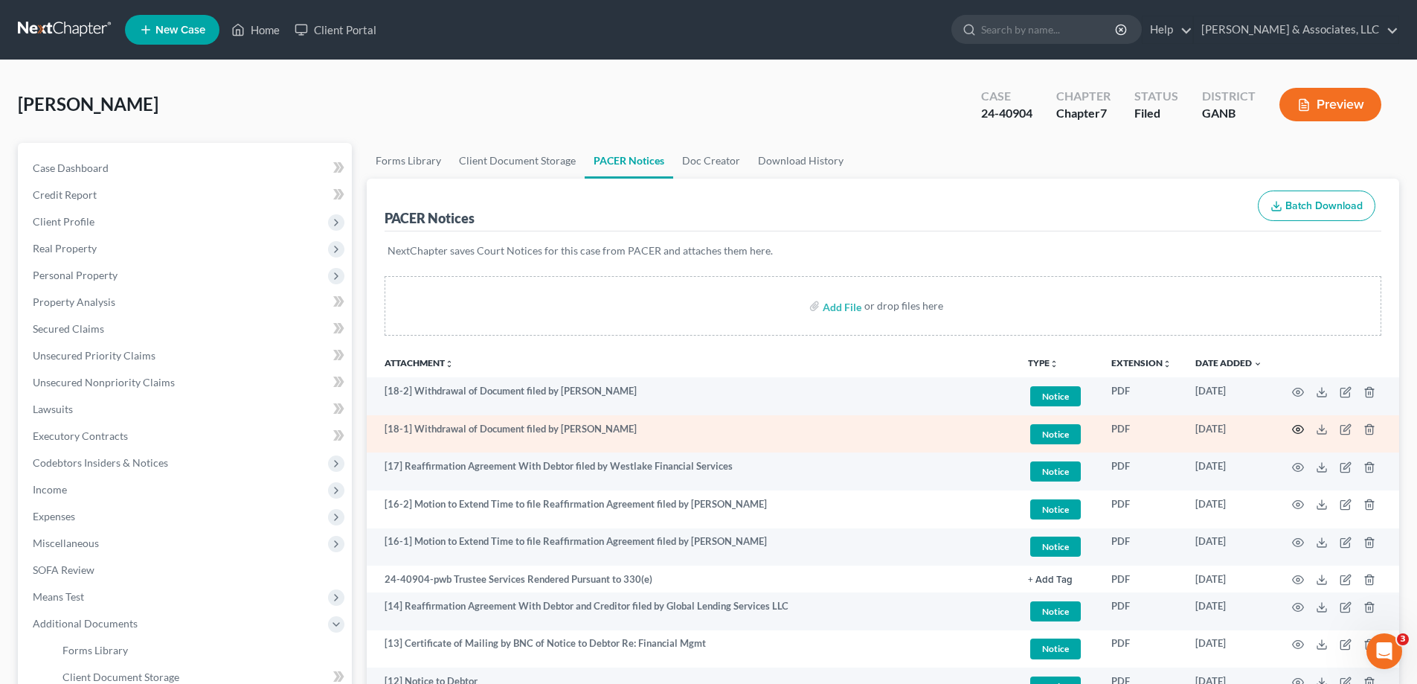
click at [1299, 431] on icon "button" at bounding box center [1298, 429] width 12 height 12
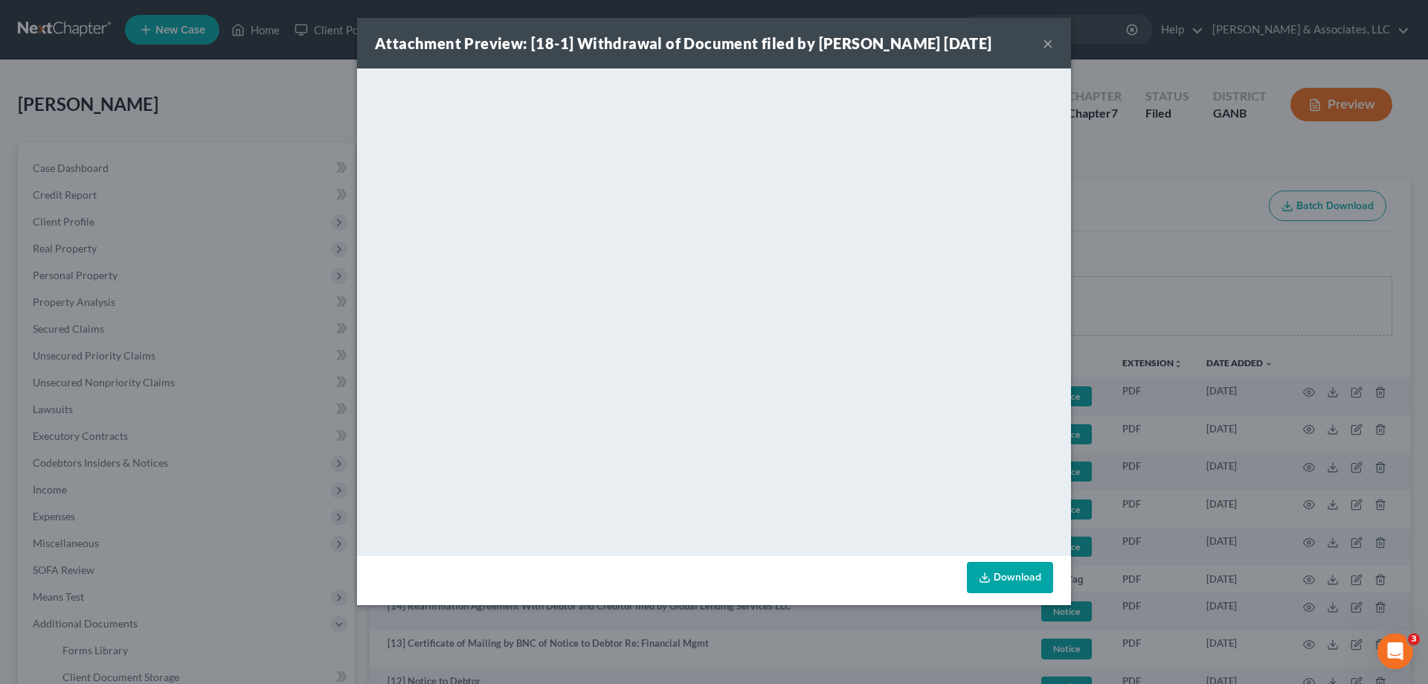
click at [1047, 41] on button "×" at bounding box center [1048, 43] width 10 height 18
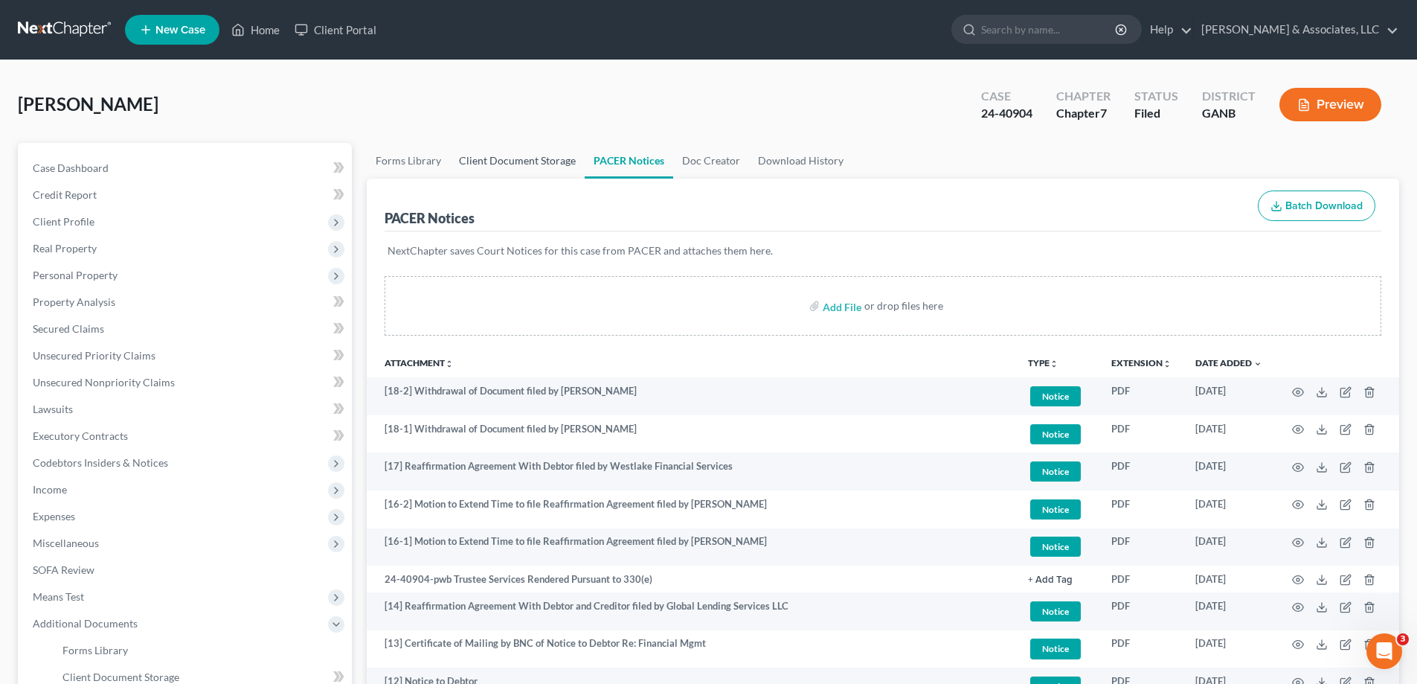
click at [503, 155] on link "Client Document Storage" at bounding box center [517, 161] width 135 height 36
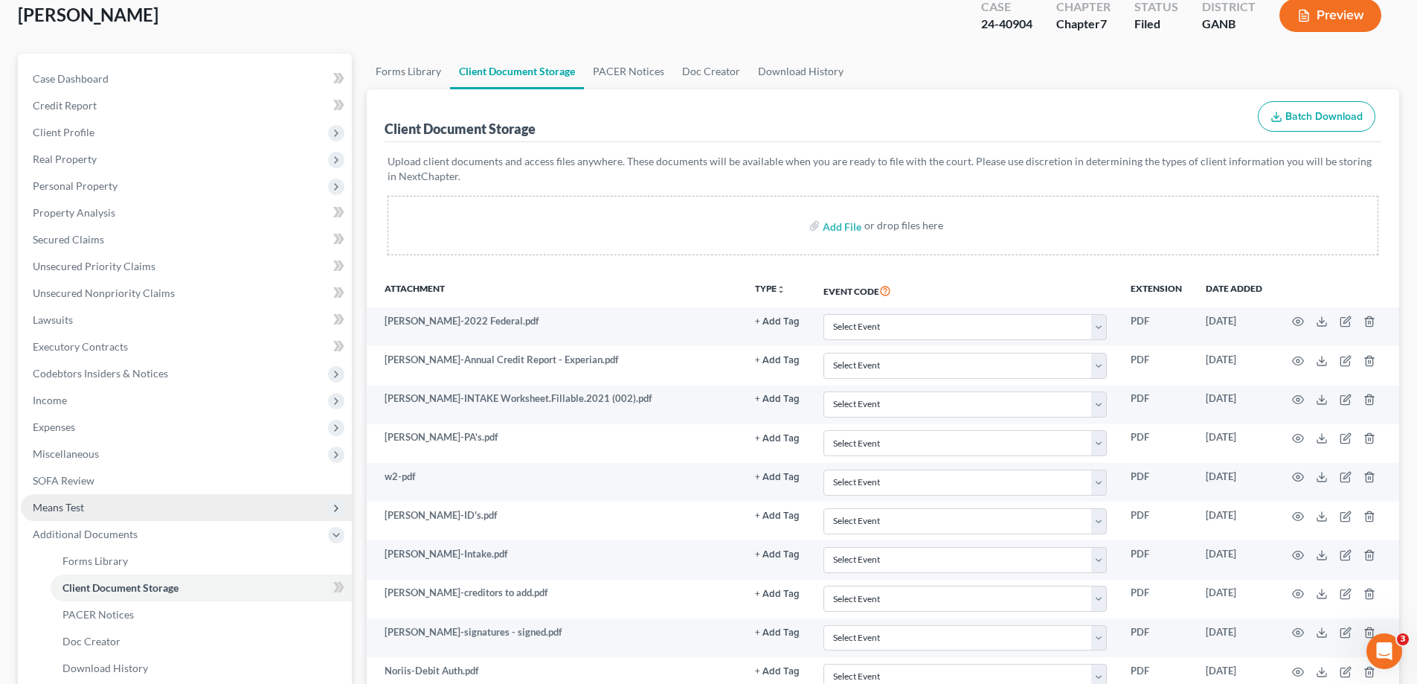
scroll to position [223, 0]
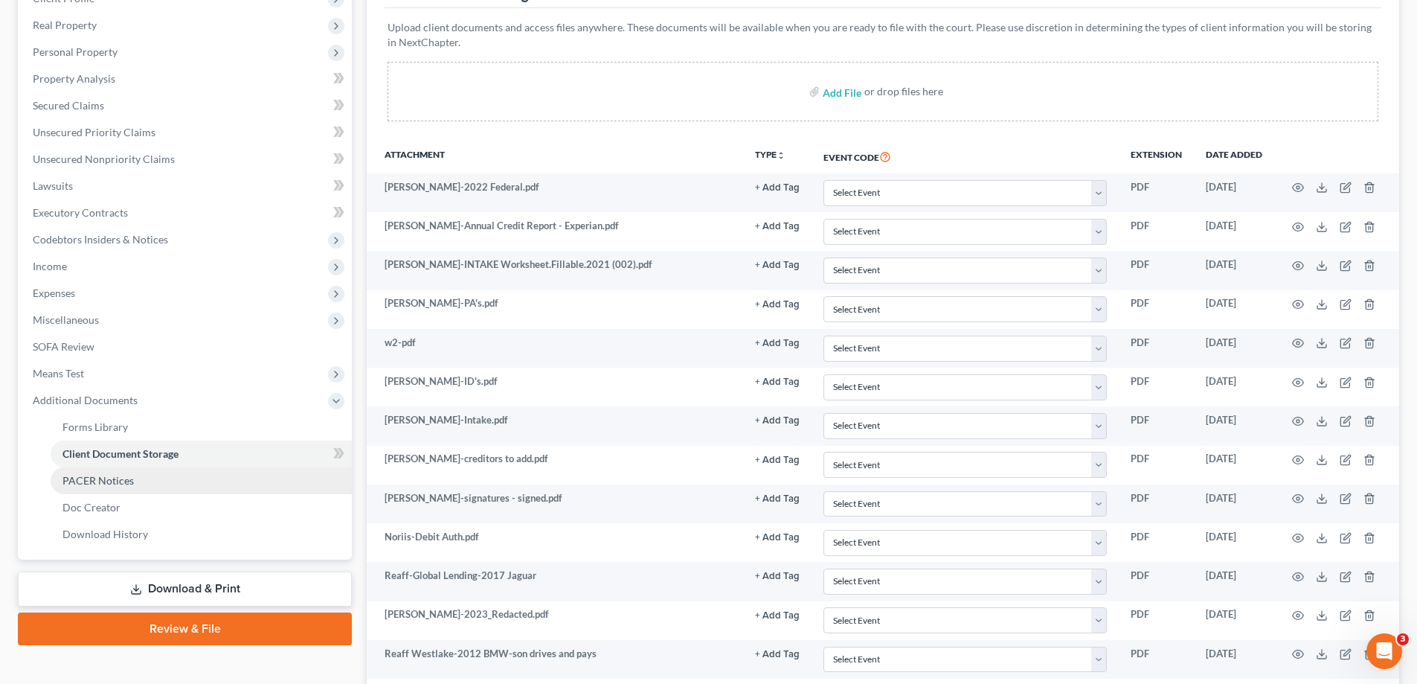
click at [94, 476] on span "PACER Notices" at bounding box center [97, 480] width 71 height 13
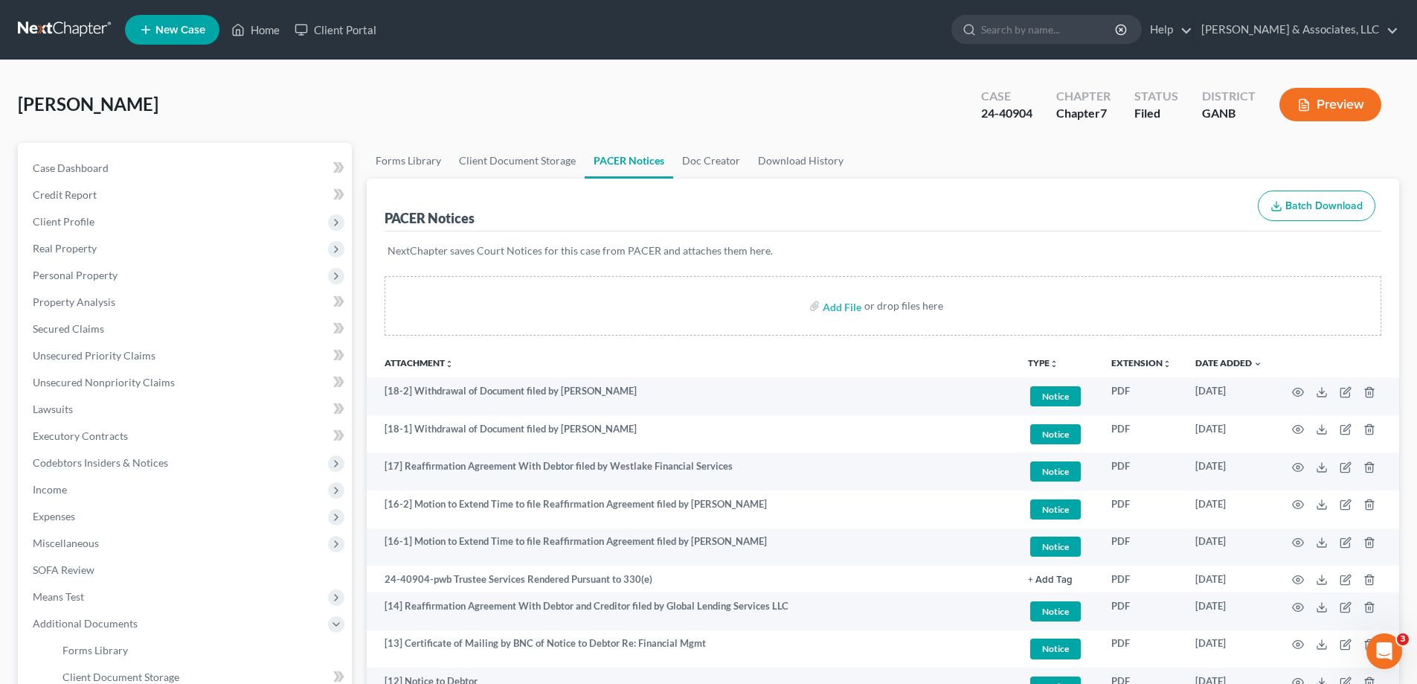
drag, startPoint x: 452, startPoint y: 30, endPoint x: 459, endPoint y: 96, distance: 65.8
click at [452, 30] on ul "New Case Home Client Portal - No Result - See all results Or Press Enter... Hel…" at bounding box center [762, 29] width 1274 height 39
click at [268, 27] on link "Home" at bounding box center [255, 29] width 63 height 27
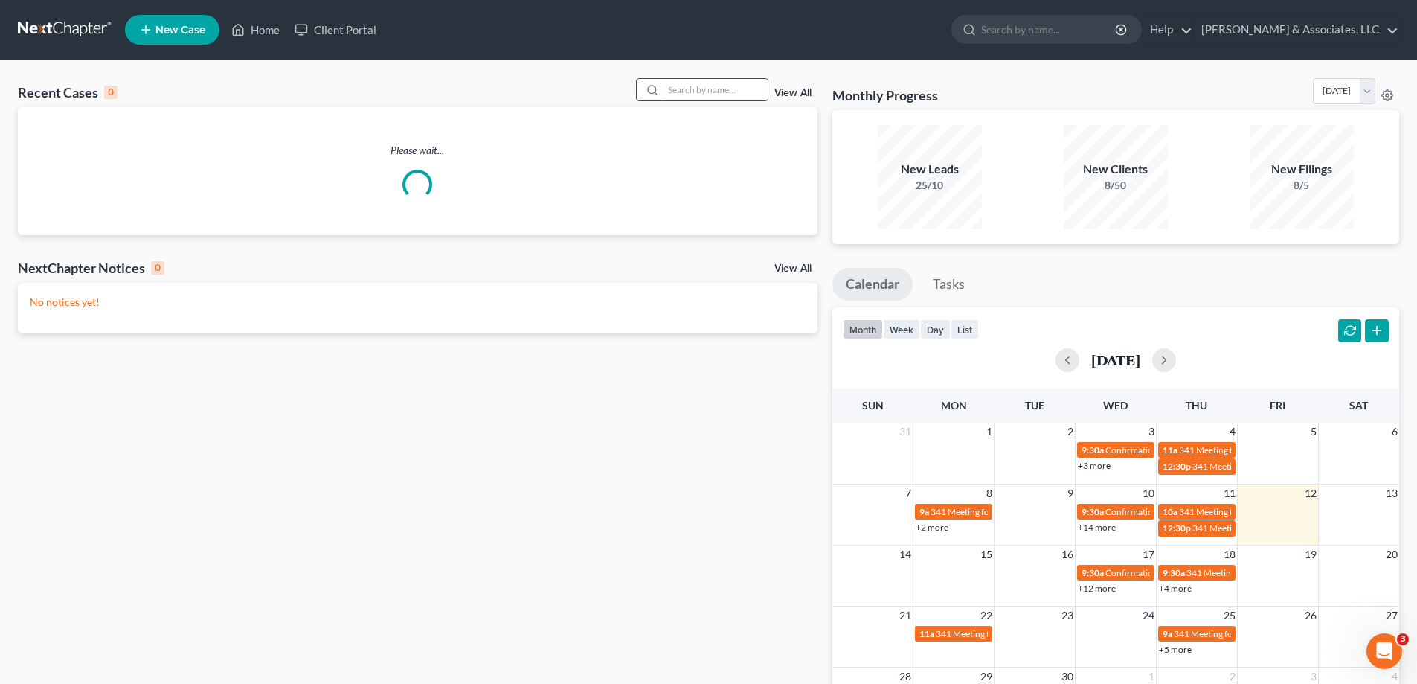
click at [693, 89] on input "search" at bounding box center [716, 90] width 104 height 22
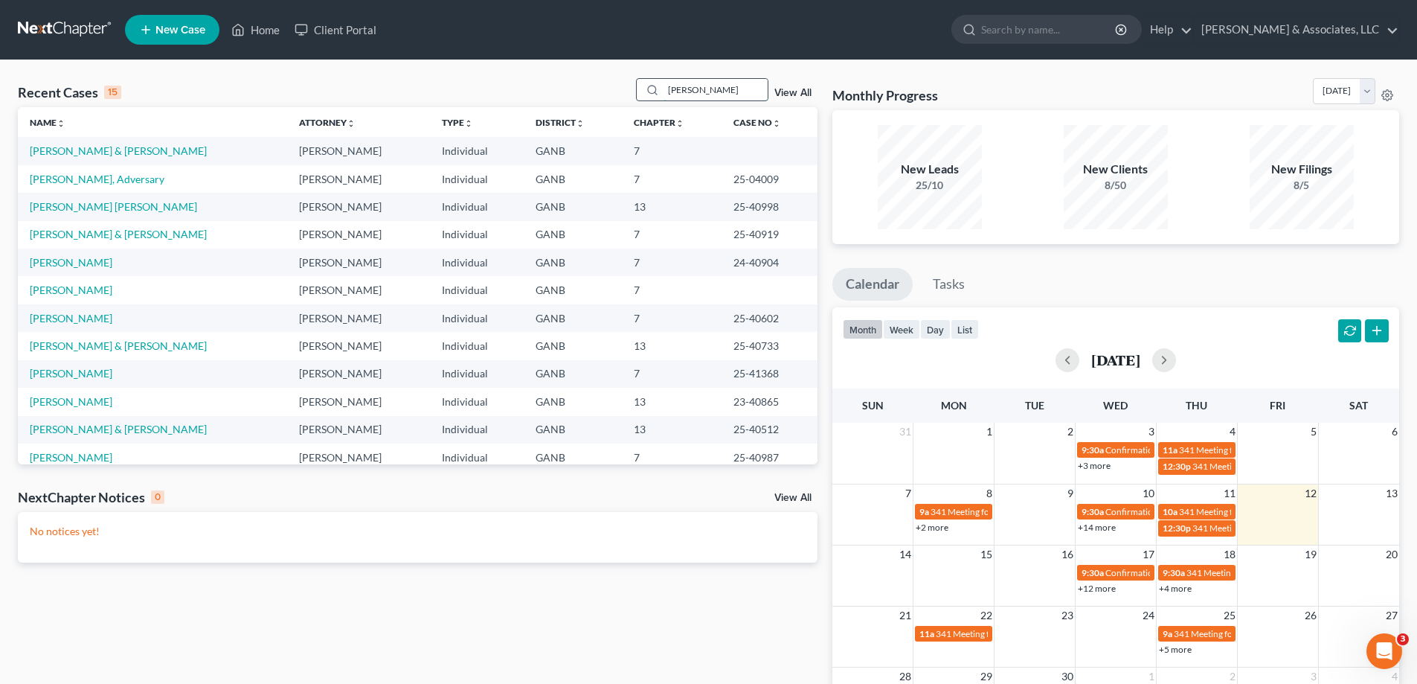
type input "hardin"
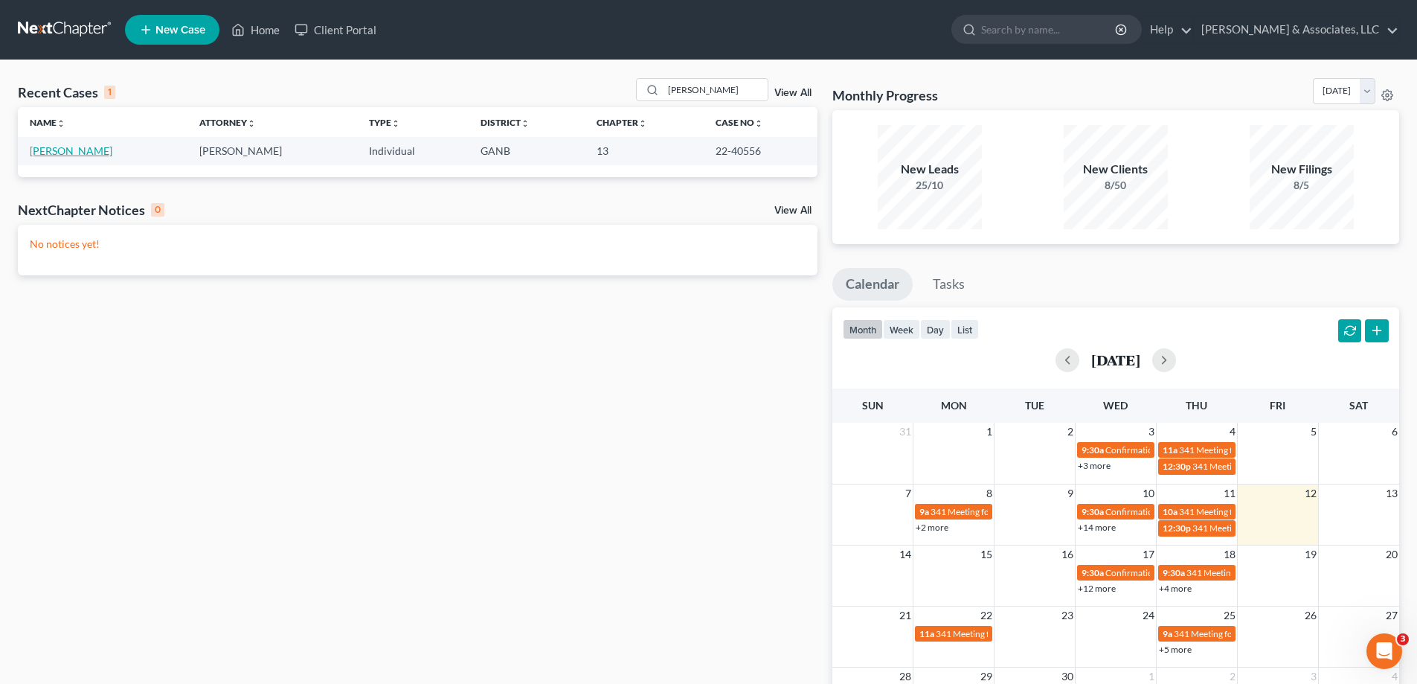
click at [91, 152] on link "Hardin, Kathleen" at bounding box center [71, 150] width 83 height 13
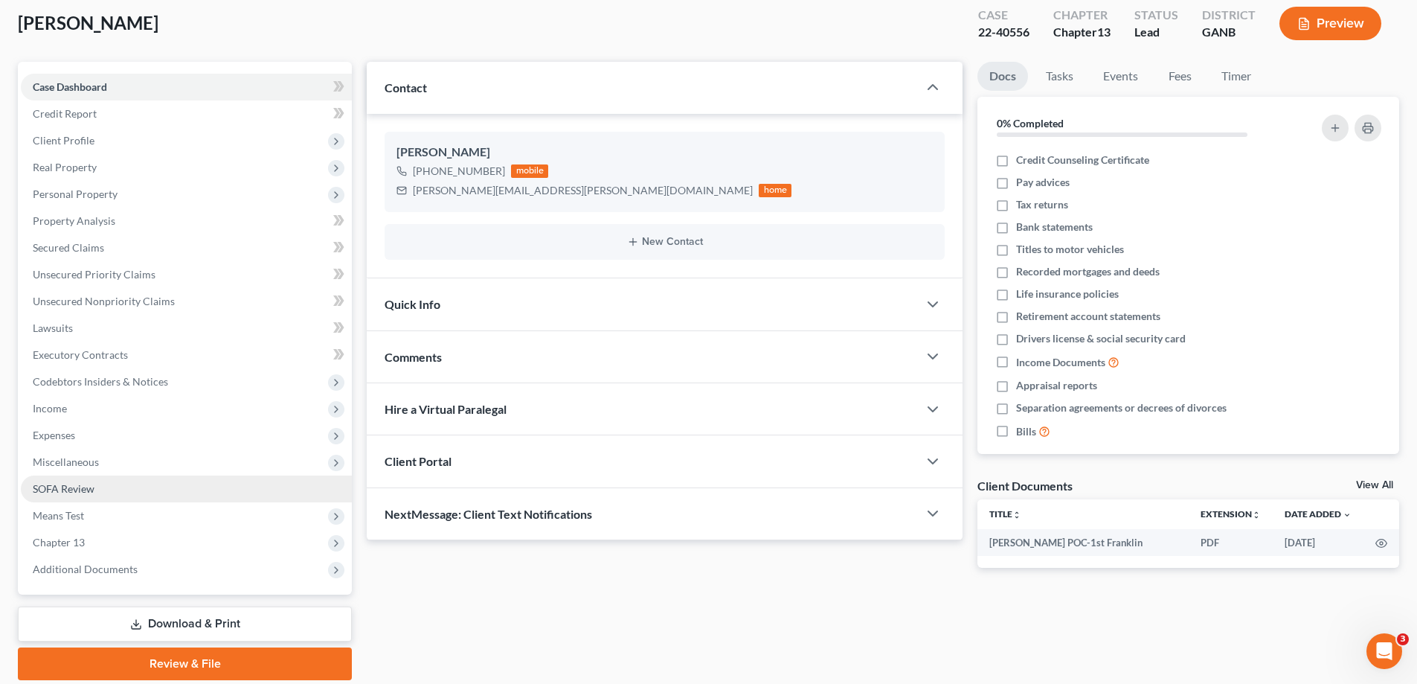
scroll to position [134, 0]
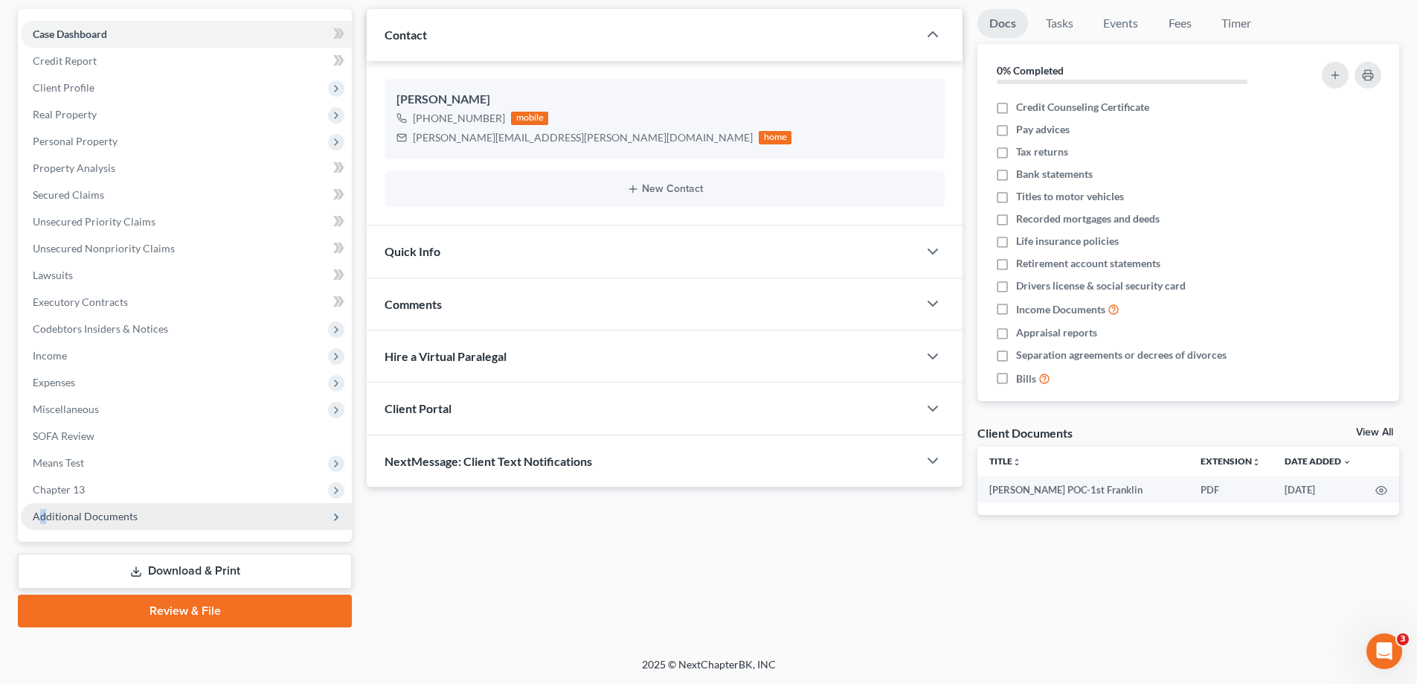
drag, startPoint x: 42, startPoint y: 513, endPoint x: 120, endPoint y: 515, distance: 77.4
click at [43, 513] on span "Additional Documents" at bounding box center [85, 516] width 105 height 13
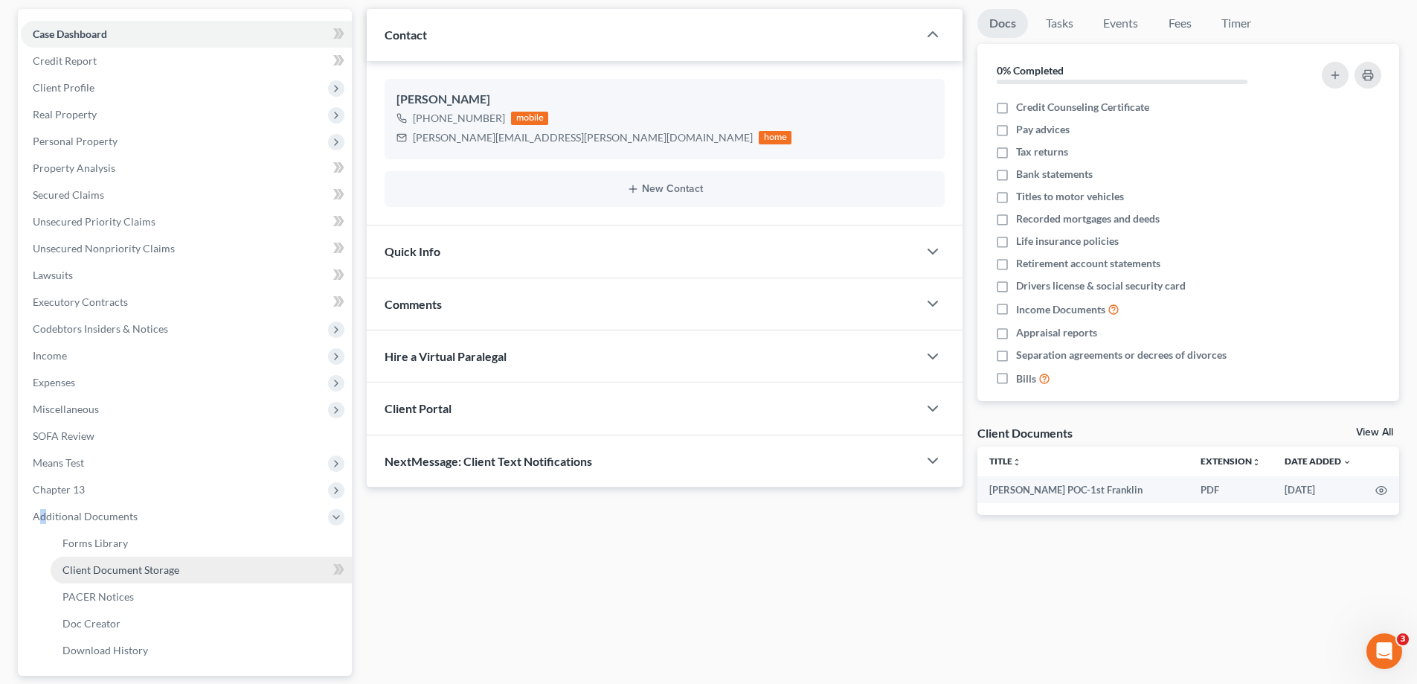
click at [107, 572] on span "Client Document Storage" at bounding box center [120, 569] width 117 height 13
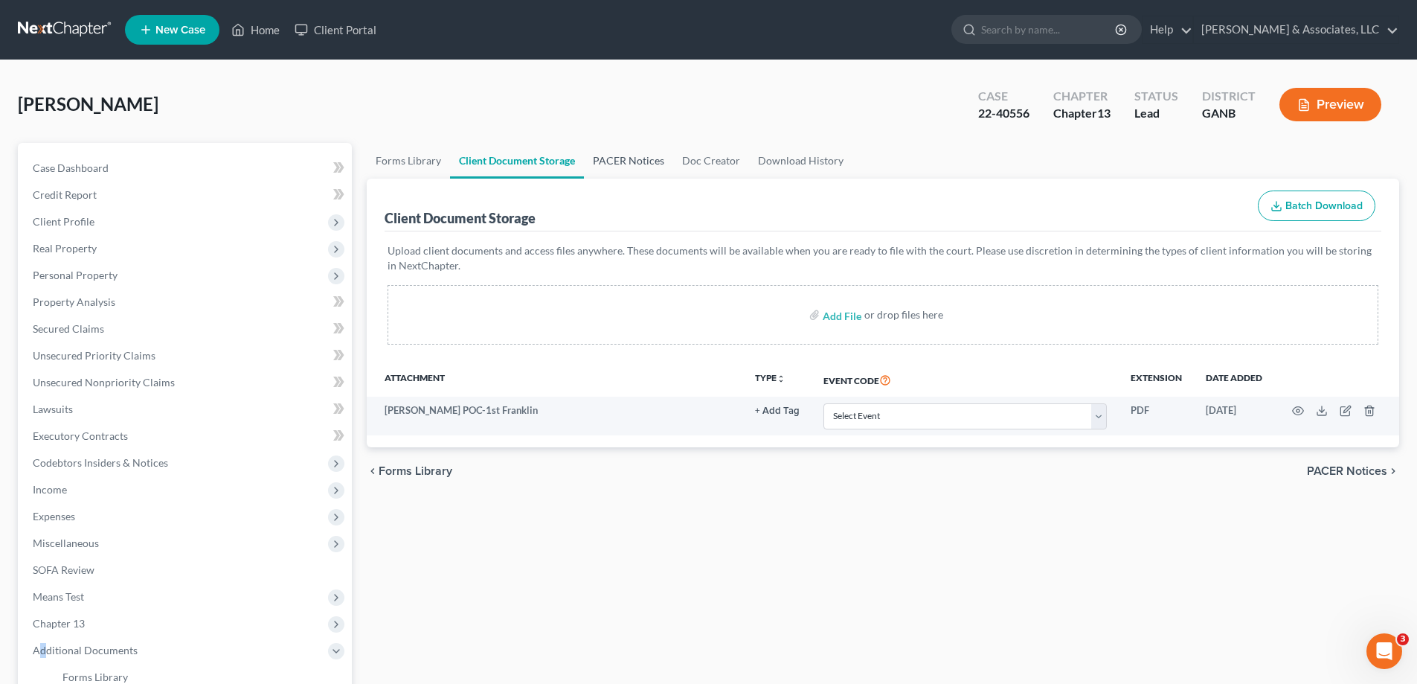
click at [614, 161] on link "PACER Notices" at bounding box center [628, 161] width 89 height 36
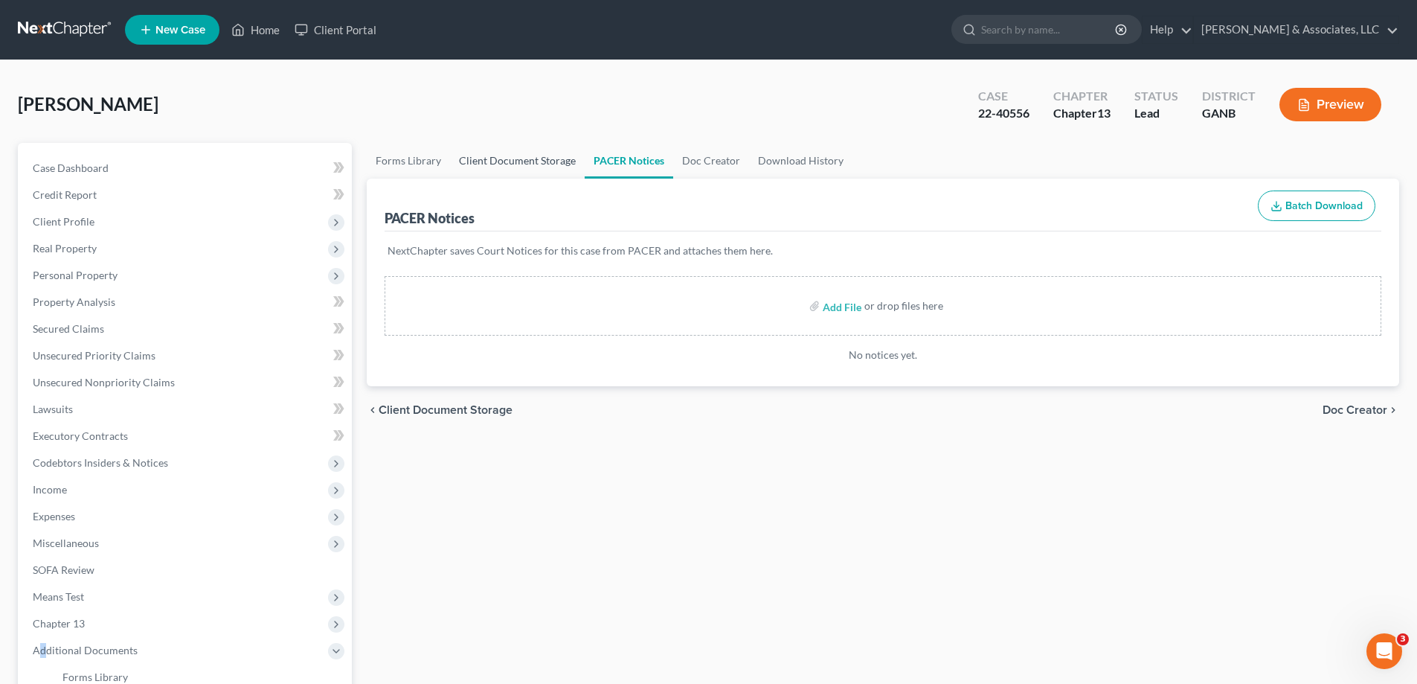
click at [512, 161] on link "Client Document Storage" at bounding box center [517, 161] width 135 height 36
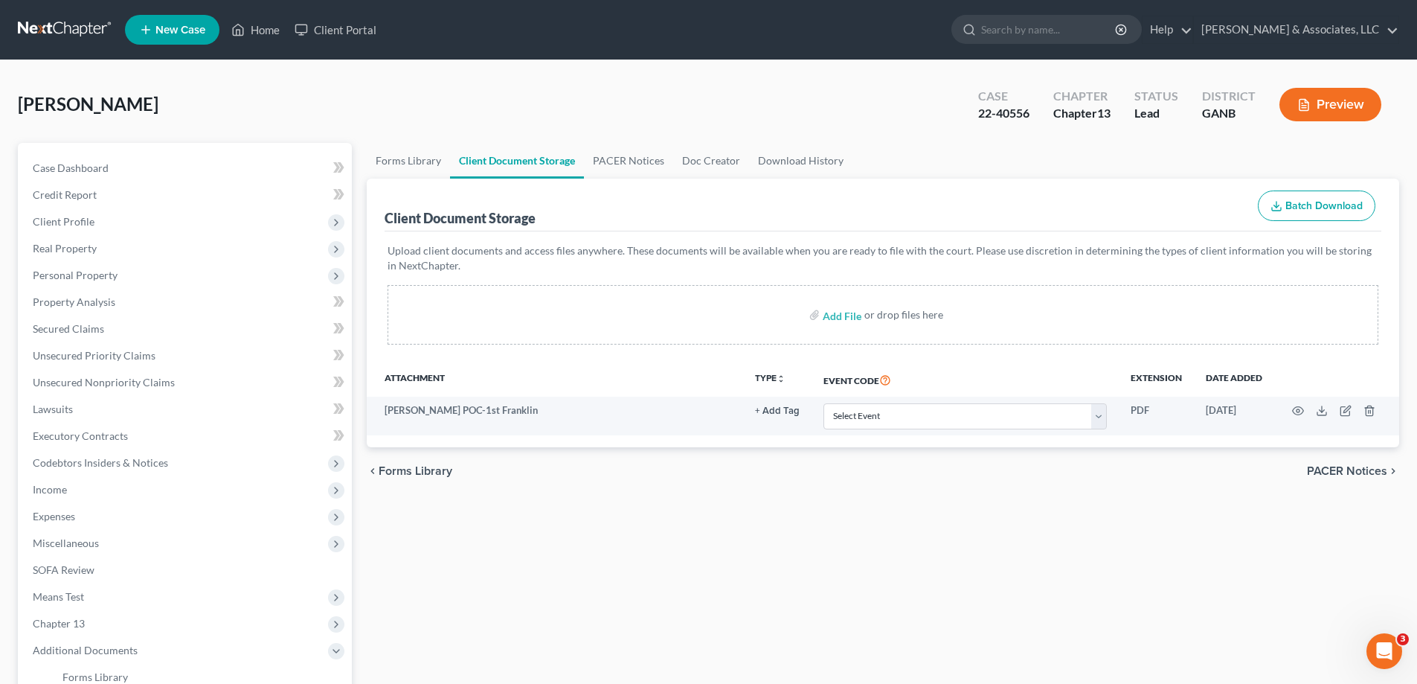
click at [1376, 154] on ul "Forms Library Client Document Storage PACER Notices Doc Creator Download History" at bounding box center [883, 161] width 1032 height 36
click at [827, 308] on input "file" at bounding box center [841, 314] width 36 height 27
type input "C:\fakepath\Hardin Confirmed Plan.pdf"
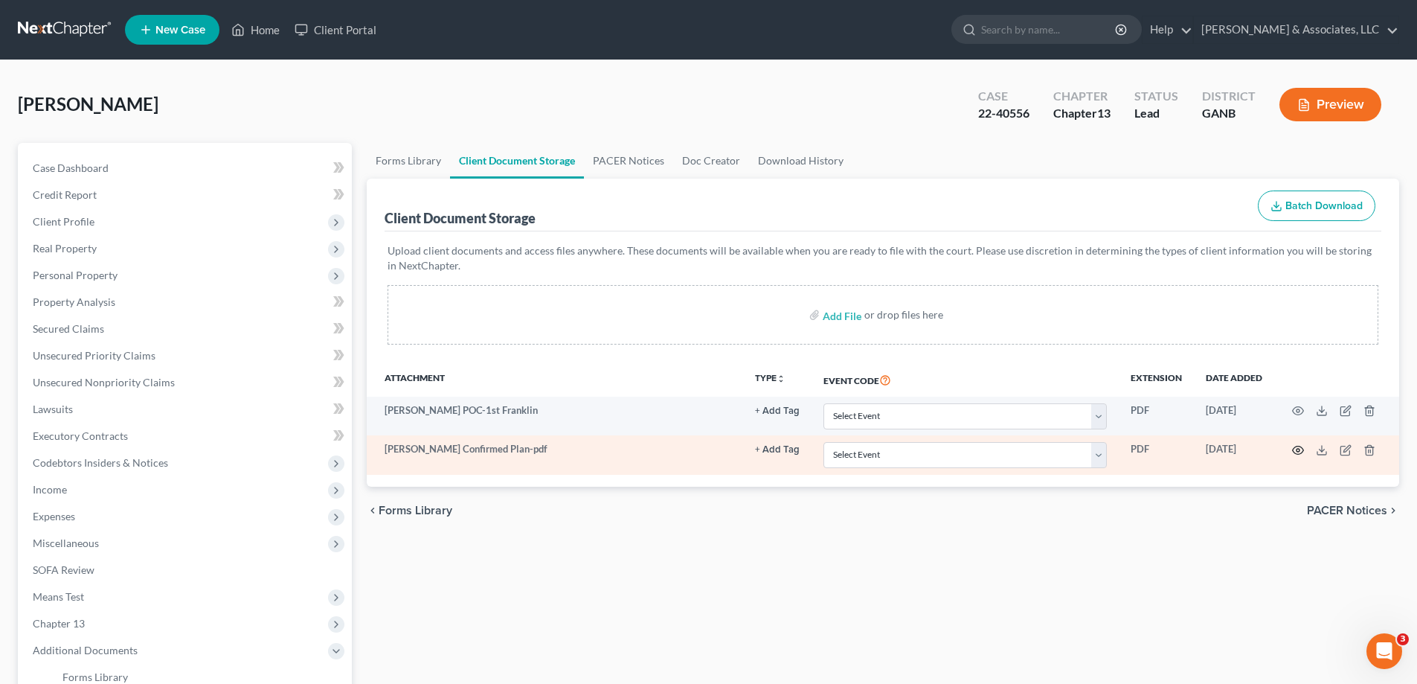
click at [1297, 449] on circle "button" at bounding box center [1298, 450] width 3 height 3
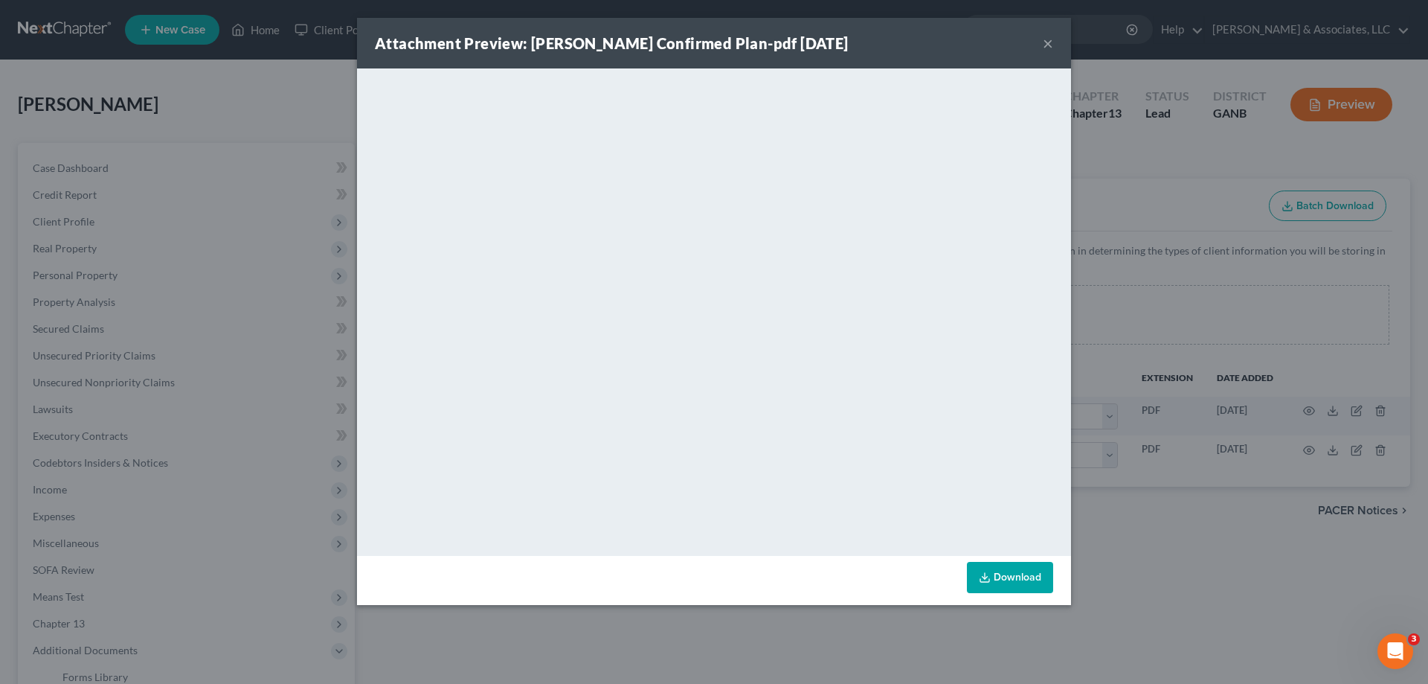
click at [1374, 54] on div "Attachment Preview: Hardin Confirmed Plan-pdf 09/12/2025 × <object ng-attr-data…" at bounding box center [714, 342] width 1428 height 684
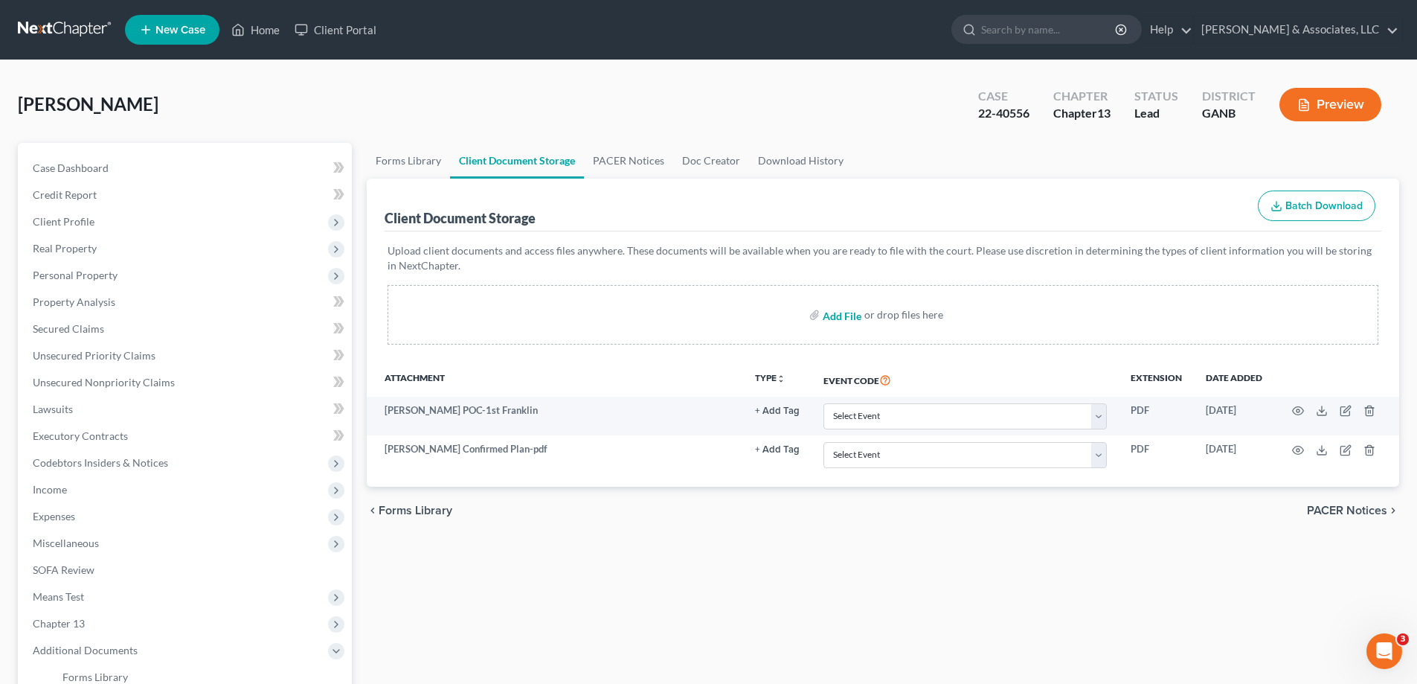
click at [844, 315] on input "file" at bounding box center [841, 314] width 36 height 27
type input "C:\fakepath\Hardin Step ltr.pdf"
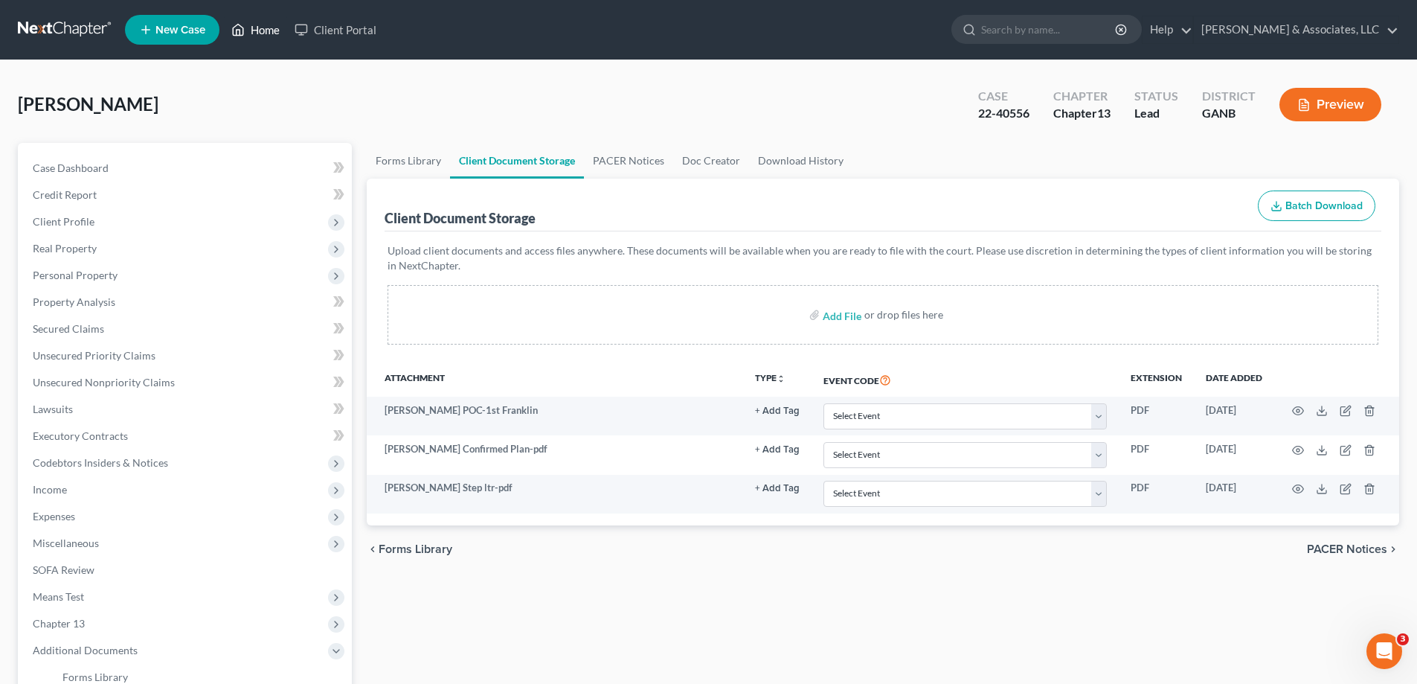
click at [260, 30] on link "Home" at bounding box center [255, 29] width 63 height 27
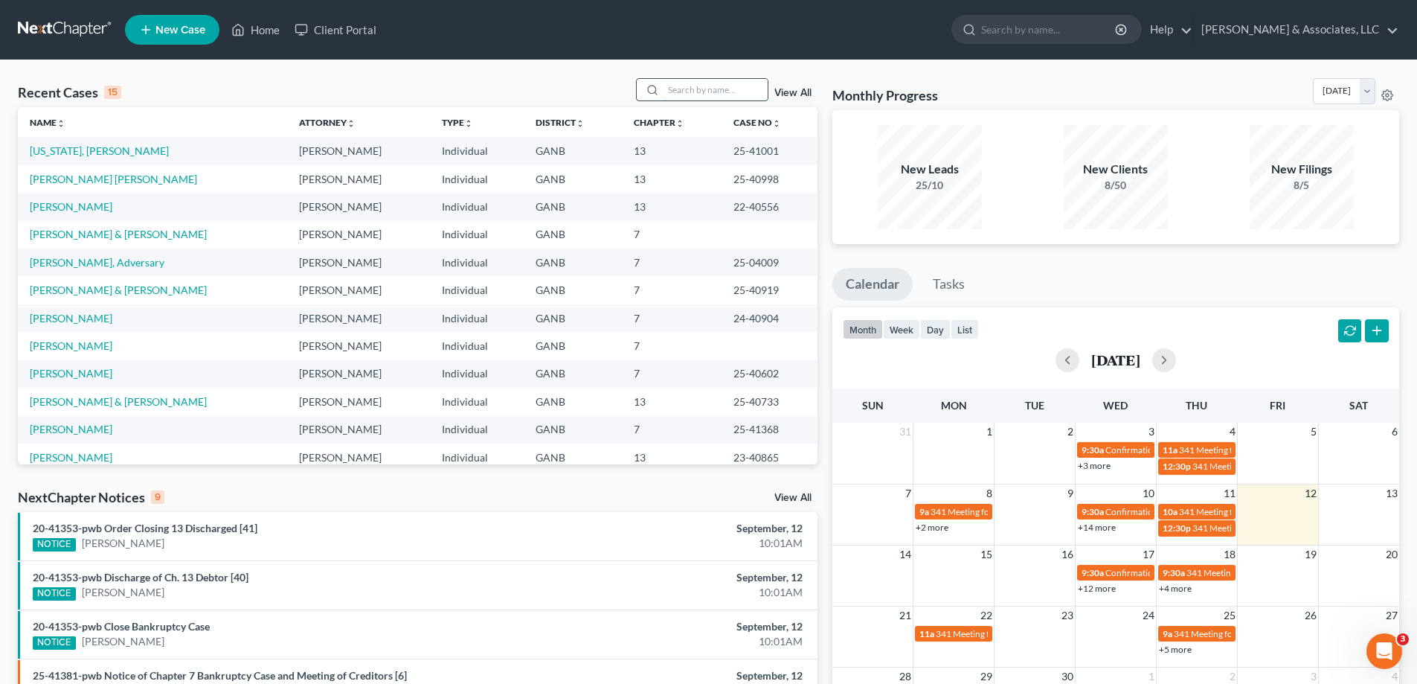
click at [739, 91] on input "search" at bounding box center [716, 90] width 104 height 22
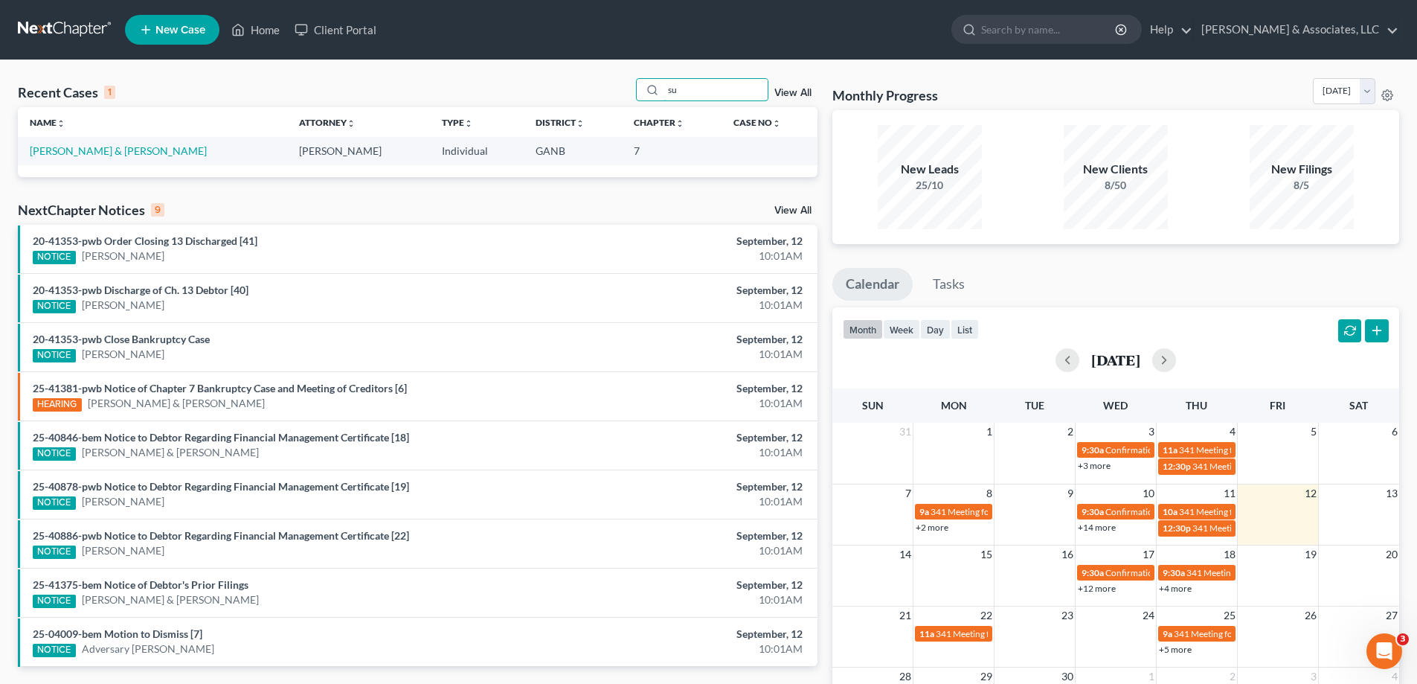
type input "s"
type input "wis"
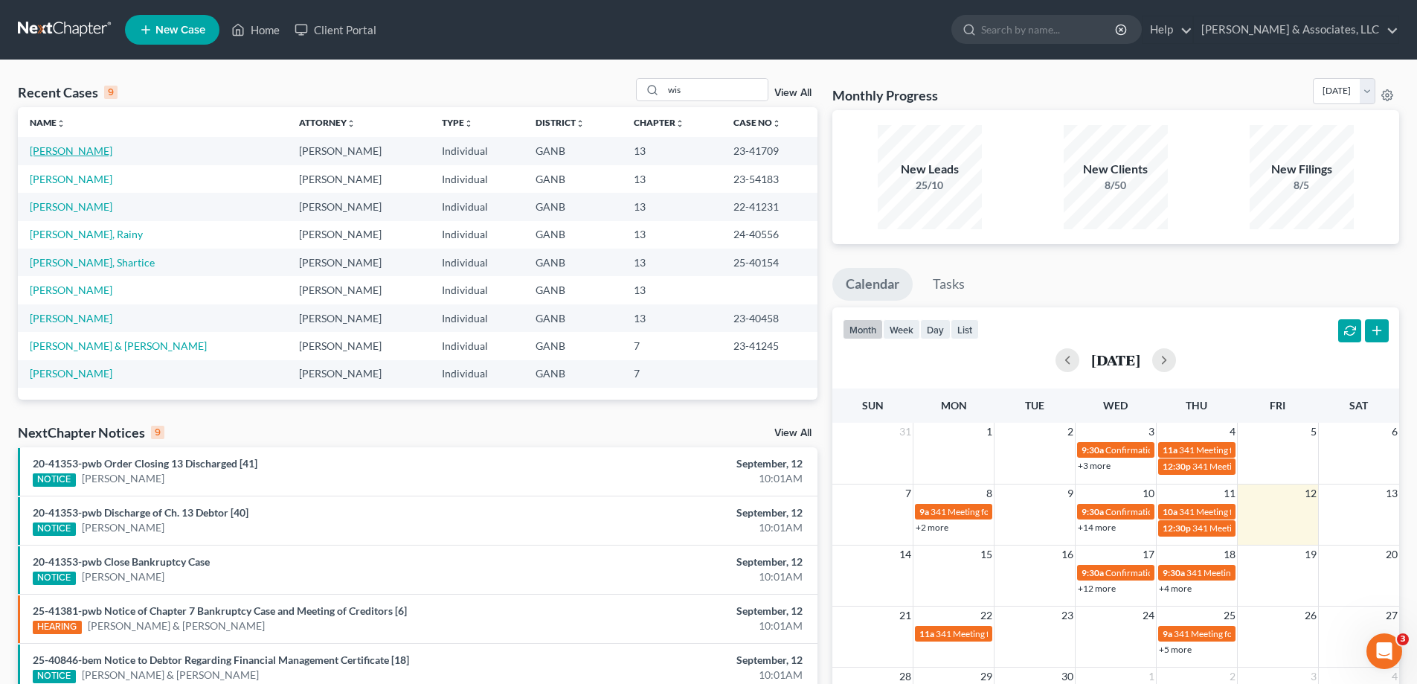
click at [71, 150] on link "Wisniewski, Alicia" at bounding box center [71, 150] width 83 height 13
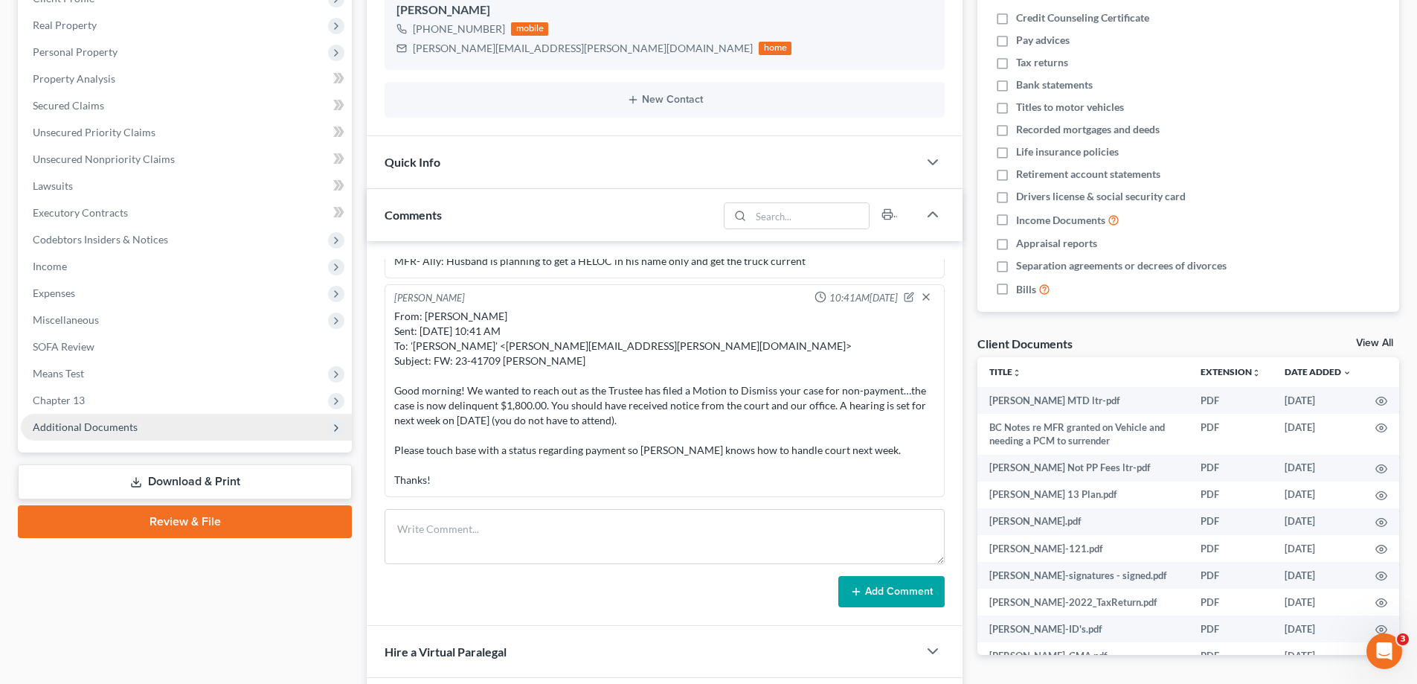
scroll to position [777, 0]
drag, startPoint x: 100, startPoint y: 431, endPoint x: 113, endPoint y: 440, distance: 15.7
click at [100, 433] on span "Additional Documents" at bounding box center [186, 427] width 331 height 27
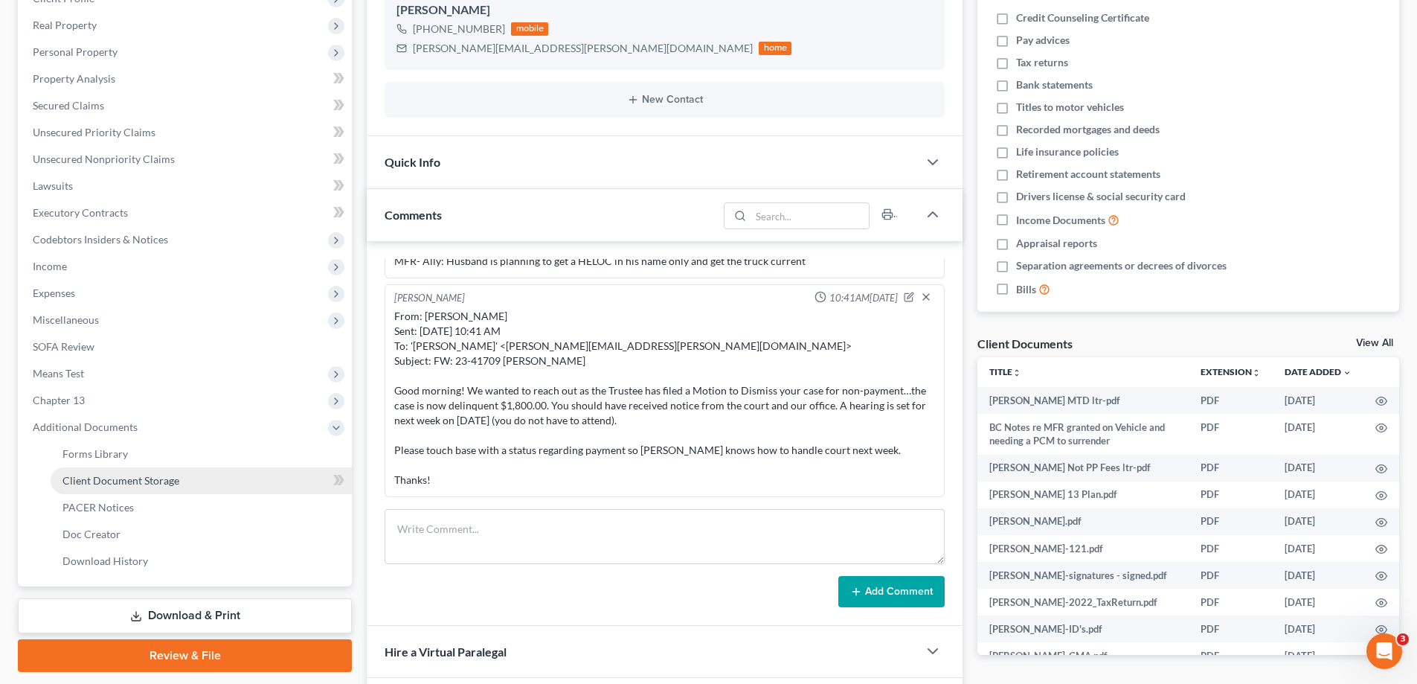
click at [97, 483] on span "Client Document Storage" at bounding box center [120, 480] width 117 height 13
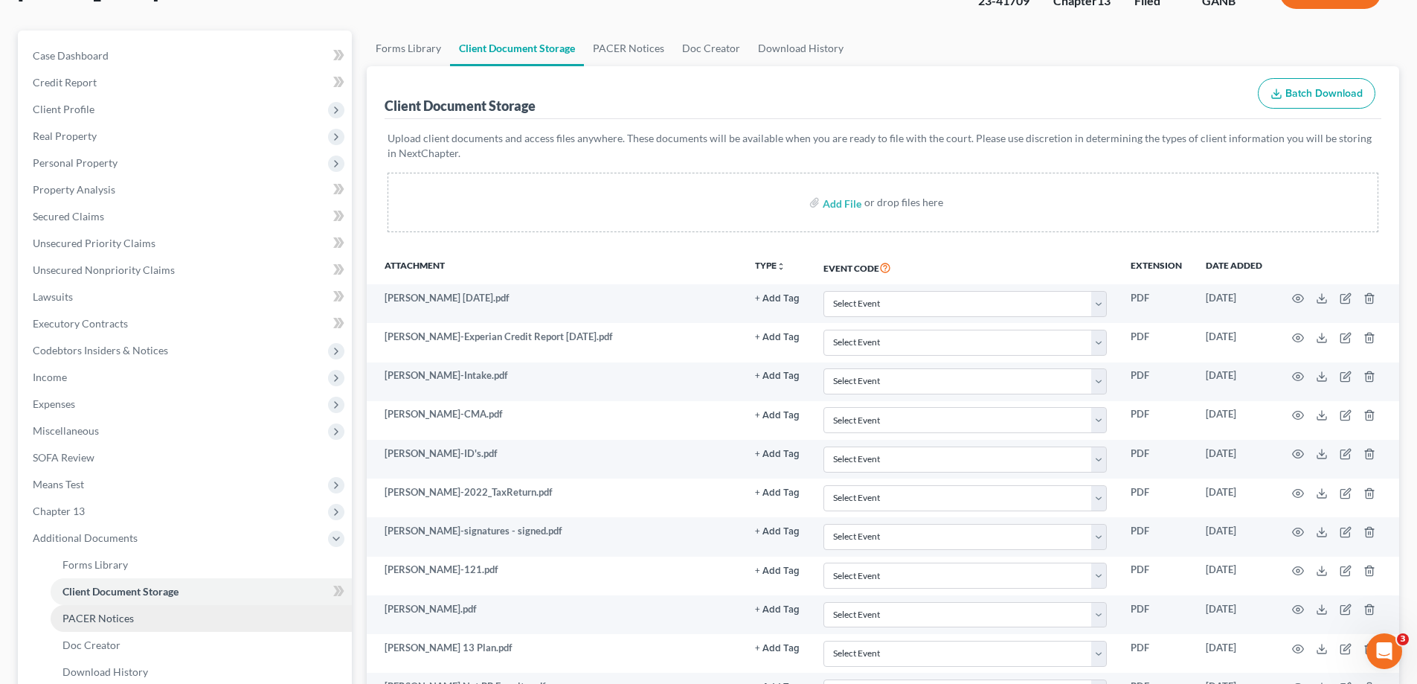
scroll to position [298, 0]
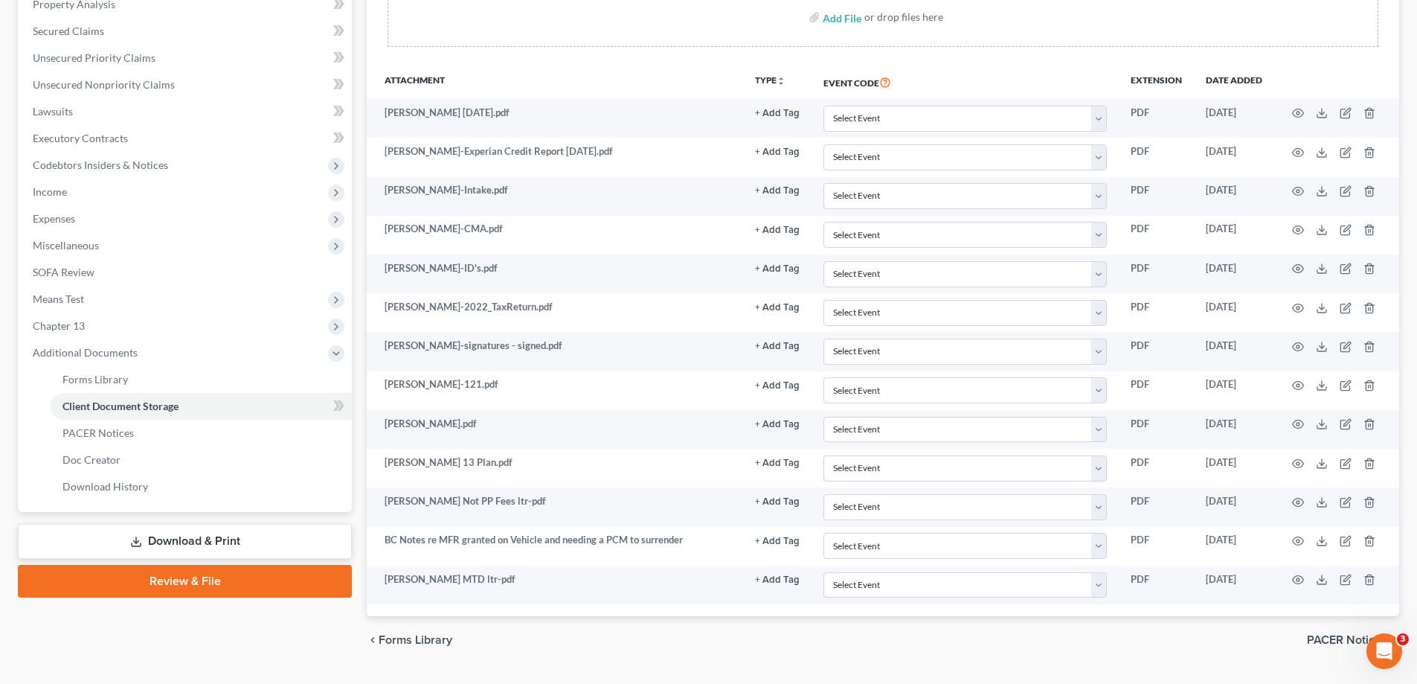
click at [181, 536] on link "Download & Print" at bounding box center [185, 541] width 334 height 35
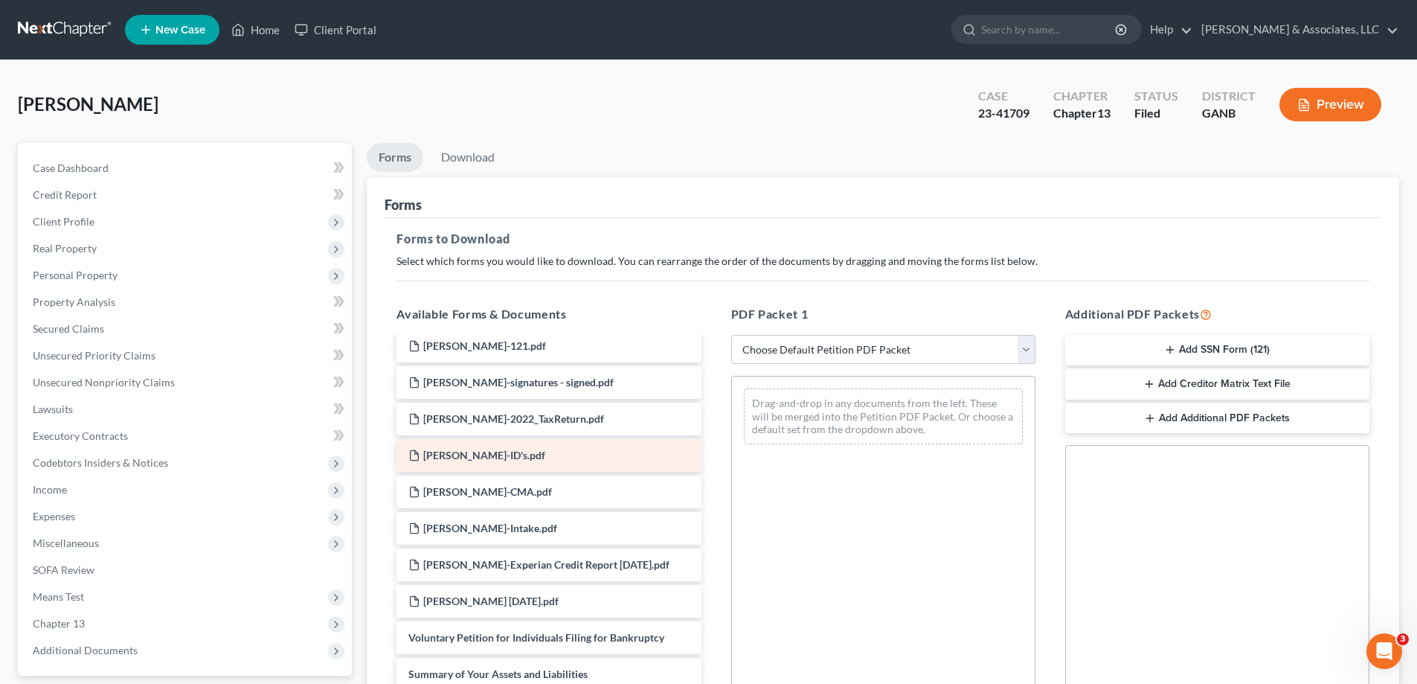
scroll to position [223, 0]
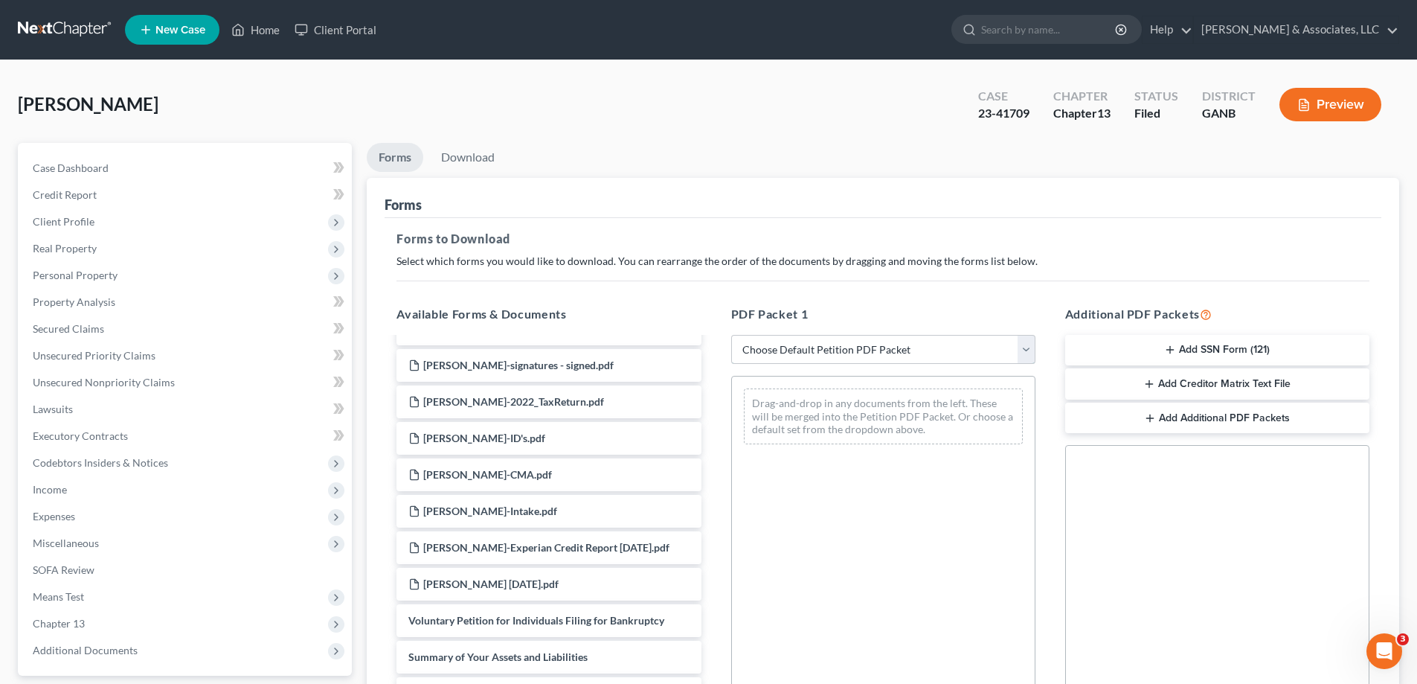
click at [853, 351] on select "Choose Default Petition PDF Packet Complete Bankruptcy Petition (all forms and …" at bounding box center [883, 350] width 304 height 30
select select "2"
click at [731, 335] on select "Choose Default Petition PDF Packet Complete Bankruptcy Petition (all forms and …" at bounding box center [883, 350] width 304 height 30
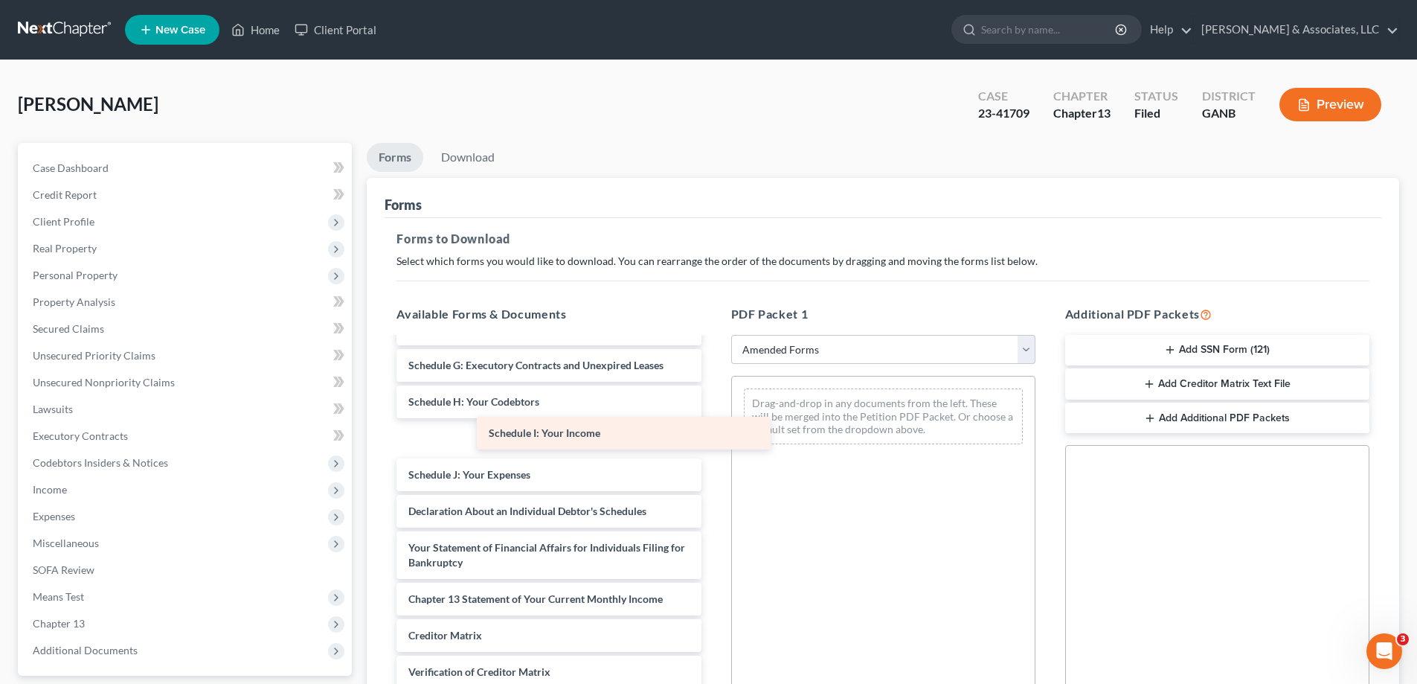
scroll to position [222, 0]
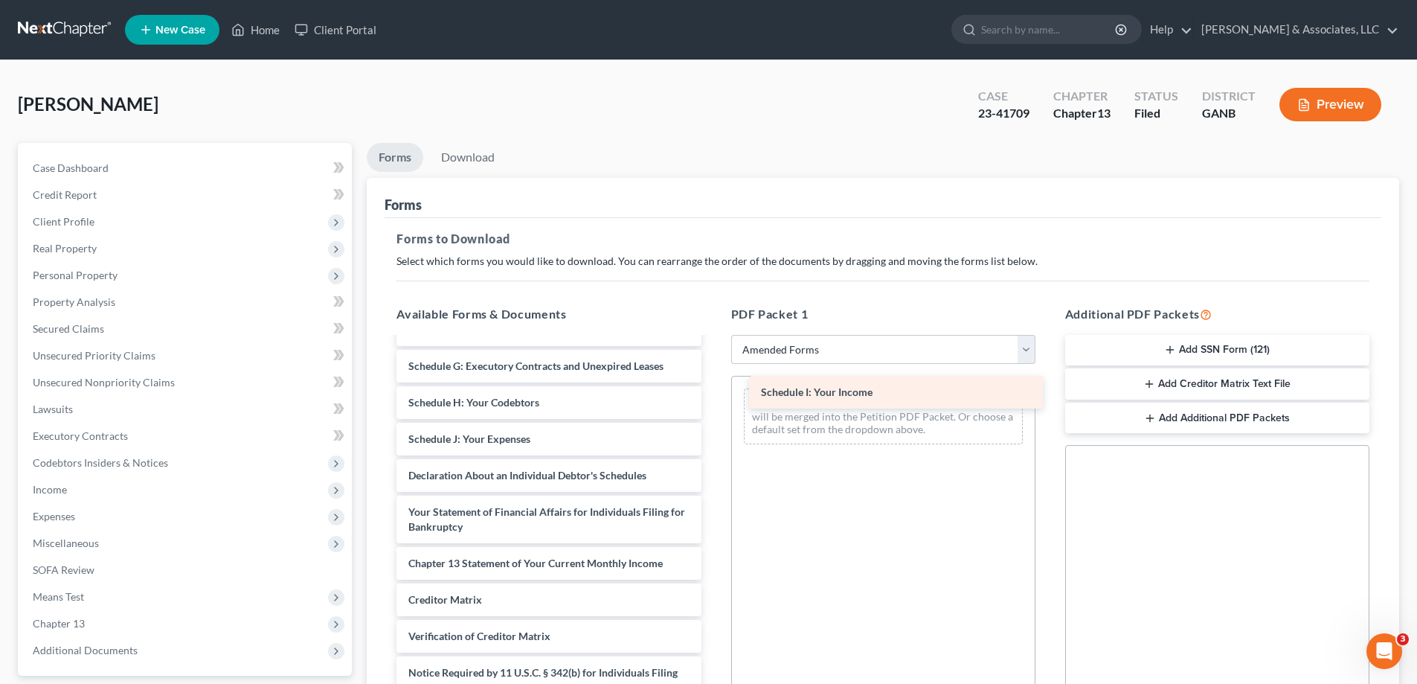
drag, startPoint x: 463, startPoint y: 434, endPoint x: 815, endPoint y: 388, distance: 355.6
click at [713, 388] on div "Schedule I: Your Income Voluntary Petition for Individuals Filing for Bankruptc…" at bounding box center [549, 428] width 328 height 624
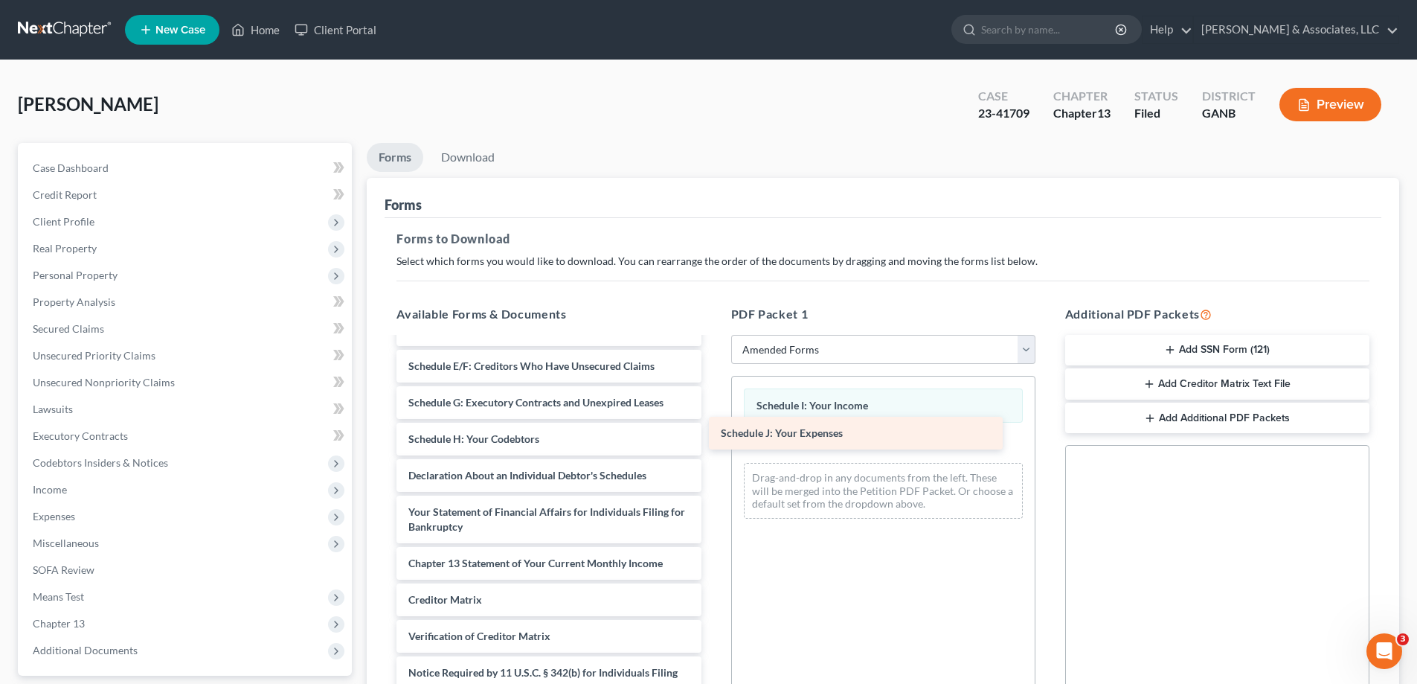
scroll to position [186, 0]
drag, startPoint x: 477, startPoint y: 441, endPoint x: 824, endPoint y: 436, distance: 347.4
click at [713, 436] on div "Schedule J: Your Expenses Voluntary Petition for Individuals Filing for Bankrup…" at bounding box center [549, 446] width 328 height 588
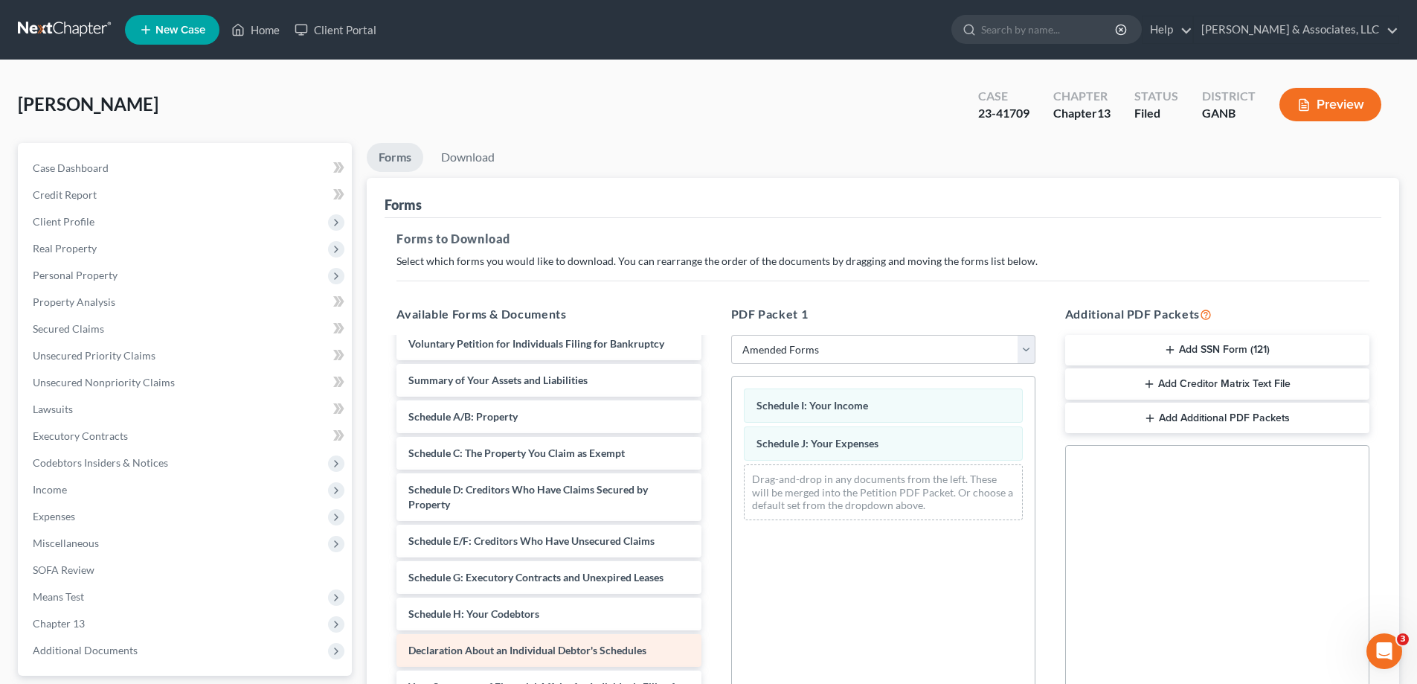
scroll to position [0, 0]
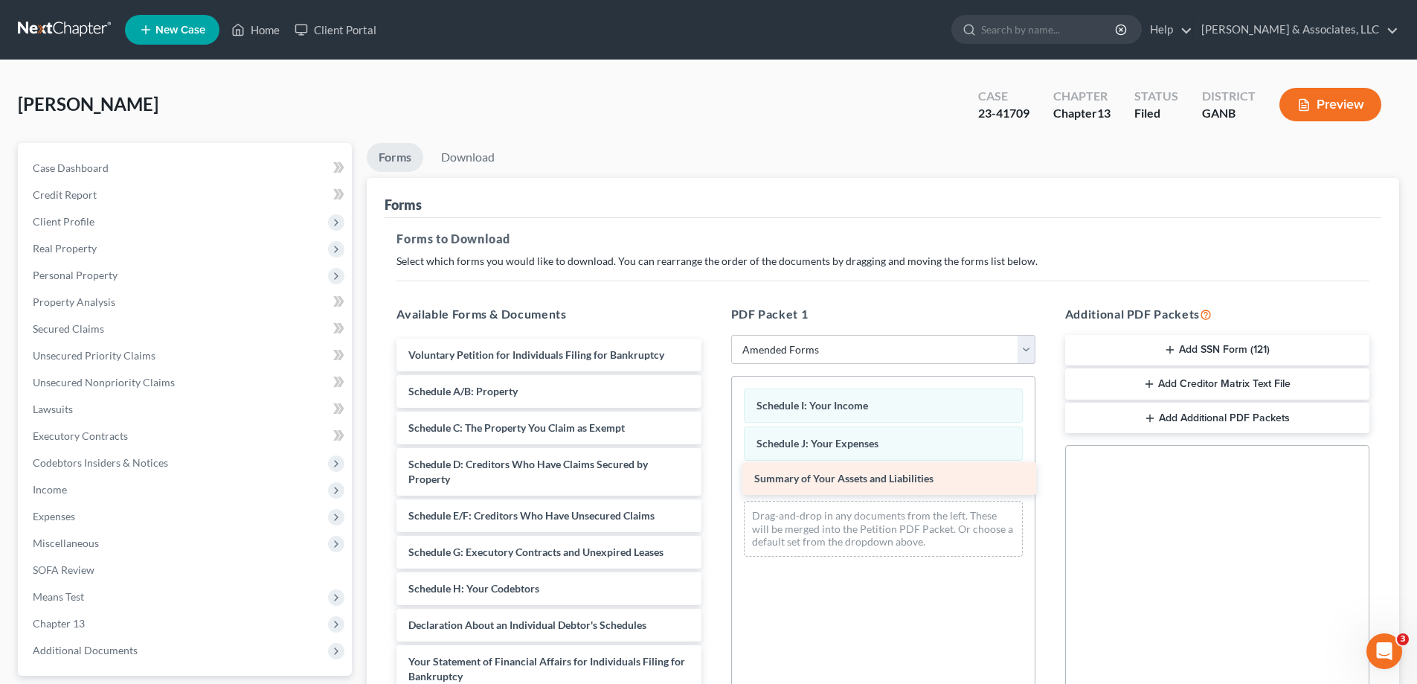
drag, startPoint x: 499, startPoint y: 391, endPoint x: 835, endPoint y: 477, distance: 346.4
click at [713, 477] on div "Summary of Your Assets and Liabilities Voluntary Petition for Individuals Filin…" at bounding box center [549, 613] width 328 height 551
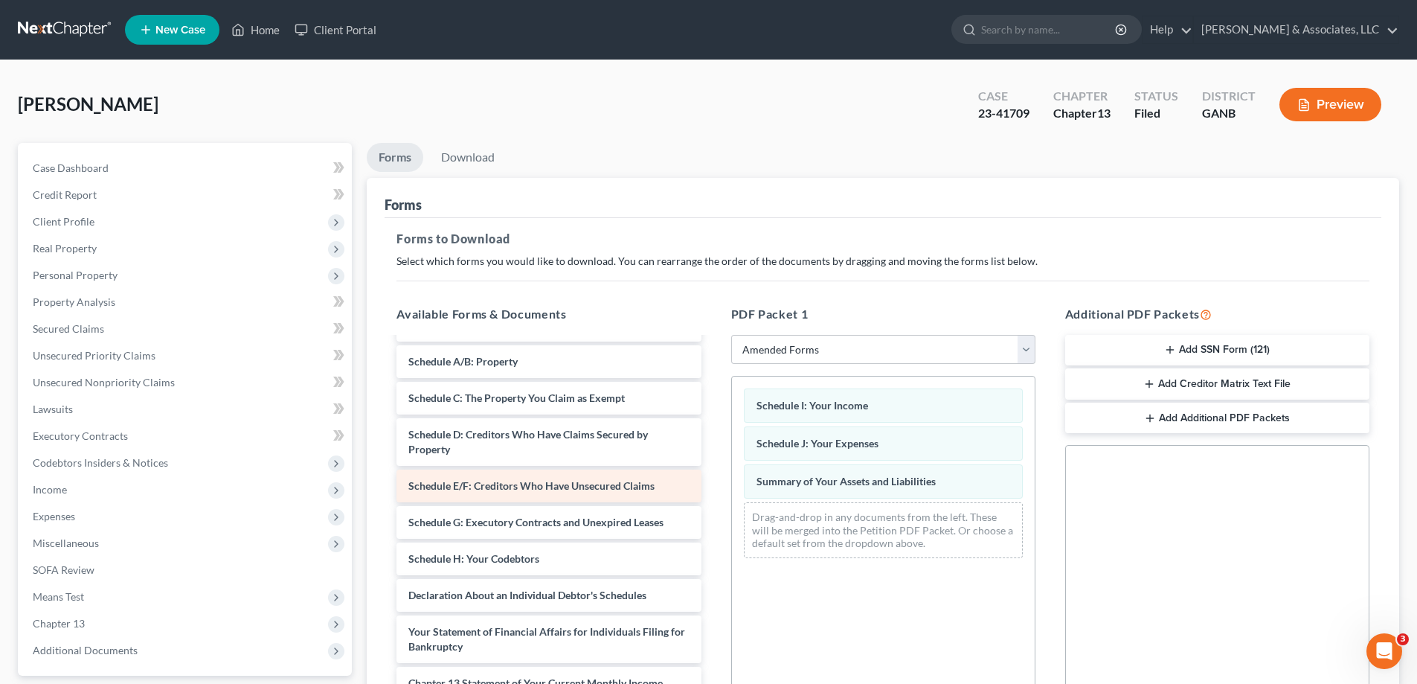
scroll to position [74, 0]
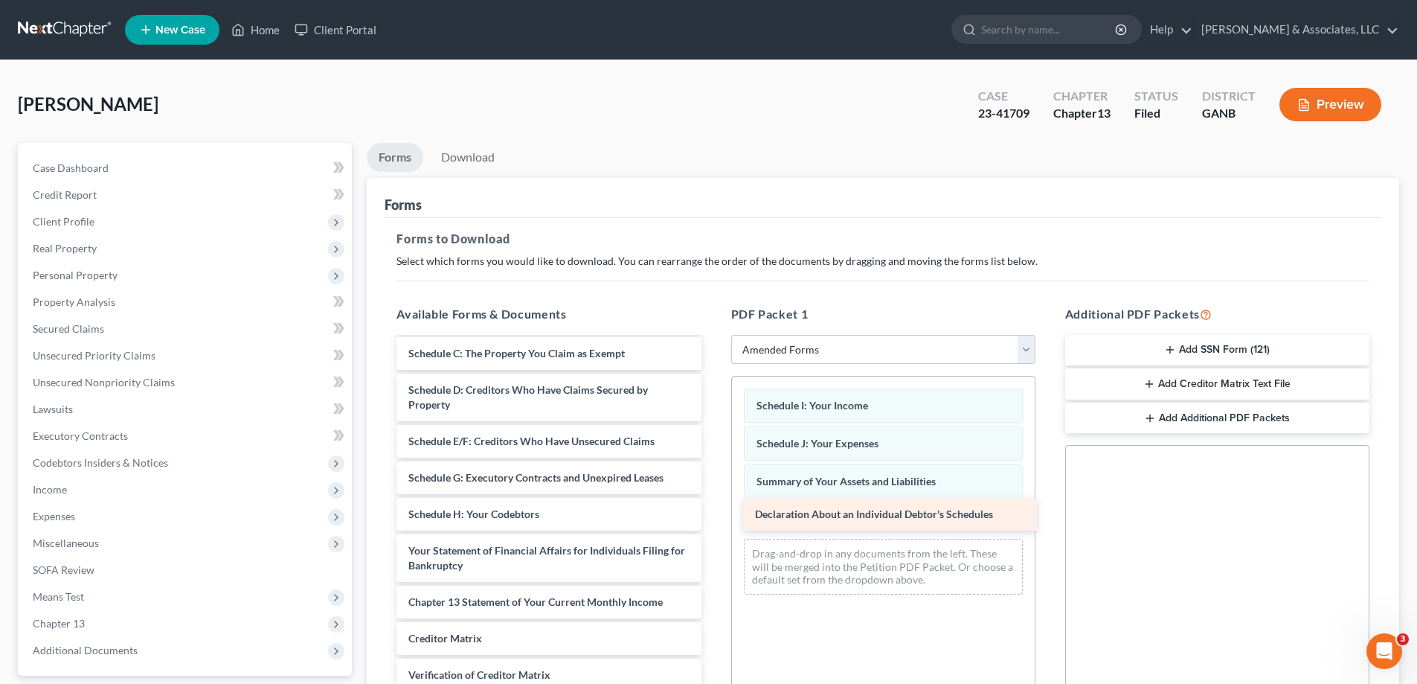
drag, startPoint x: 480, startPoint y: 554, endPoint x: 827, endPoint y: 518, distance: 349.3
click at [713, 518] on div "Declaration About an Individual Debtor's Schedules Voluntary Petition for Indiv…" at bounding box center [549, 521] width 328 height 515
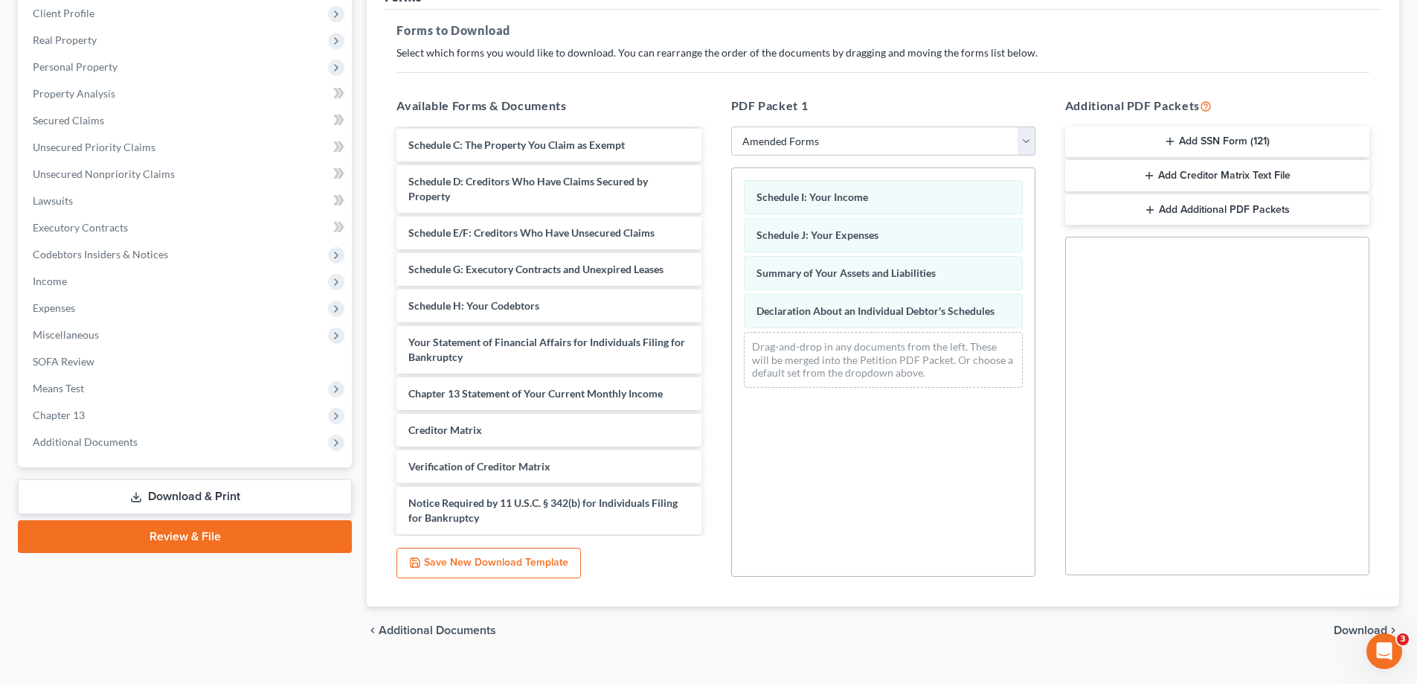
scroll to position [235, 0]
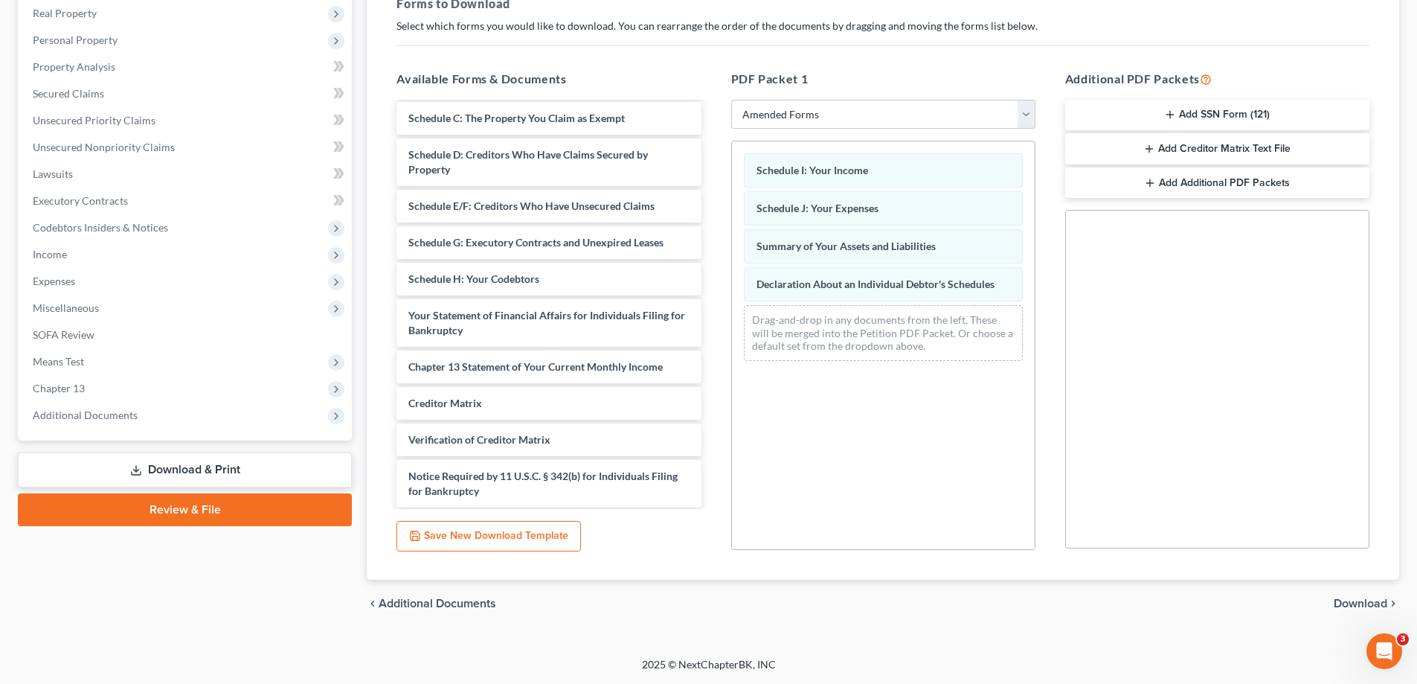
click at [1357, 602] on span "Download" at bounding box center [1361, 603] width 54 height 12
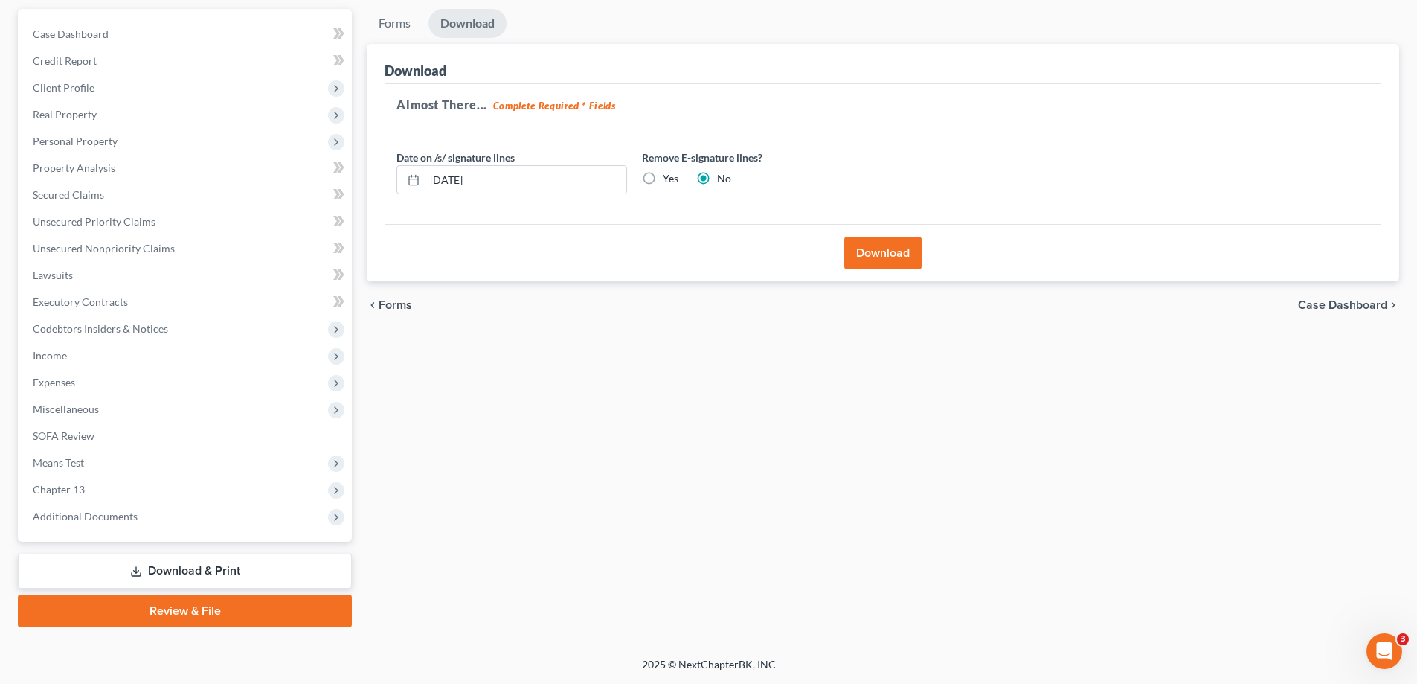
scroll to position [134, 0]
click at [885, 246] on button "Download" at bounding box center [882, 253] width 77 height 33
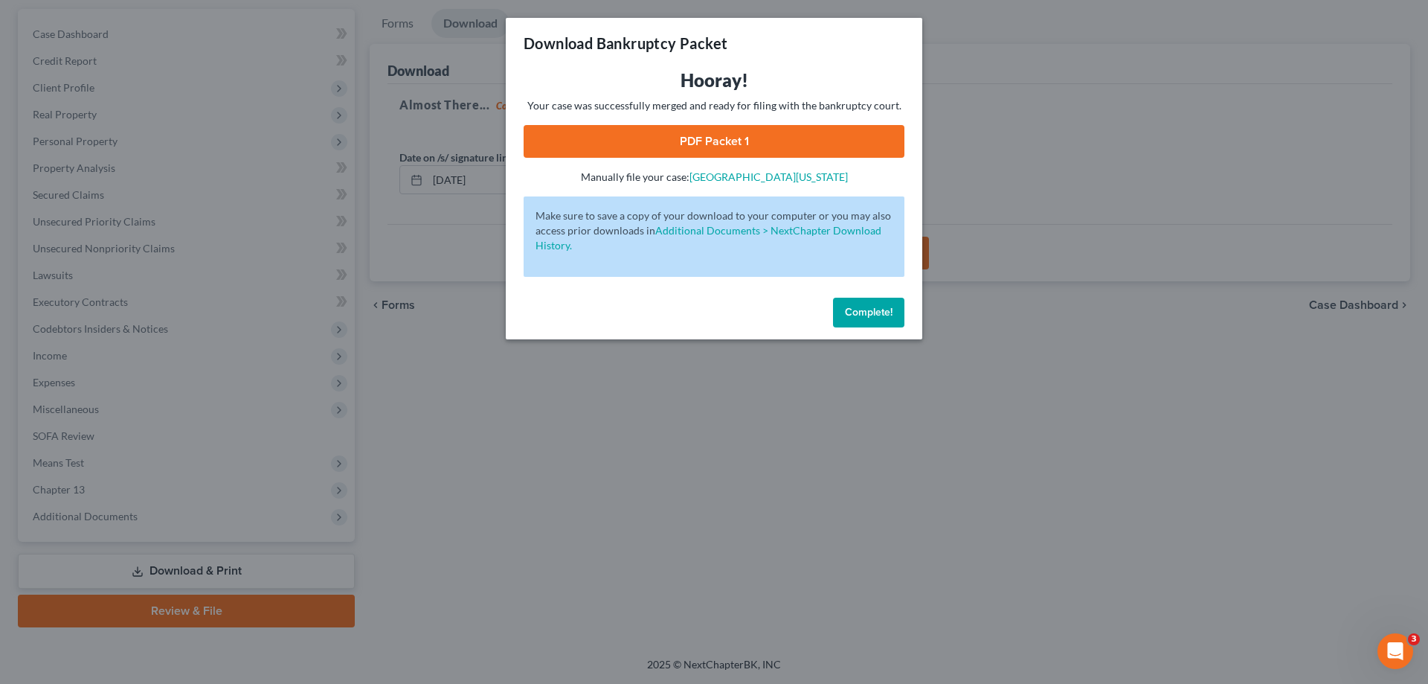
click at [730, 138] on link "PDF Packet 1" at bounding box center [714, 141] width 381 height 33
click at [884, 309] on span "Complete!" at bounding box center [869, 312] width 48 height 13
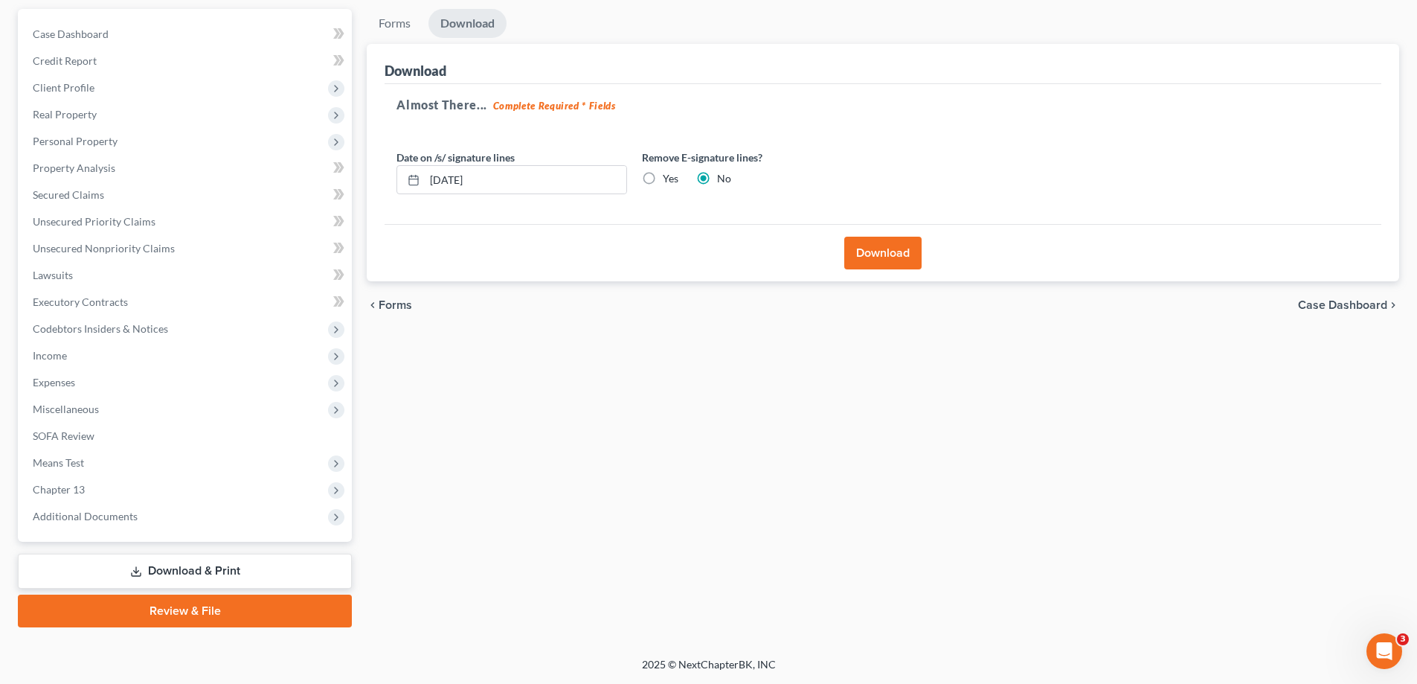
drag, startPoint x: 68, startPoint y: 522, endPoint x: 77, endPoint y: 536, distance: 17.1
click at [68, 522] on span "Additional Documents" at bounding box center [186, 516] width 331 height 27
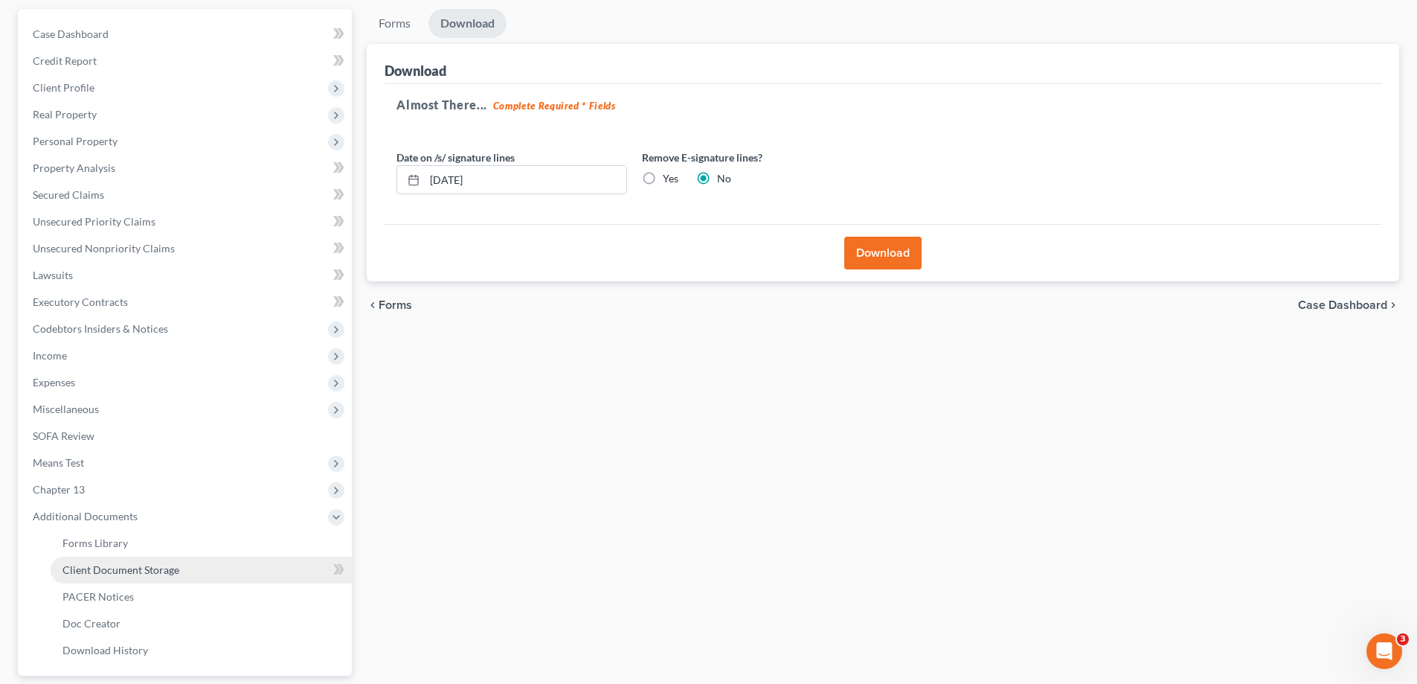
click at [96, 574] on span "Client Document Storage" at bounding box center [120, 569] width 117 height 13
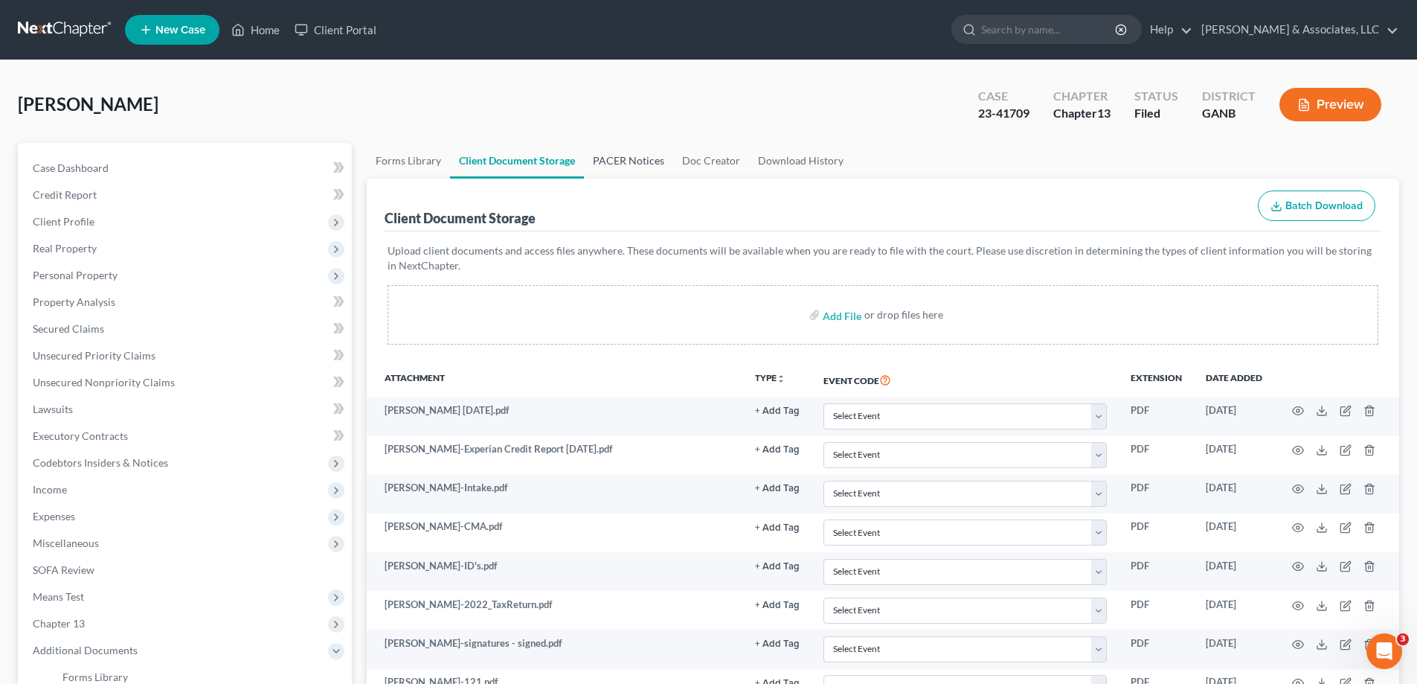
click at [611, 158] on link "PACER Notices" at bounding box center [628, 161] width 89 height 36
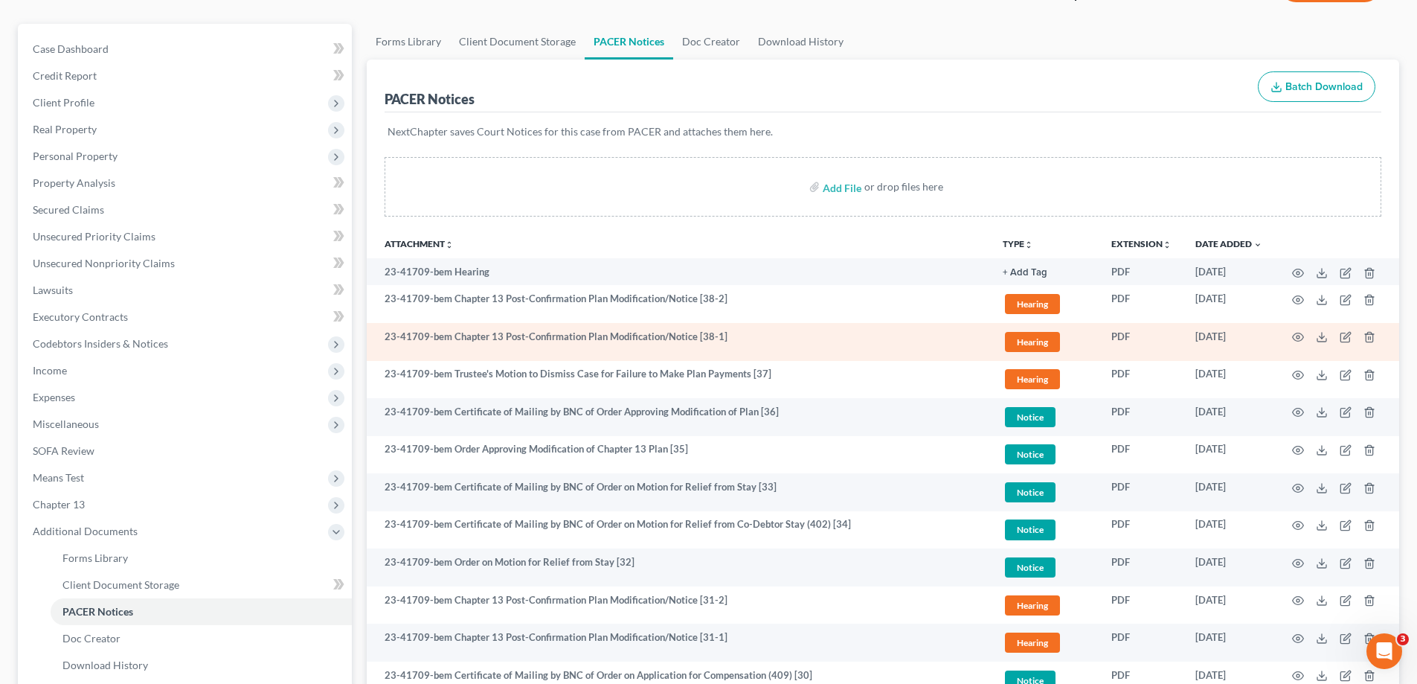
scroll to position [149, 0]
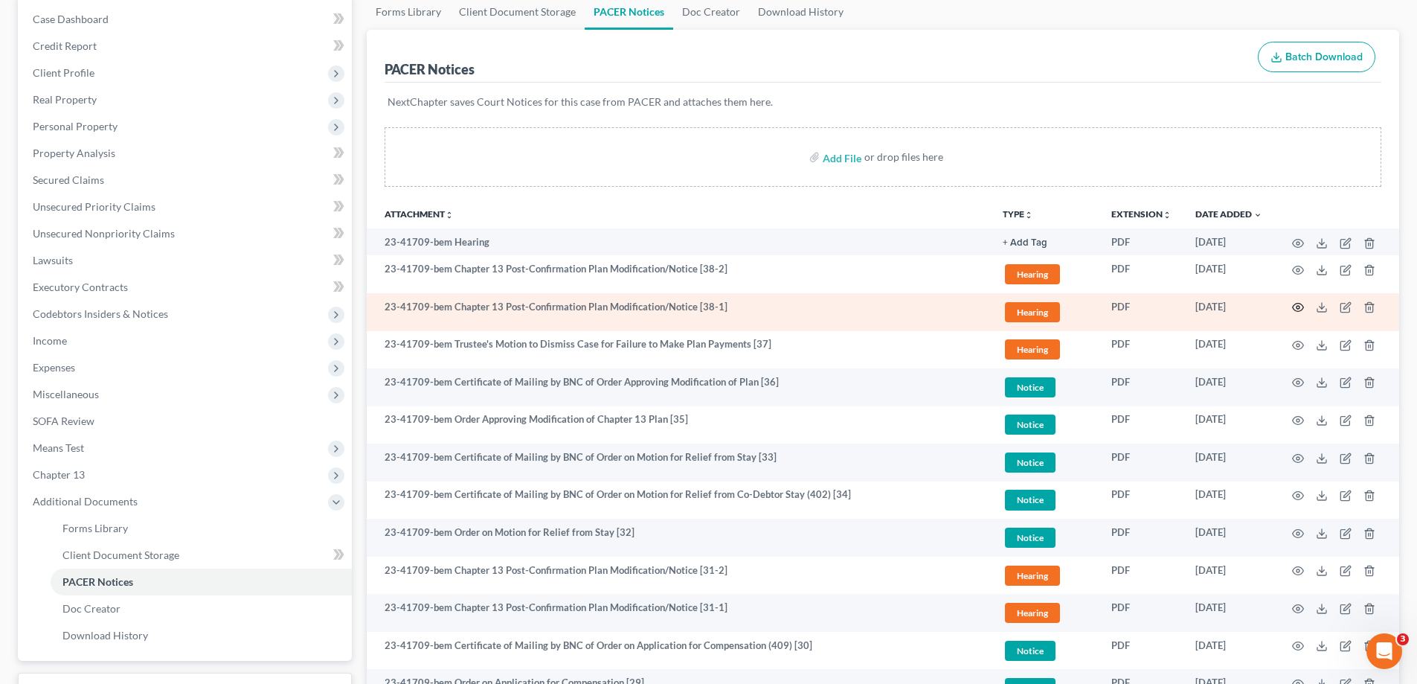
click at [1296, 306] on icon "button" at bounding box center [1298, 307] width 12 height 12
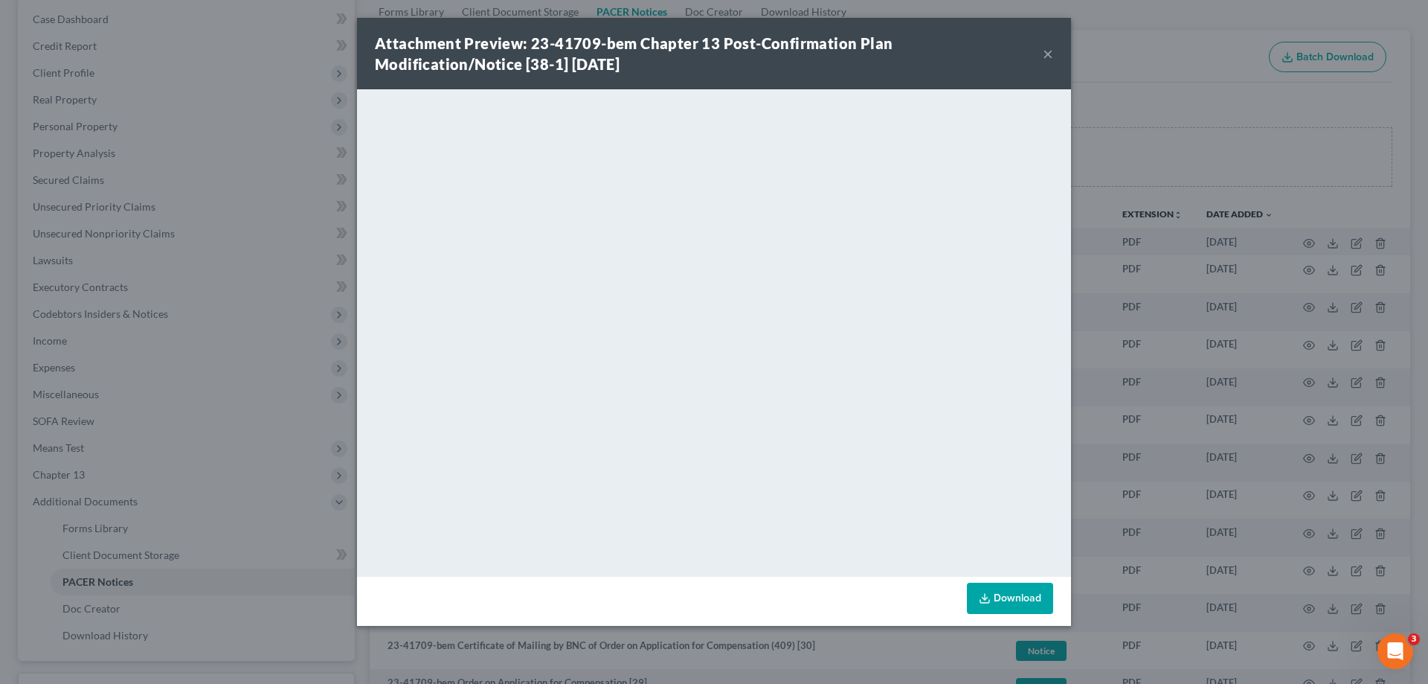
drag, startPoint x: 1046, startPoint y: 51, endPoint x: 1041, endPoint y: 65, distance: 15.1
click at [1046, 51] on button "×" at bounding box center [1048, 54] width 10 height 18
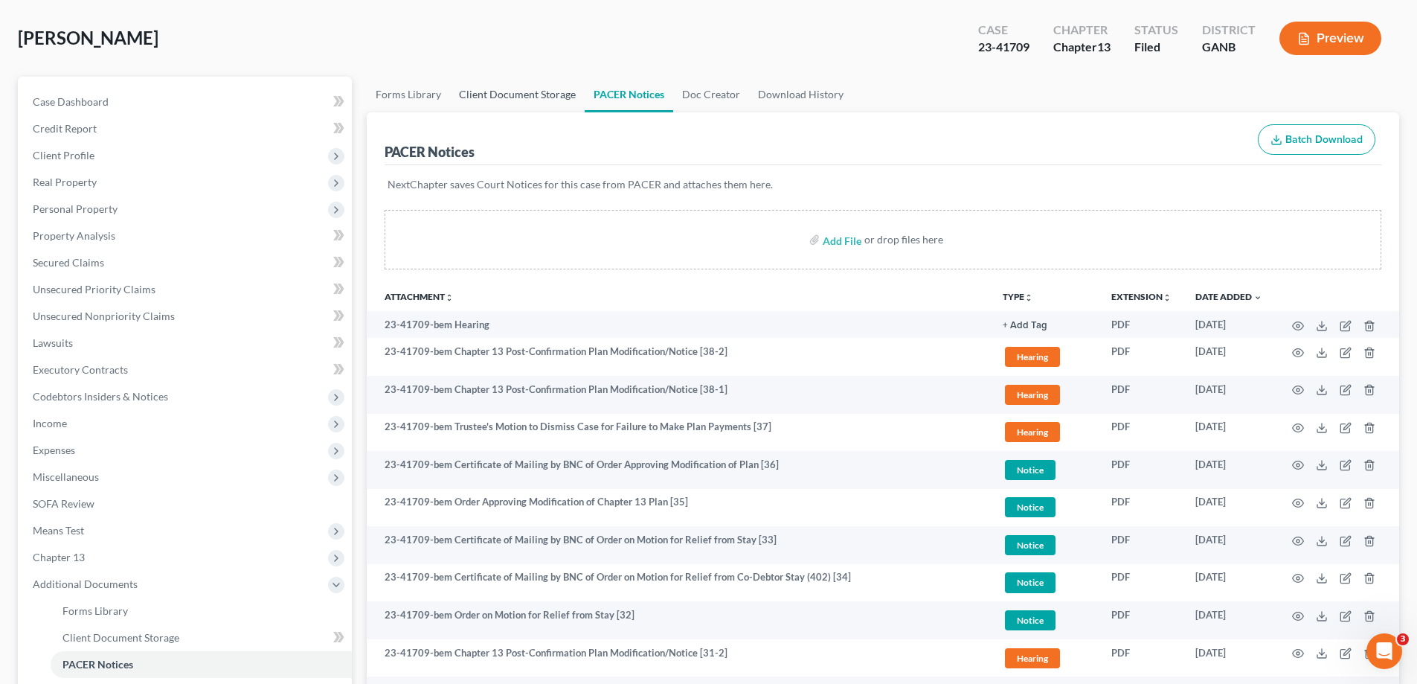
scroll to position [0, 0]
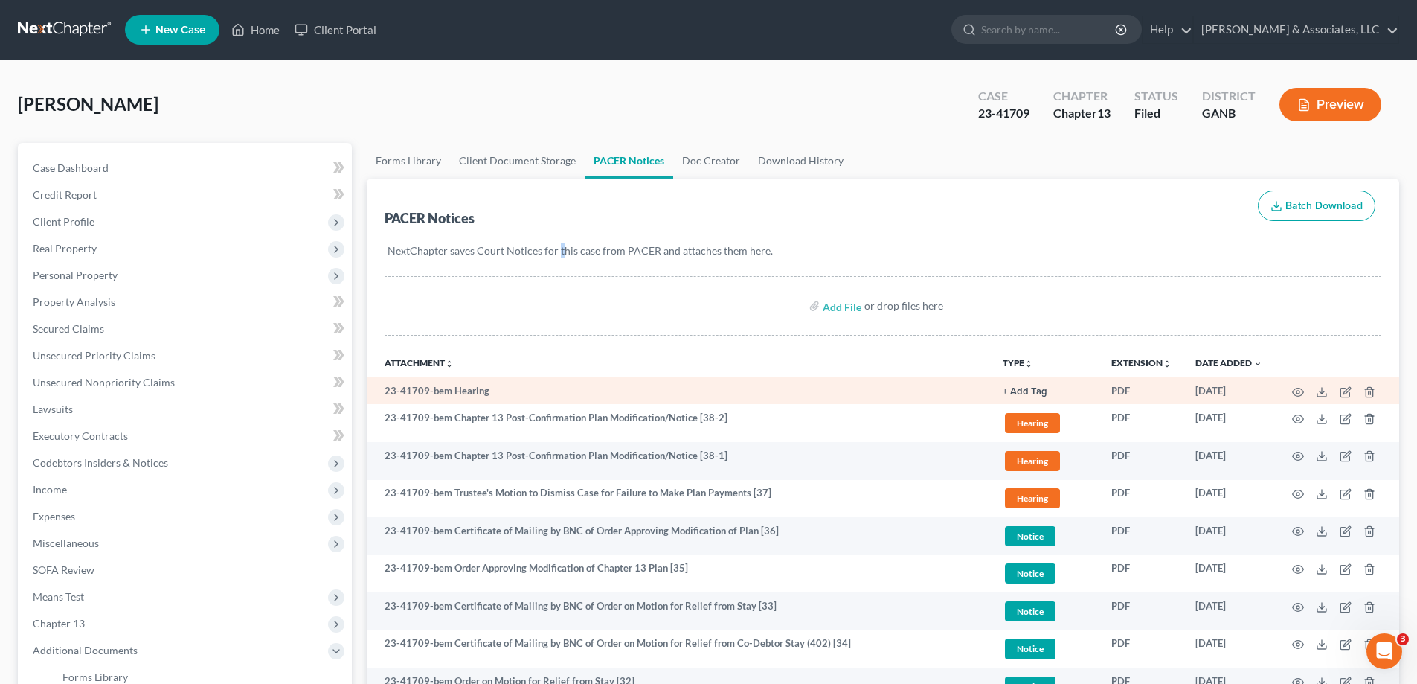
drag, startPoint x: 560, startPoint y: 255, endPoint x: 608, endPoint y: 386, distance: 139.6
click at [562, 263] on div "NextChapter saves Court Notices for this case from PACER and attaches them here." at bounding box center [883, 259] width 997 height 57
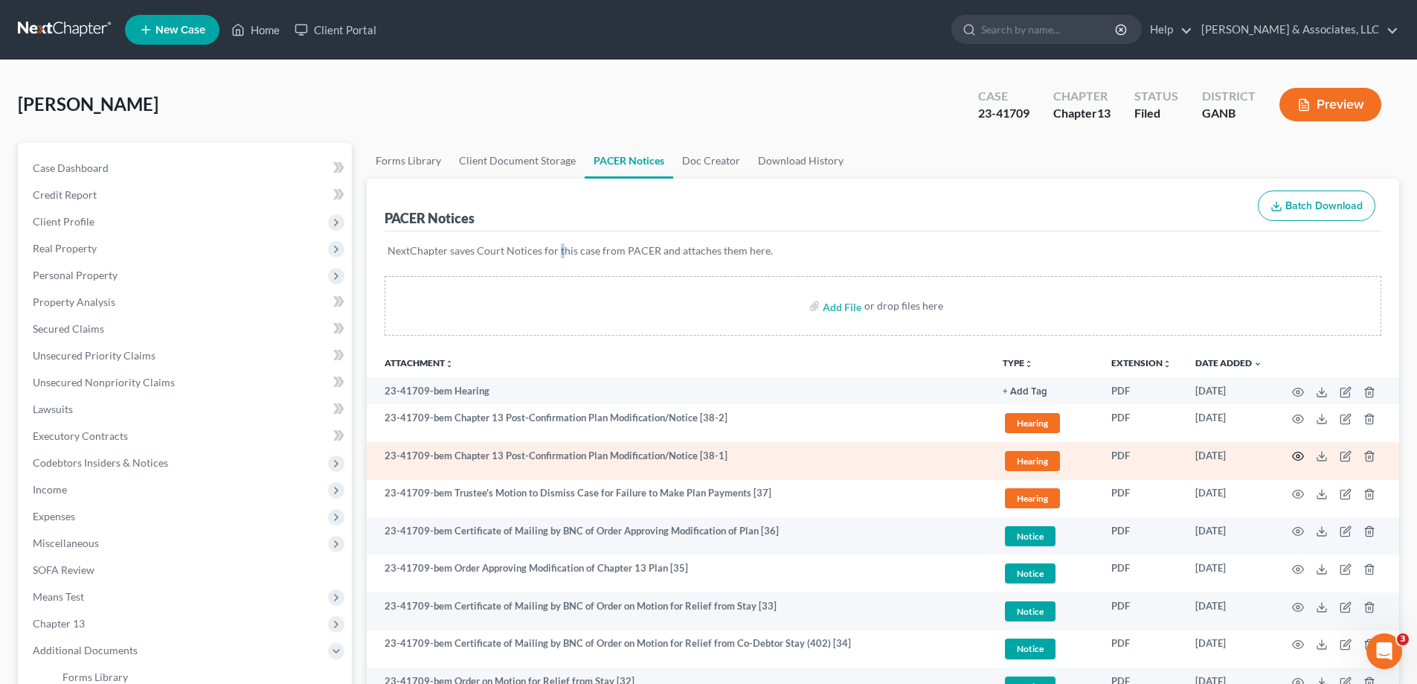
click at [1299, 456] on icon "button" at bounding box center [1298, 456] width 12 height 12
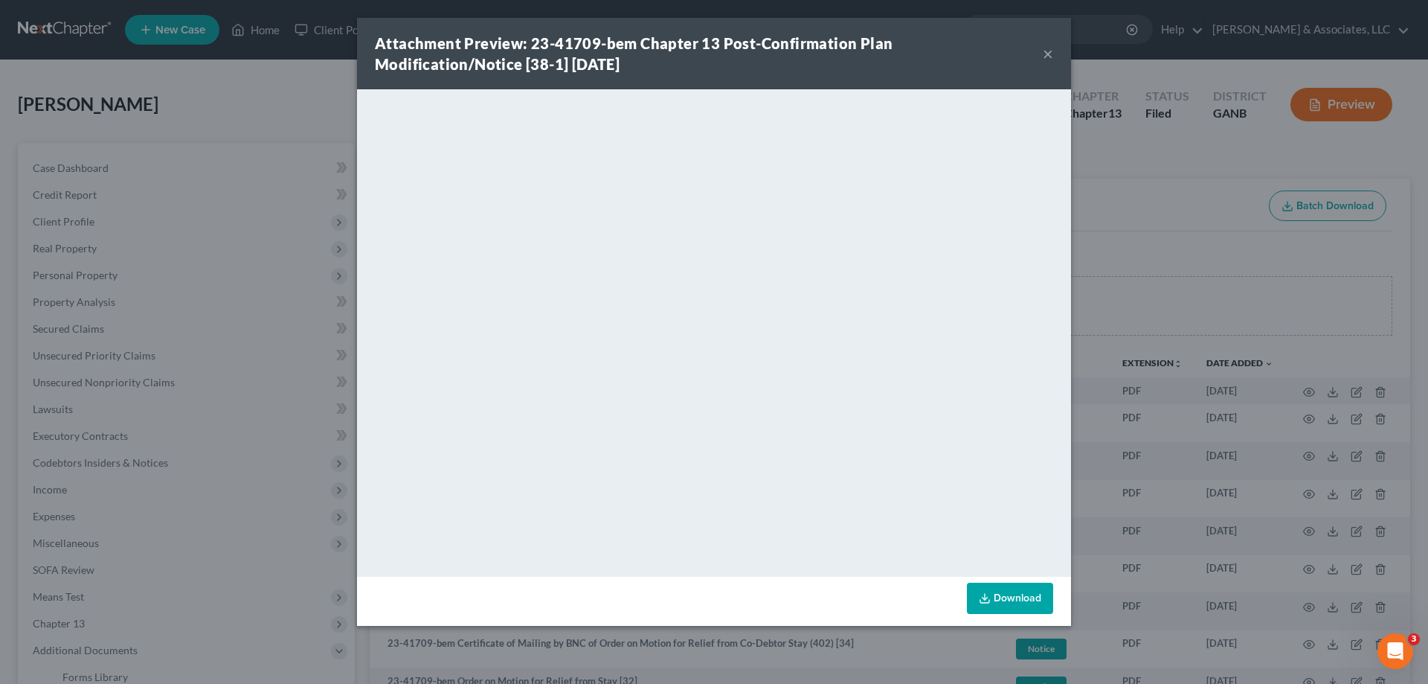
click at [1046, 54] on button "×" at bounding box center [1048, 54] width 10 height 18
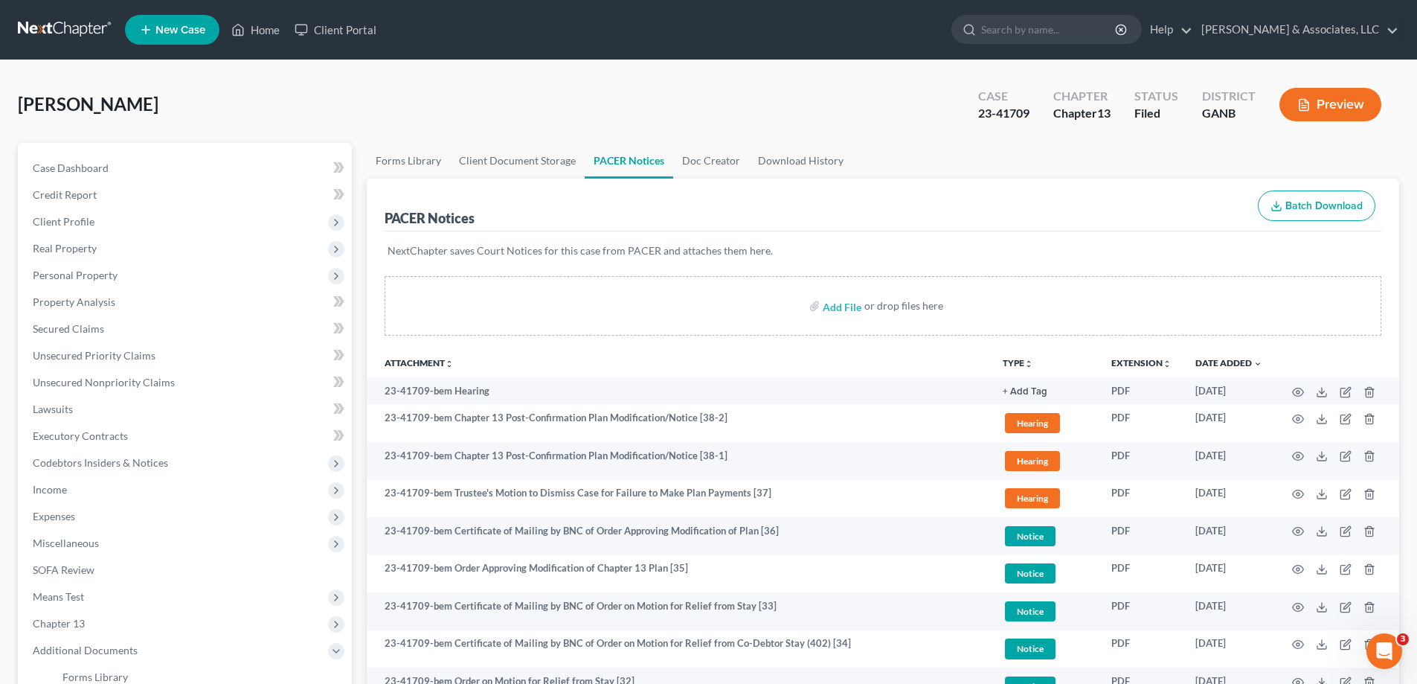
drag, startPoint x: 1406, startPoint y: 134, endPoint x: 961, endPoint y: 146, distance: 445.0
click at [260, 28] on link "Home" at bounding box center [255, 29] width 63 height 27
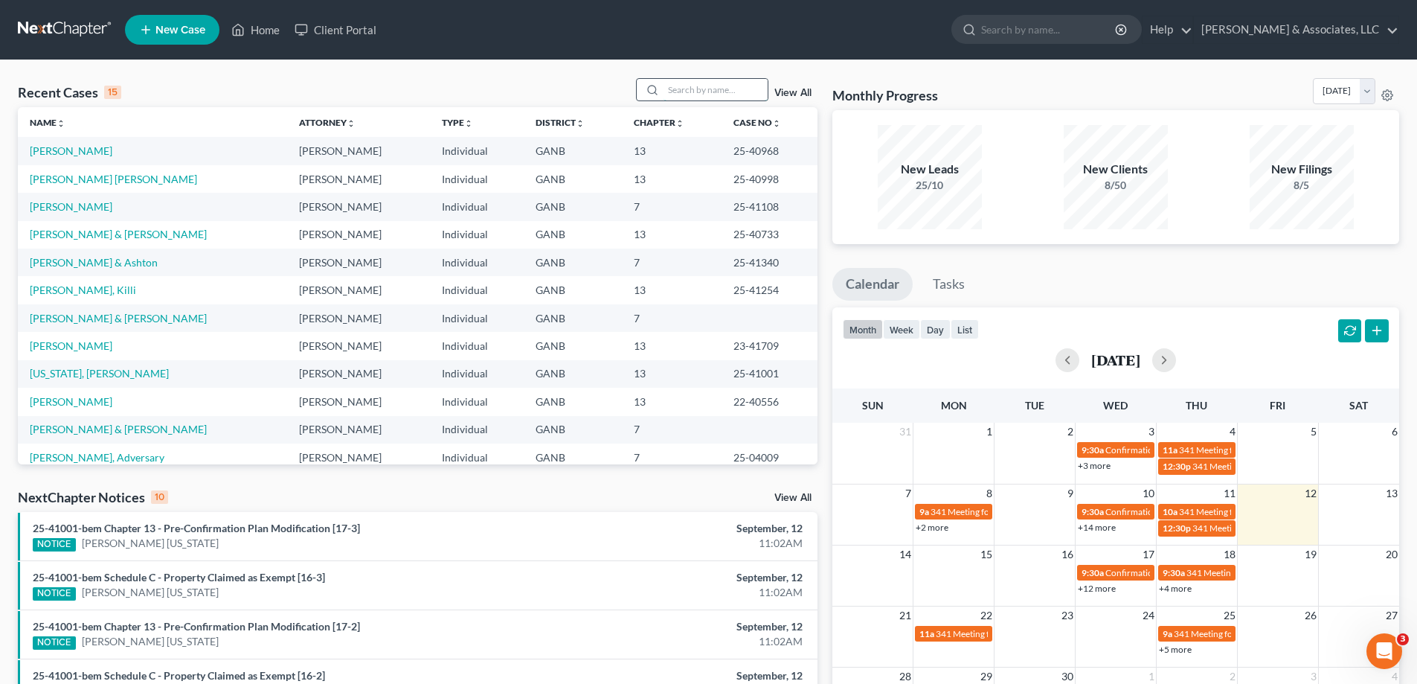
click at [671, 80] on input "search" at bounding box center [716, 90] width 104 height 22
type input "wis"
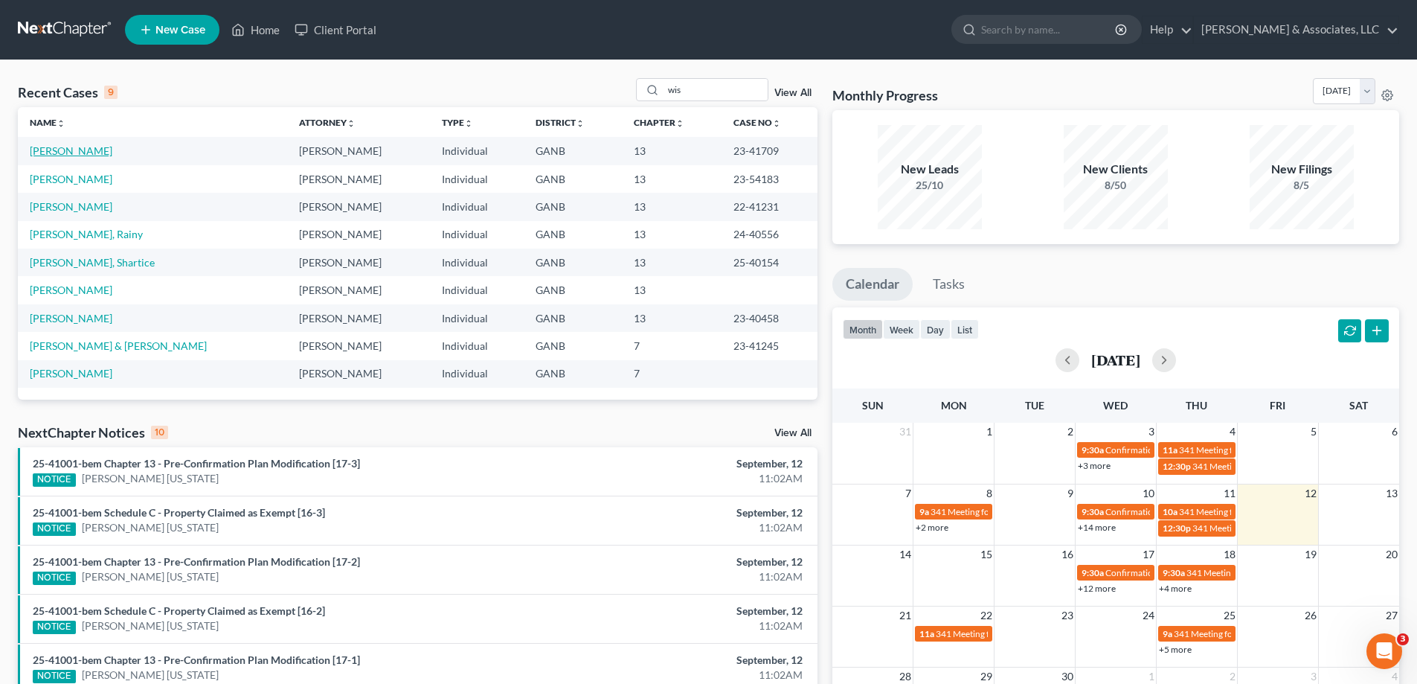
click at [57, 151] on link "Wisniewski, Alicia" at bounding box center [71, 150] width 83 height 13
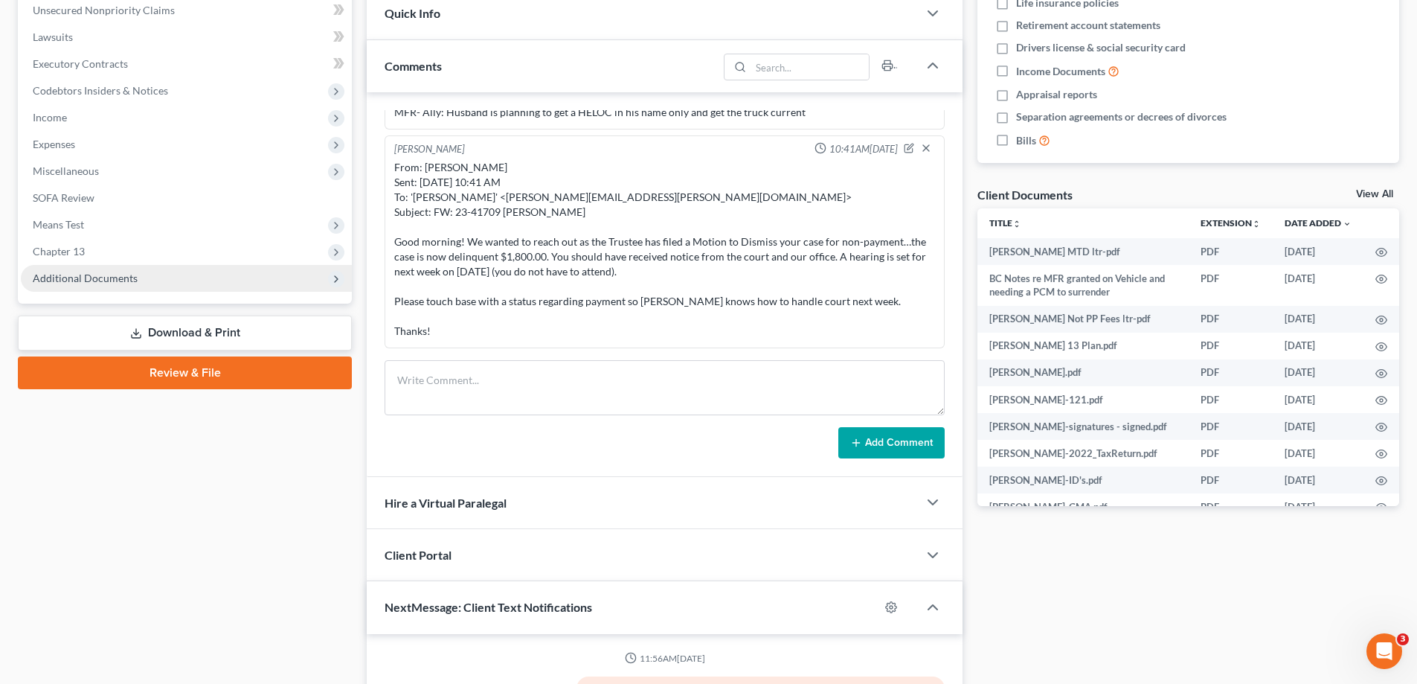
scroll to position [777, 0]
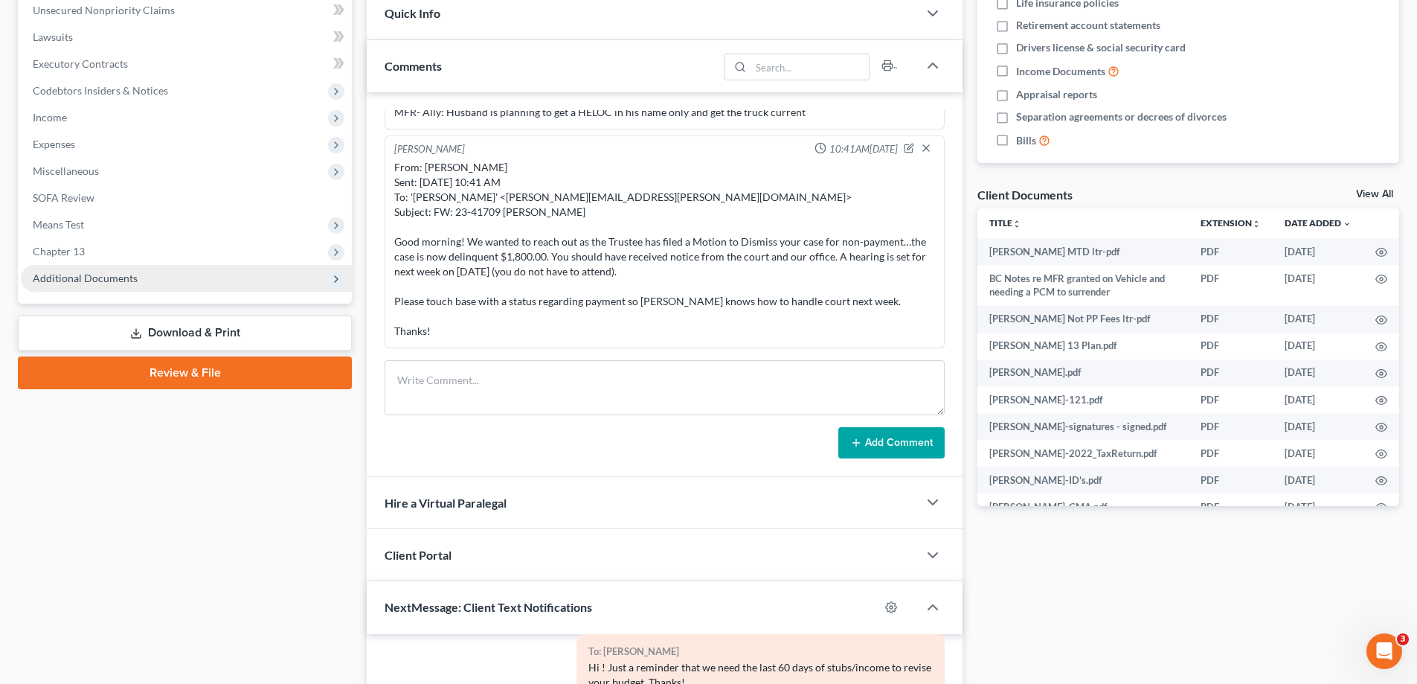
click at [102, 286] on span "Additional Documents" at bounding box center [186, 278] width 331 height 27
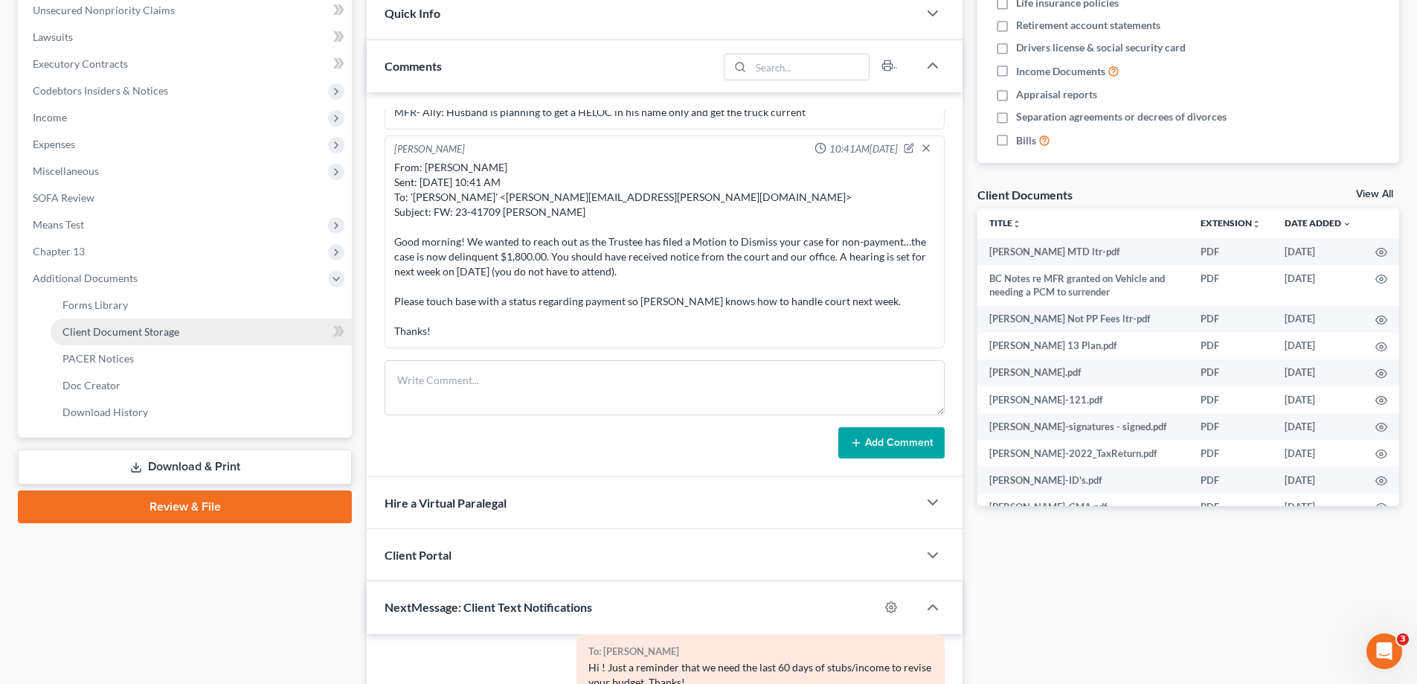
click at [96, 344] on link "Client Document Storage" at bounding box center [201, 331] width 301 height 27
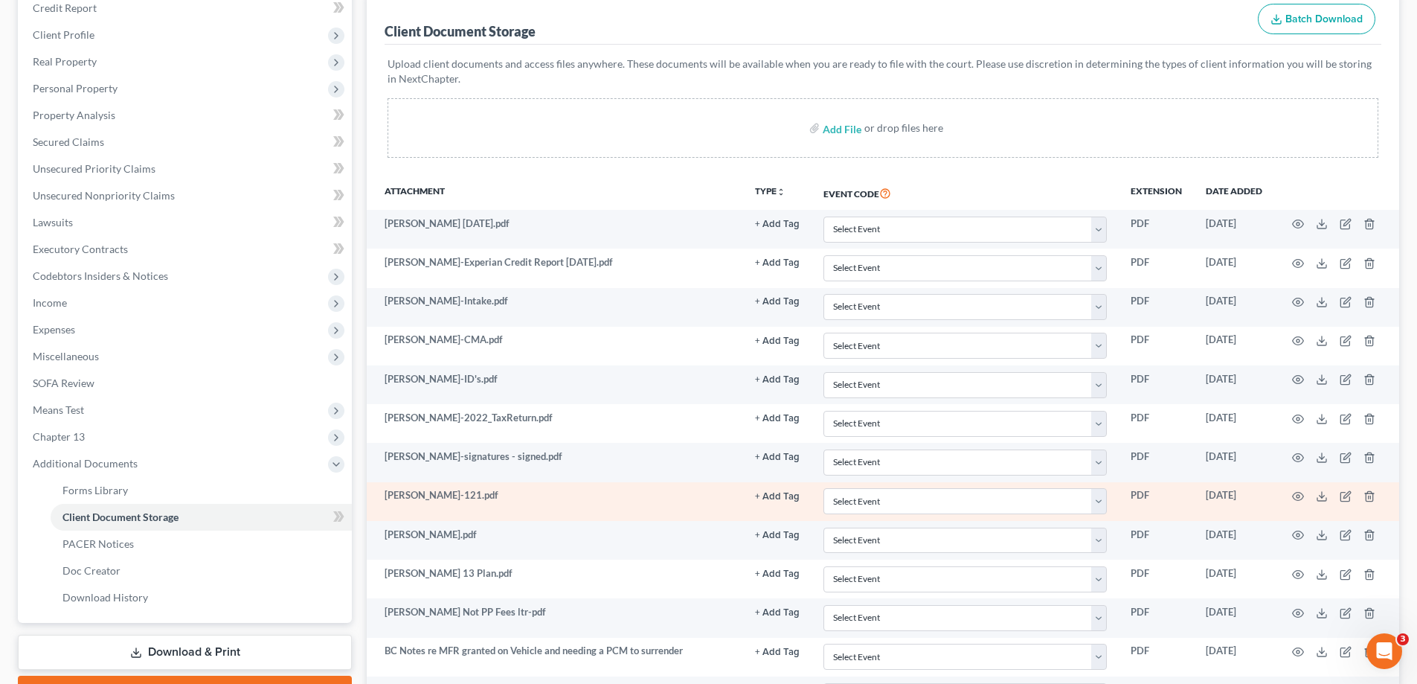
scroll to position [334, 0]
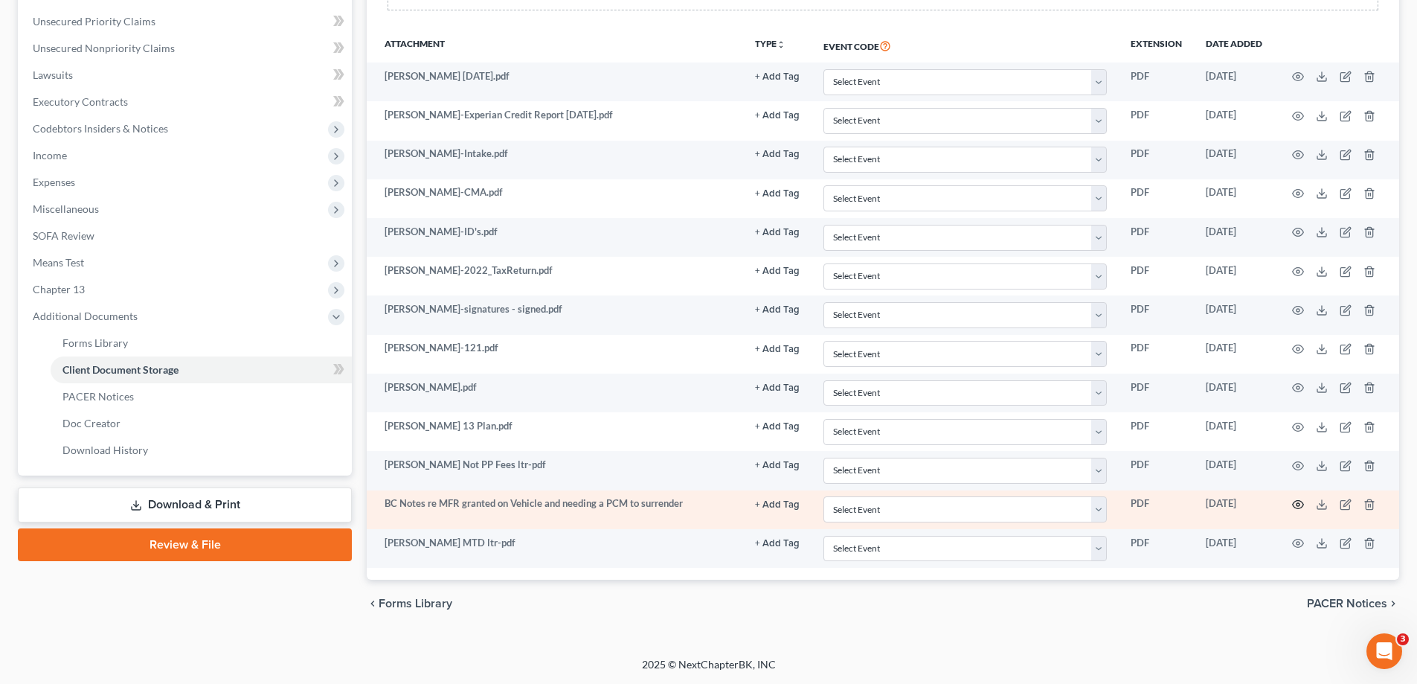
click at [1297, 505] on circle "button" at bounding box center [1298, 504] width 3 height 3
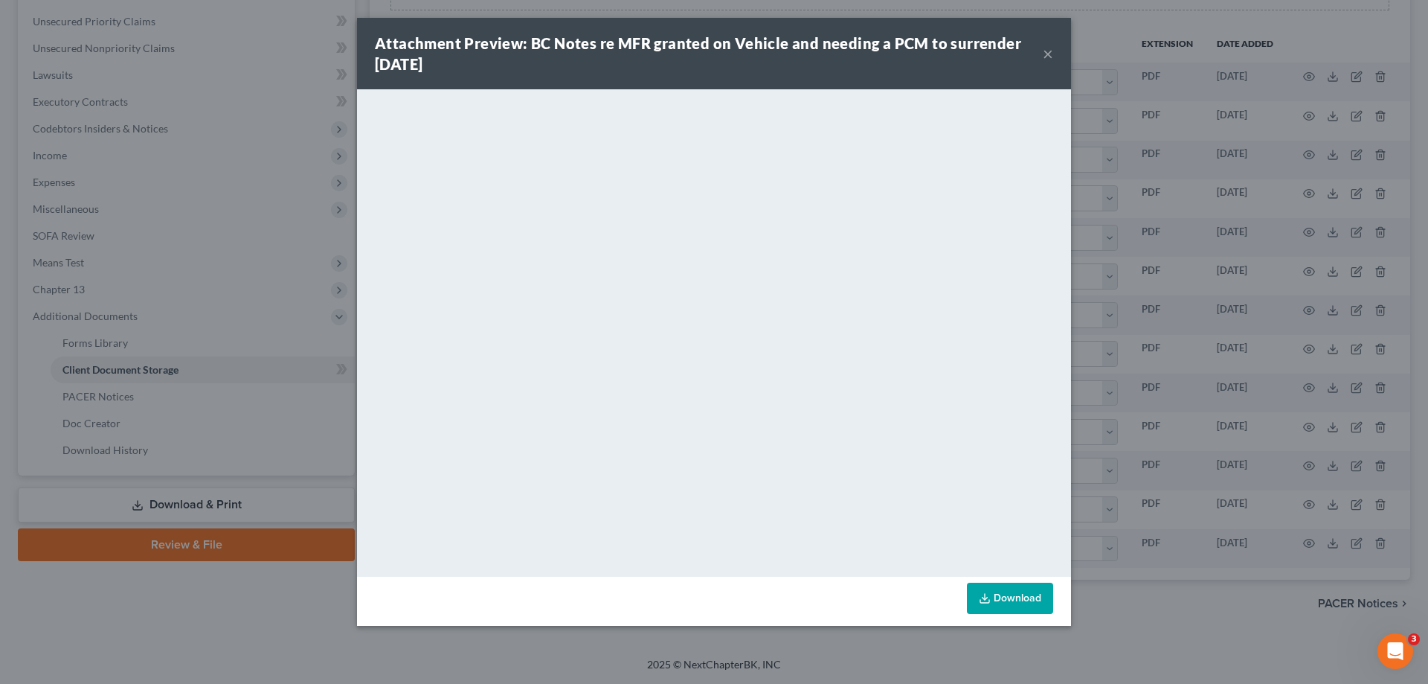
click at [1046, 51] on button "×" at bounding box center [1048, 54] width 10 height 18
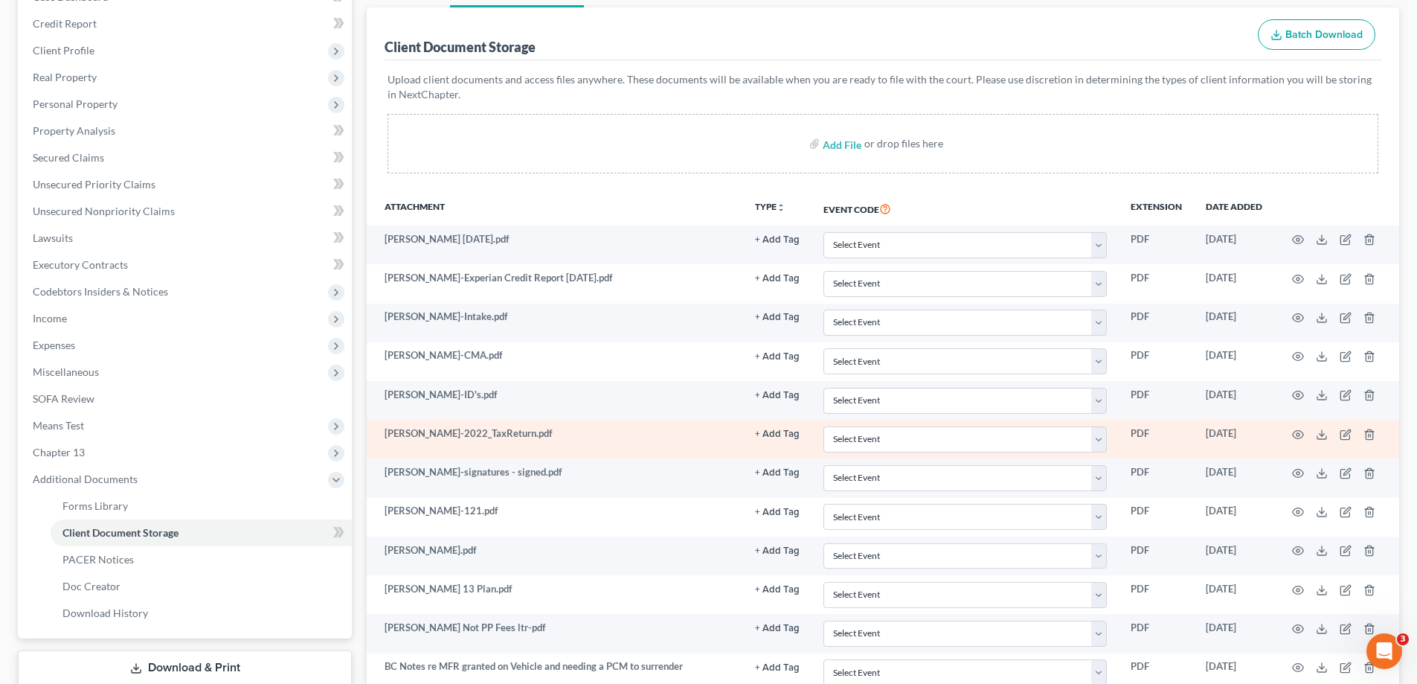
scroll to position [373, 0]
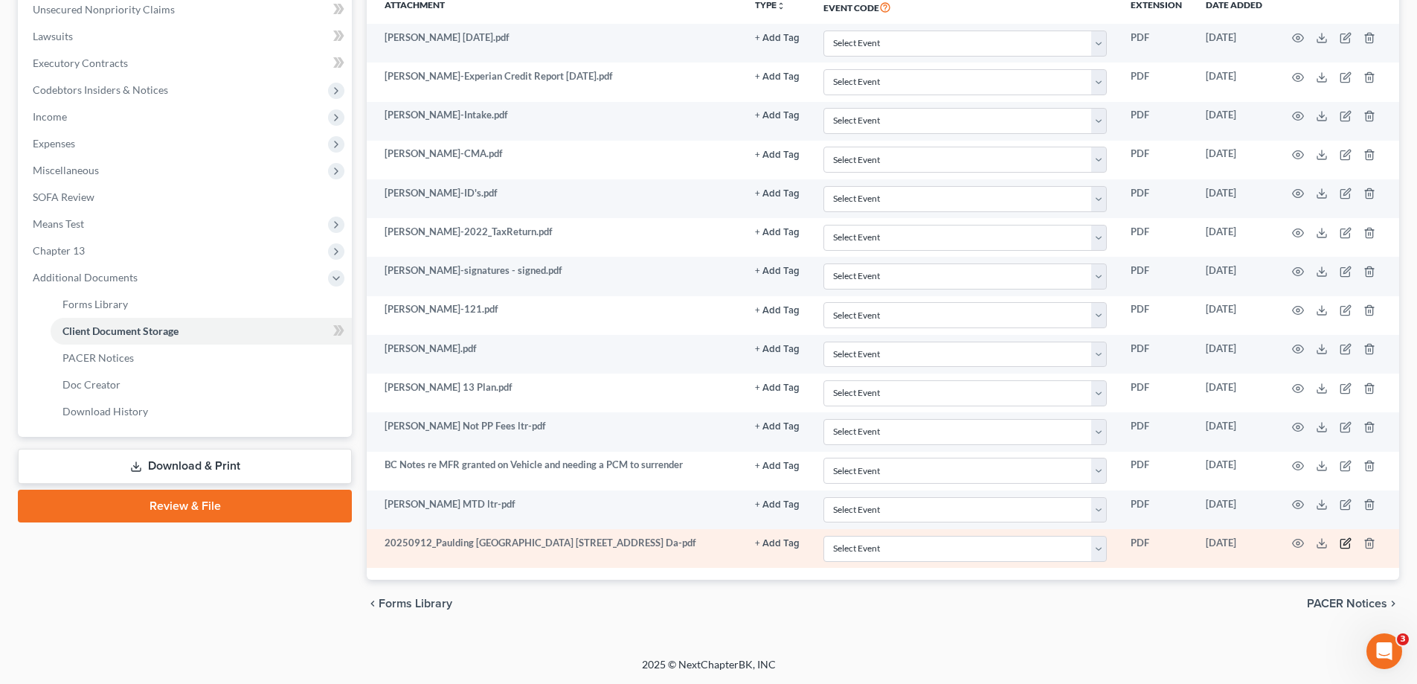
click at [1344, 542] on icon "button" at bounding box center [1346, 543] width 12 height 12
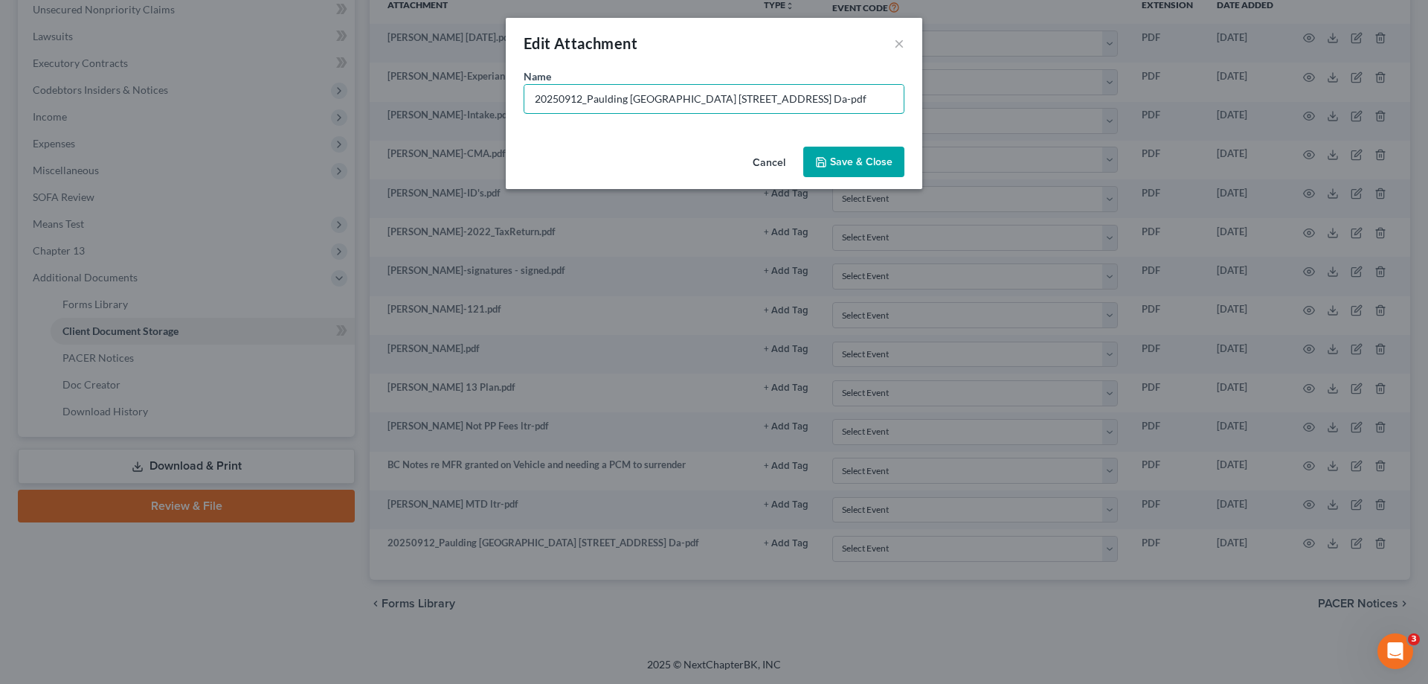
drag, startPoint x: 852, startPoint y: 97, endPoint x: 279, endPoint y: 85, distance: 573.6
click at [280, 85] on div "Edit Attachment × Name * 20250912_Paulding County School District 3236 Atlanta …" at bounding box center [714, 342] width 1428 height 684
type input "New Paystubs"
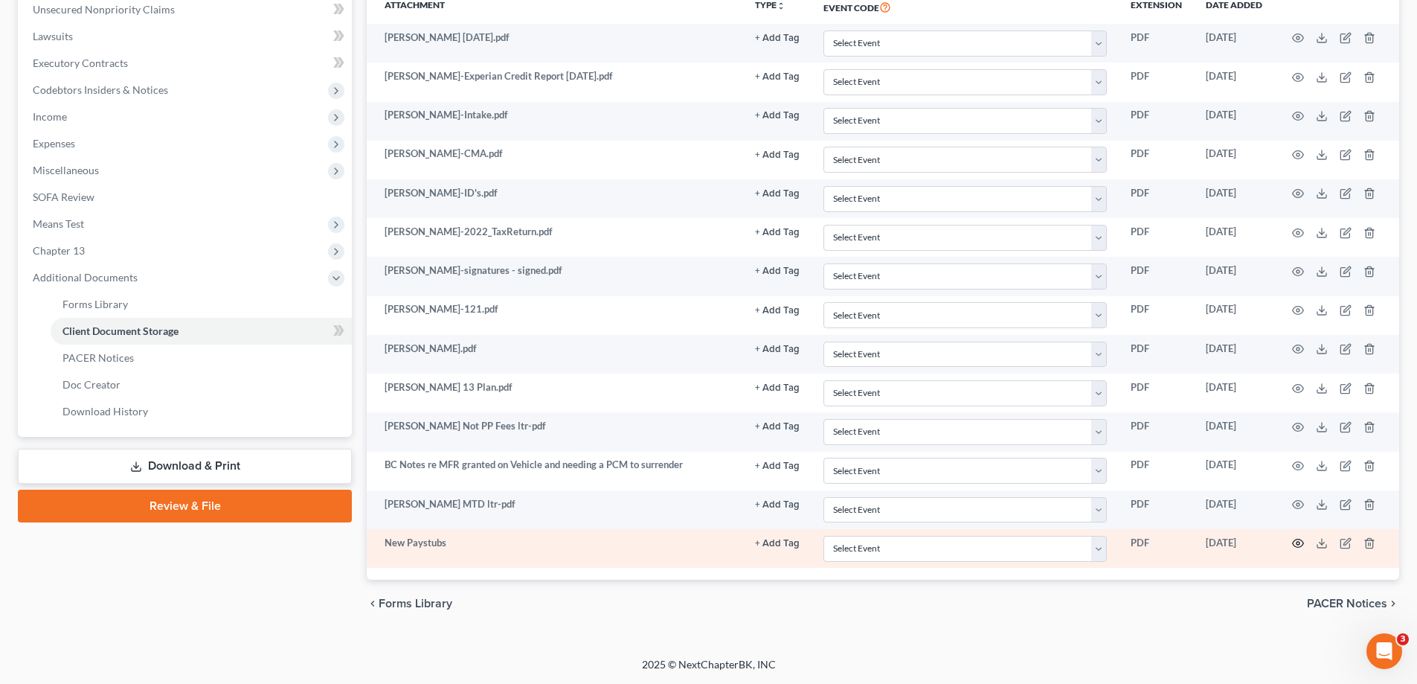
click at [1297, 541] on icon "button" at bounding box center [1298, 543] width 12 height 12
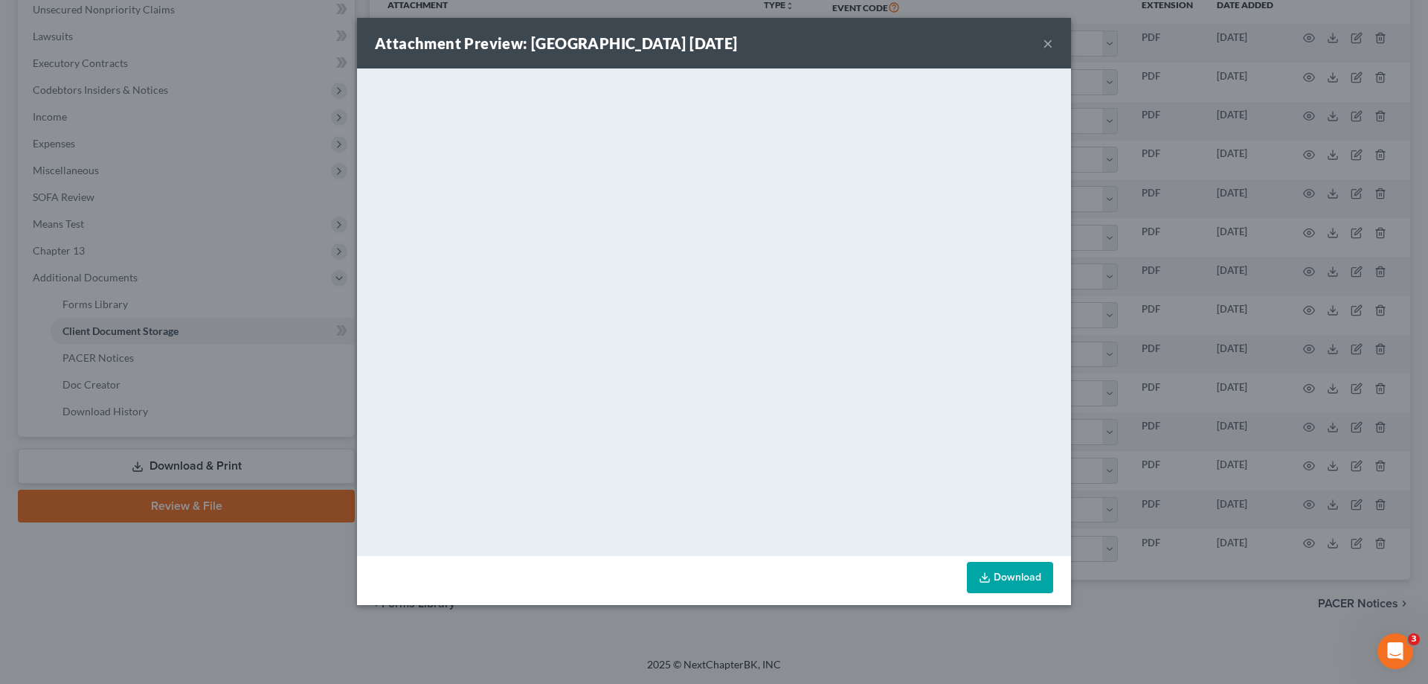
click at [1046, 38] on button "×" at bounding box center [1048, 43] width 10 height 18
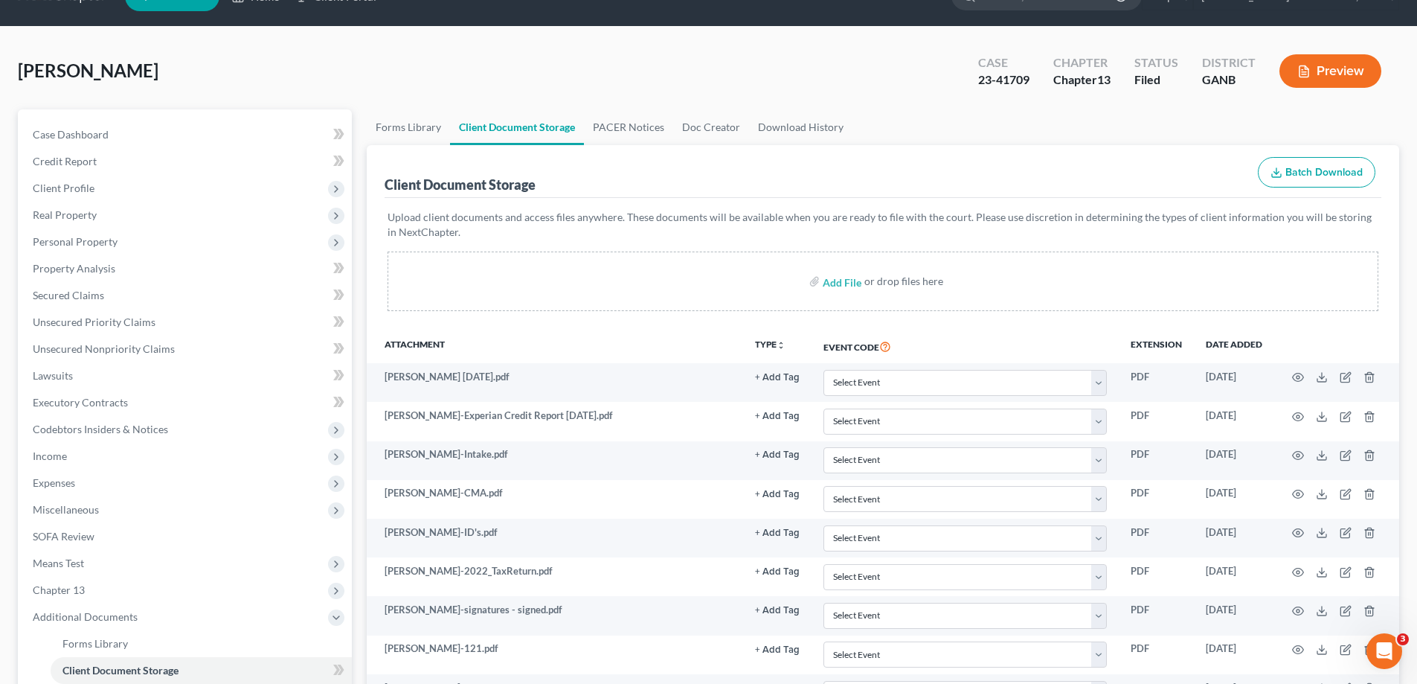
scroll to position [0, 0]
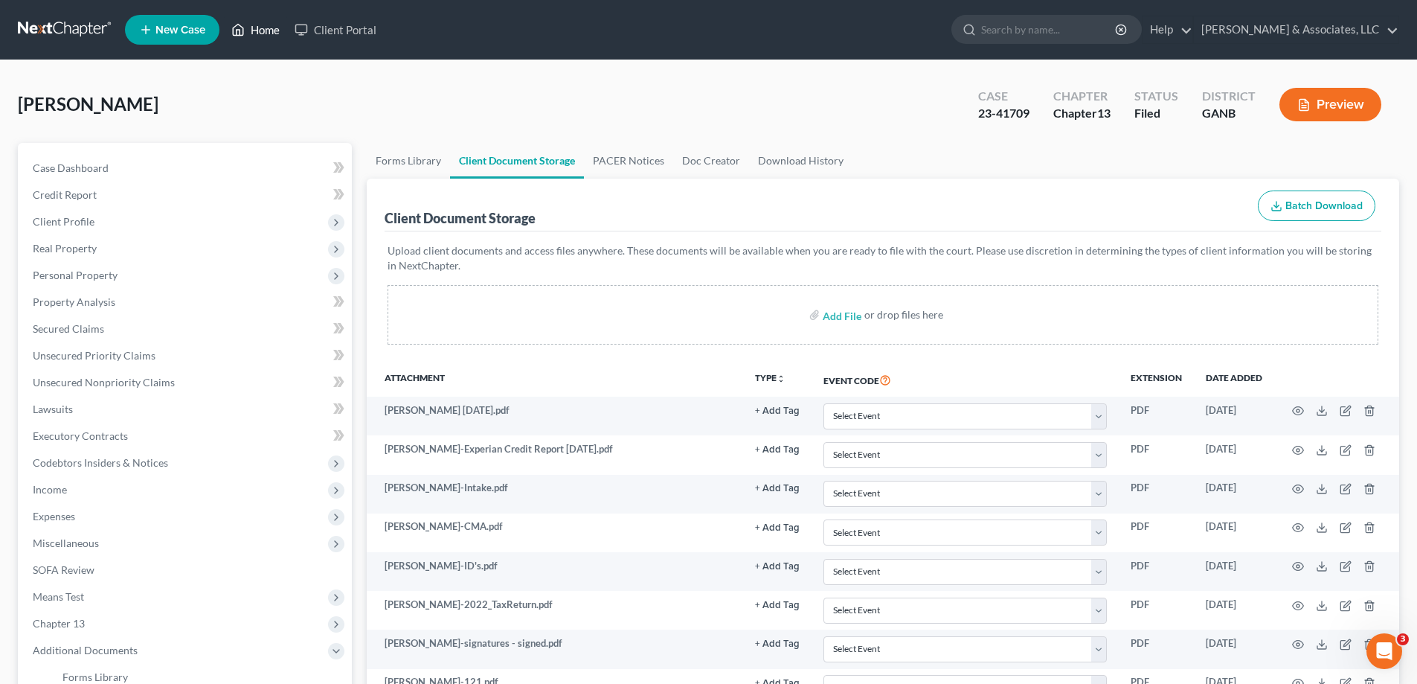
click at [259, 20] on link "Home" at bounding box center [255, 29] width 63 height 27
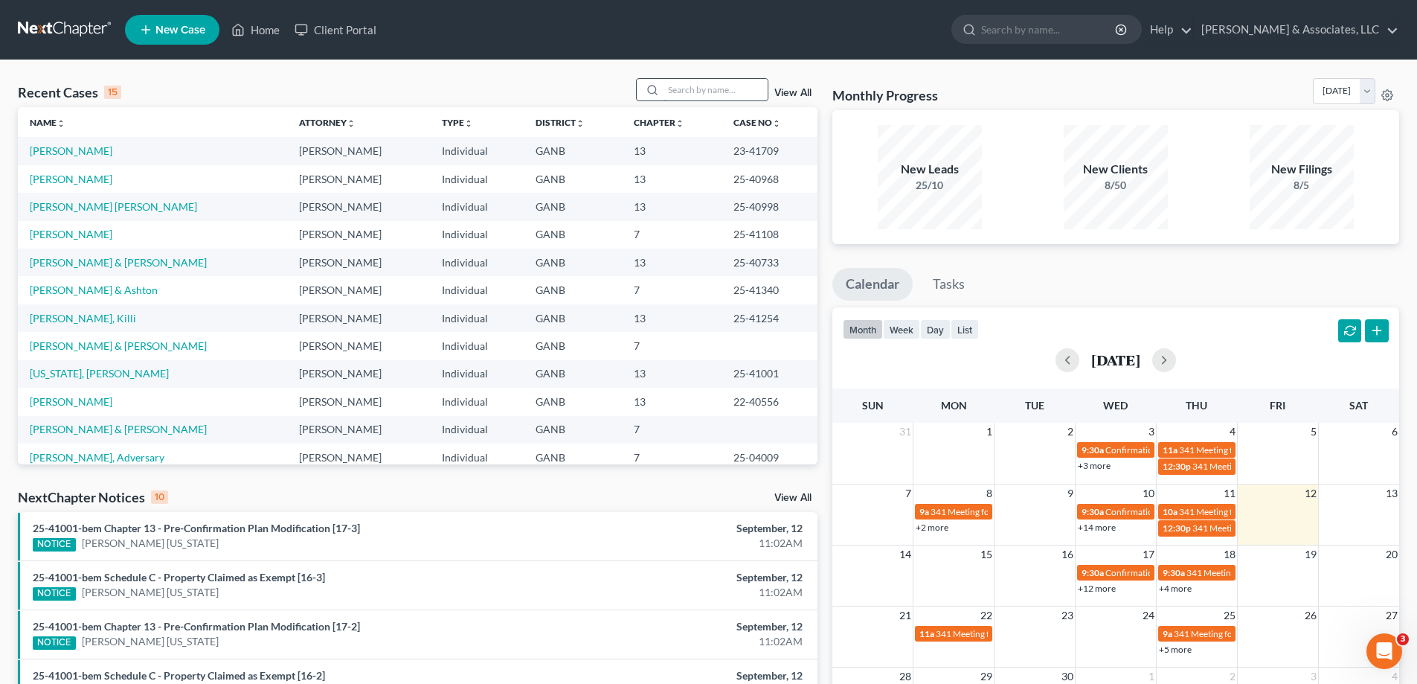
click at [727, 94] on input "search" at bounding box center [716, 90] width 104 height 22
type input "v"
type input "brooks"
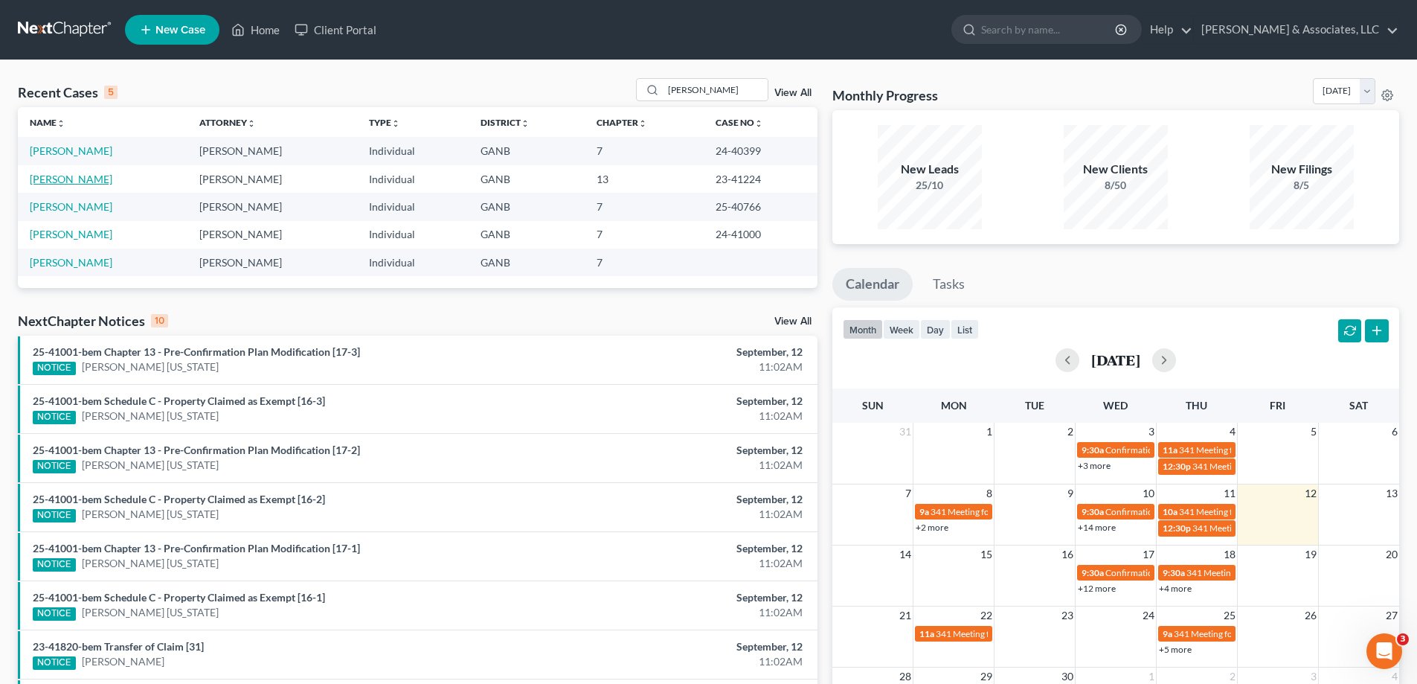
click at [53, 180] on link "Brooks, William" at bounding box center [71, 179] width 83 height 13
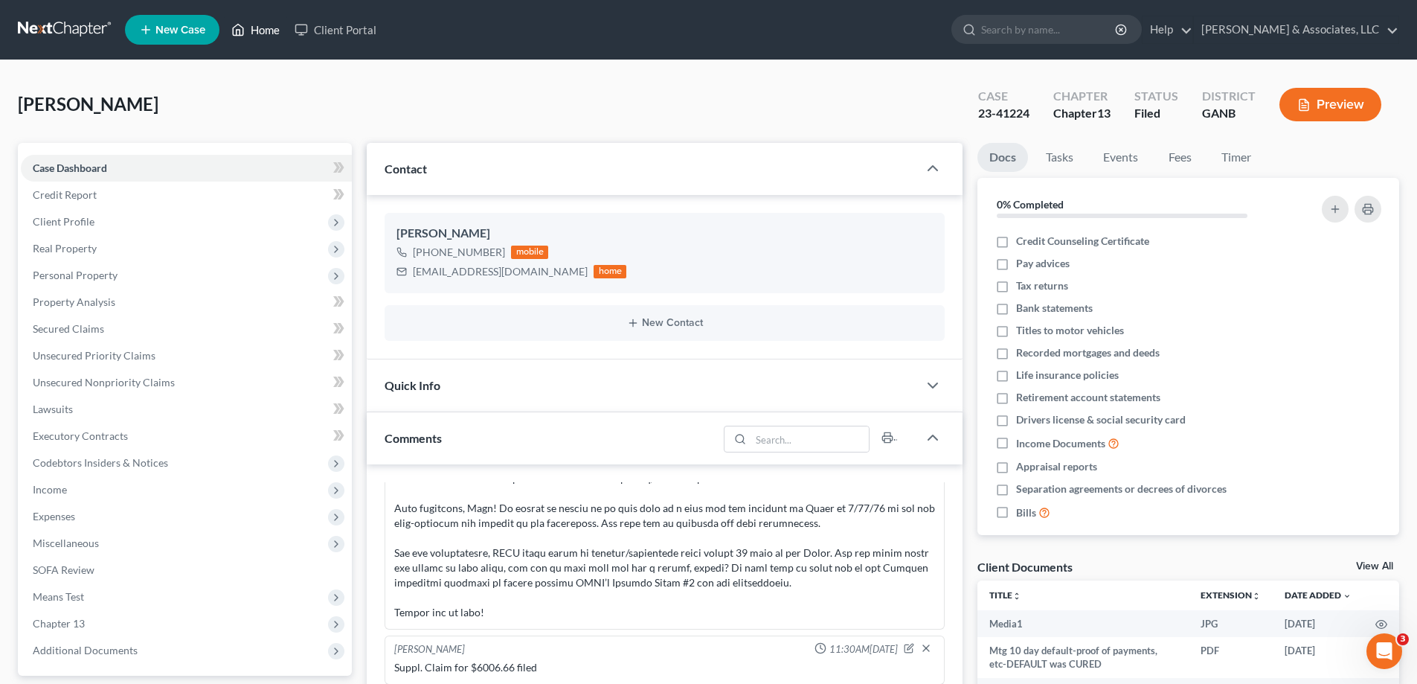
click at [255, 28] on link "Home" at bounding box center [255, 29] width 63 height 27
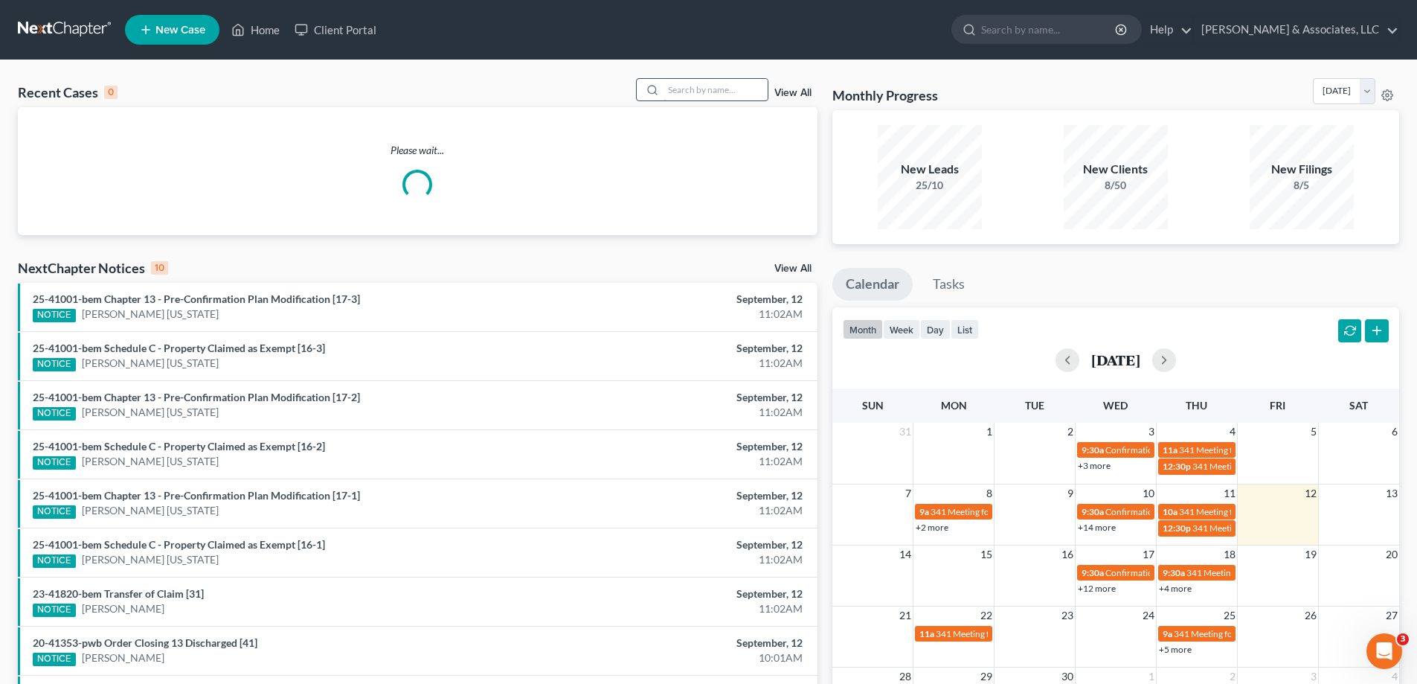
click at [713, 89] on input "search" at bounding box center [716, 90] width 104 height 22
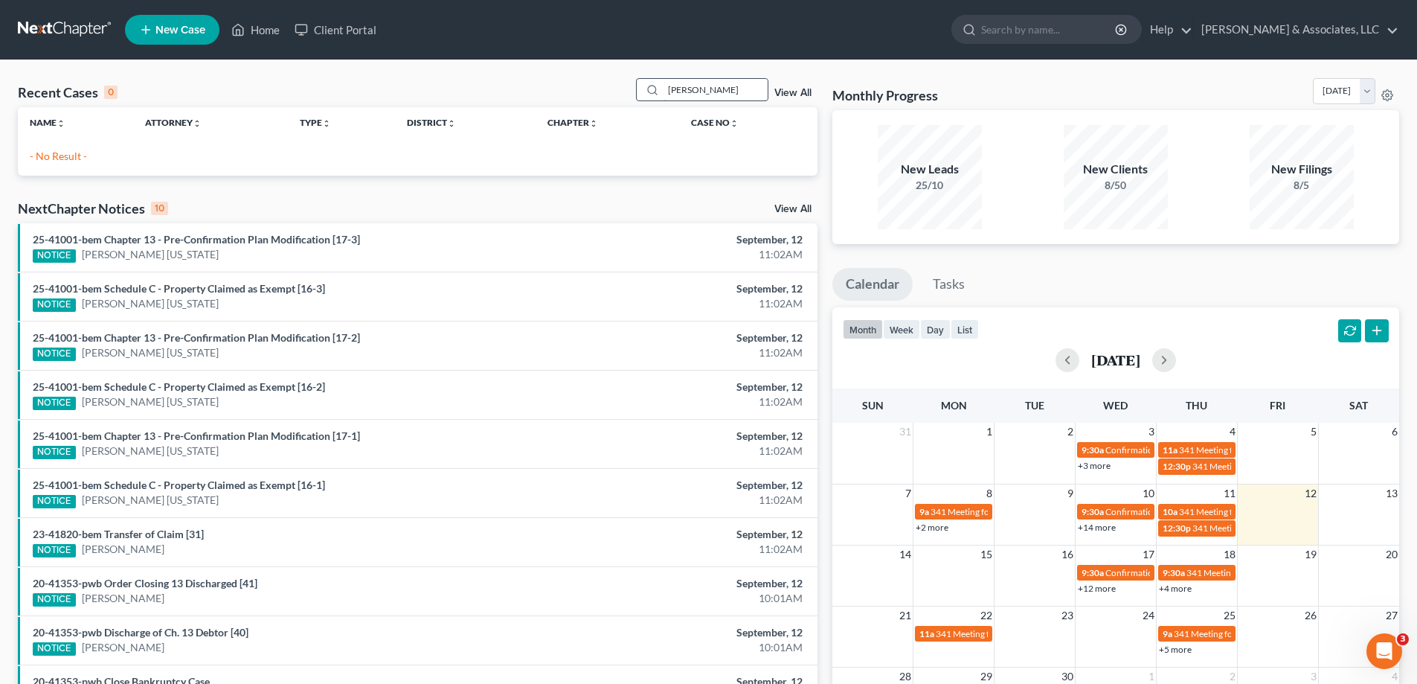
type input "tilley"
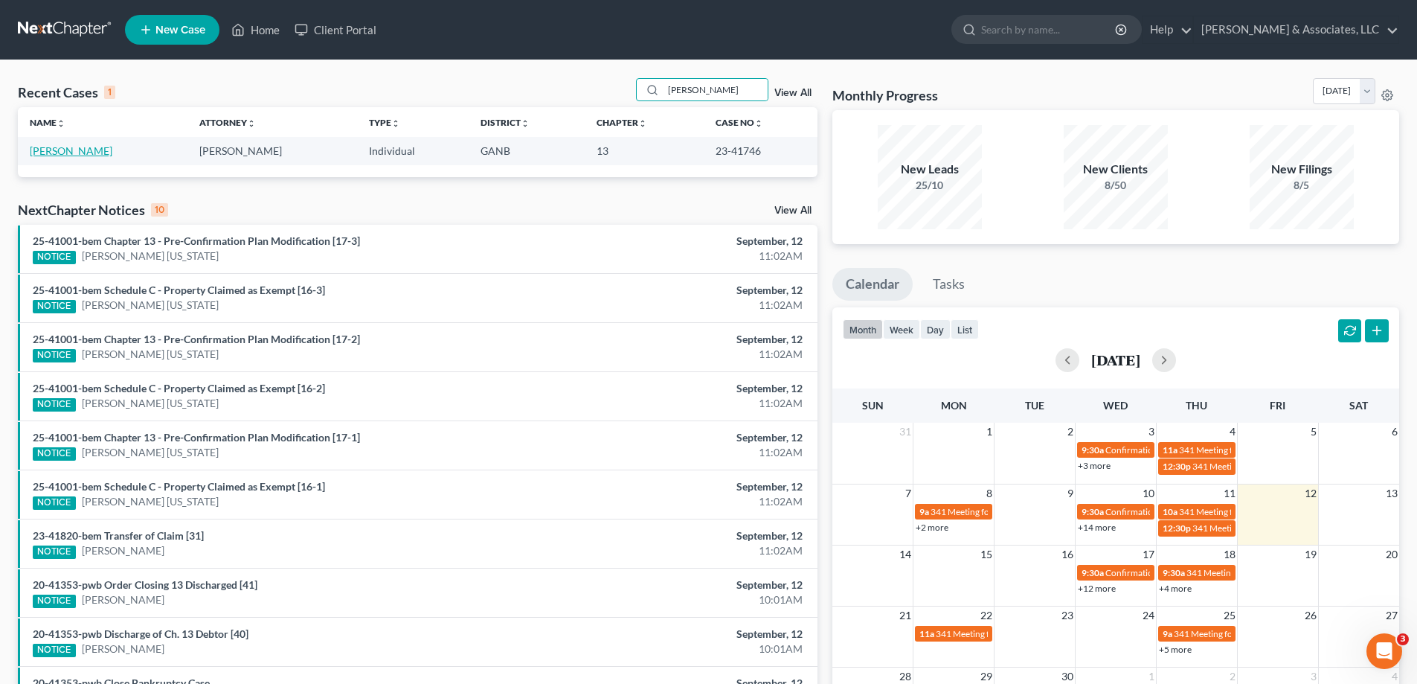
click at [45, 155] on link "Tilley, Gina" at bounding box center [71, 150] width 83 height 13
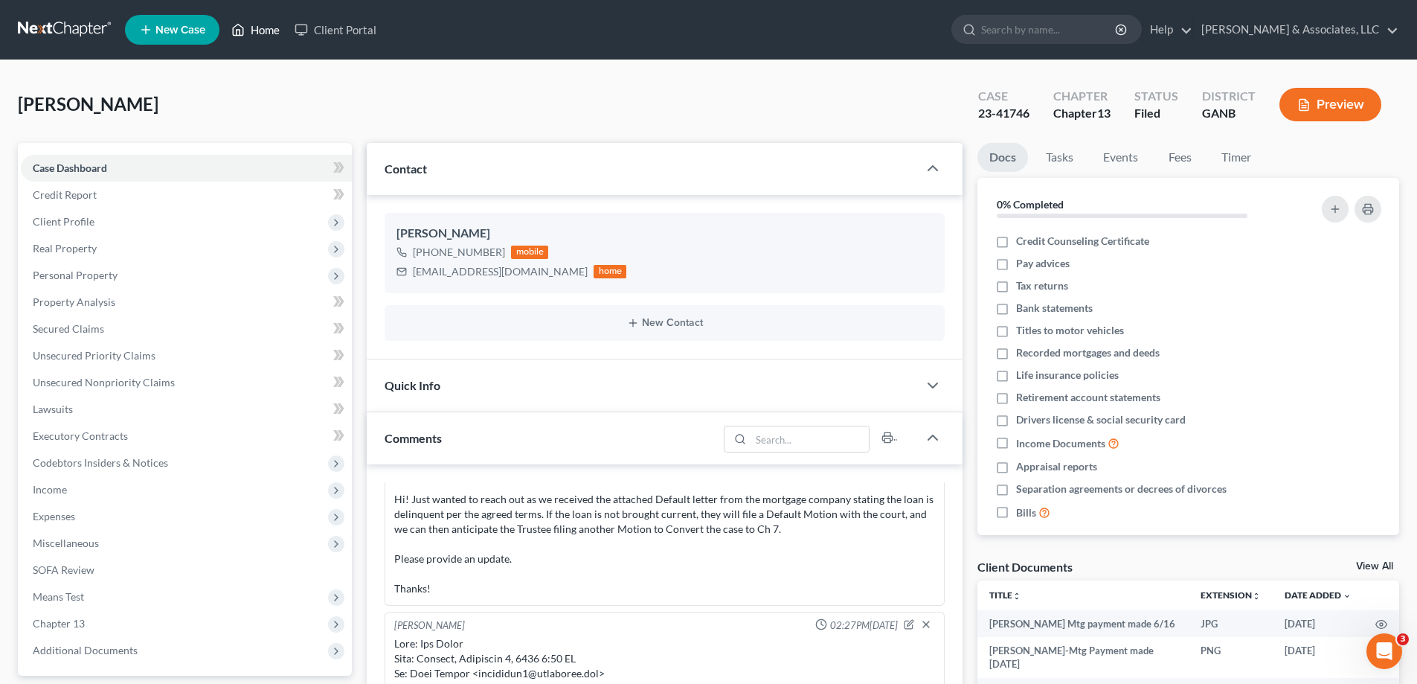
click at [260, 26] on link "Home" at bounding box center [255, 29] width 63 height 27
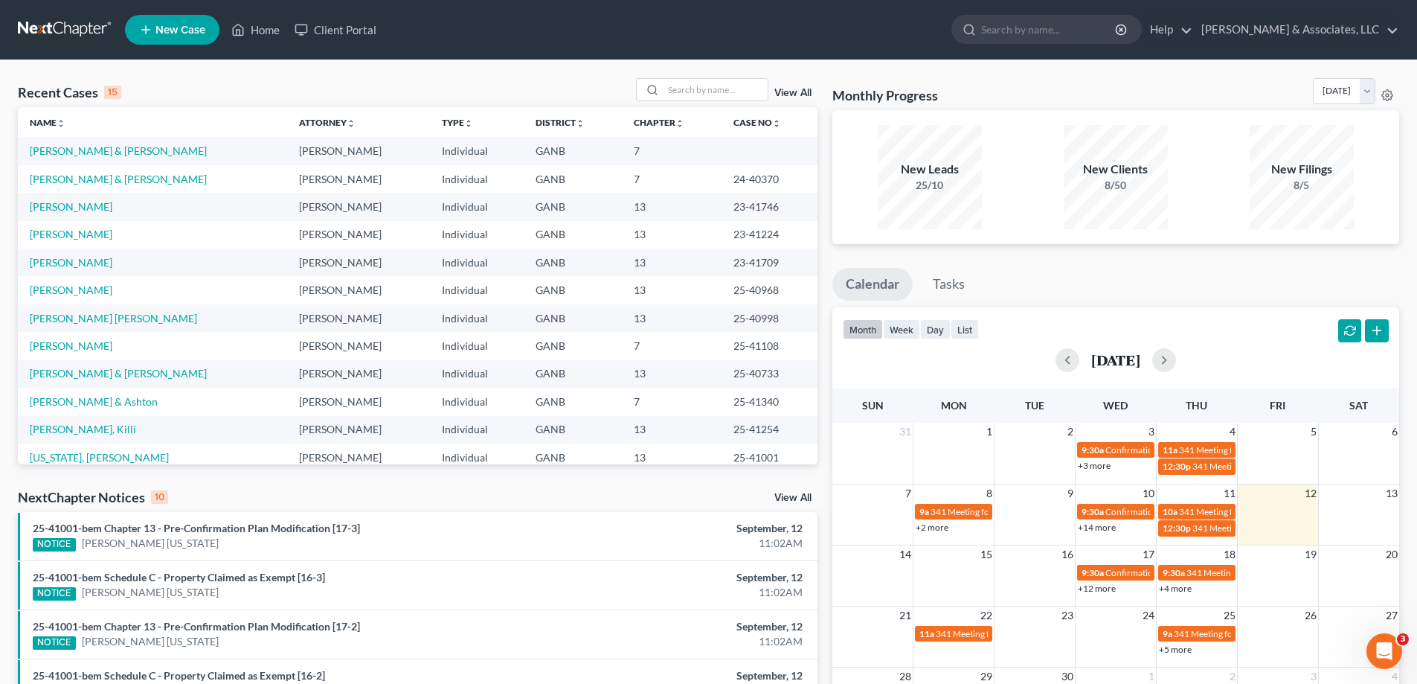
drag, startPoint x: 1407, startPoint y: 73, endPoint x: 807, endPoint y: 83, distance: 599.6
click at [1405, 72] on div "Recent Cases 15 View All Name unfold_more expand_more expand_less Attorney unfo…" at bounding box center [708, 551] width 1417 height 983
click at [675, 88] on input "search" at bounding box center [716, 90] width 104 height 22
type input "salaices"
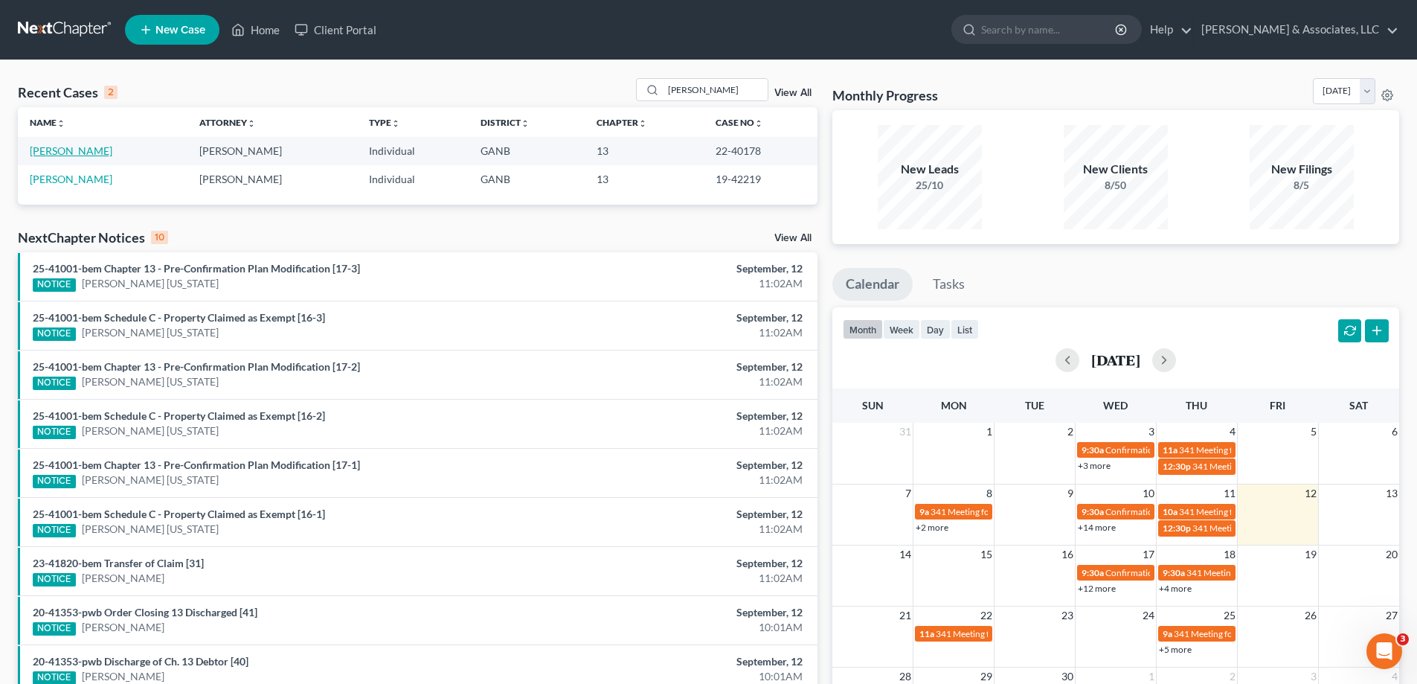
click at [45, 155] on link "Salaices, Andrea" at bounding box center [71, 150] width 83 height 13
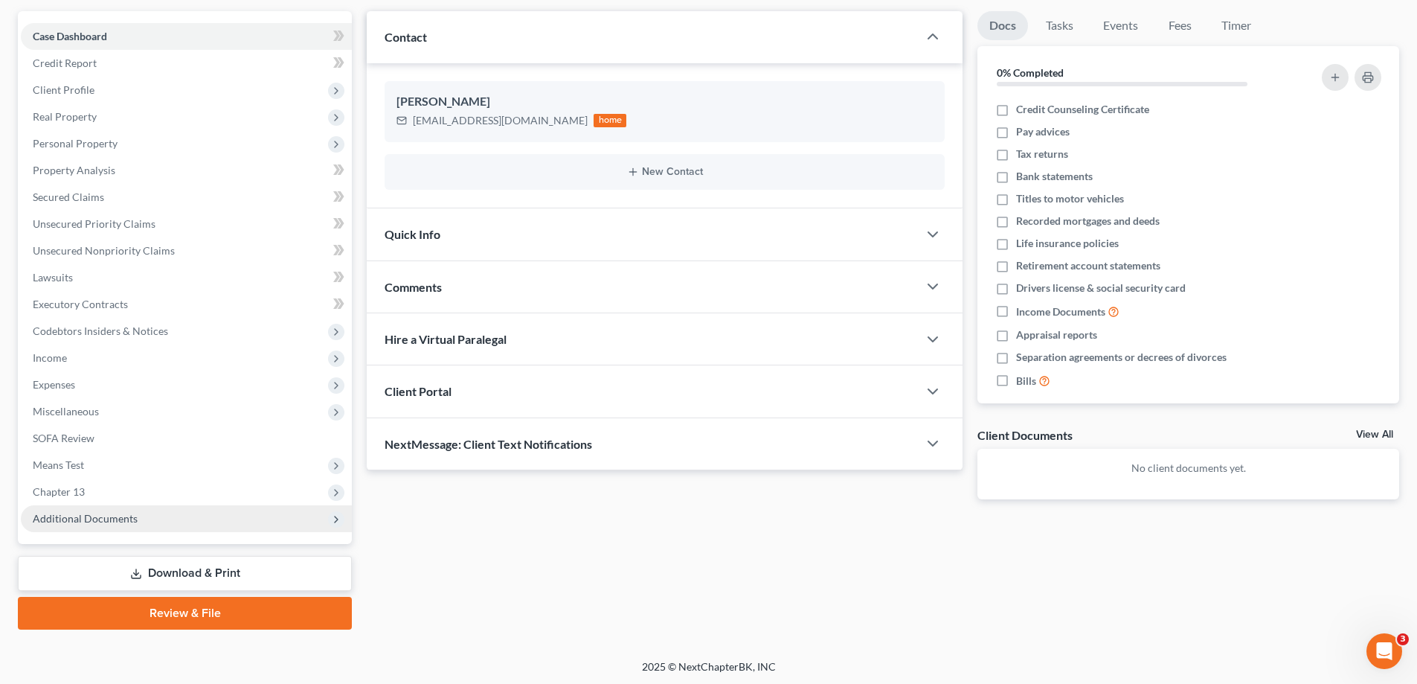
scroll to position [134, 0]
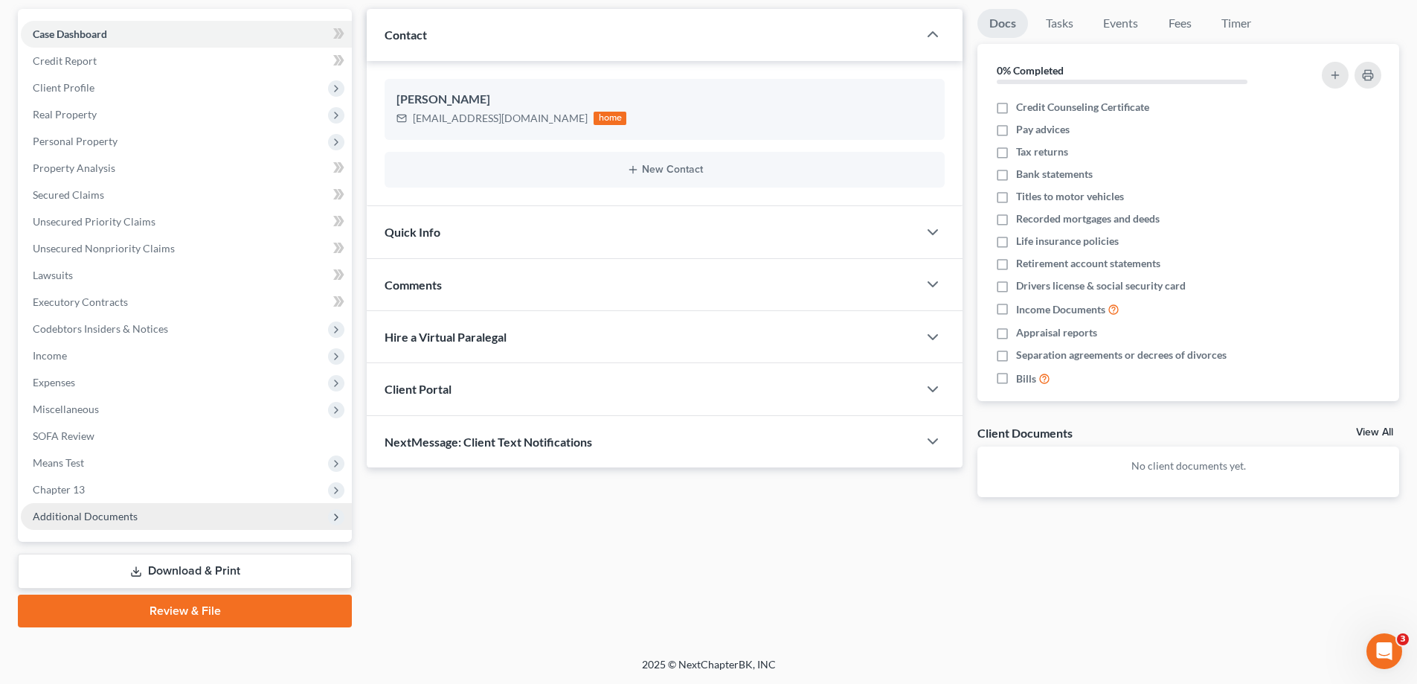
click at [88, 520] on span "Additional Documents" at bounding box center [85, 516] width 105 height 13
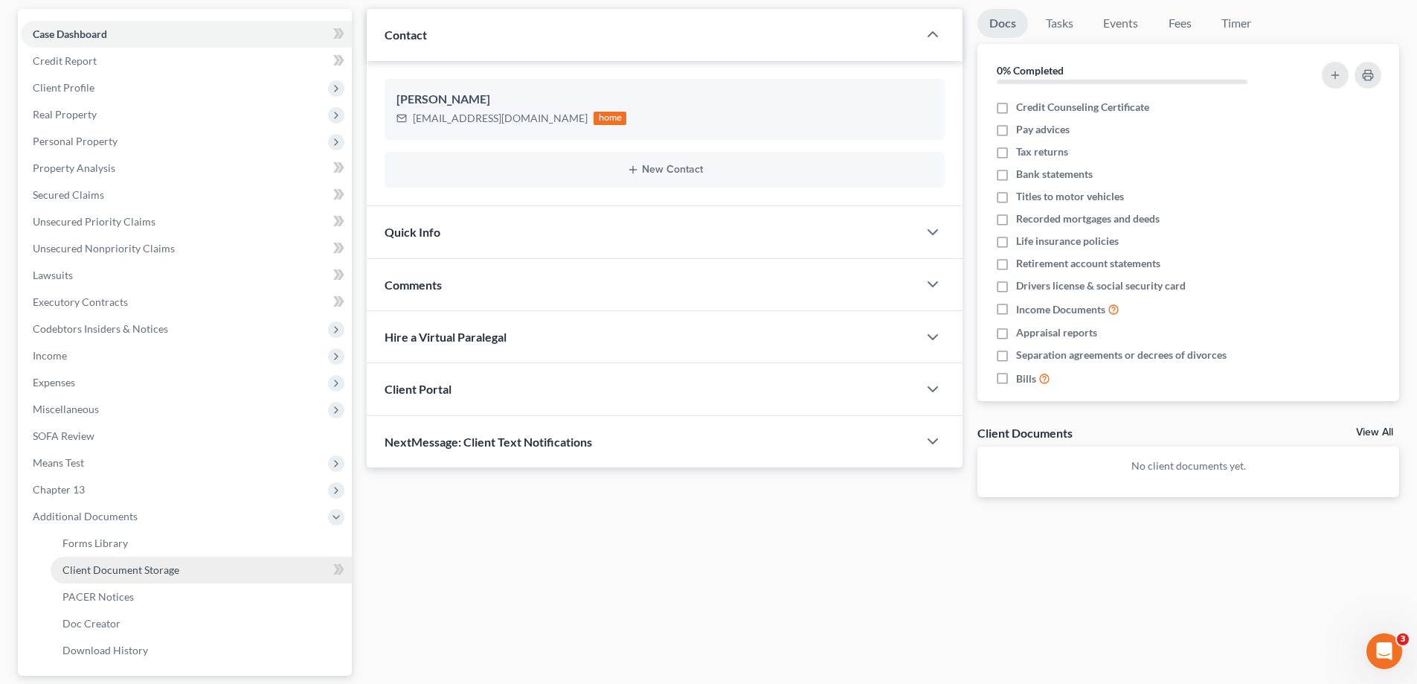
click at [98, 573] on span "Client Document Storage" at bounding box center [120, 569] width 117 height 13
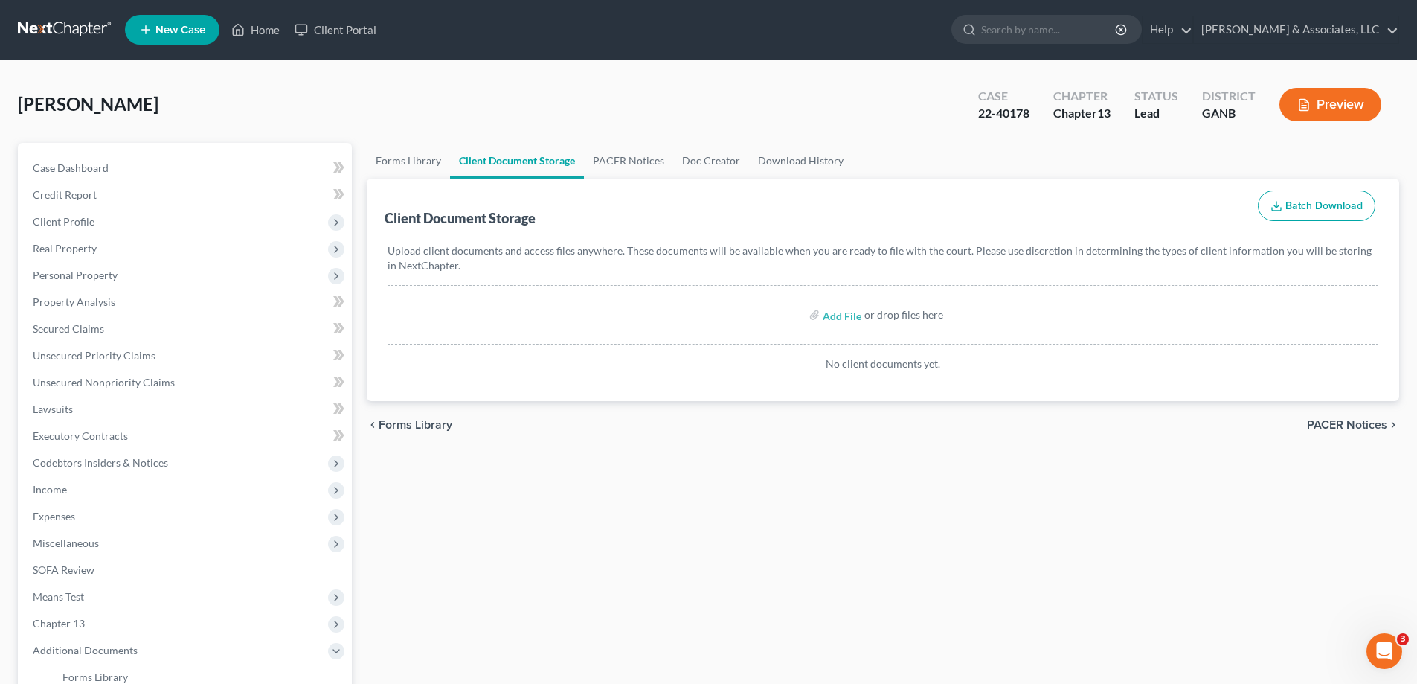
click at [527, 160] on link "Client Document Storage" at bounding box center [517, 161] width 134 height 36
click at [634, 156] on link "PACER Notices" at bounding box center [628, 161] width 89 height 36
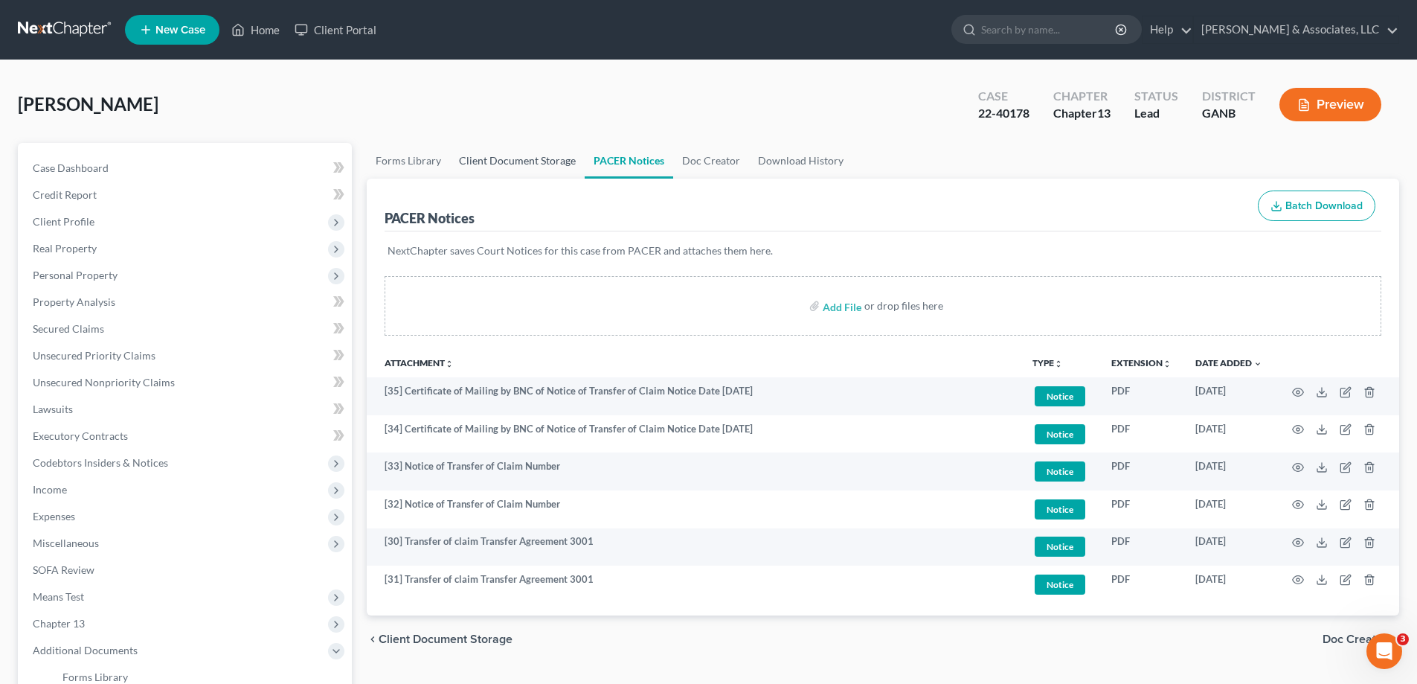
click at [507, 157] on link "Client Document Storage" at bounding box center [517, 161] width 135 height 36
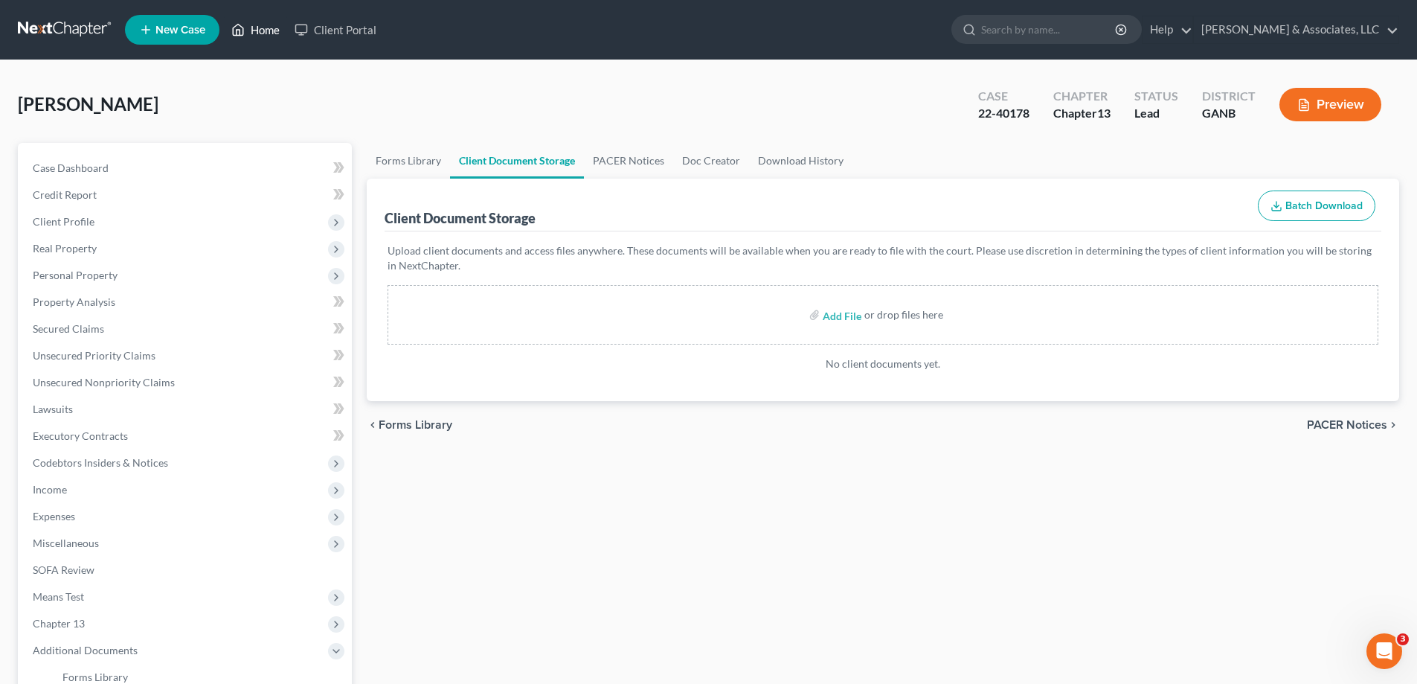
drag, startPoint x: 265, startPoint y: 23, endPoint x: 581, endPoint y: 84, distance: 322.0
click at [267, 24] on link "Home" at bounding box center [255, 29] width 63 height 27
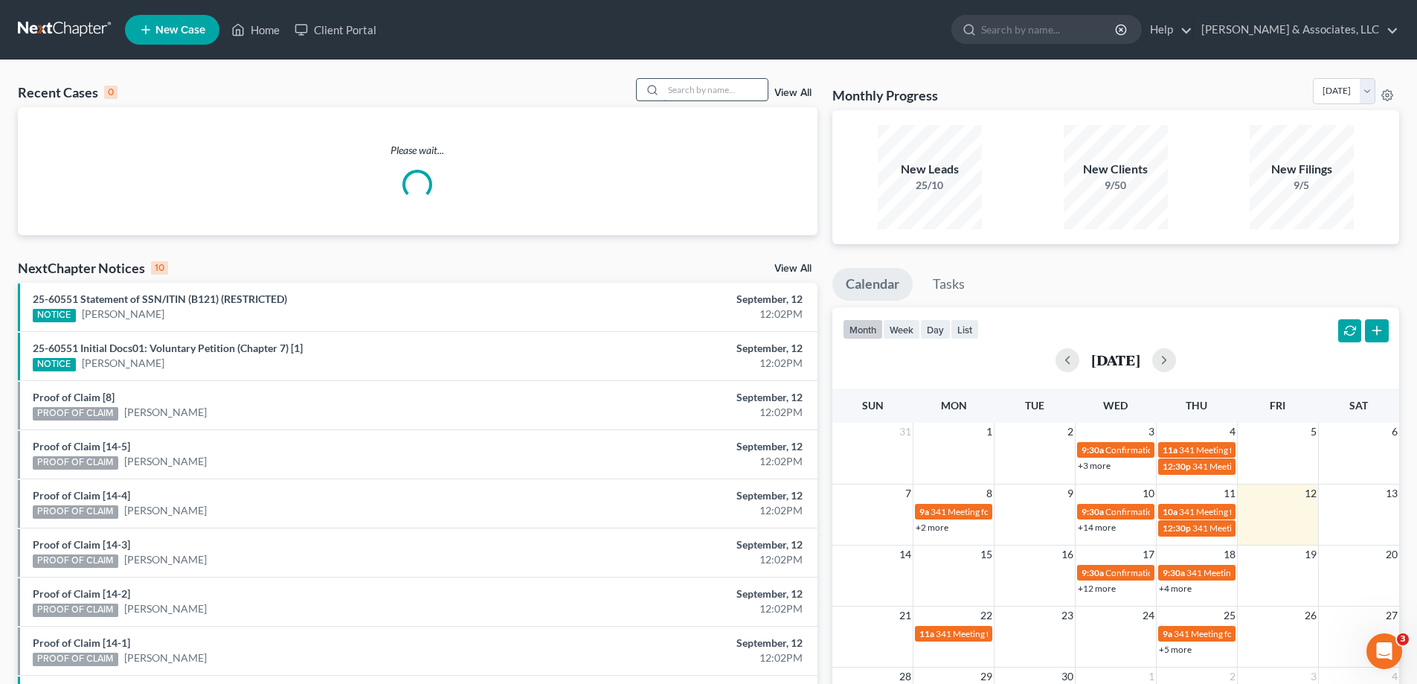
click at [696, 93] on input "search" at bounding box center [716, 90] width 104 height 22
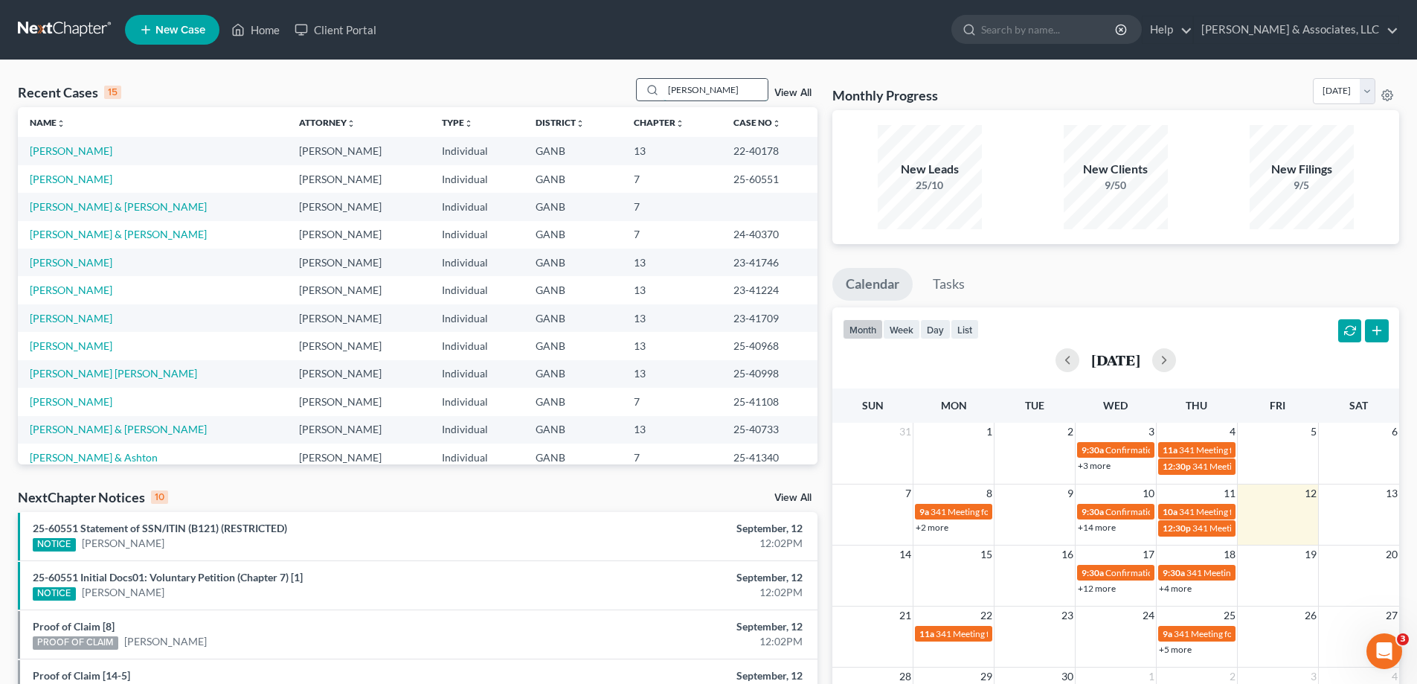
type input "silvers"
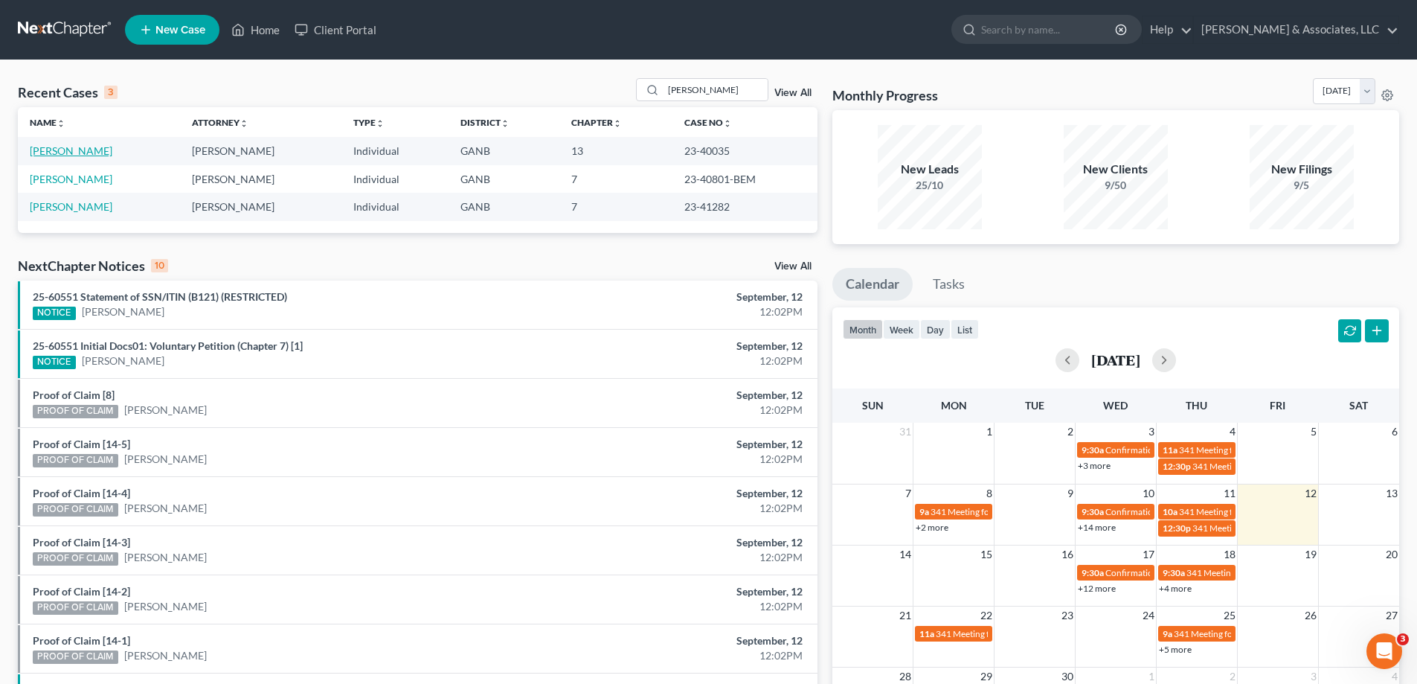
click at [94, 151] on link "Silvers, Herbert" at bounding box center [71, 150] width 83 height 13
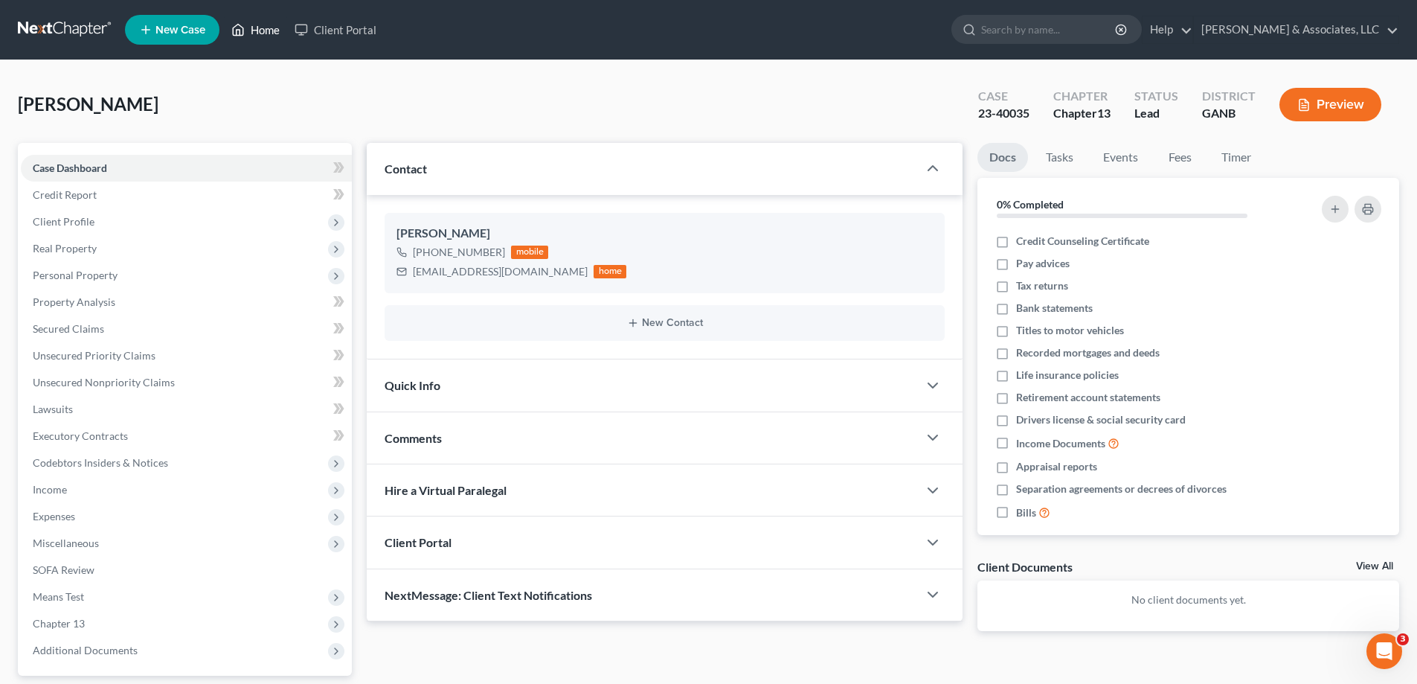
click at [263, 30] on link "Home" at bounding box center [255, 29] width 63 height 27
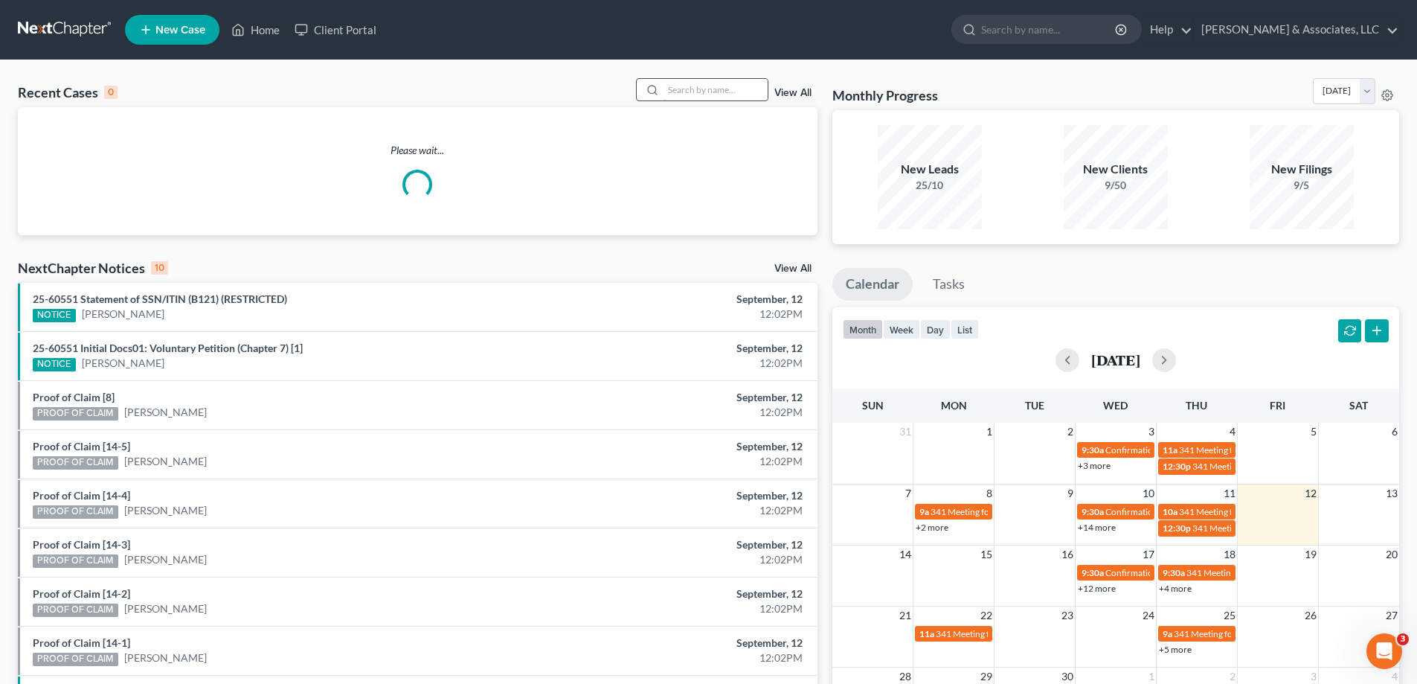
click at [732, 93] on input "search" at bounding box center [716, 90] width 104 height 22
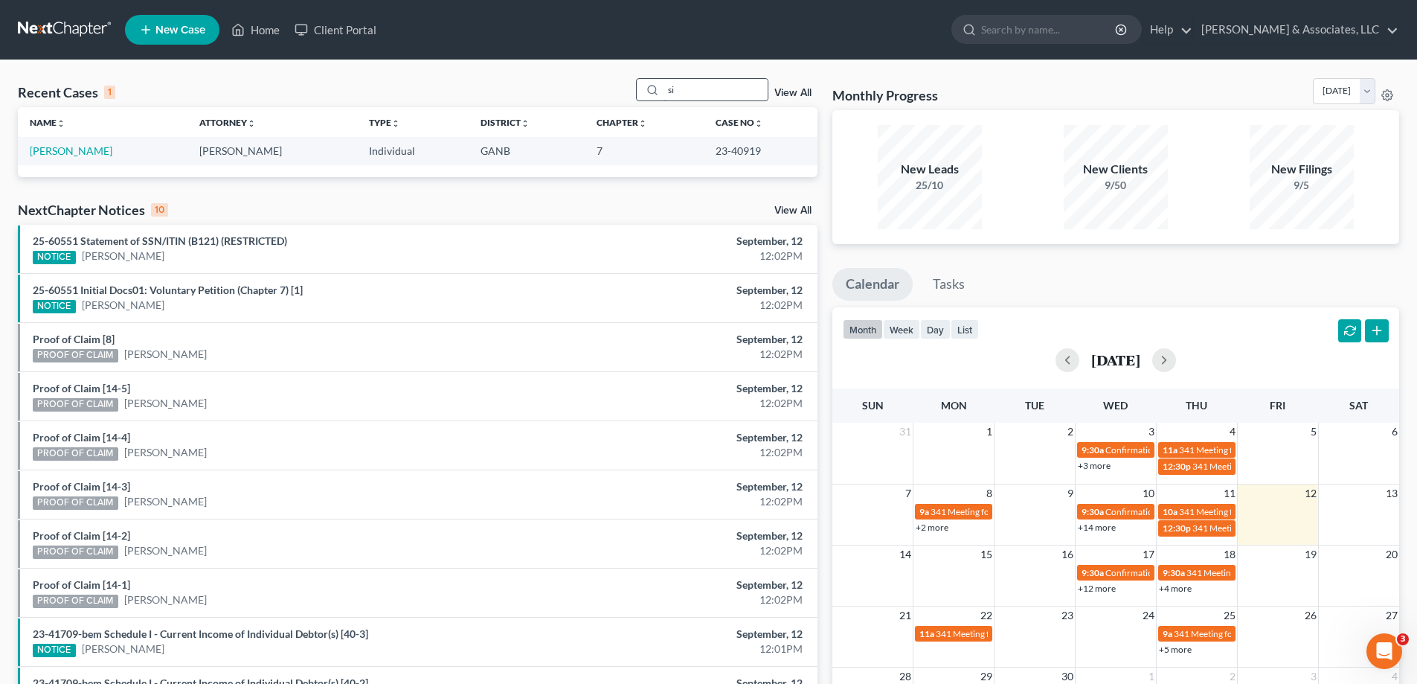
type input "s"
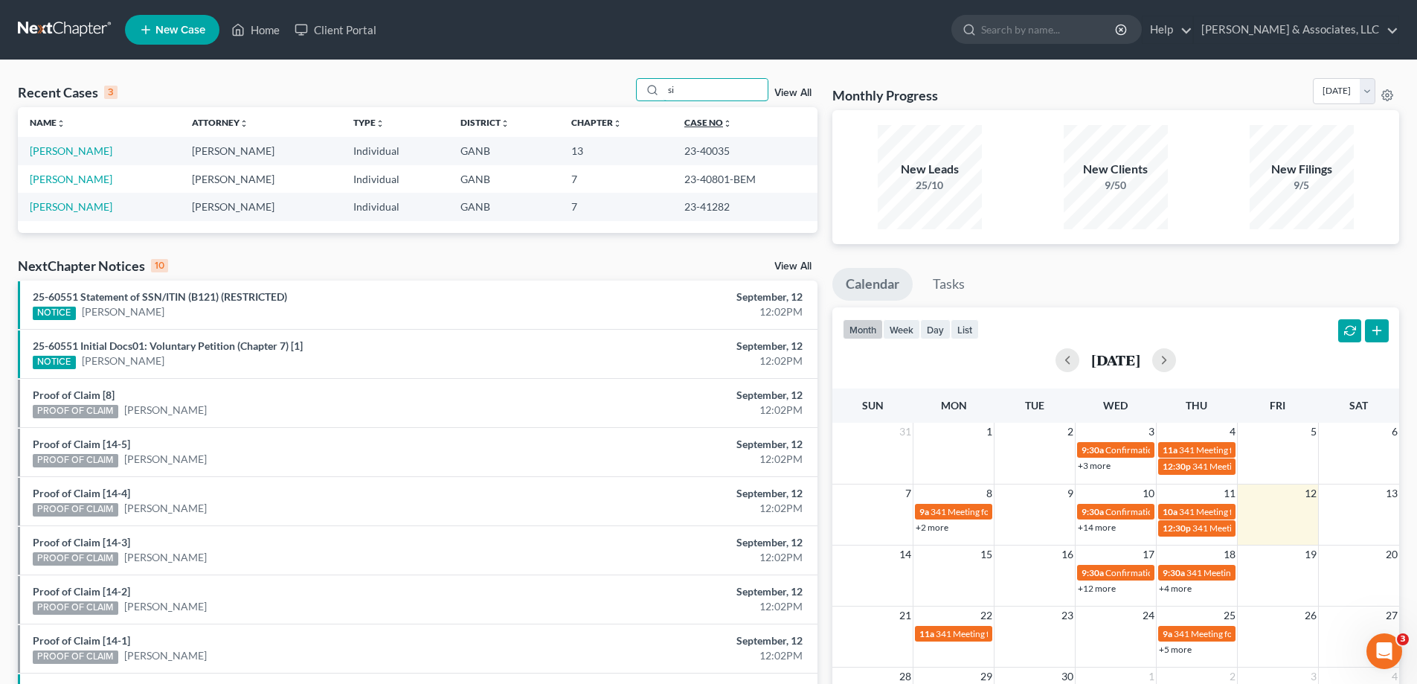
type input "s"
type input "mowry"
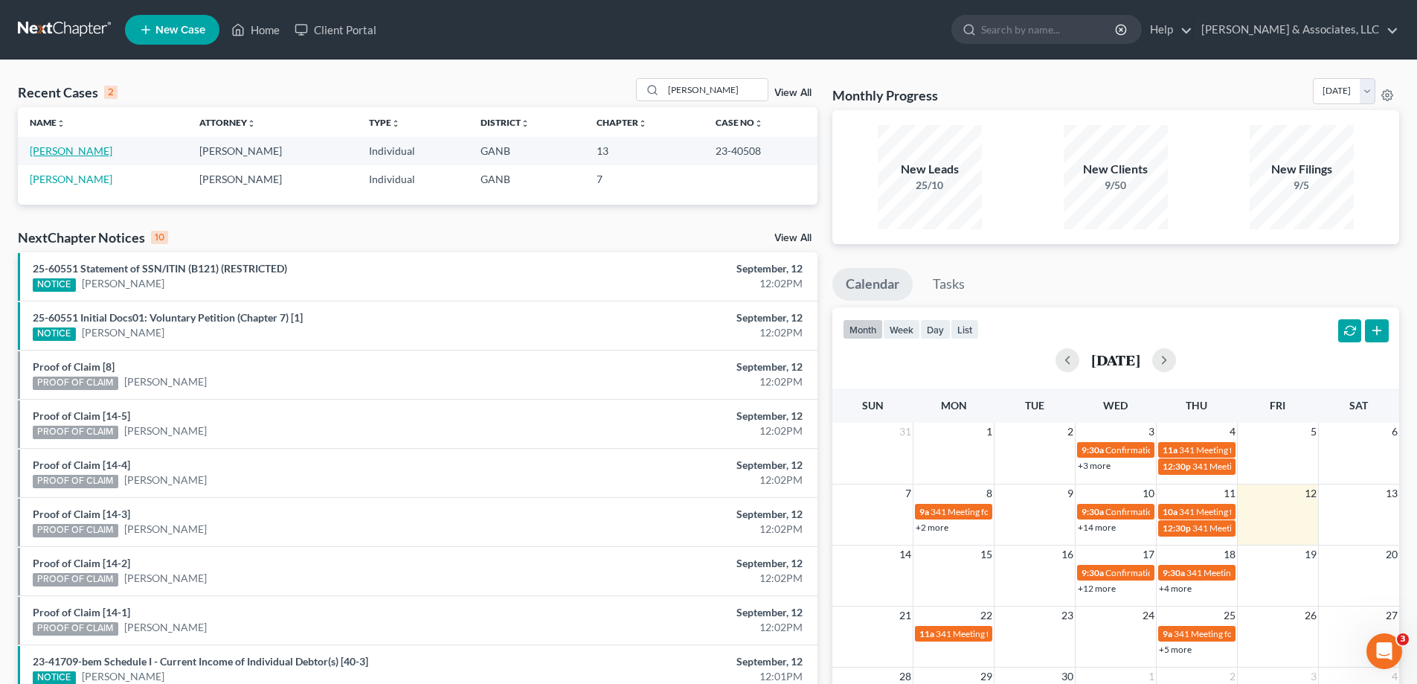
click at [46, 151] on link "Mowry, Junnie" at bounding box center [71, 150] width 83 height 13
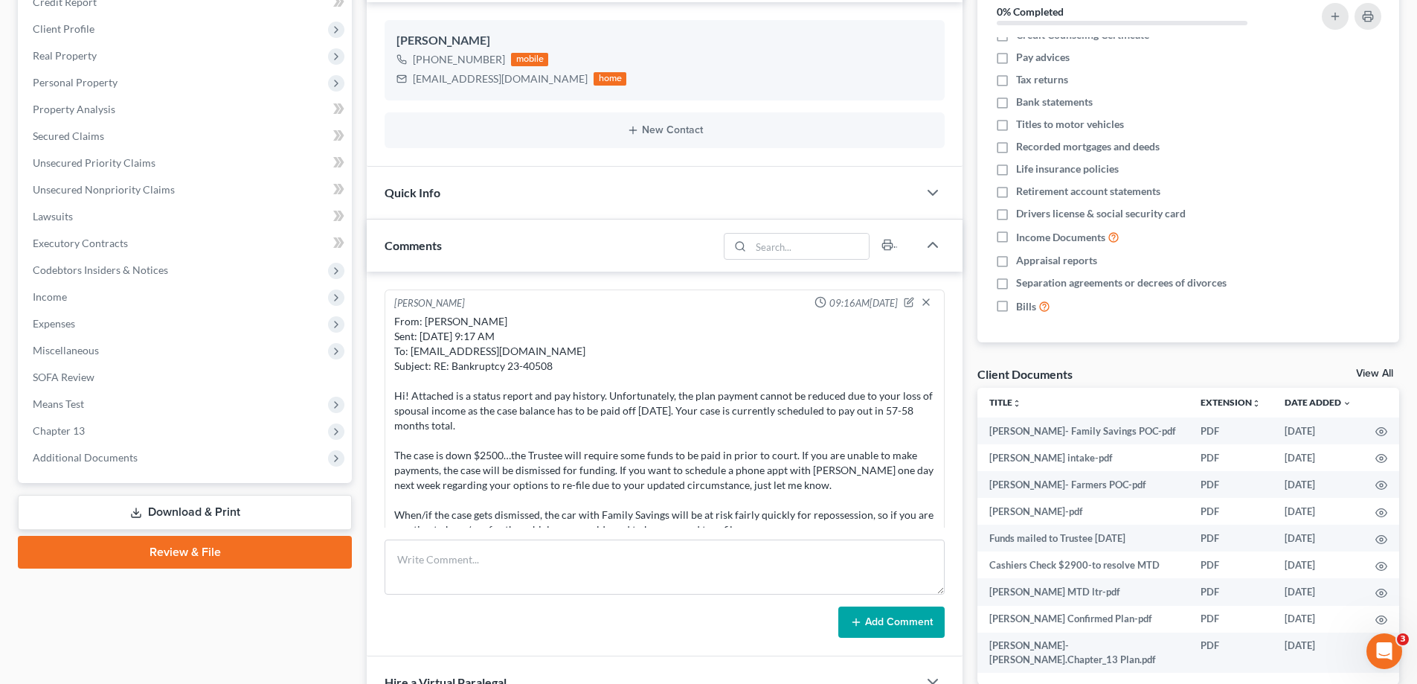
scroll to position [515, 0]
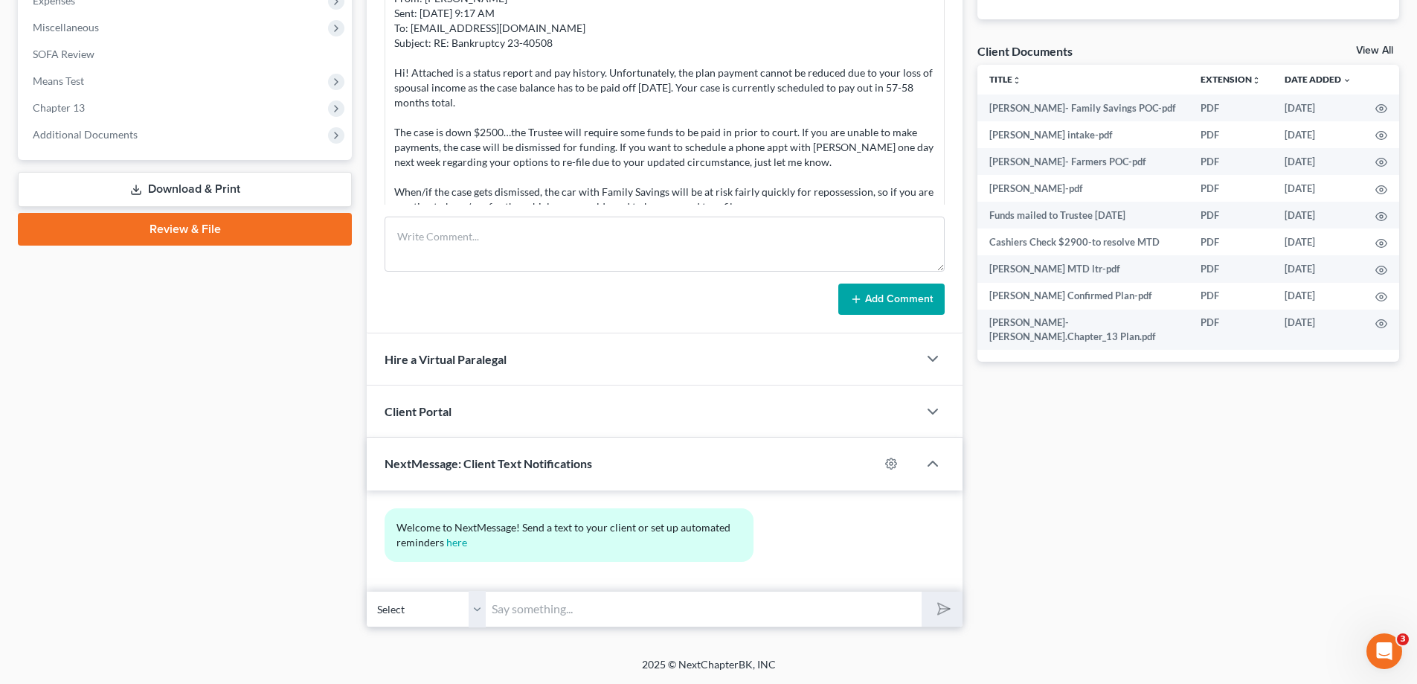
click at [414, 210] on div "Amy Adams 09:16AM, 07/24/2024 From: Amy Adams Sent: Wednesday, July 24, 2024 9:…" at bounding box center [665, 141] width 596 height 385
click at [414, 231] on textarea at bounding box center [665, 243] width 560 height 55
click at [396, 244] on textarea at bounding box center [665, 243] width 560 height 55
paste textarea "From: Amy Adams Sent: Monday, August 11, 2025 11:33 AM To: Melissa Silvers <j.m…"
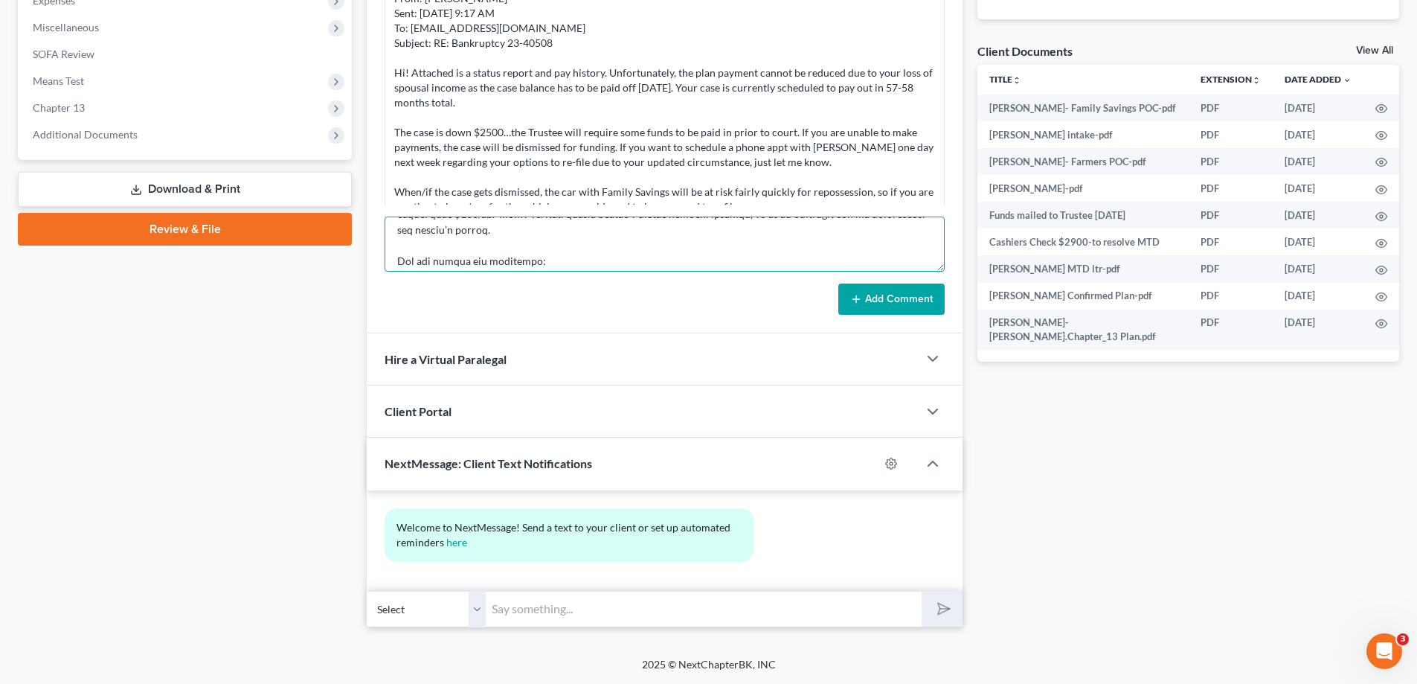
scroll to position [124, 0]
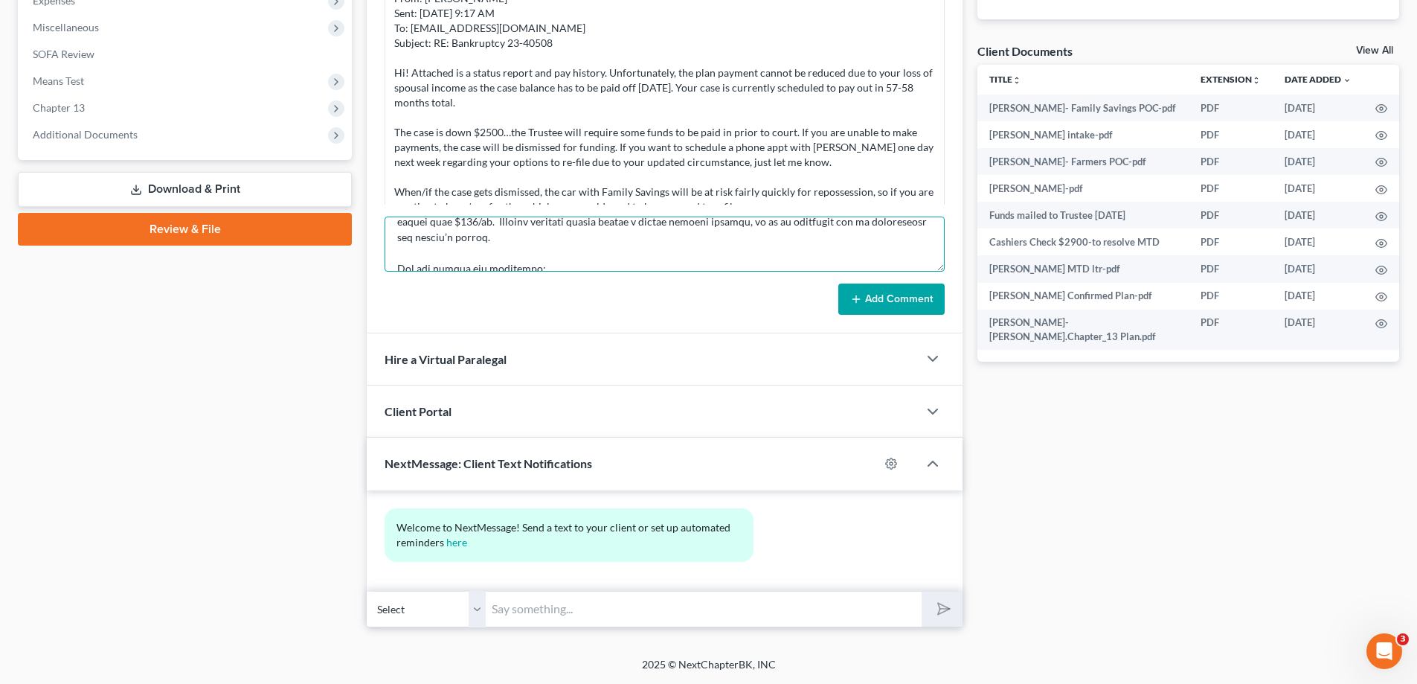
type textarea "From: Amy Adams Sent: Monday, August 11, 2025 11:33 AM To: Melissa Silvers <j.m…"
click at [887, 295] on button "Add Comment" at bounding box center [891, 298] width 106 height 31
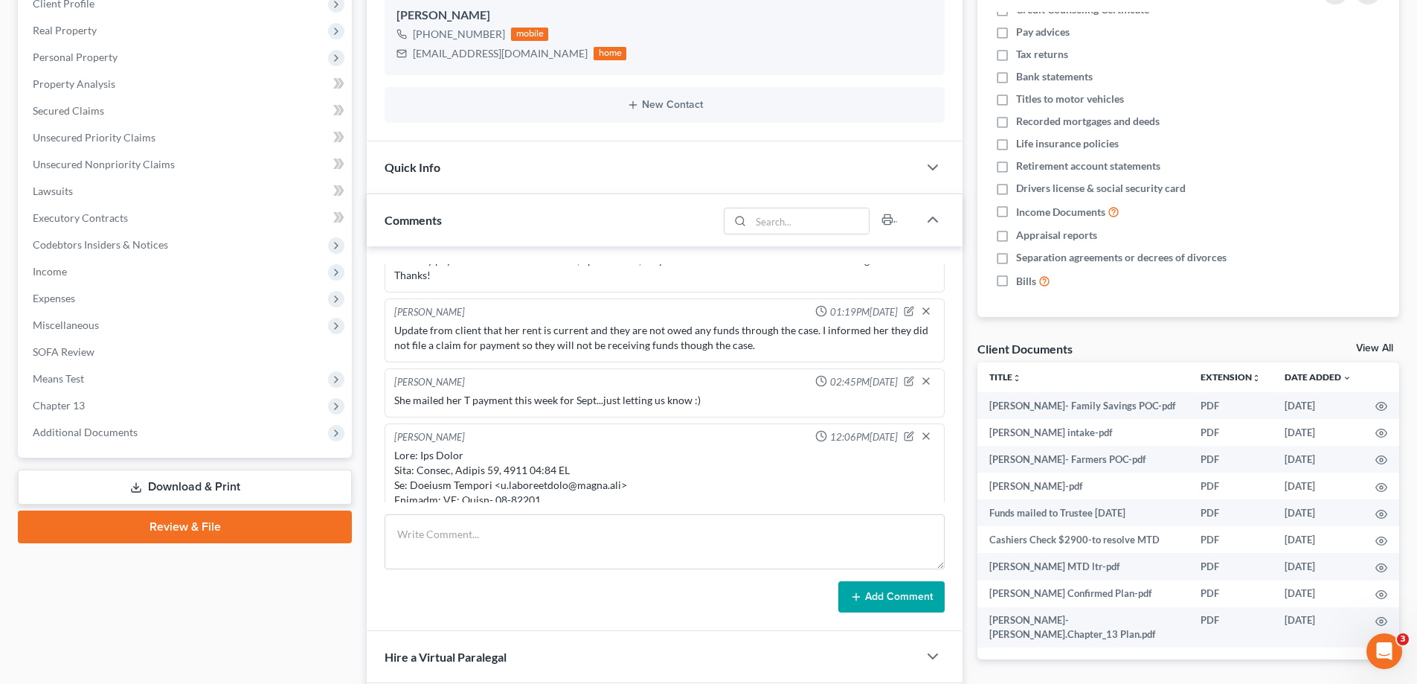
scroll to position [666, 0]
